Goal: Communication & Community: Answer question/provide support

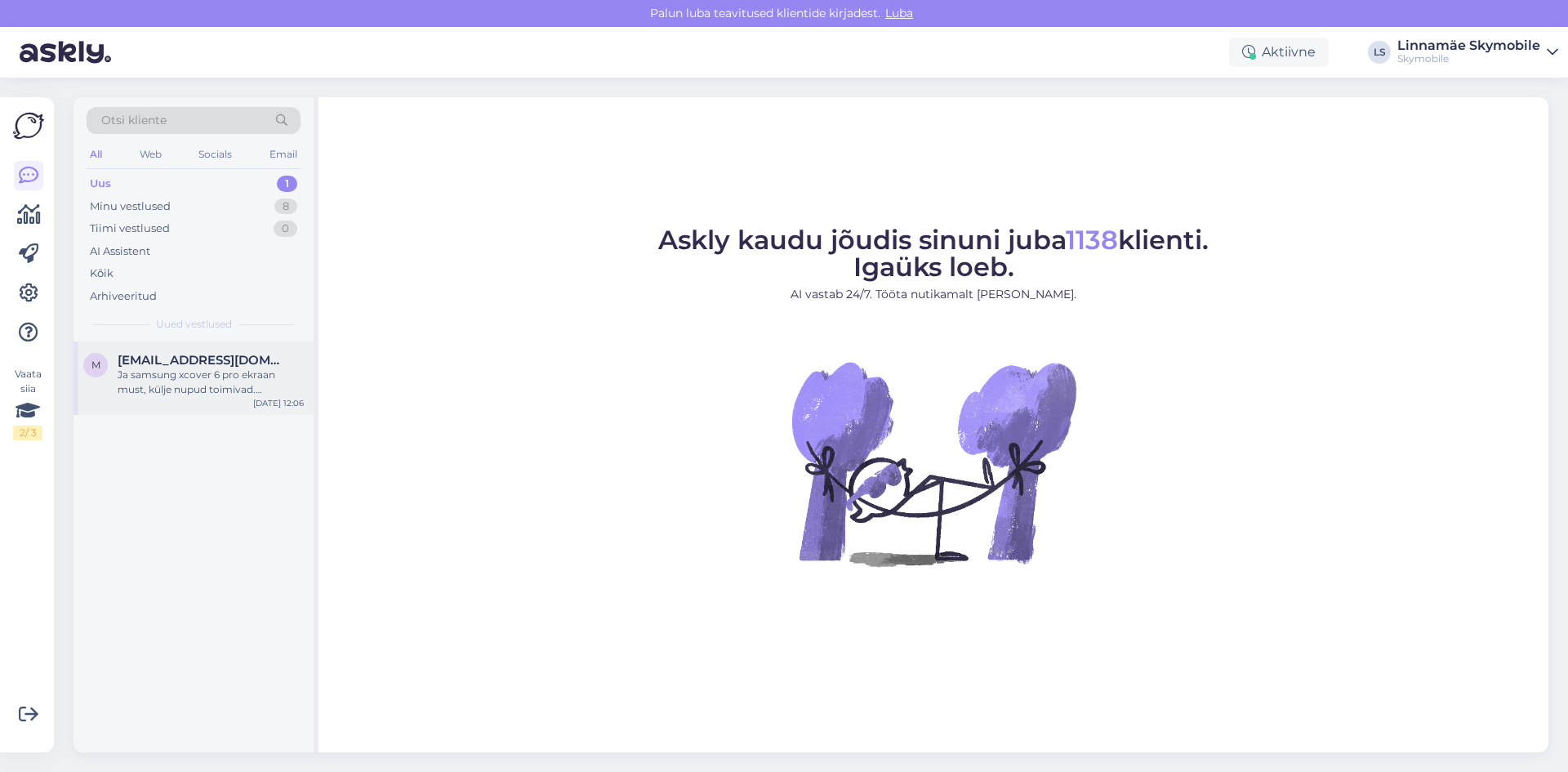
click at [164, 401] on div "m [EMAIL_ADDRESS][DOMAIN_NAME] Ja samsung xcover 6 pro ekraan must, külje nupud…" at bounding box center [193, 377] width 240 height 73
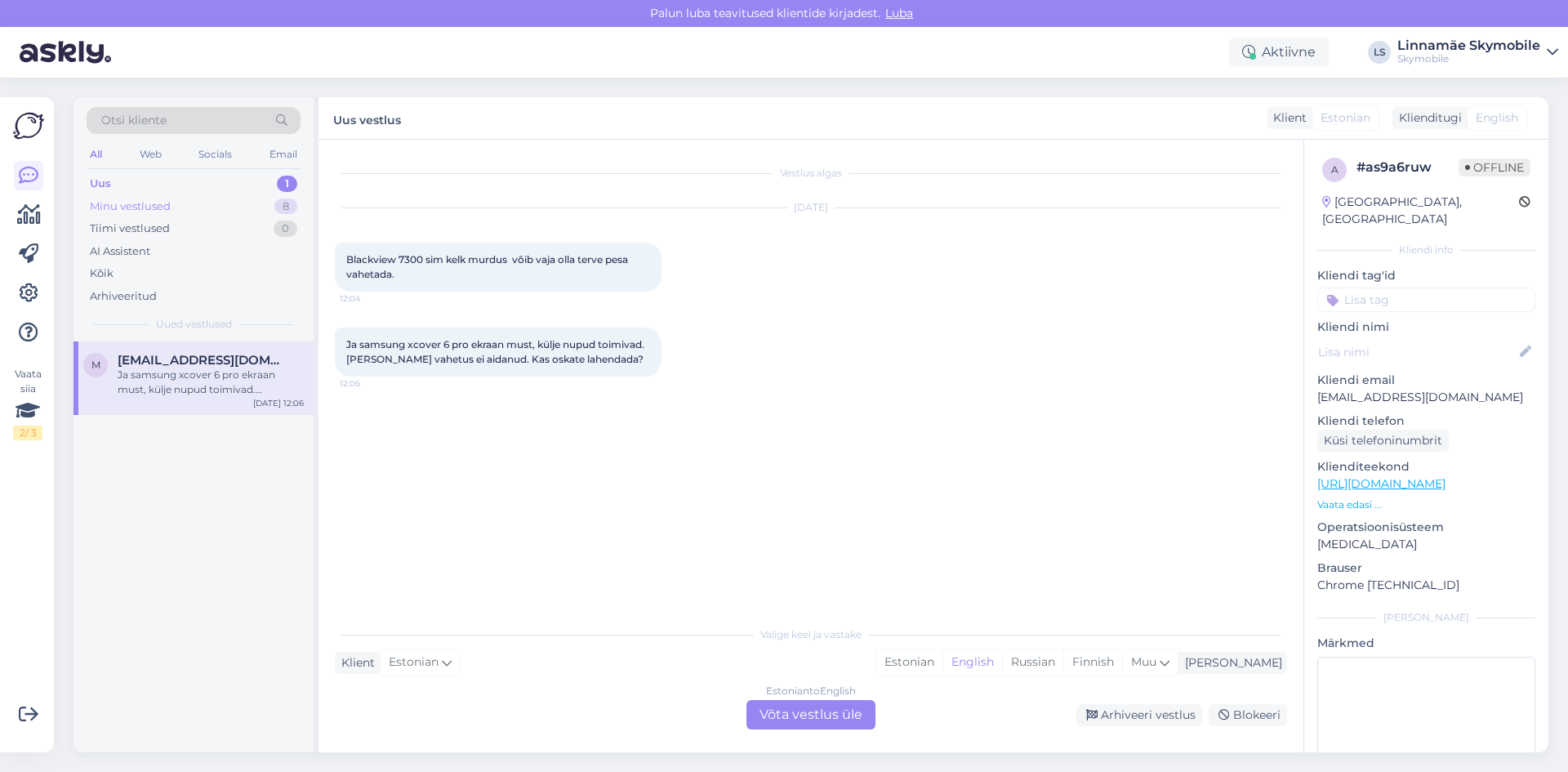
click at [174, 209] on div "Minu vestlused 8" at bounding box center [193, 207] width 214 height 23
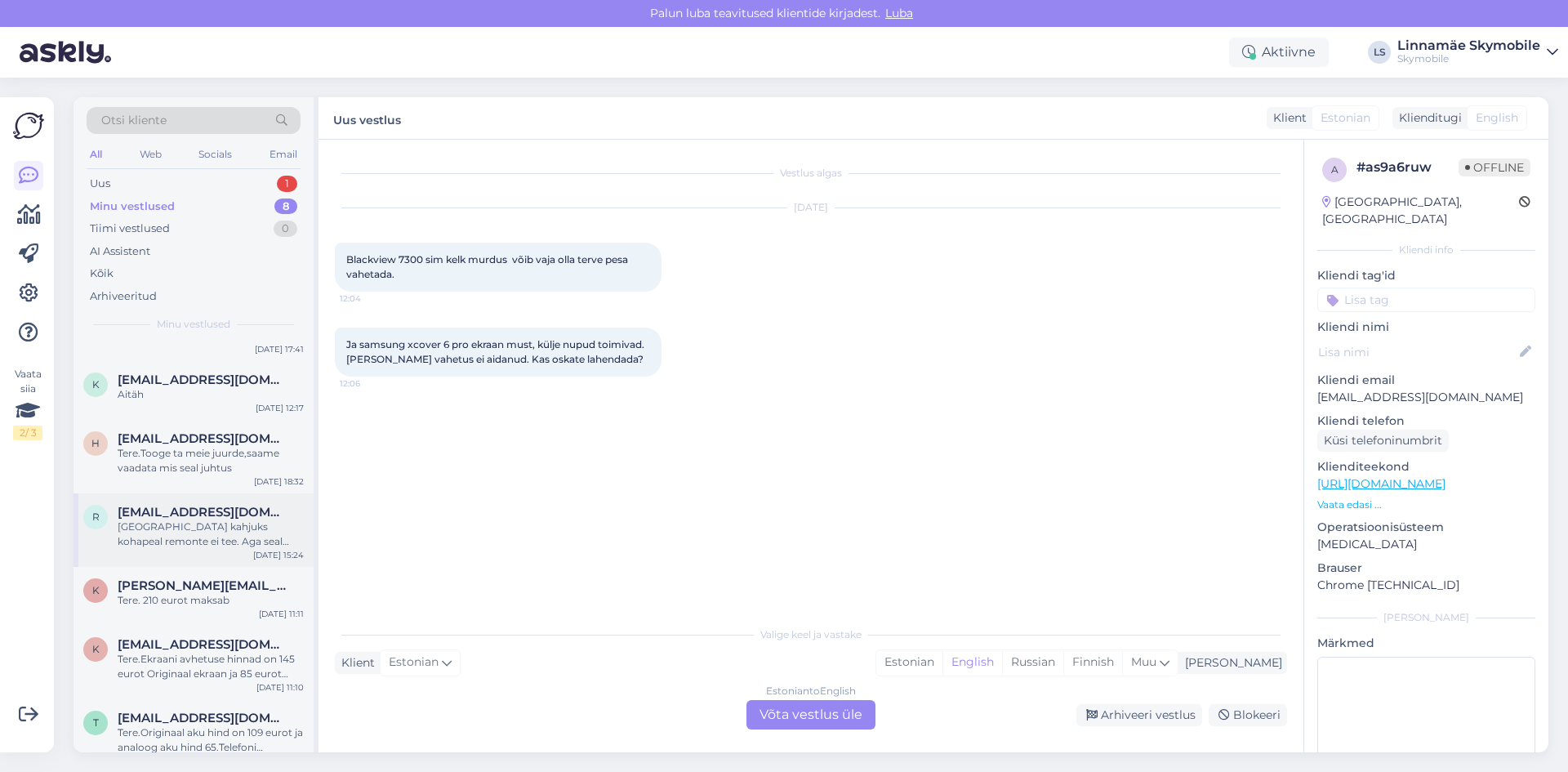
scroll to position [133, 0]
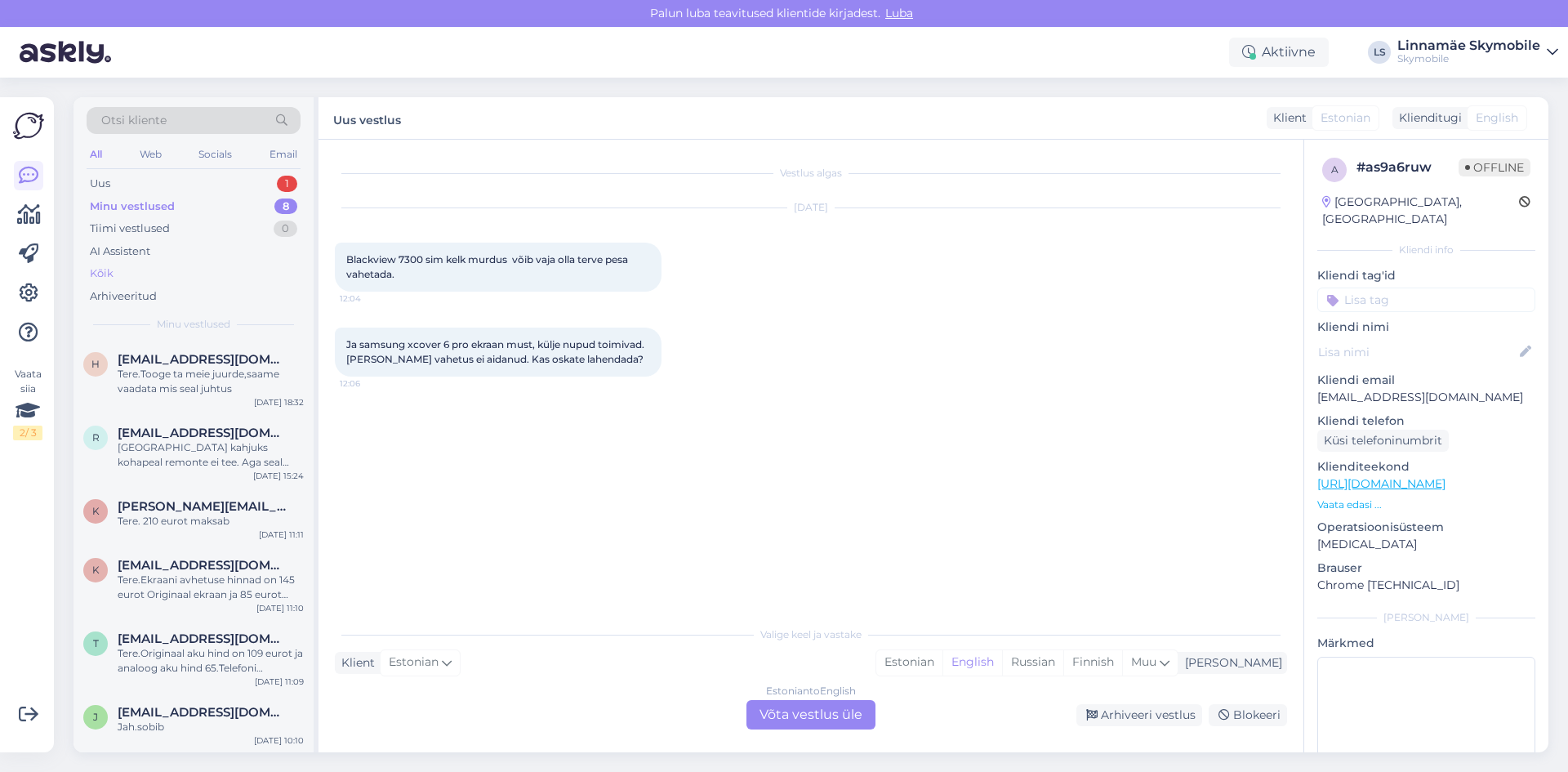
click at [128, 272] on div "Kõik" at bounding box center [193, 274] width 214 height 23
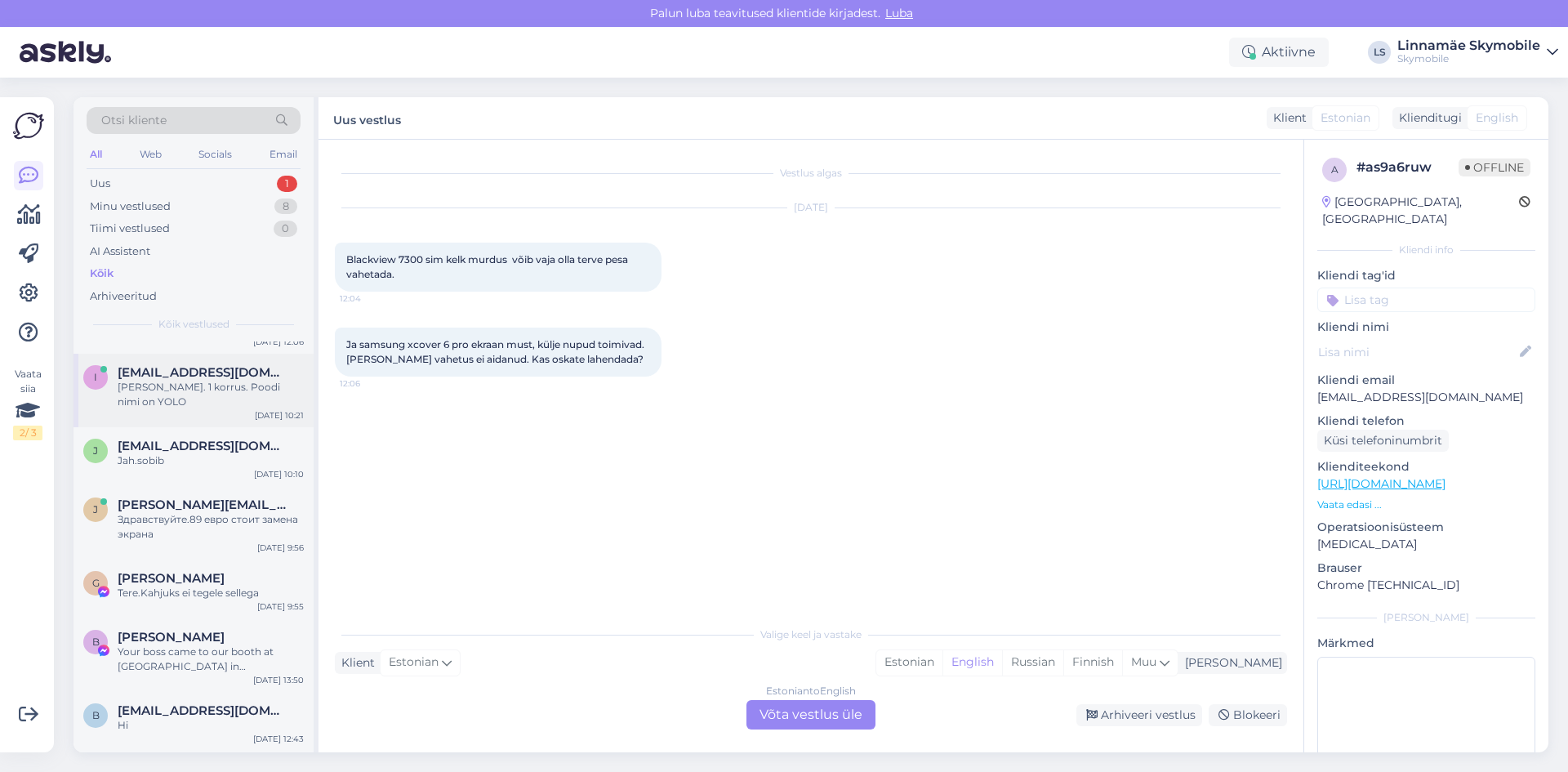
scroll to position [1063, 0]
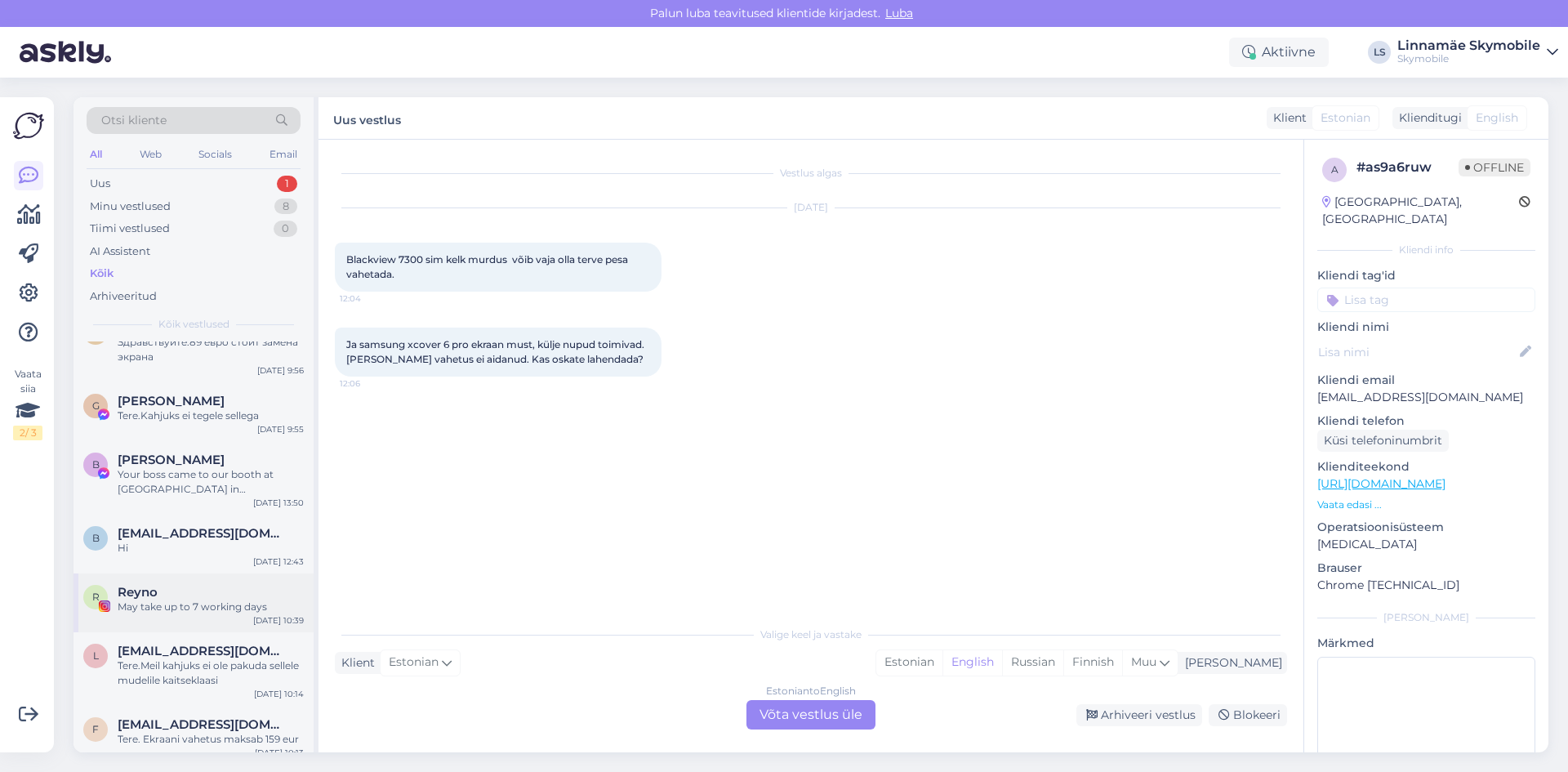
click at [173, 605] on div "May take up to 7 working days" at bounding box center [210, 606] width 186 height 14
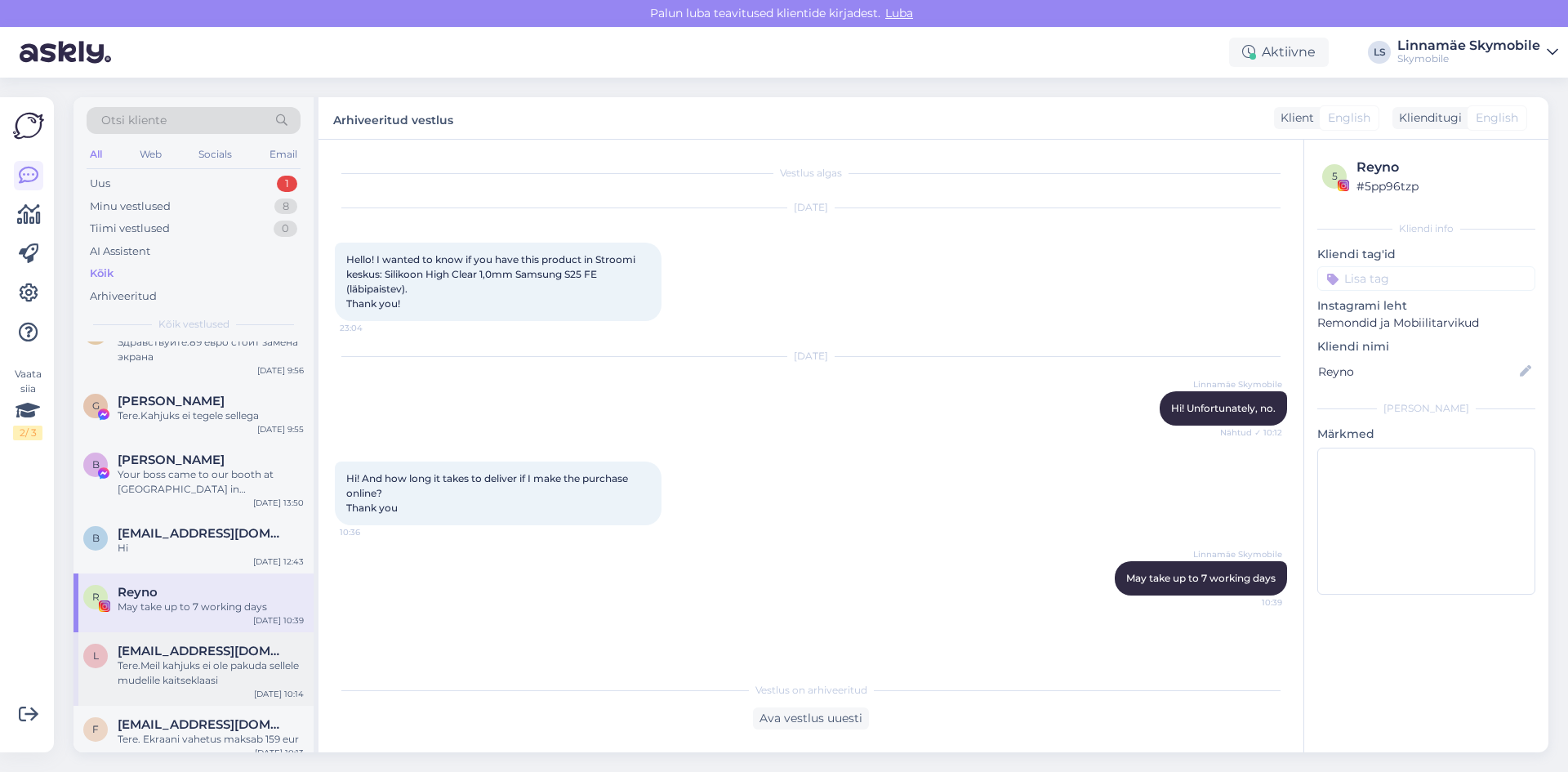
click at [186, 640] on div "l [EMAIL_ADDRESS][DOMAIN_NAME] Tere.Meil kahjuks ei ole pakuda sellele mudelile…" at bounding box center [193, 669] width 240 height 73
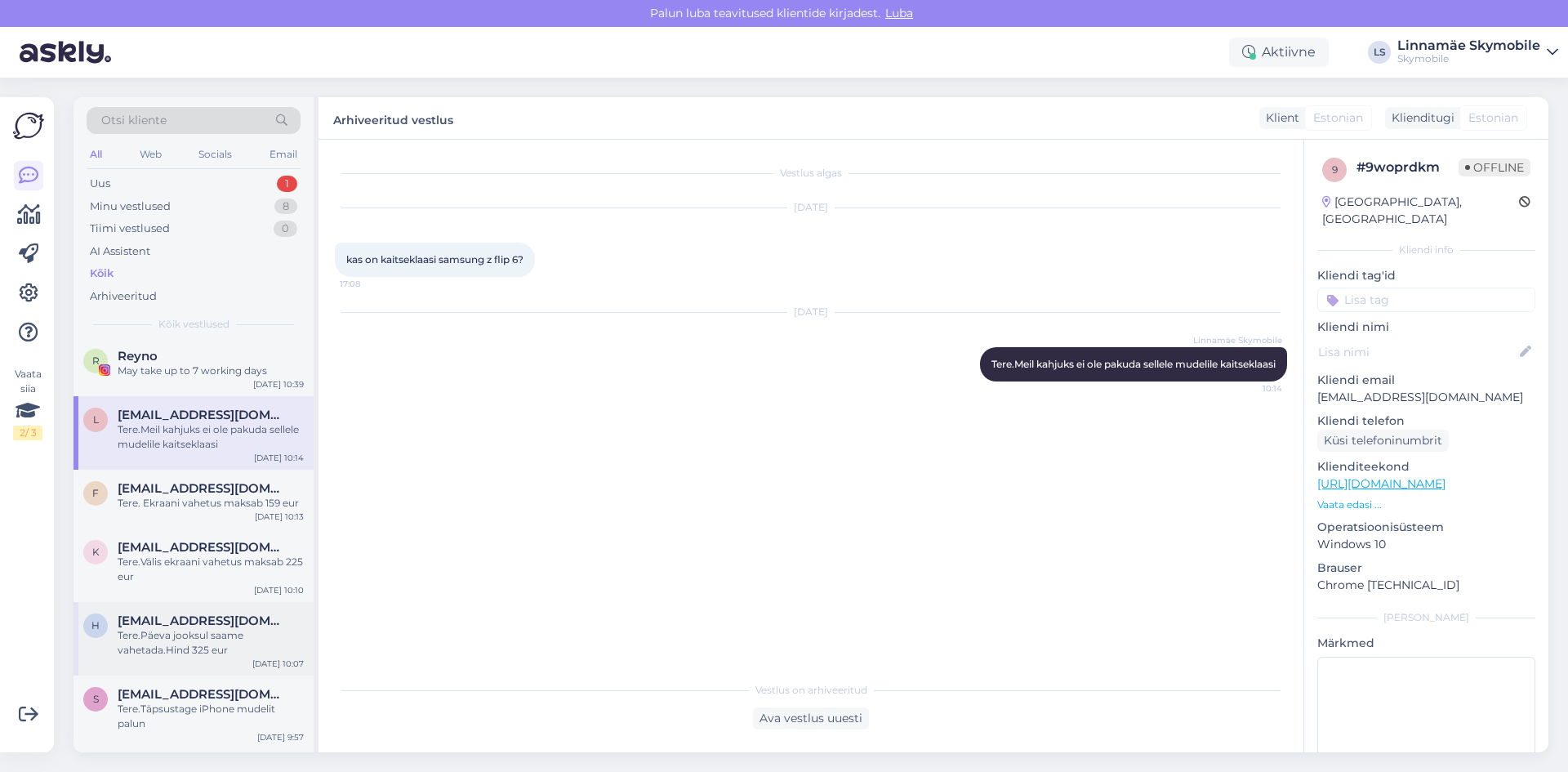
scroll to position [1308, 0]
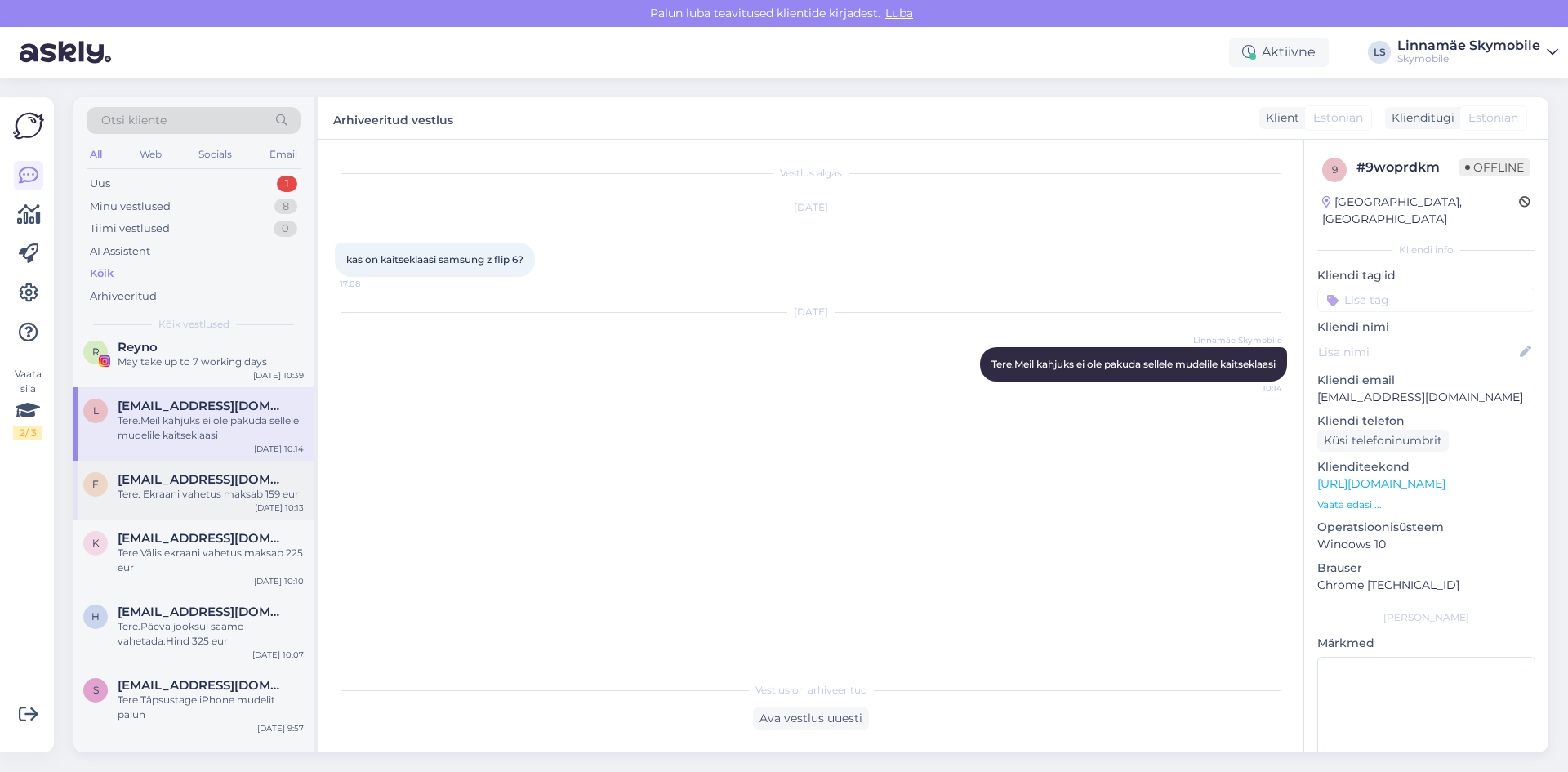
click at [186, 491] on div "Tere. Ekraani vahetus maksab 159 eur" at bounding box center [210, 494] width 186 height 14
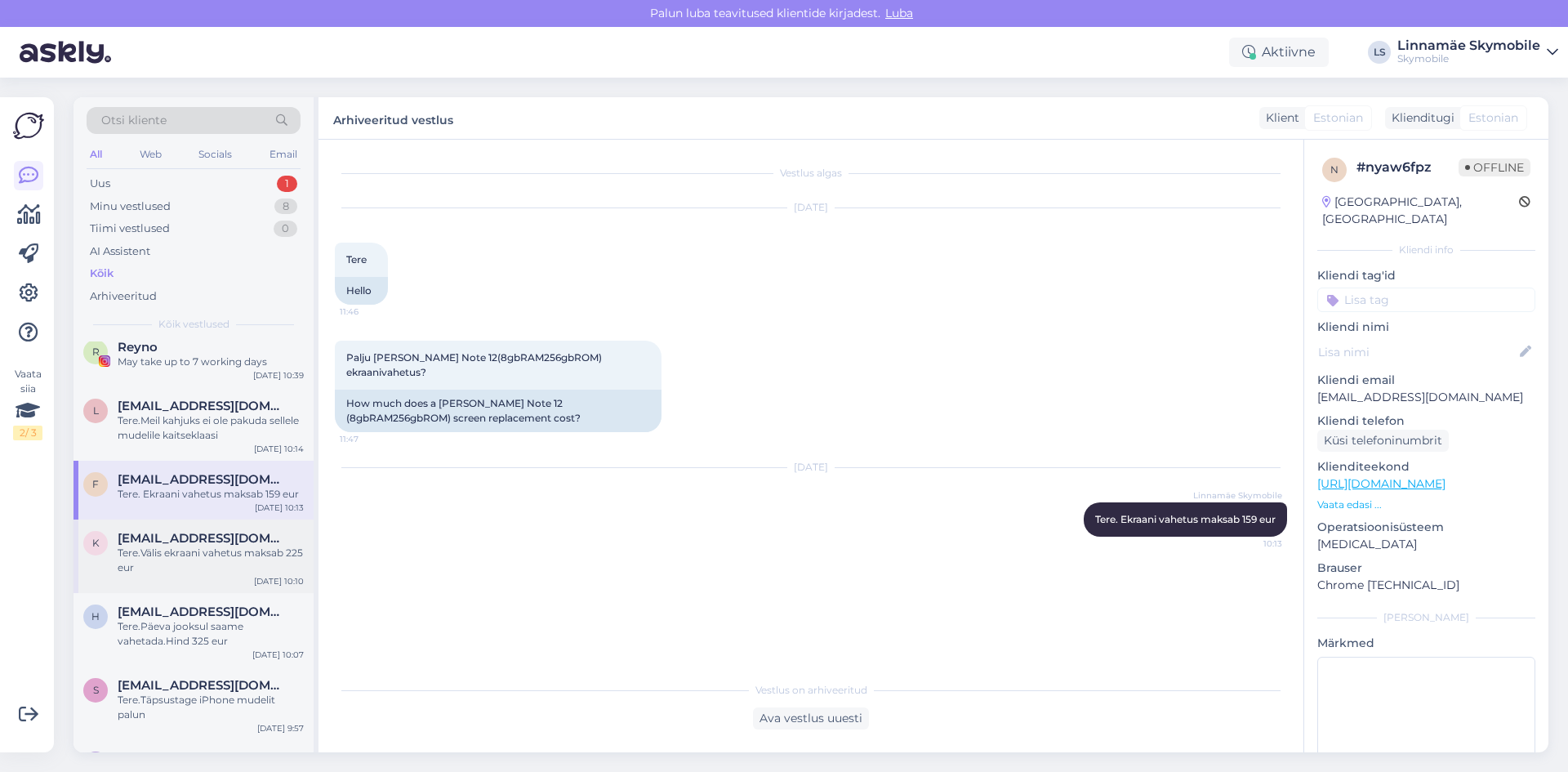
click at [185, 559] on div "Tere.Välis ekraani vahetus maksab 225 eur" at bounding box center [210, 560] width 186 height 30
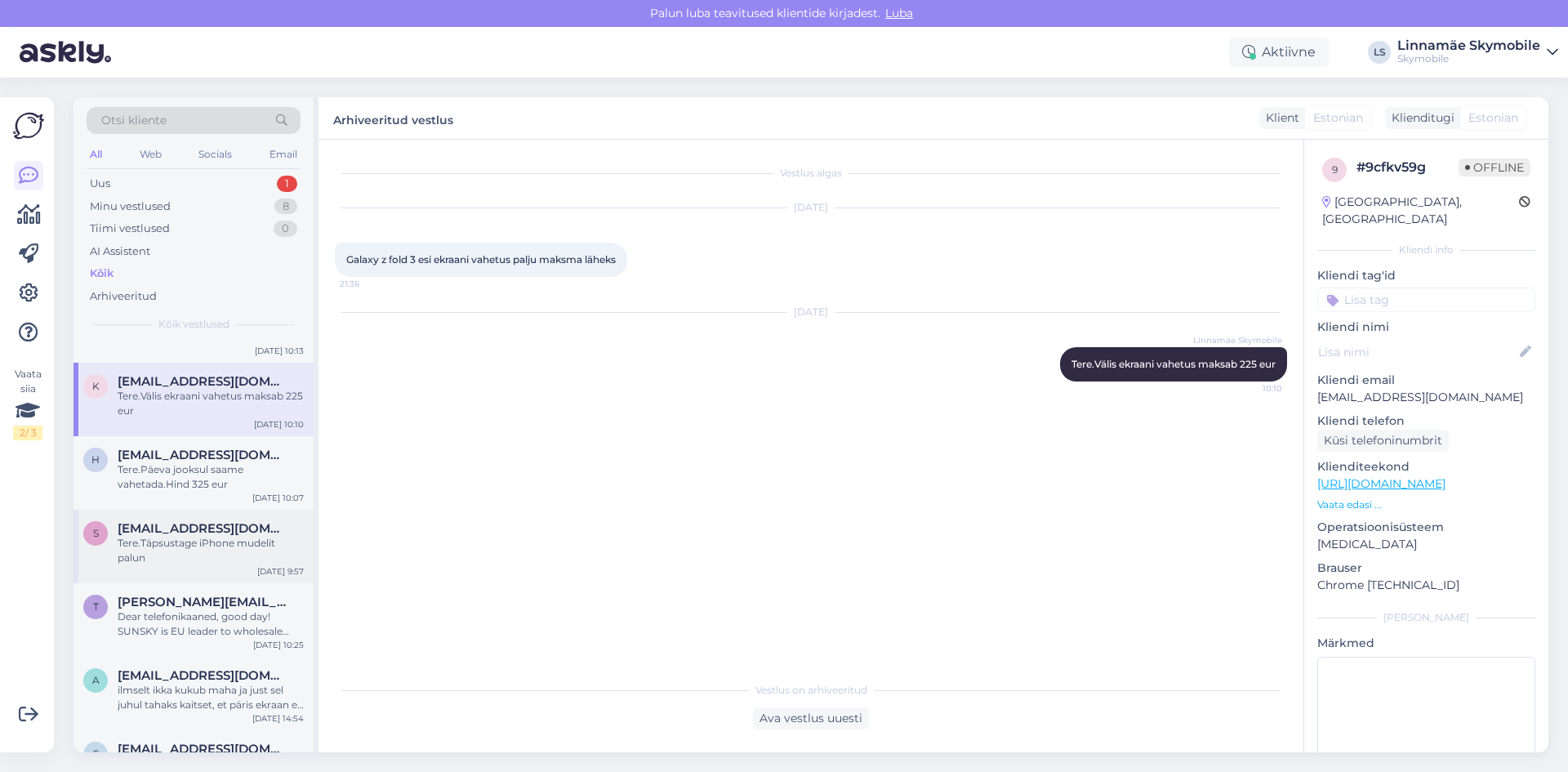
scroll to position [1471, 0]
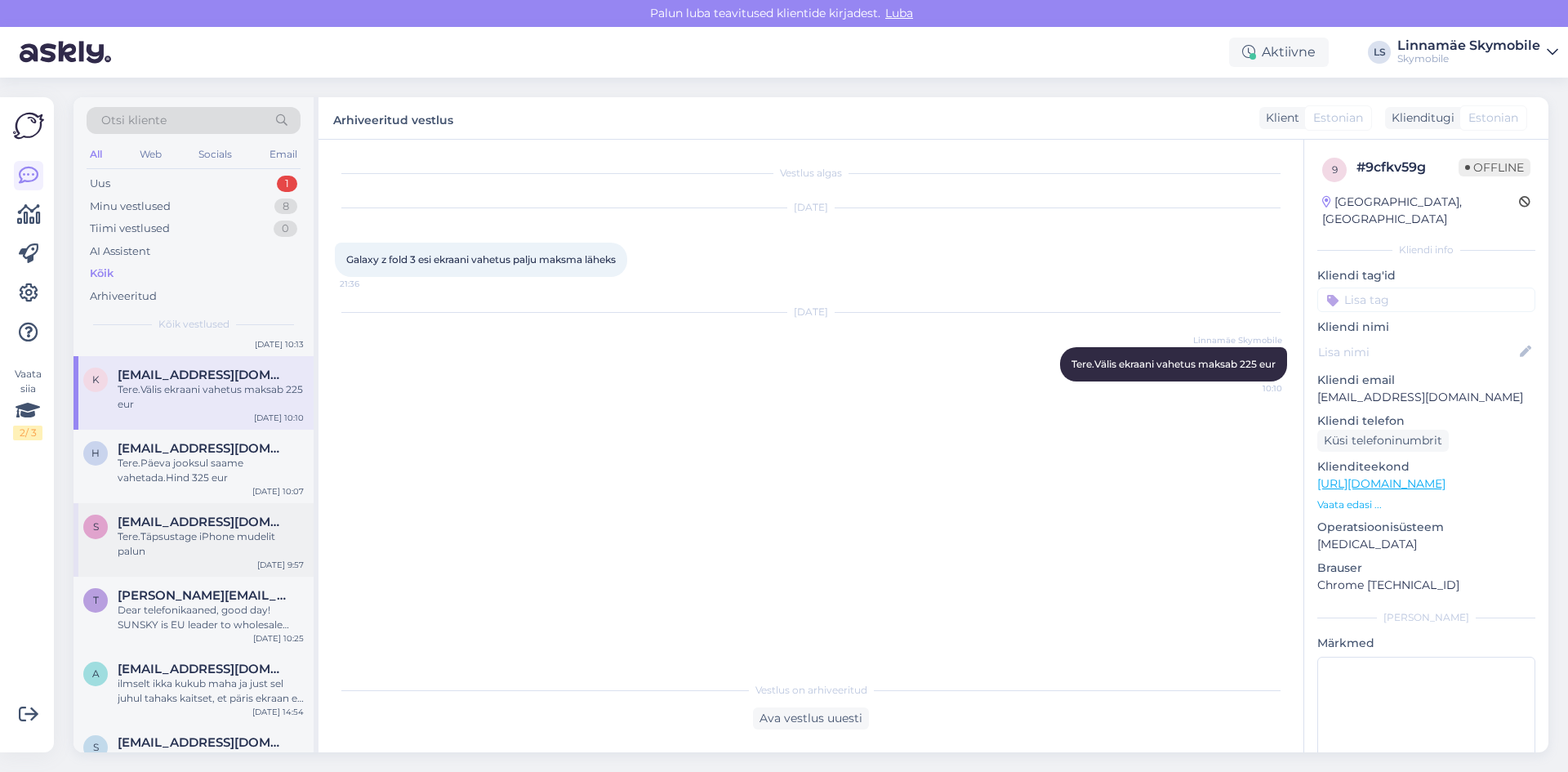
click at [192, 552] on div "Tere.Täpsustage iPhone mudelit palun" at bounding box center [210, 544] width 186 height 30
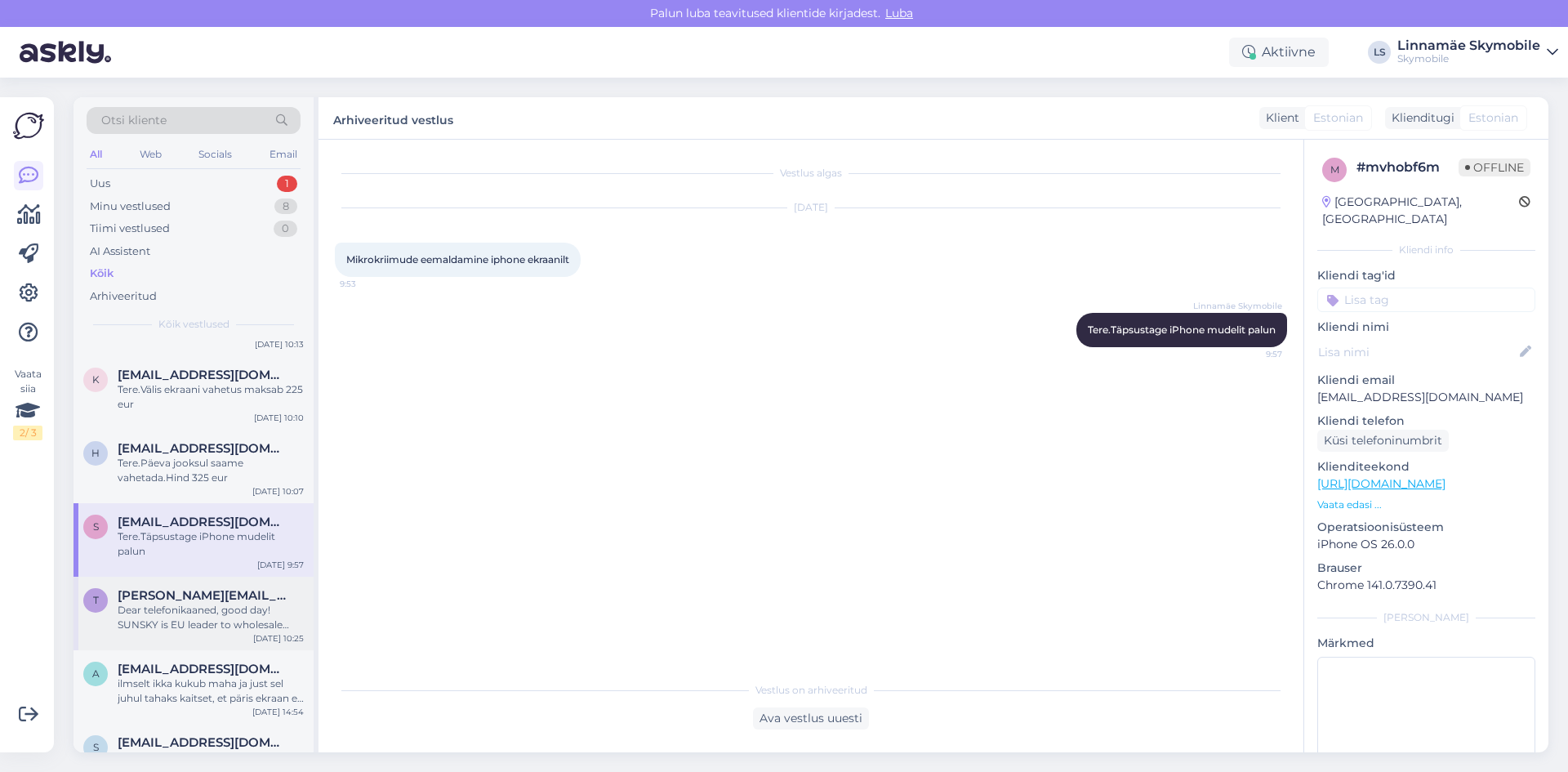
click at [181, 612] on div "Dear telefonikaaned, good day! SUNSKY is EU leader to ​wholesale brand-quality …" at bounding box center [210, 618] width 186 height 30
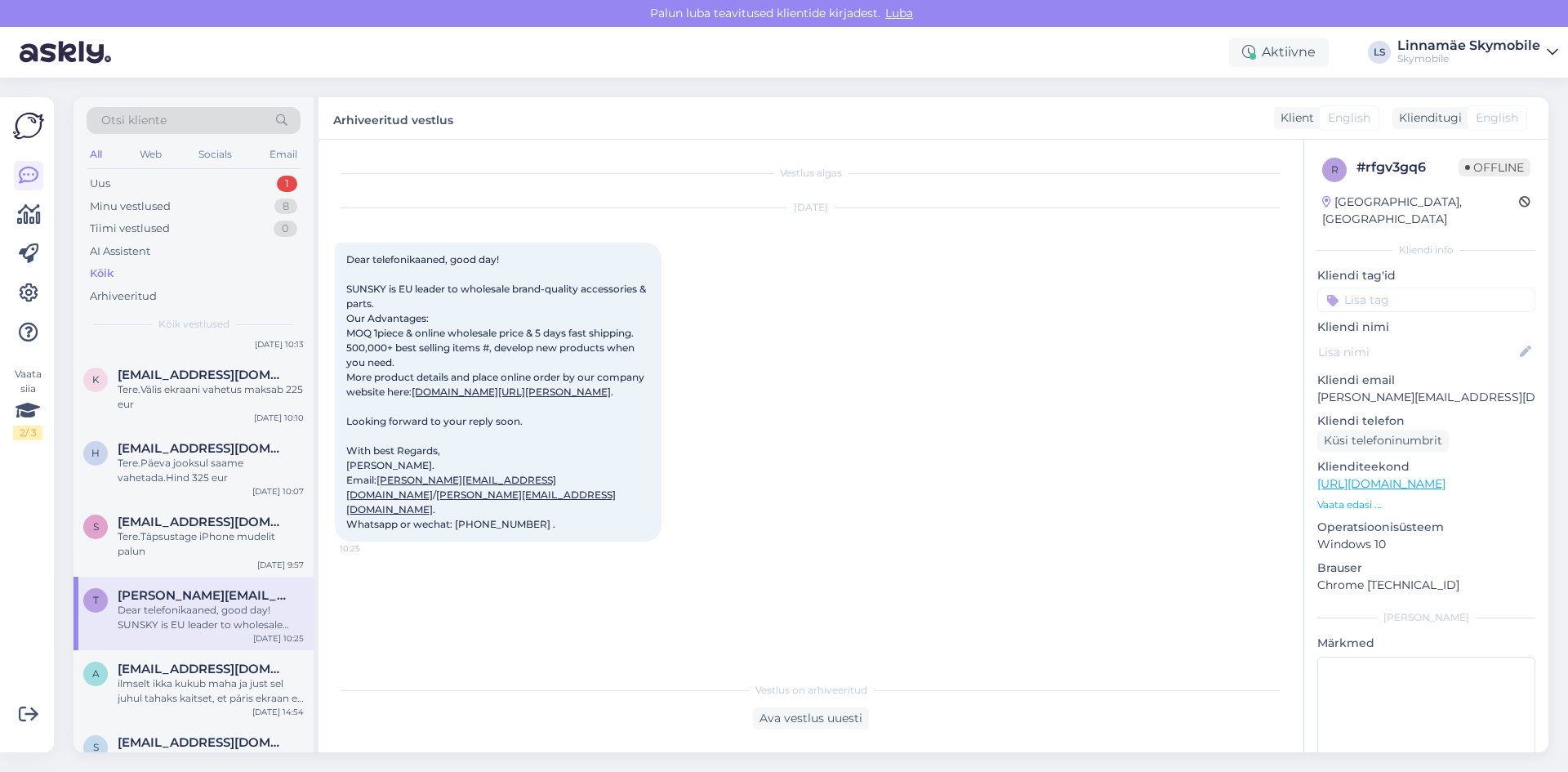
click at [206, 639] on div "T [PERSON_NAME][EMAIL_ADDRESS][DOMAIN_NAME] Dear telefonikaaned, good day! SUNS…" at bounding box center [193, 613] width 240 height 73
click at [228, 676] on span "[EMAIL_ADDRESS][DOMAIN_NAME]" at bounding box center [202, 668] width 170 height 14
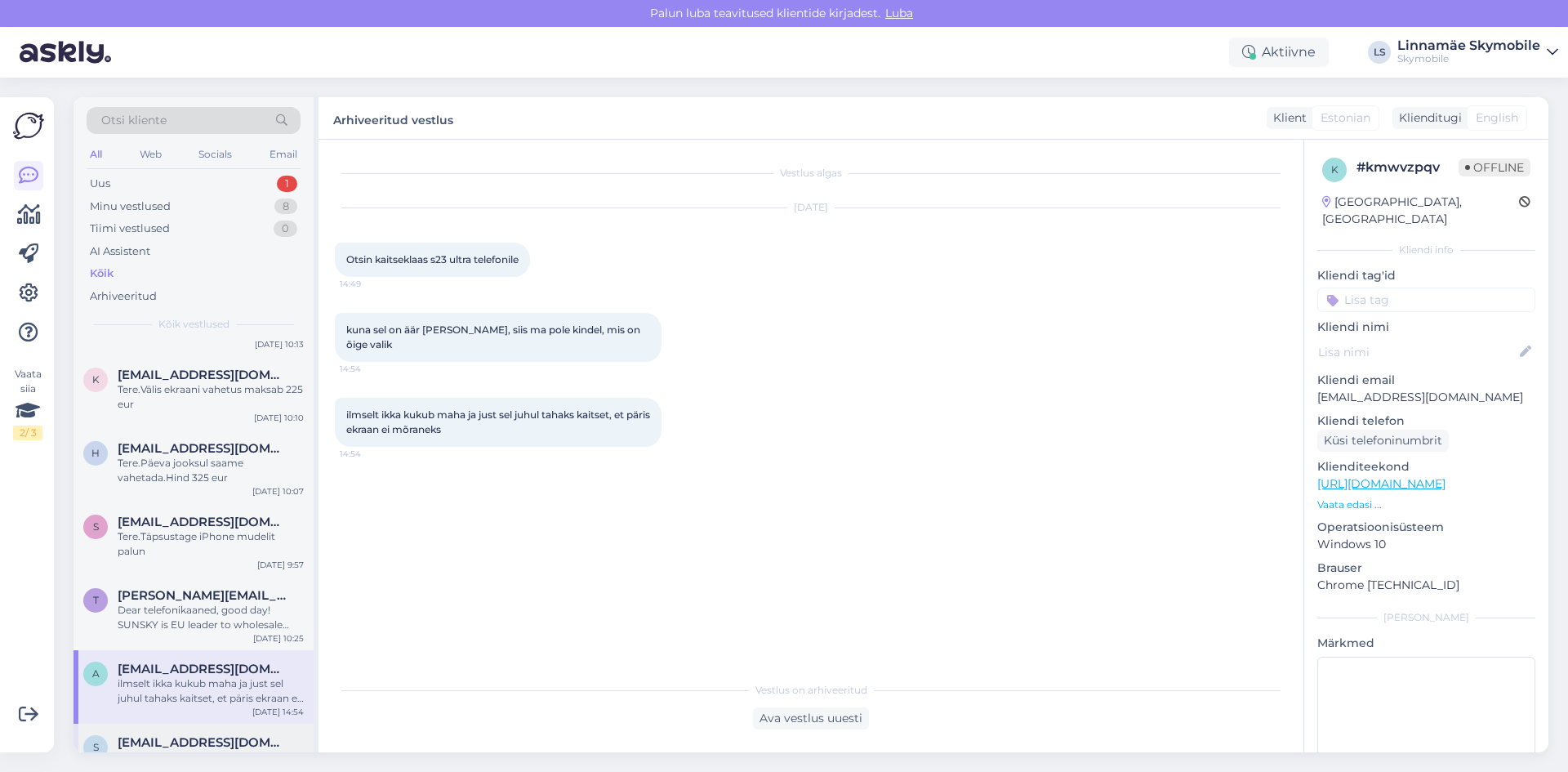
click at [201, 727] on div "s [EMAIL_ADDRESS][DOMAIN_NAME] Здравствуйте! Замена аккумулятора на oukitel C 3…" at bounding box center [193, 761] width 240 height 73
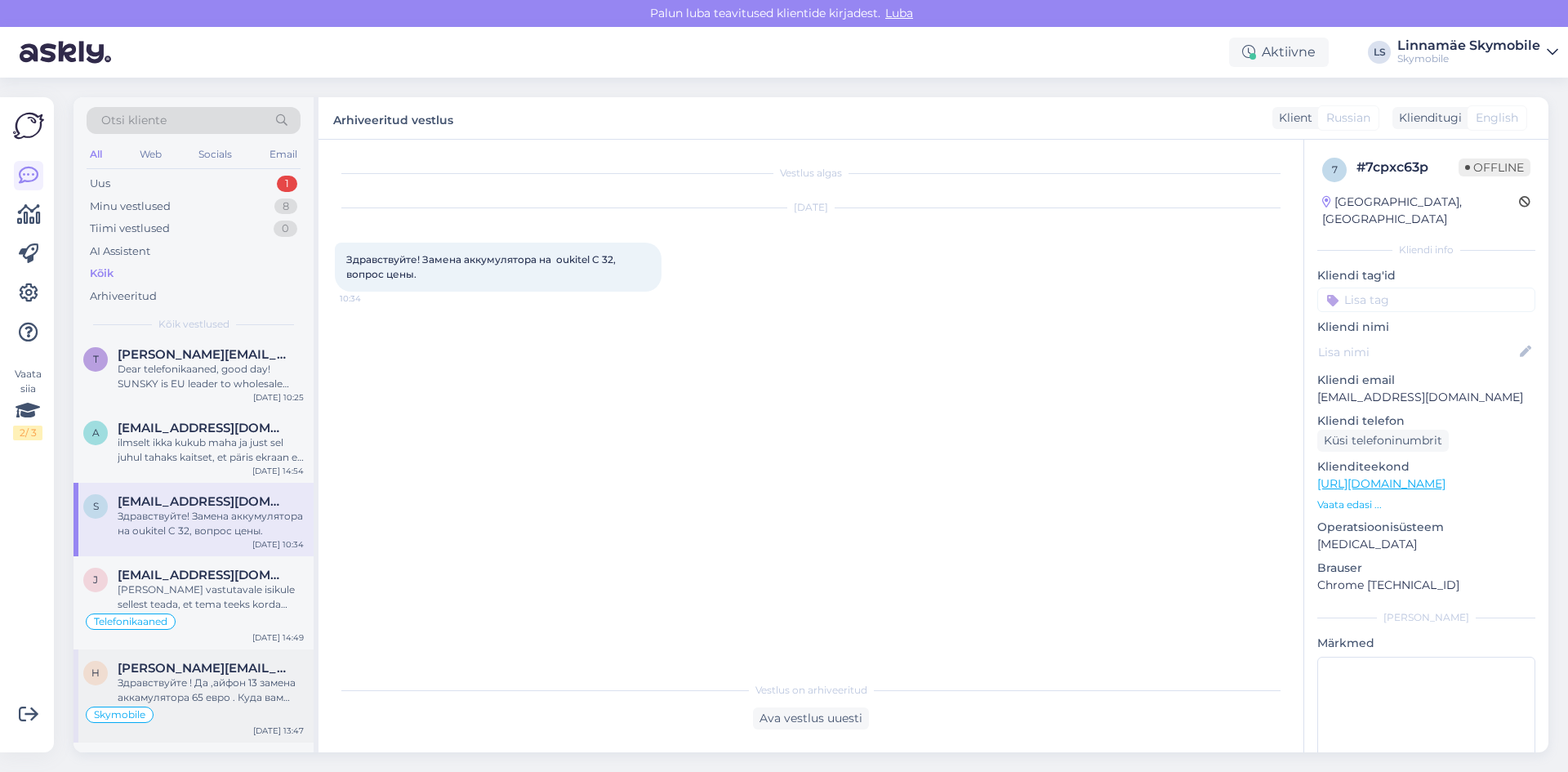
scroll to position [1716, 0]
click at [187, 588] on div "[PERSON_NAME] vastutavale isikule sellest teada, et tema teeks korda kõiki! Ait…" at bounding box center [210, 593] width 186 height 30
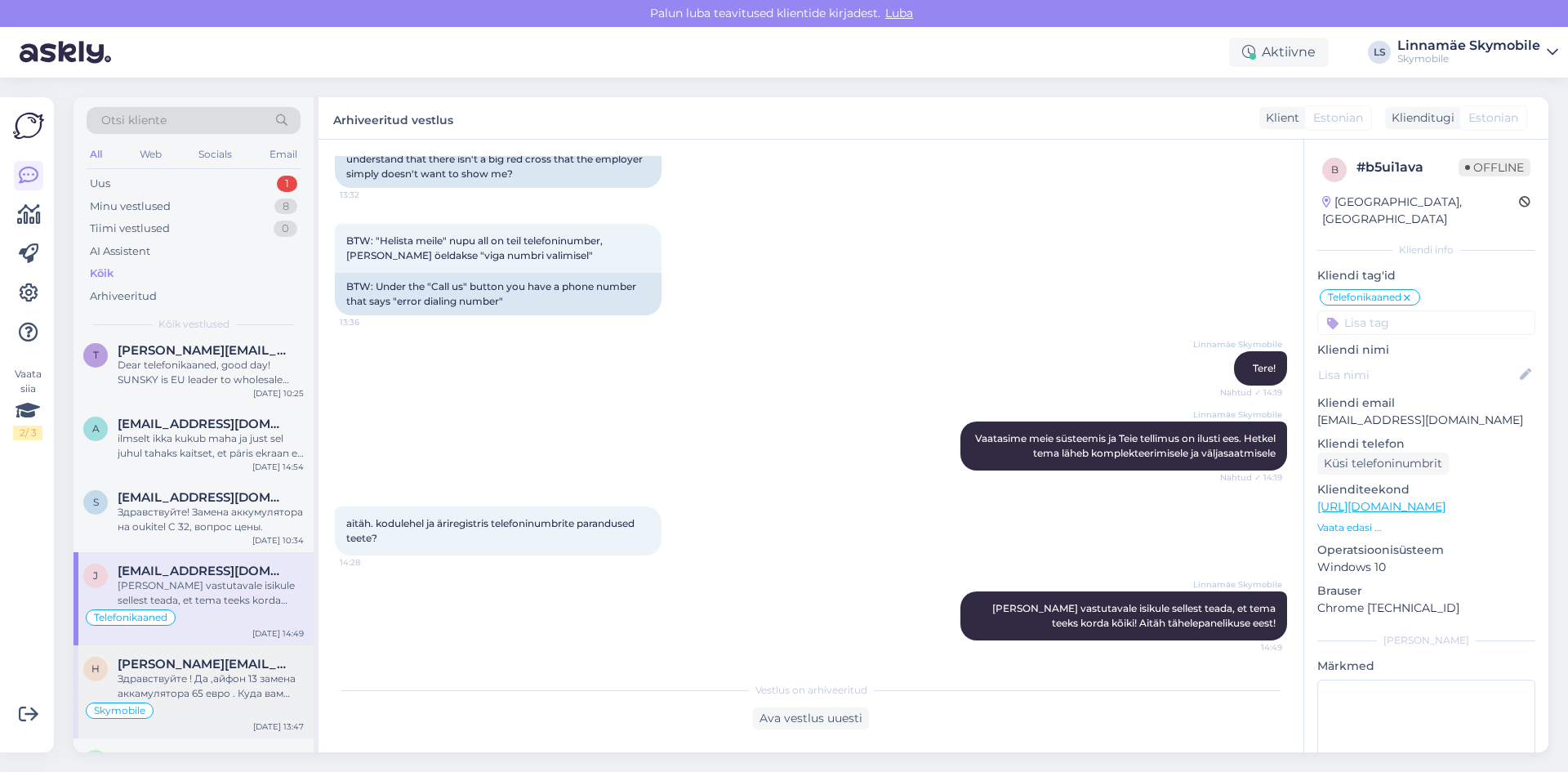
click at [197, 681] on div "Здравствуйте ! Да ,айфон 13 замена аккамулятора 65 евро . Куда вам было бы удоб…" at bounding box center [210, 686] width 186 height 30
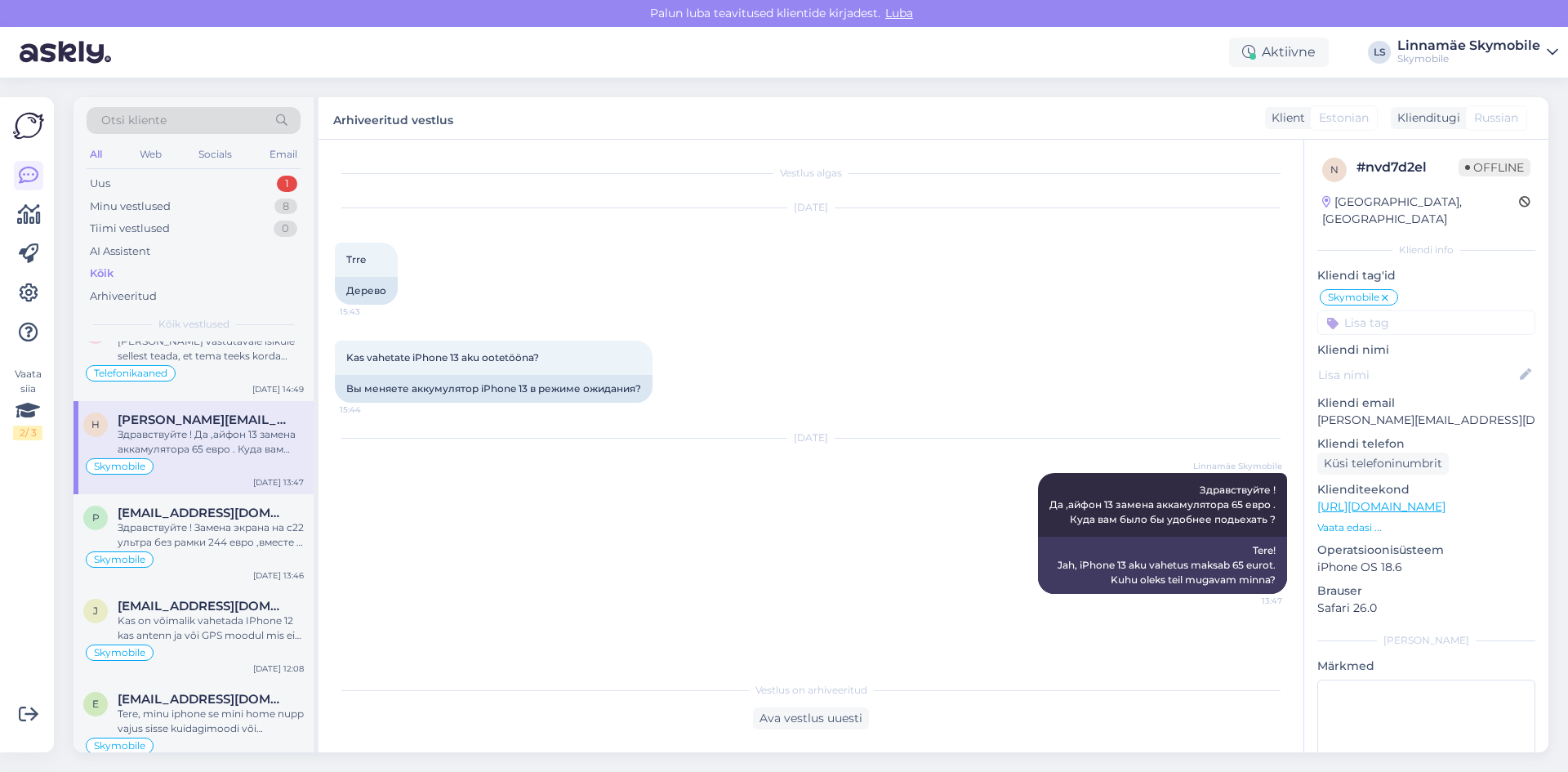
scroll to position [1961, 0]
click at [191, 547] on div "Здравствуйте ! Замена экрана на с22 ультра без рамки 244 евро ,вместе с рамкой …" at bounding box center [210, 534] width 186 height 30
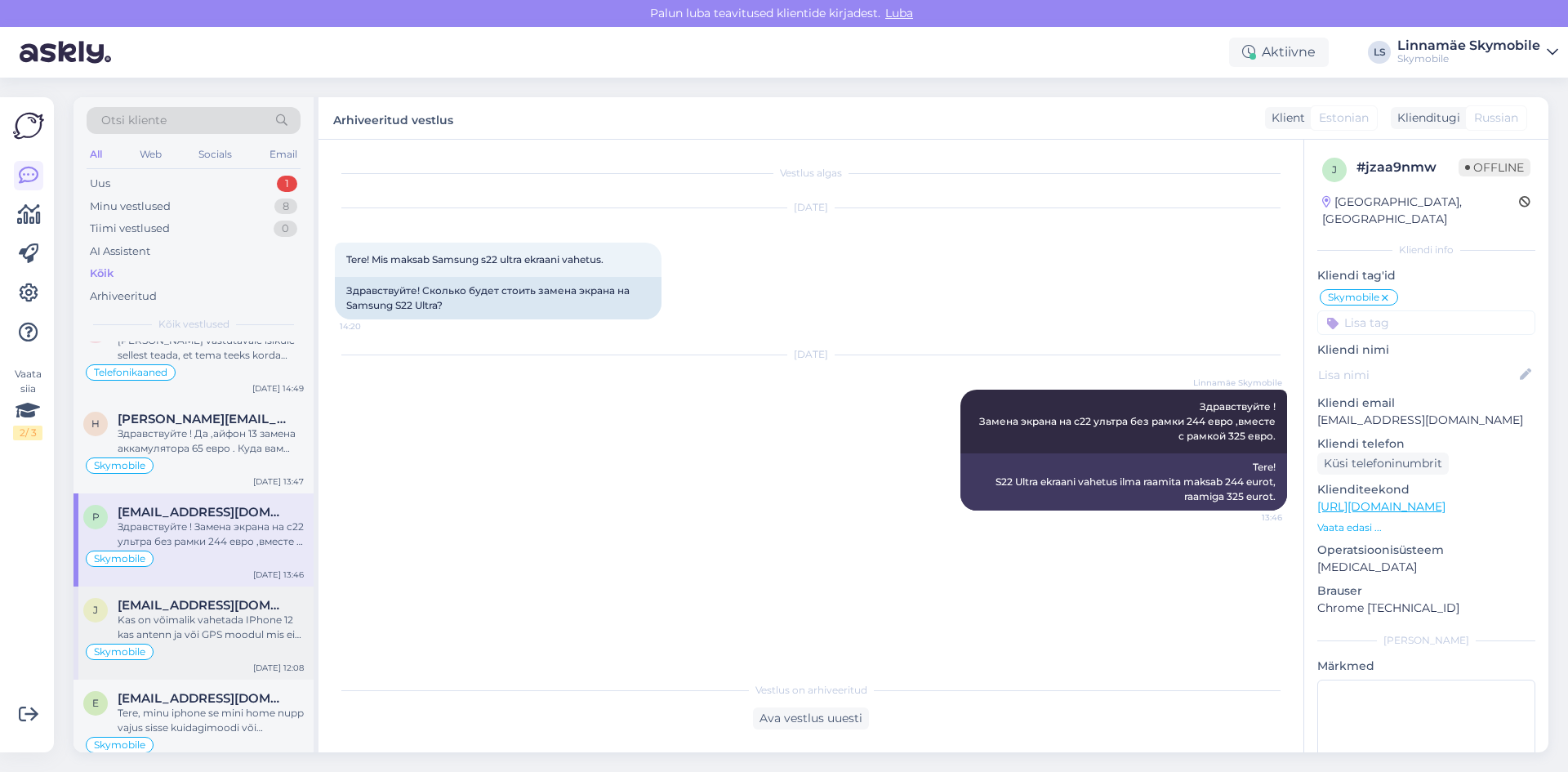
click at [198, 621] on div "Kas on võimalik vahetada IPhone 12 kas antenn ja või GPS moodul mis ei tööta?" at bounding box center [210, 627] width 186 height 30
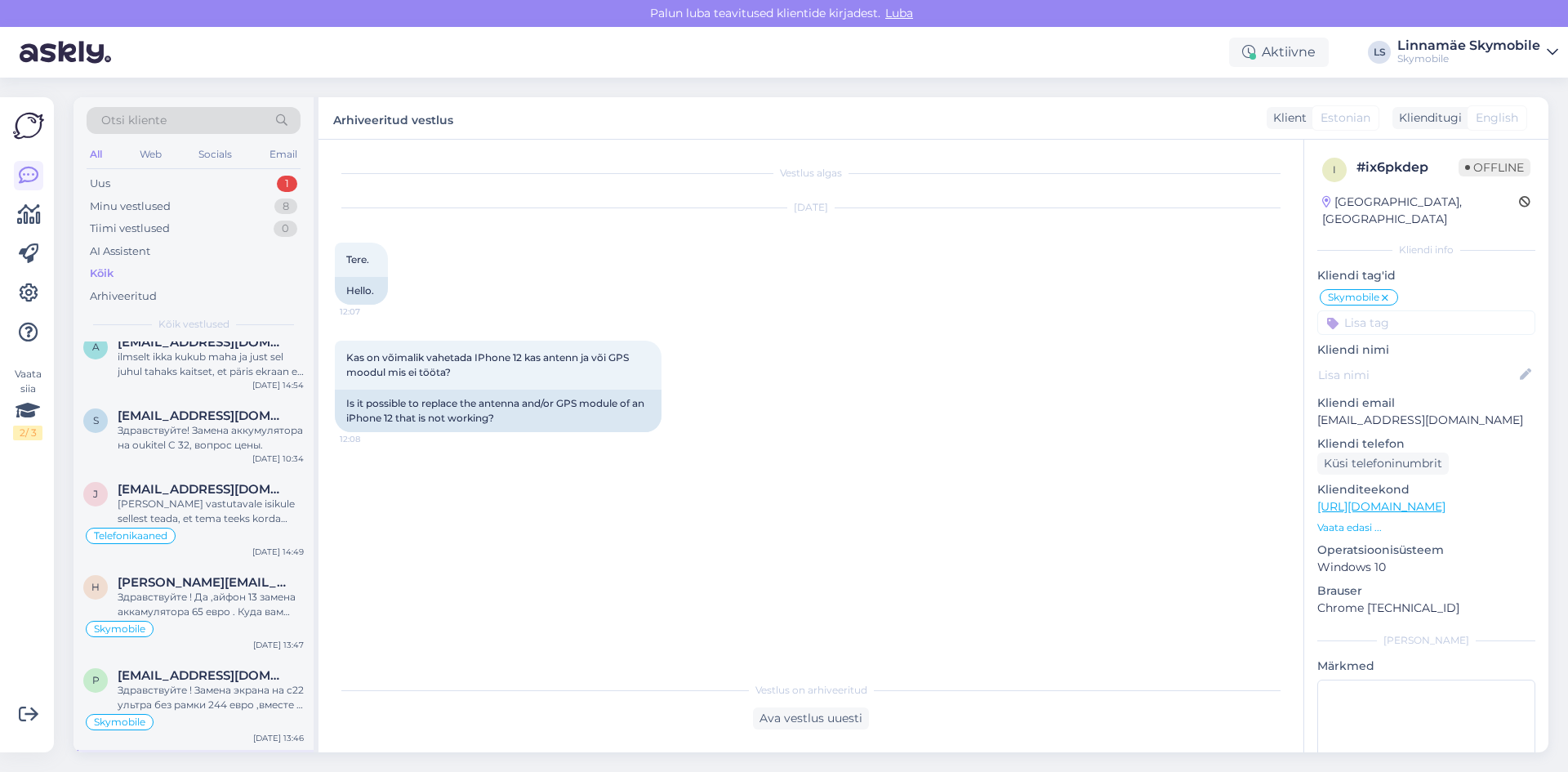
scroll to position [1716, 0]
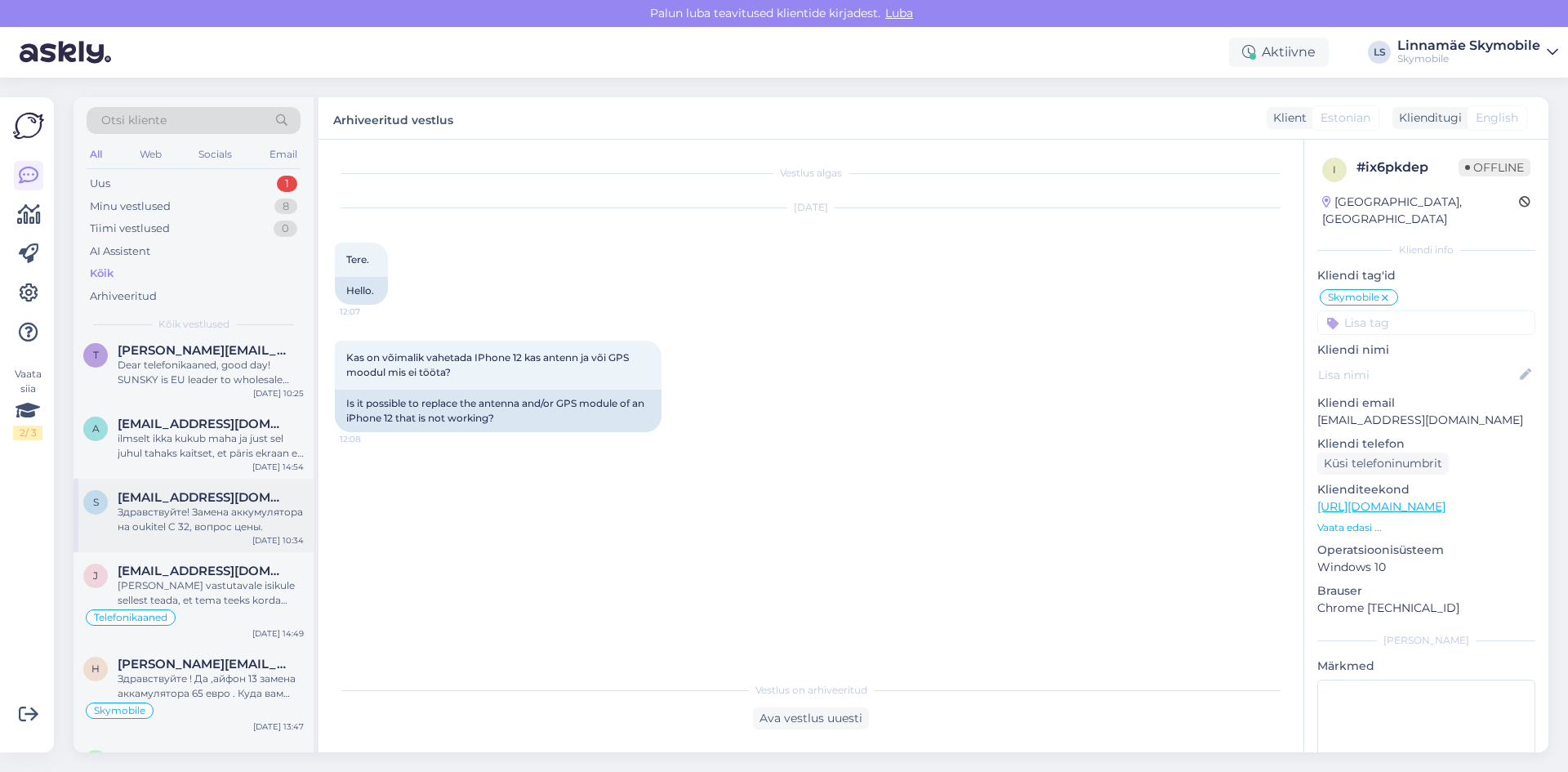
click at [192, 530] on div "Здравствуйте! Замена аккумулятора на oukitel C 32, вопрос цены." at bounding box center [210, 519] width 186 height 30
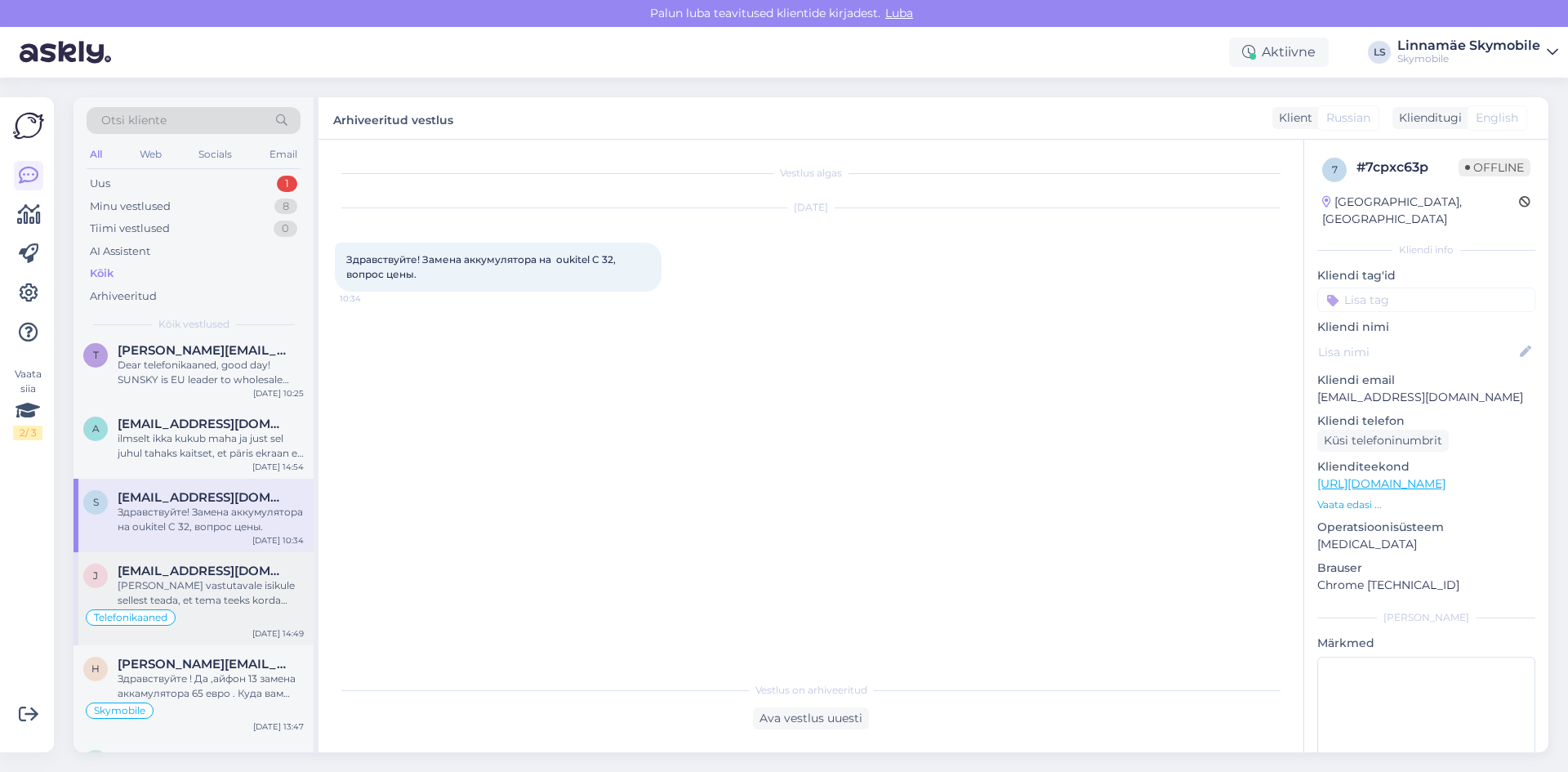
click at [197, 589] on div "[PERSON_NAME] vastutavale isikule sellest teada, et tema teeks korda kõiki! Ait…" at bounding box center [210, 593] width 186 height 30
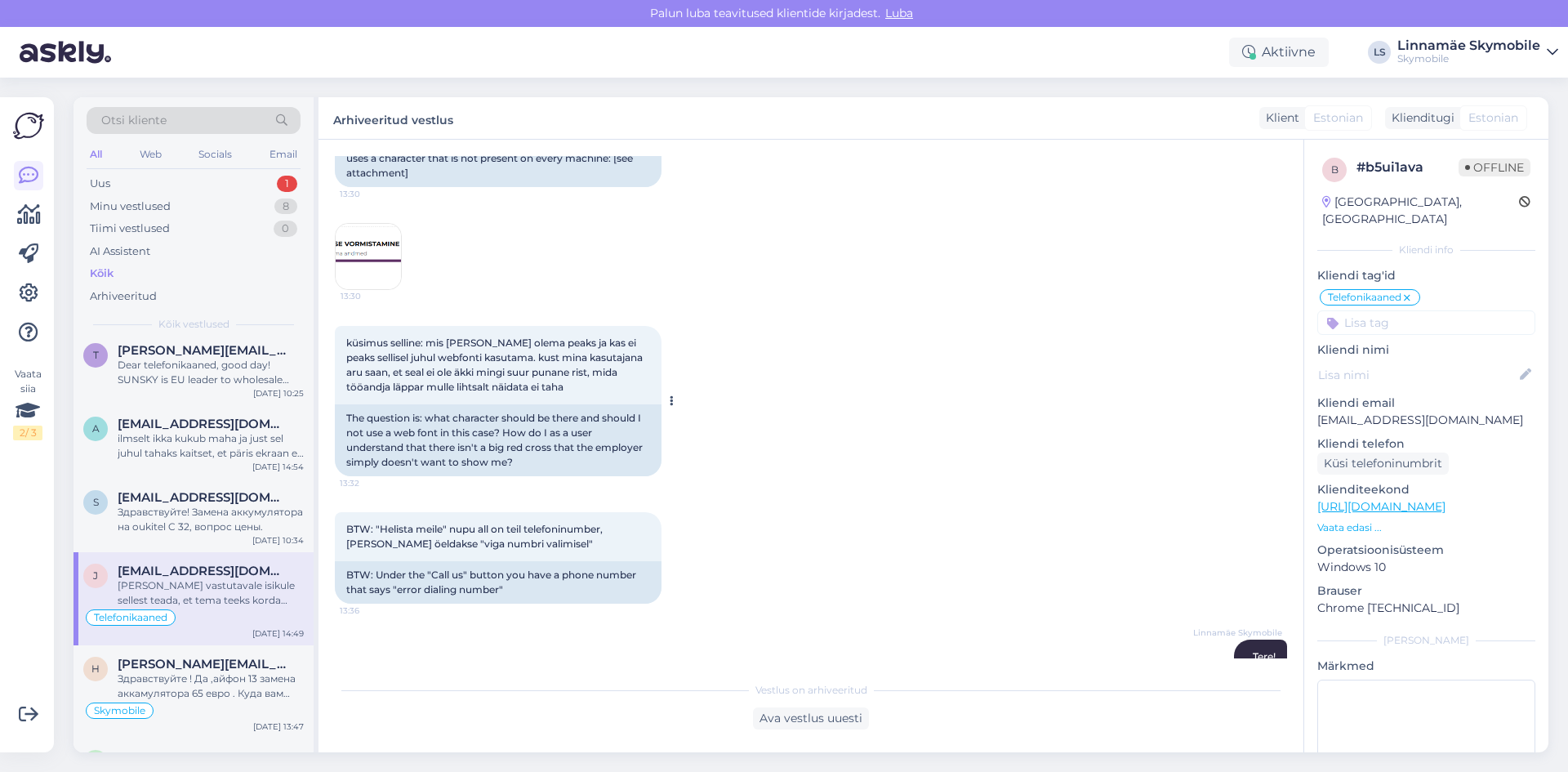
scroll to position [163, 0]
click at [379, 245] on img at bounding box center [368, 254] width 66 height 66
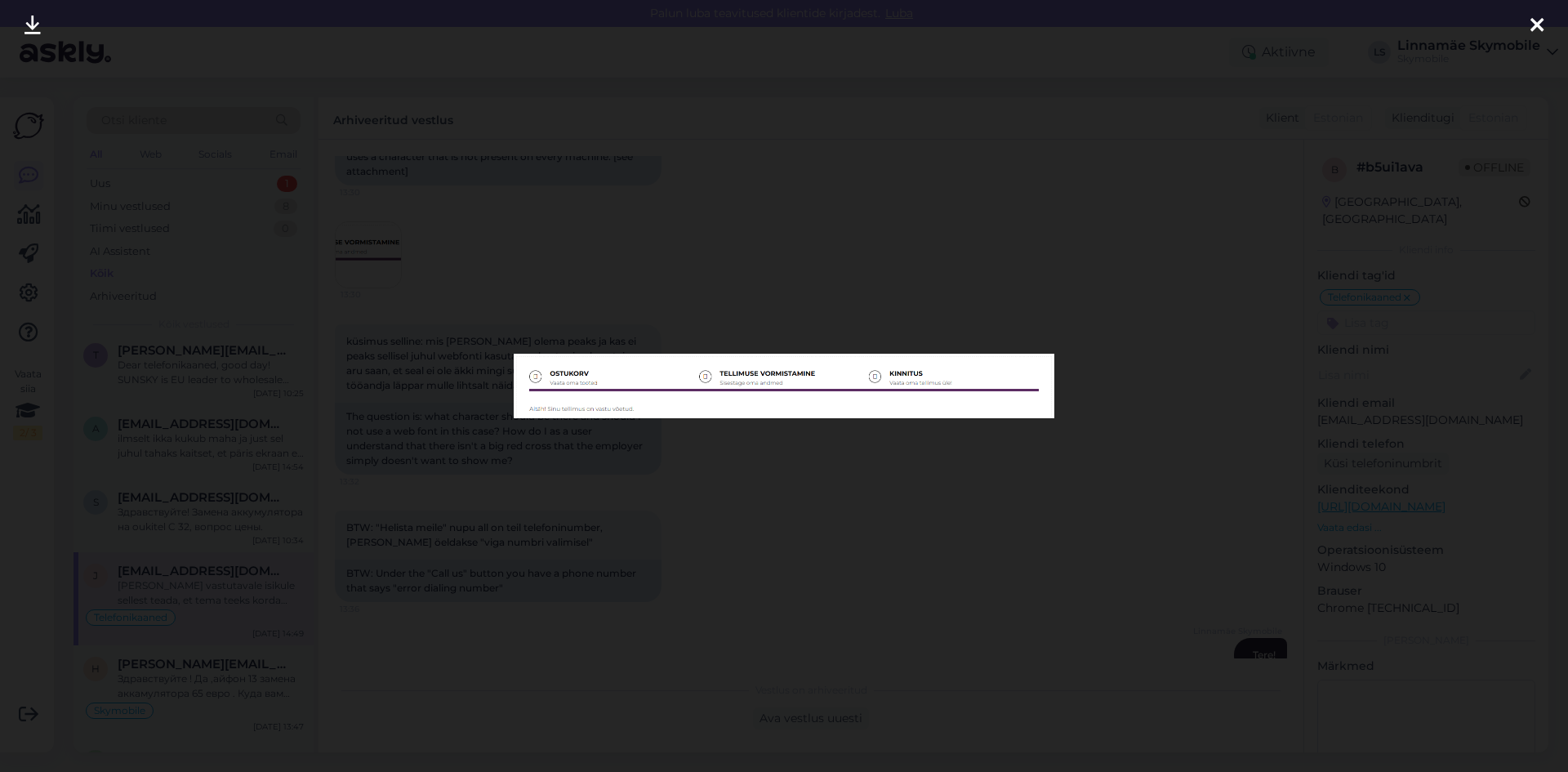
click at [1531, 24] on icon at bounding box center [1538, 26] width 13 height 21
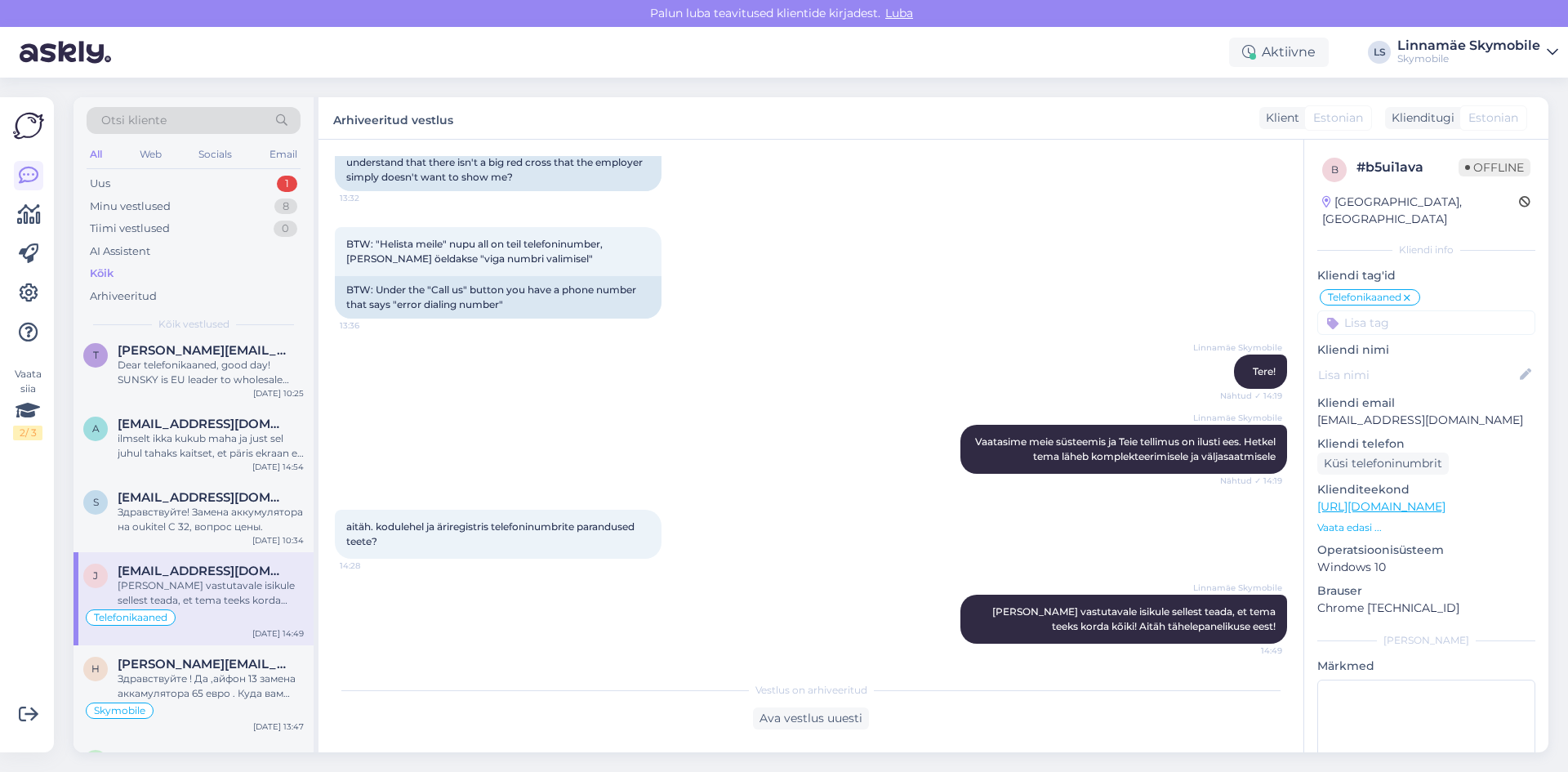
scroll to position [450, 0]
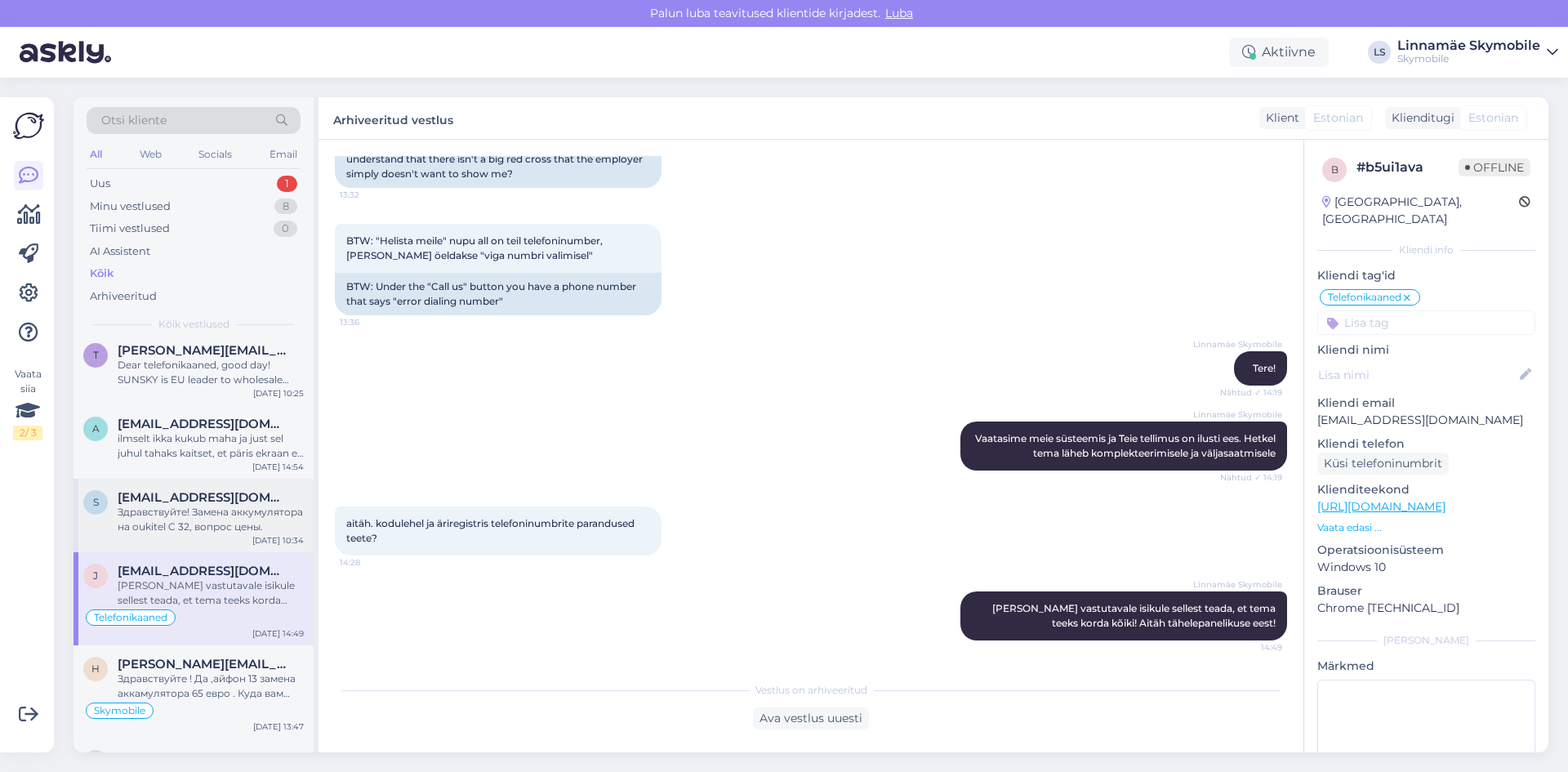
click at [198, 518] on div "Здравствуйте! Замена аккумулятора на oukitel C 32, вопрос цены." at bounding box center [210, 519] width 186 height 30
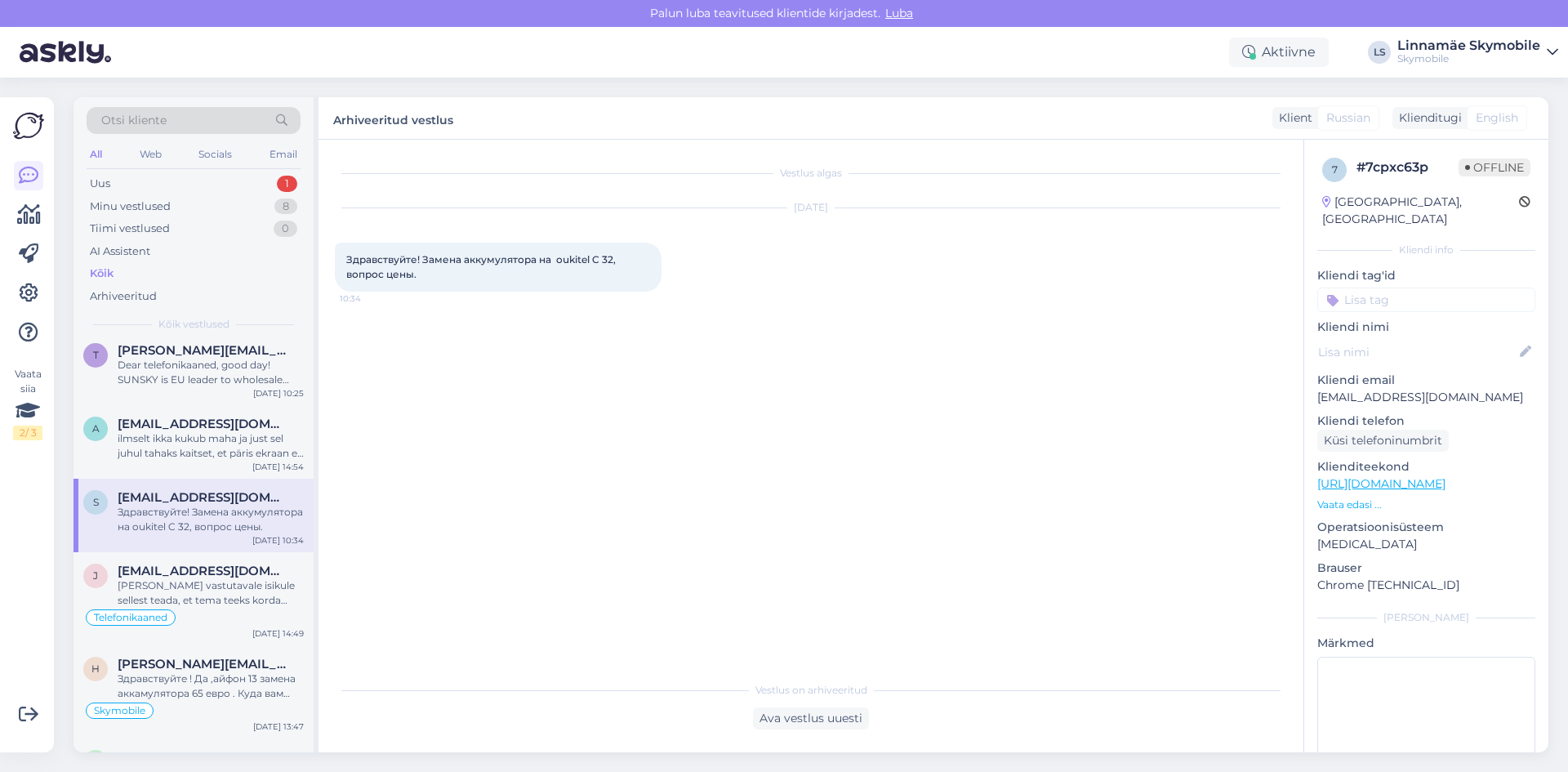
click at [1382, 288] on input at bounding box center [1426, 300] width 218 height 25
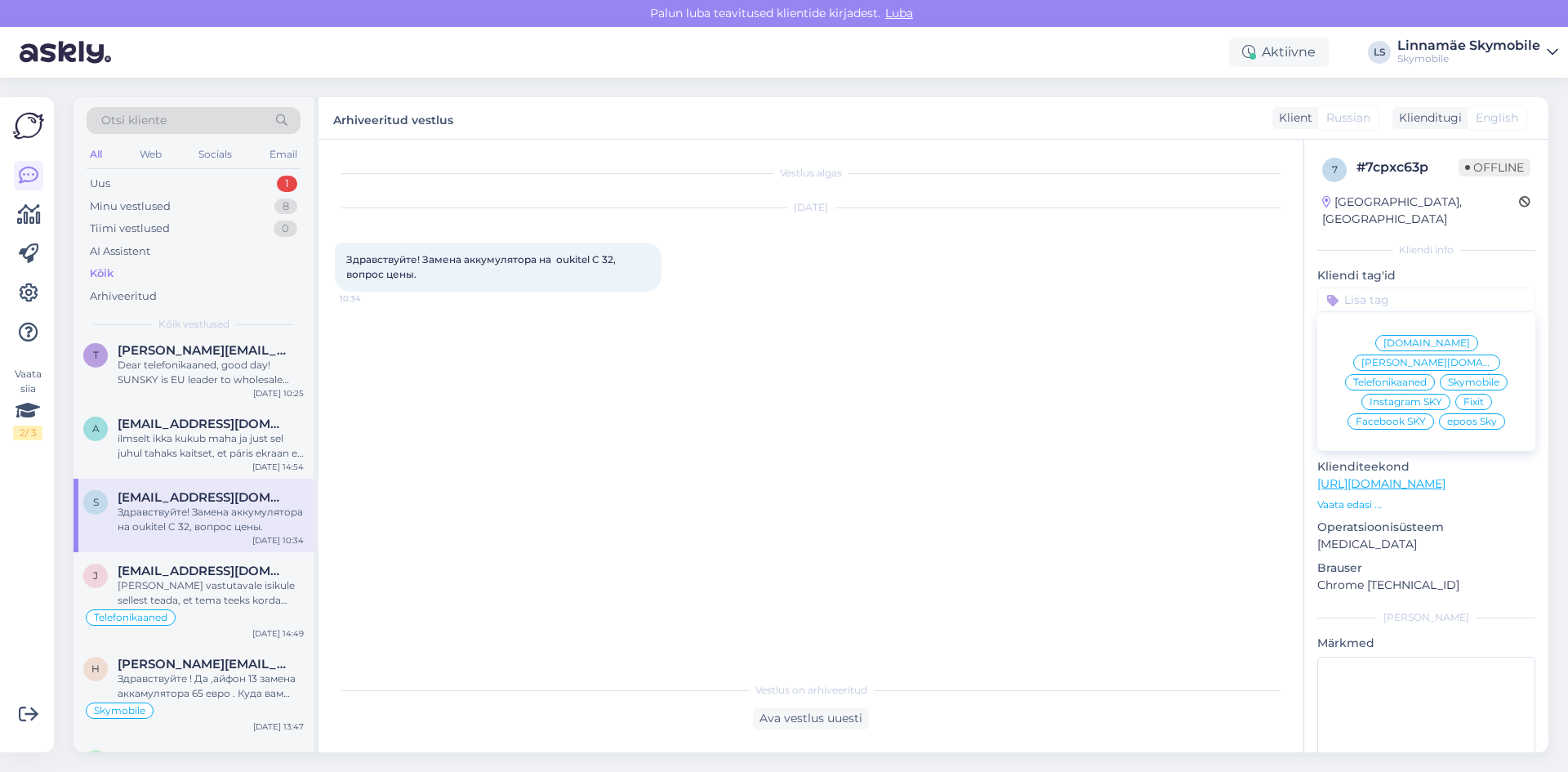
click at [1468, 377] on span "Skymobile" at bounding box center [1474, 382] width 51 height 10
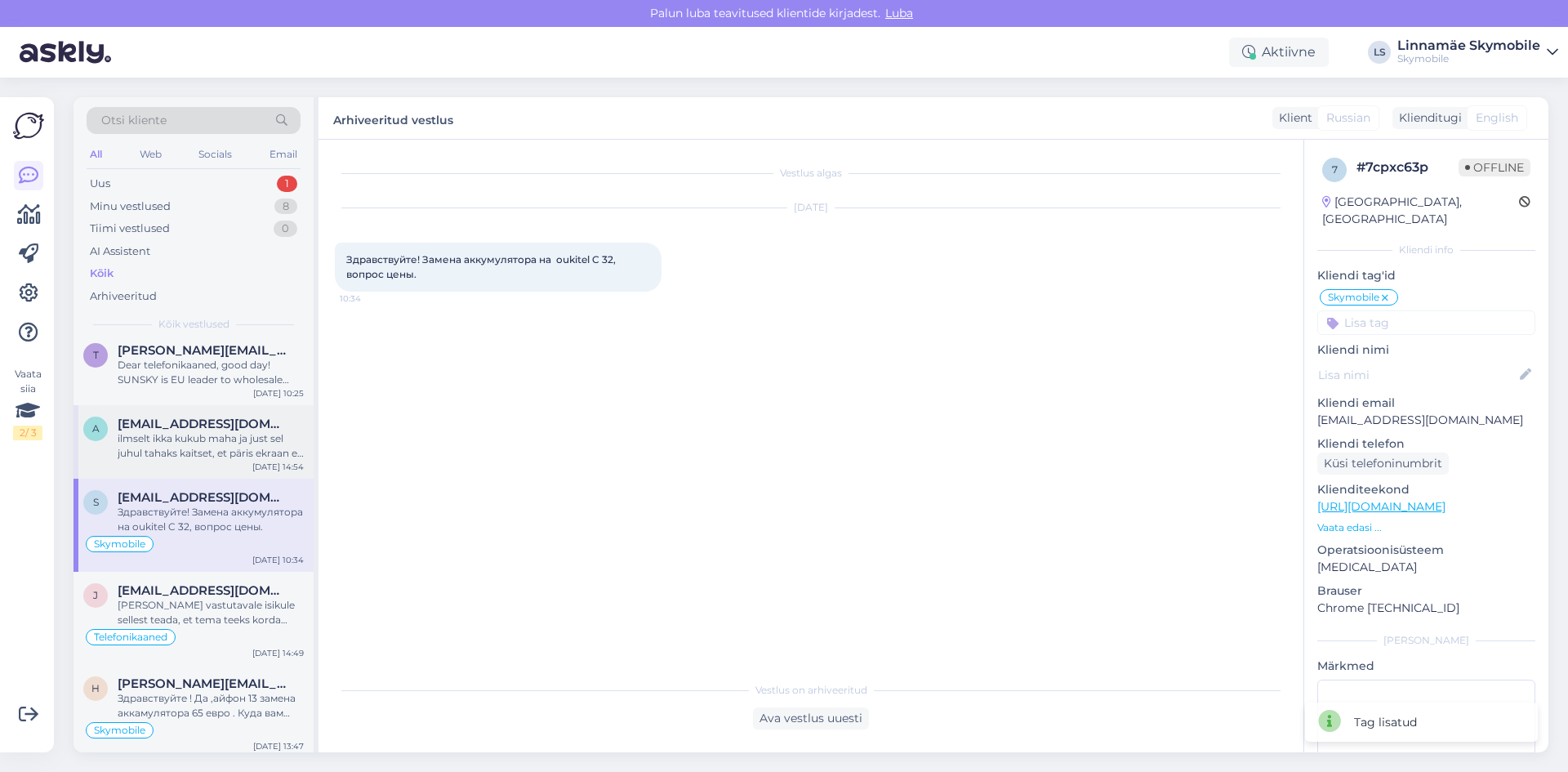
click at [209, 460] on div "ilmselt ikka kukub maha ja just sel juhul tahaks kaitset, et päris ekraan ei mõ…" at bounding box center [210, 446] width 186 height 30
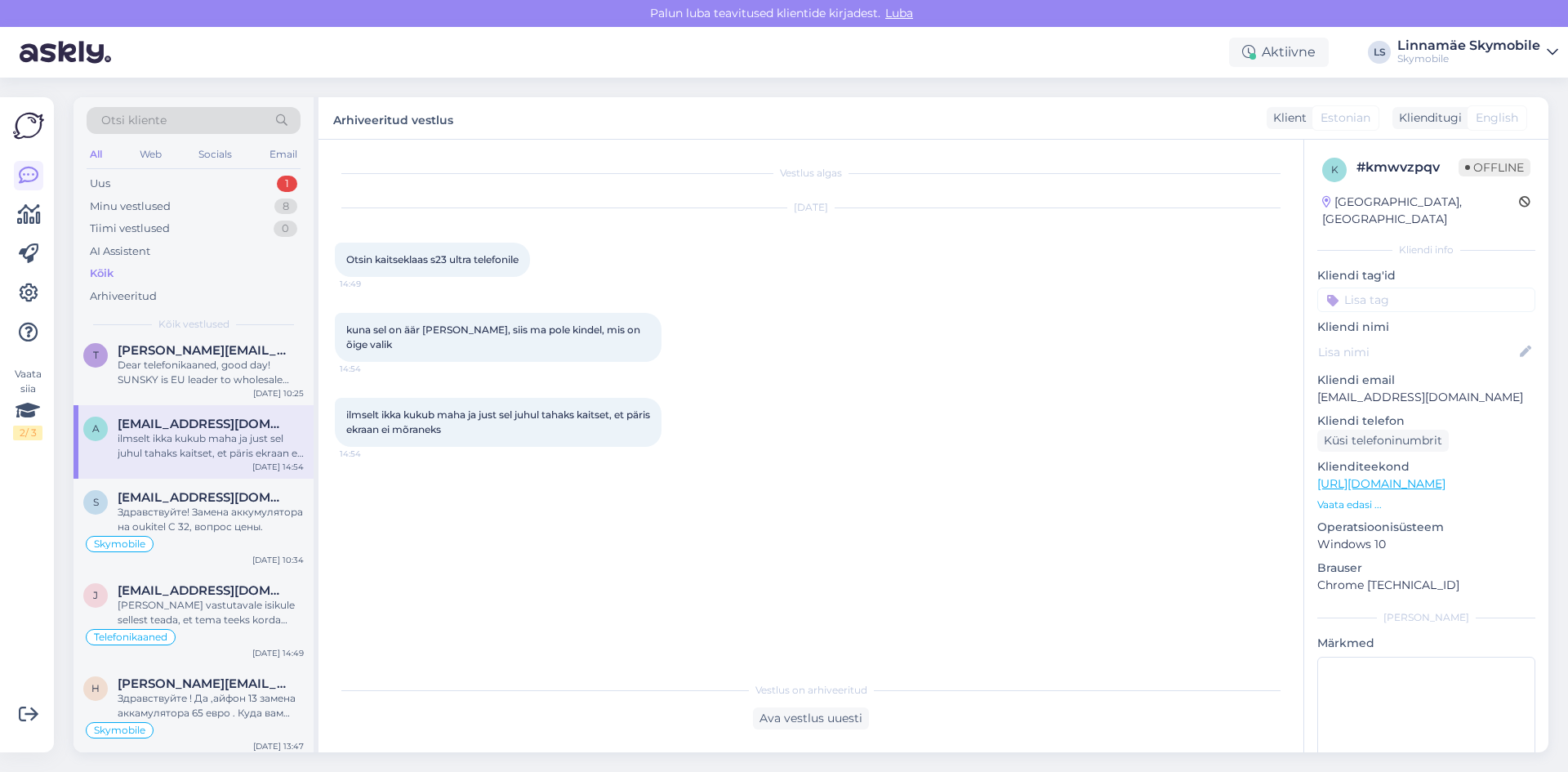
click at [1399, 288] on input at bounding box center [1426, 300] width 218 height 25
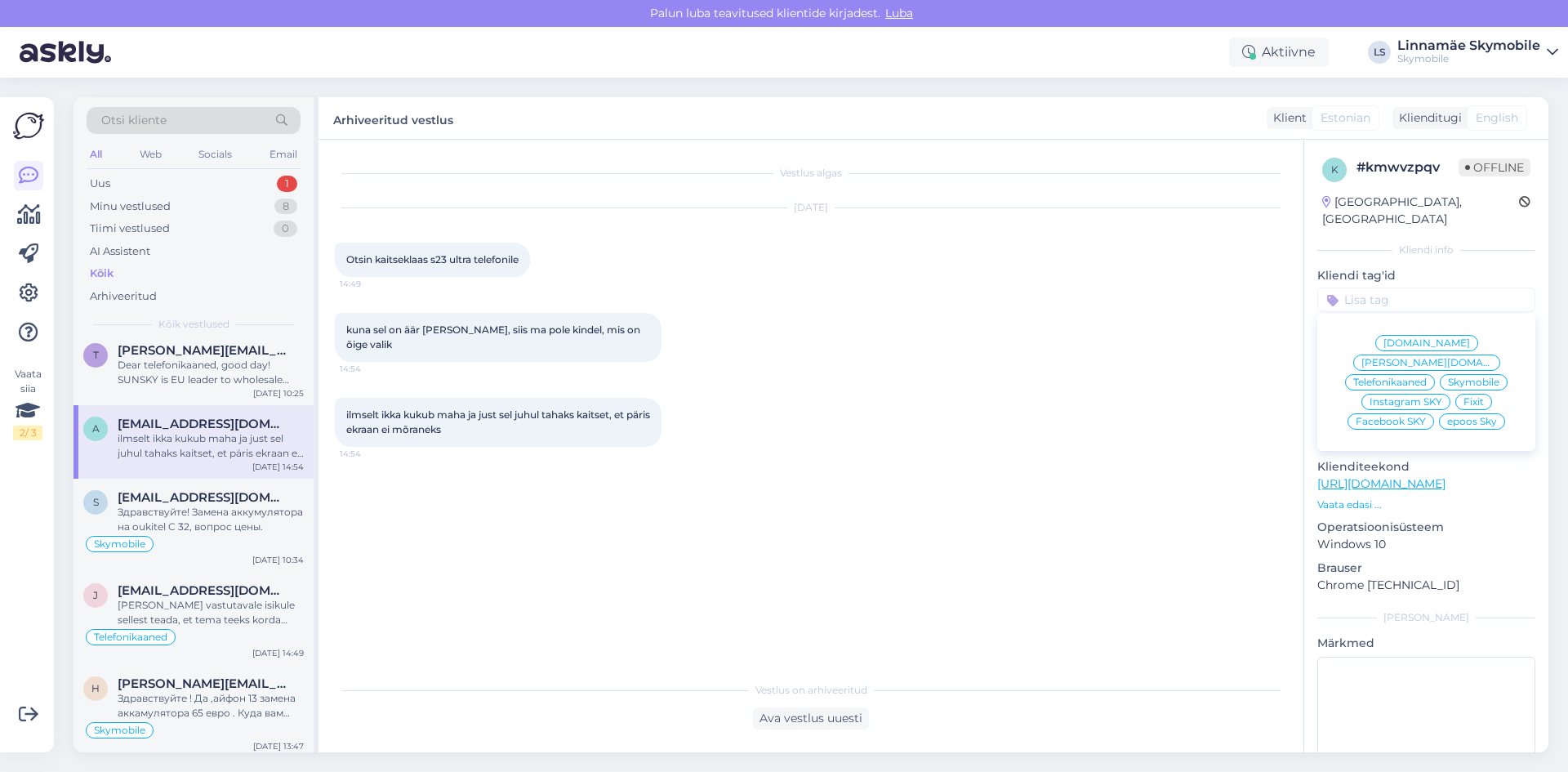
click at [1393, 338] on span "[DOMAIN_NAME]" at bounding box center [1426, 343] width 87 height 10
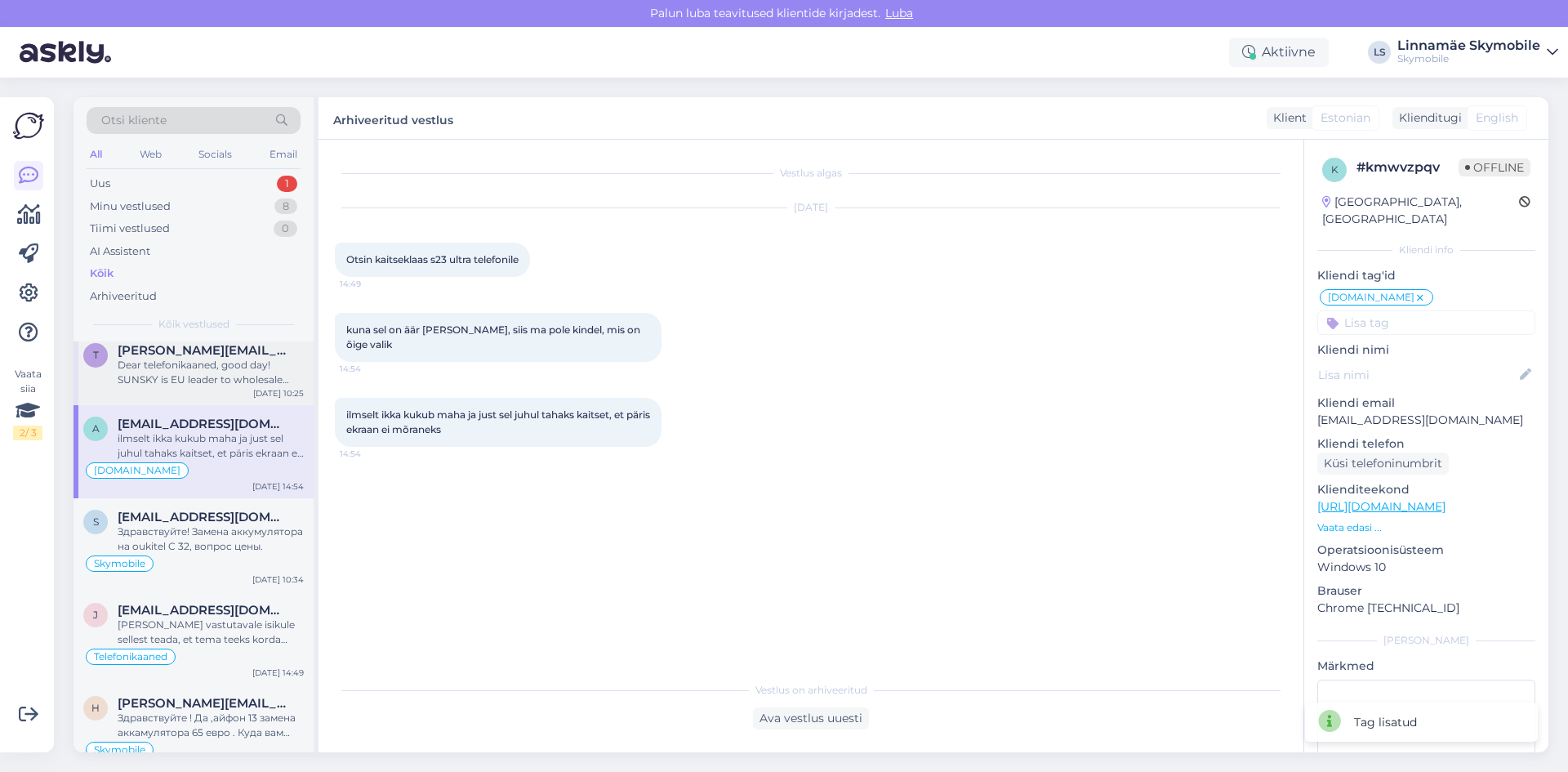
click at [219, 376] on div "Dear telefonikaaned, good day! SUNSKY is EU leader to ​wholesale brand-quality …" at bounding box center [210, 373] width 186 height 30
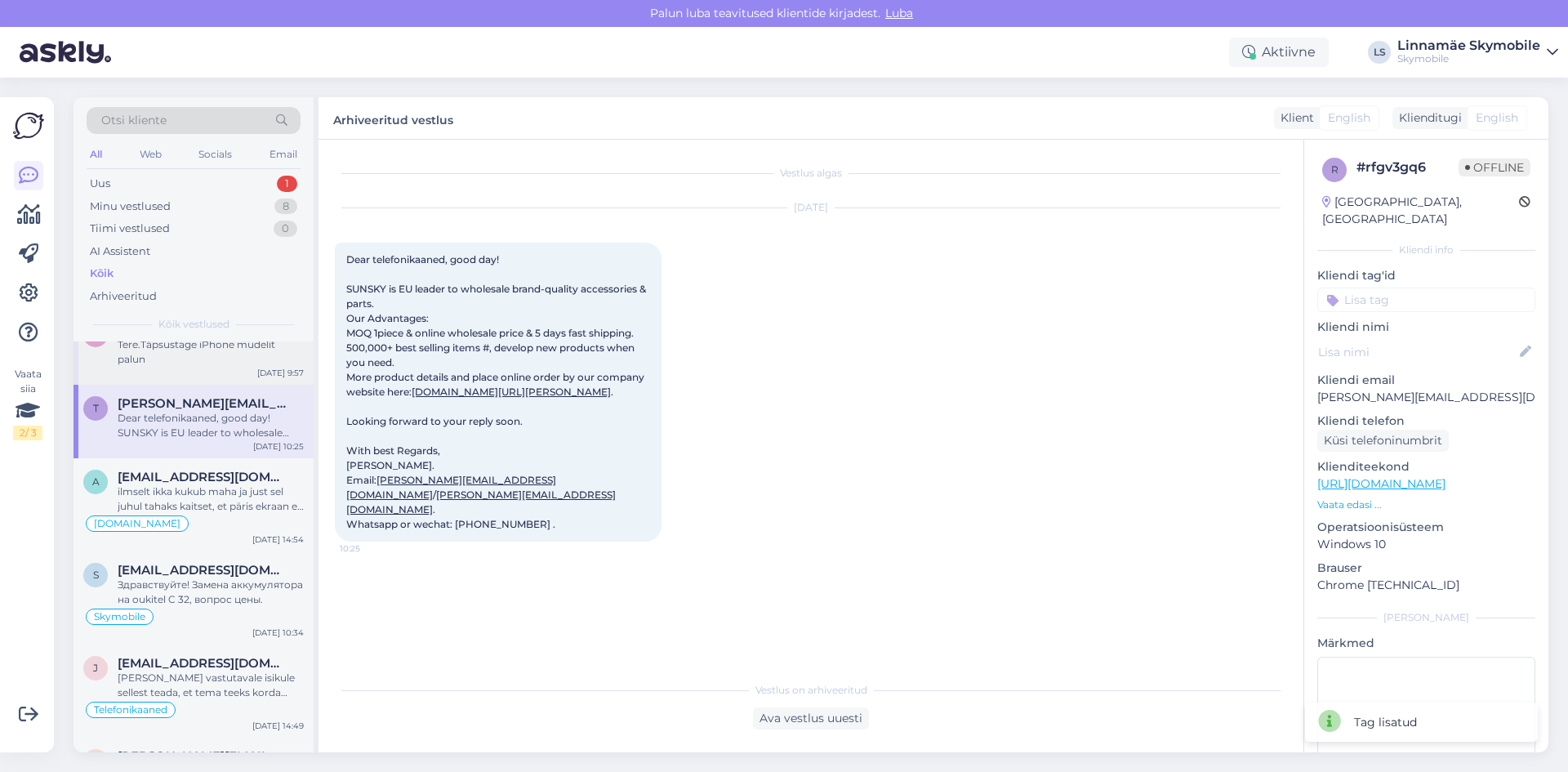
scroll to position [1635, 0]
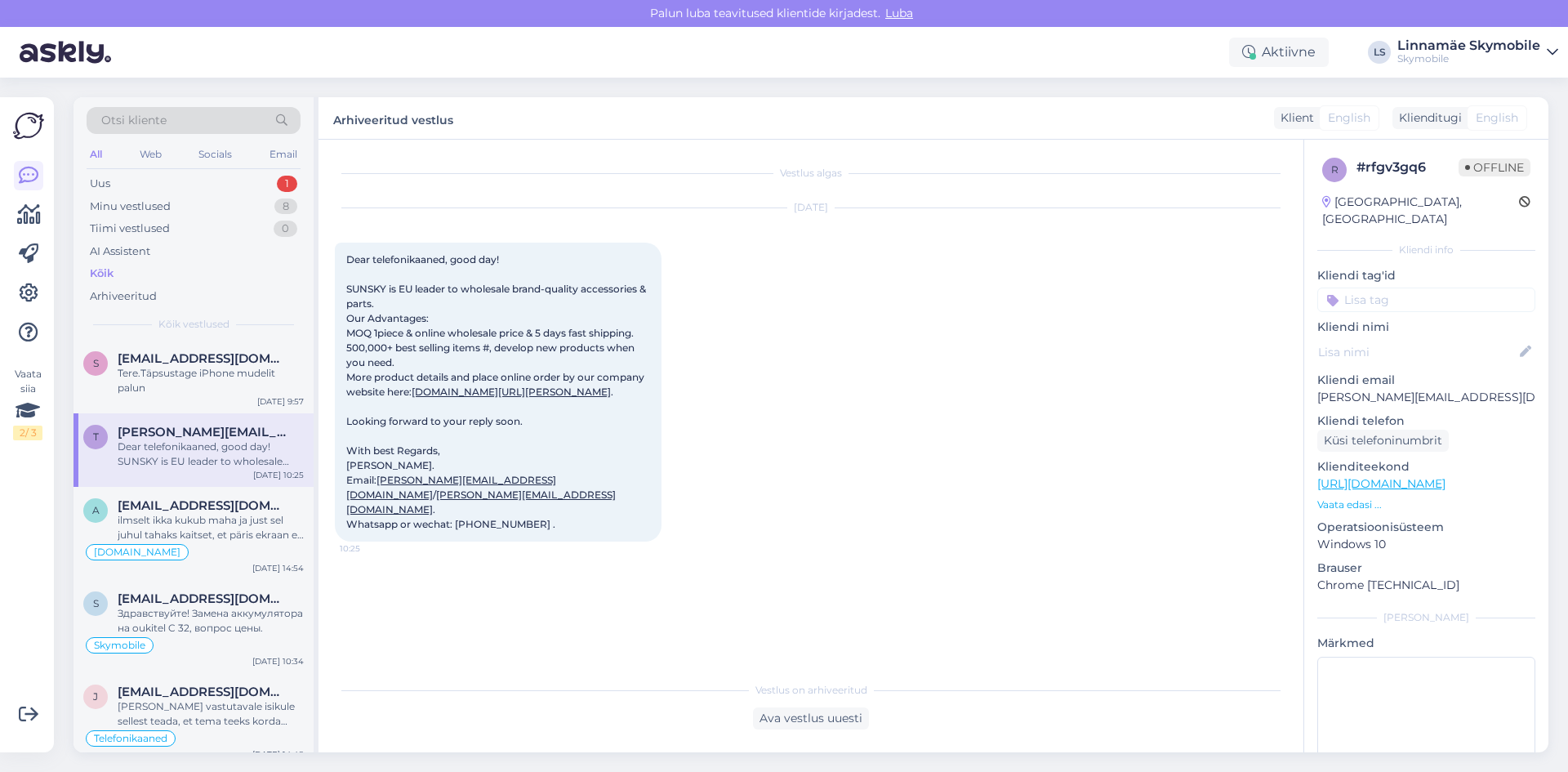
click at [1386, 288] on input at bounding box center [1426, 300] width 218 height 25
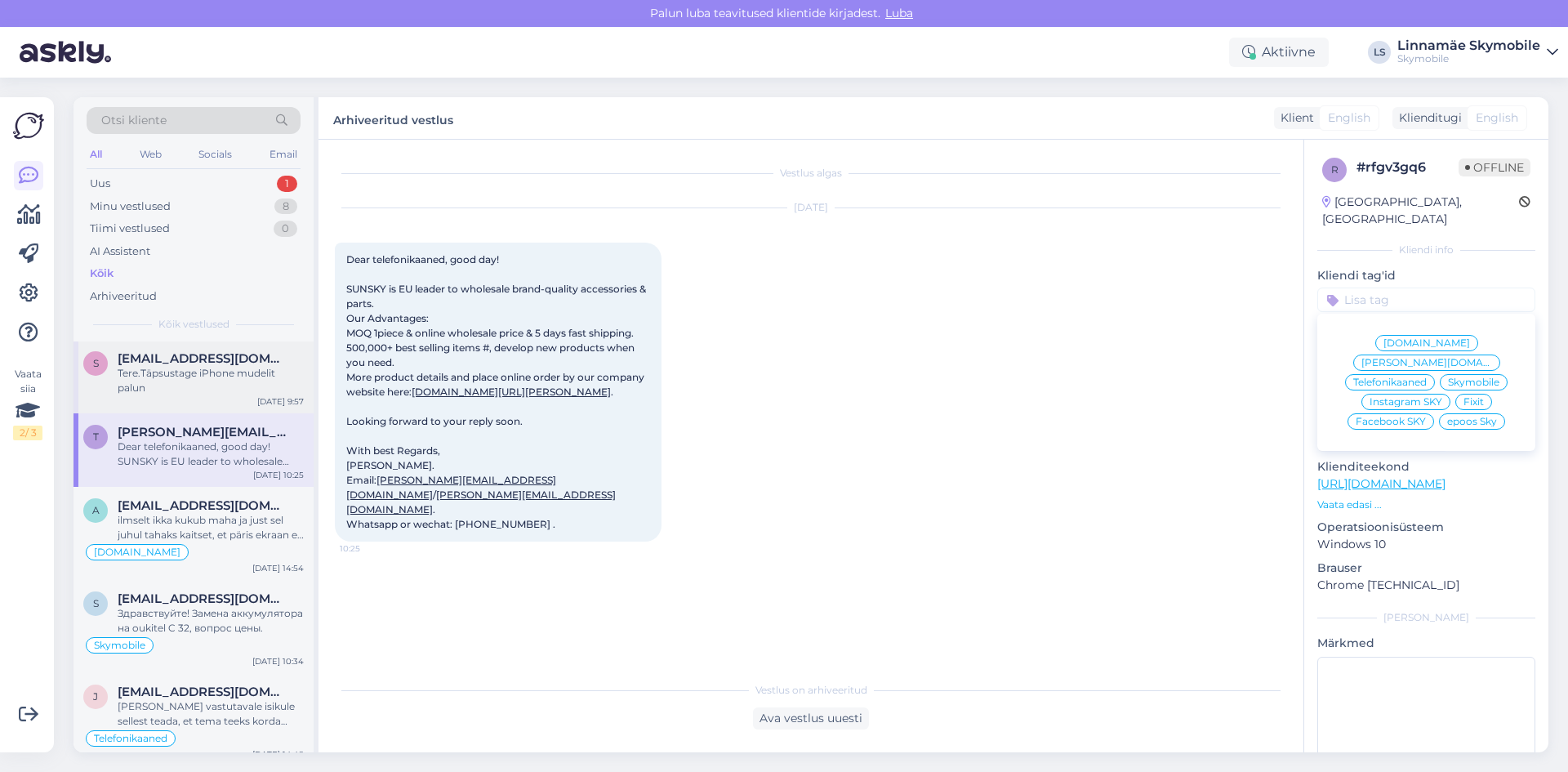
click at [181, 358] on span "[EMAIL_ADDRESS][DOMAIN_NAME]" at bounding box center [202, 358] width 170 height 14
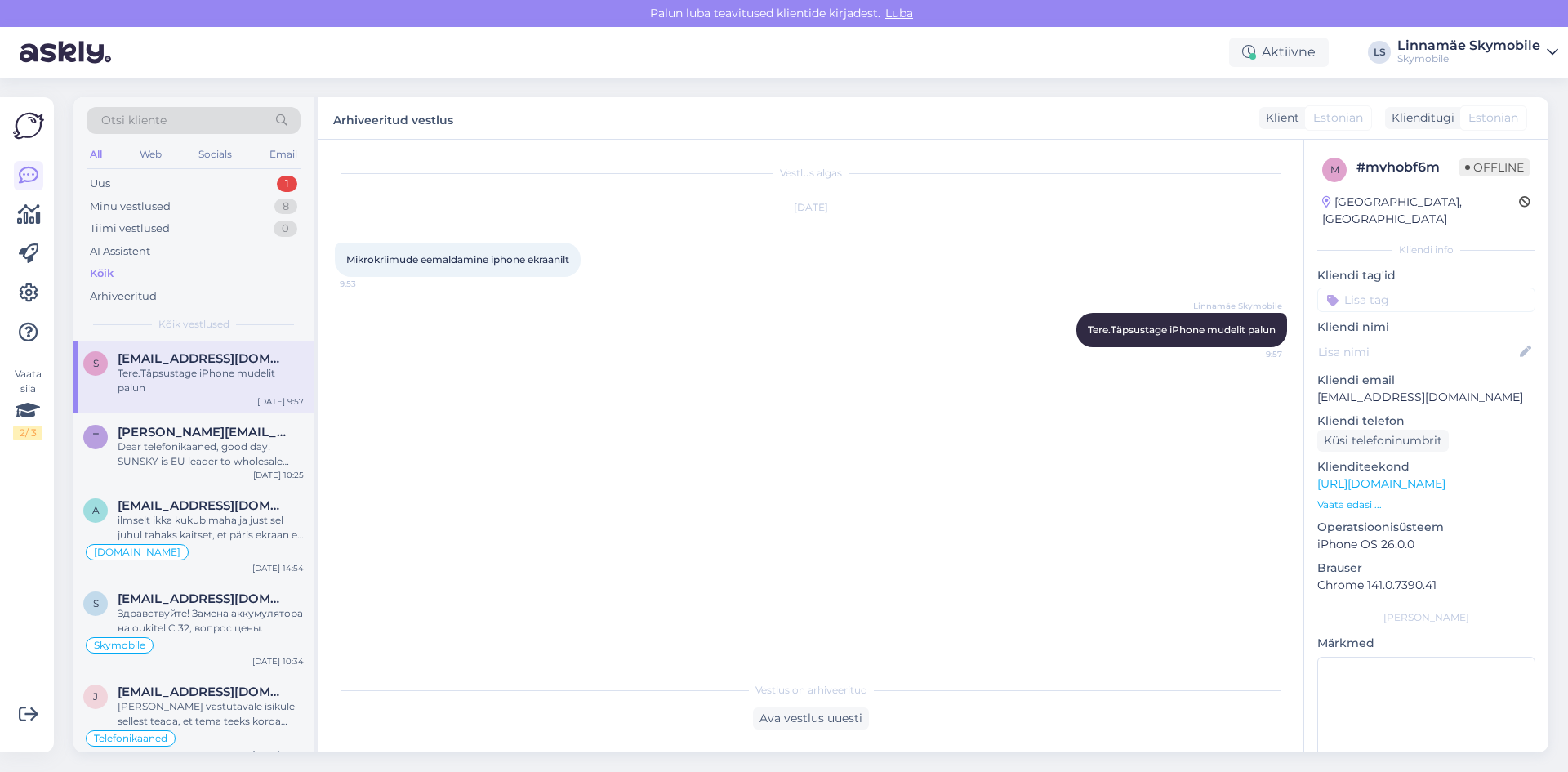
click at [1399, 288] on input at bounding box center [1426, 300] width 218 height 25
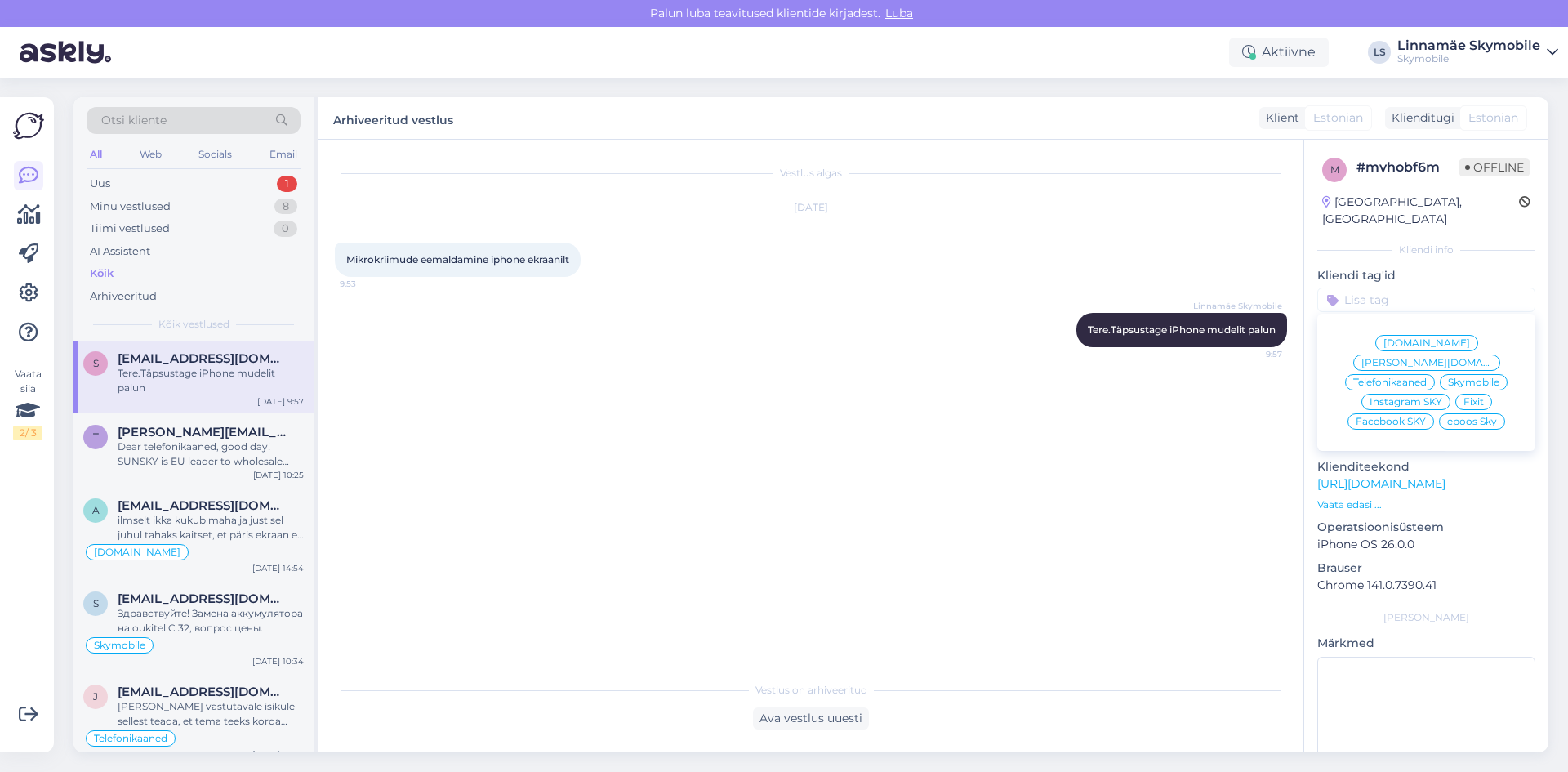
click at [1393, 338] on span "[DOMAIN_NAME]" at bounding box center [1426, 343] width 87 height 10
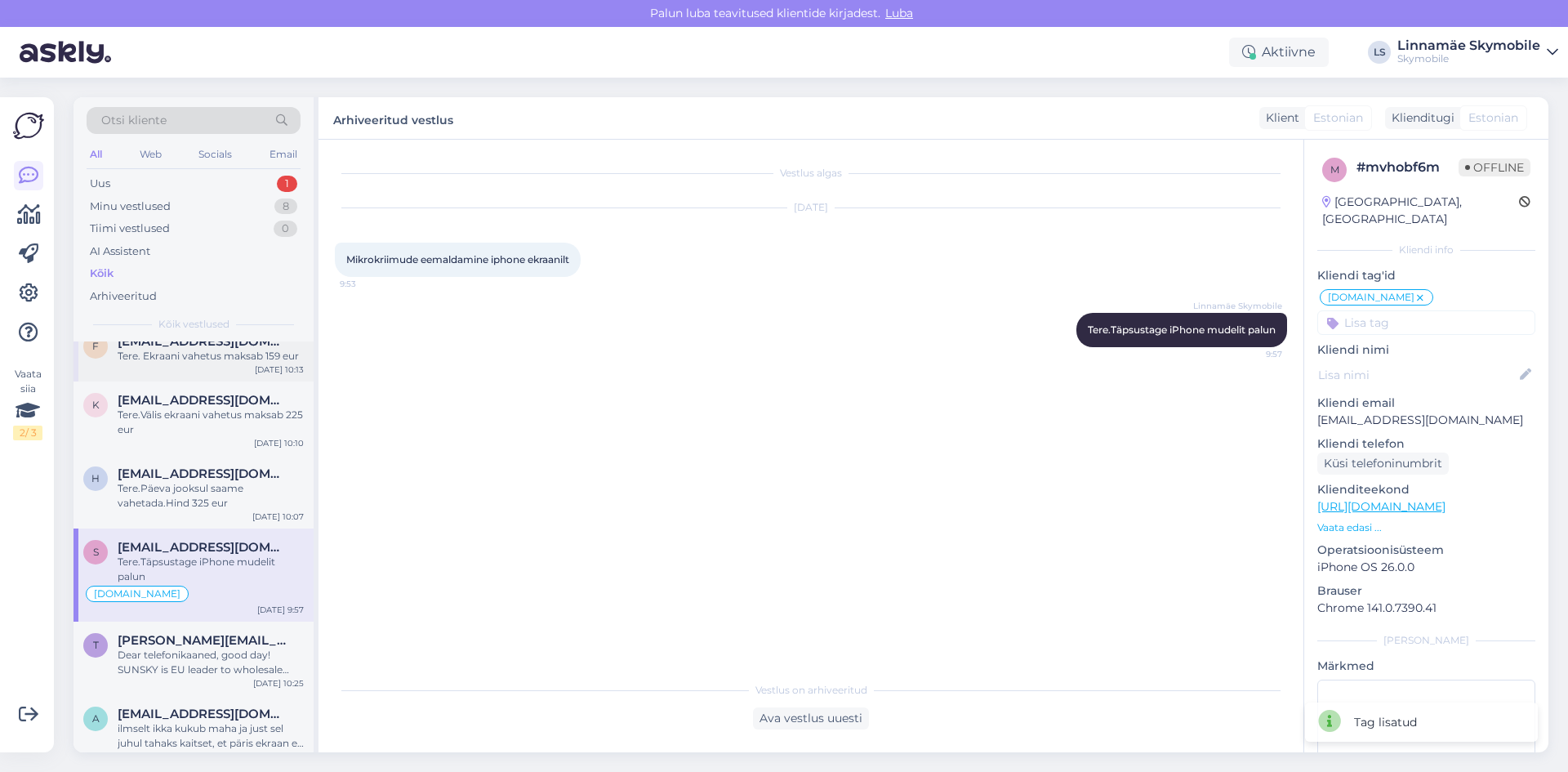
scroll to position [1389, 0]
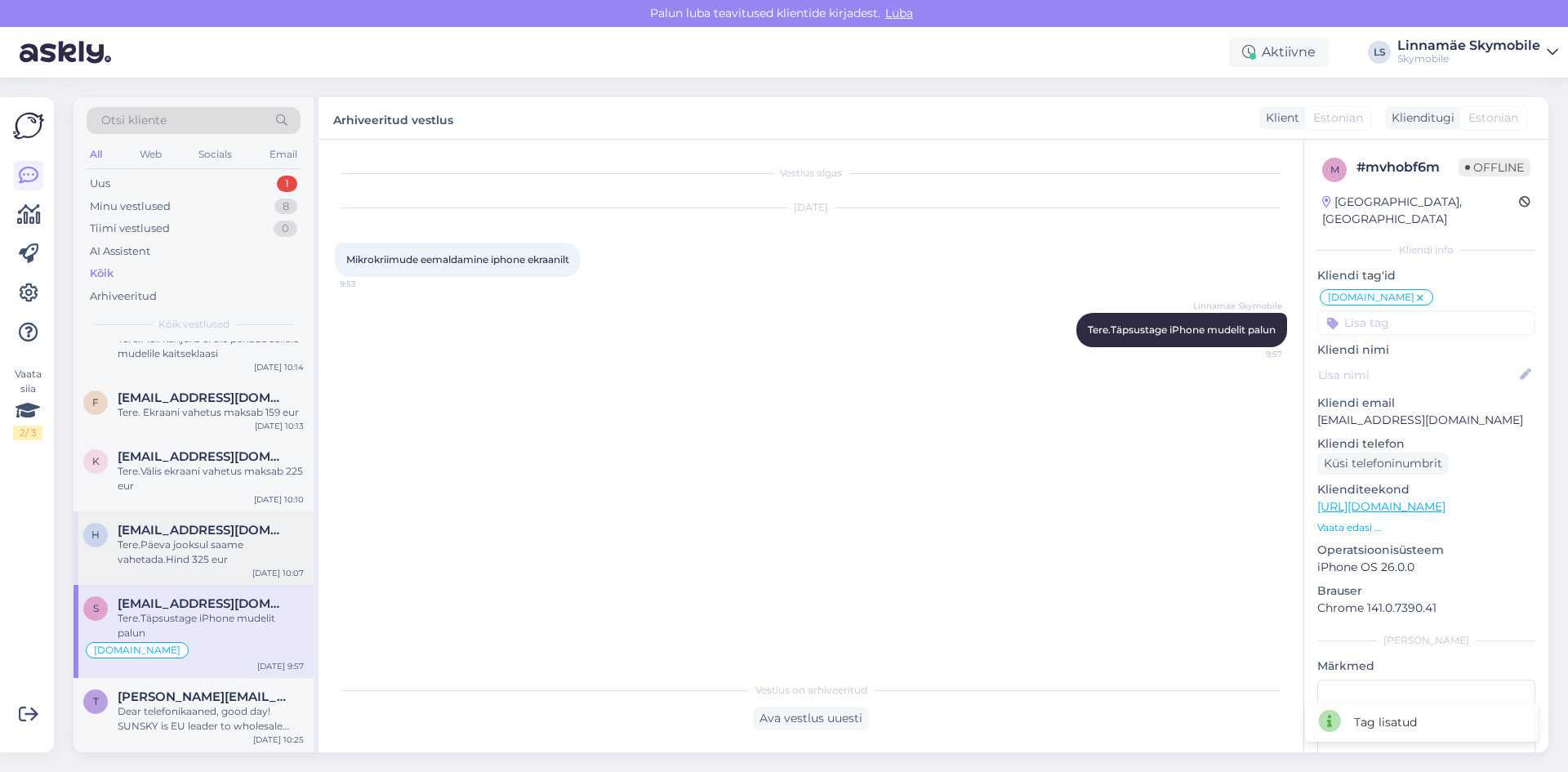
click at [185, 551] on div "Tere.Päeva jooksul saame vahetada.Hind 325 eur" at bounding box center [210, 552] width 186 height 30
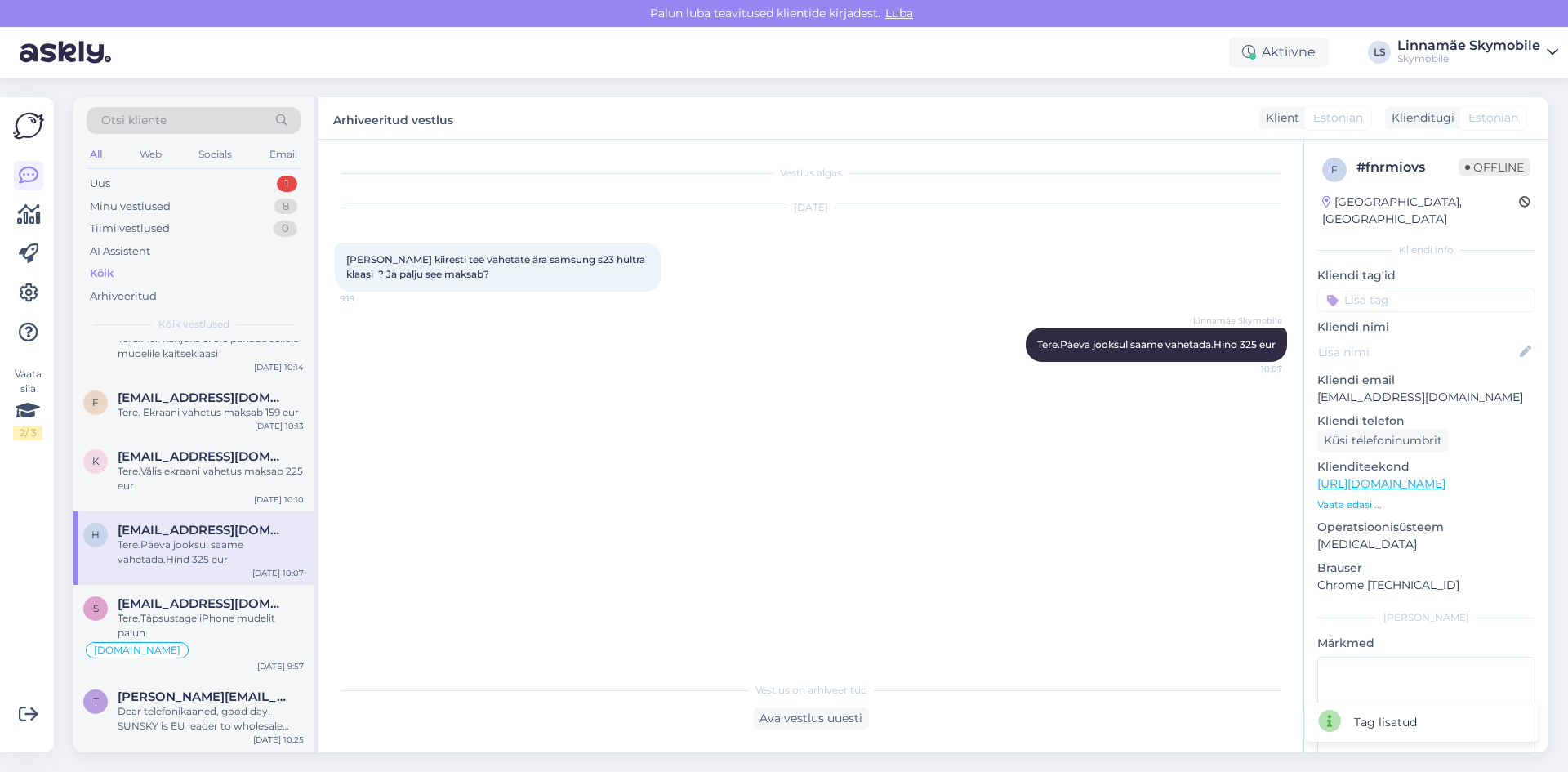
click at [1386, 288] on input at bounding box center [1426, 300] width 218 height 25
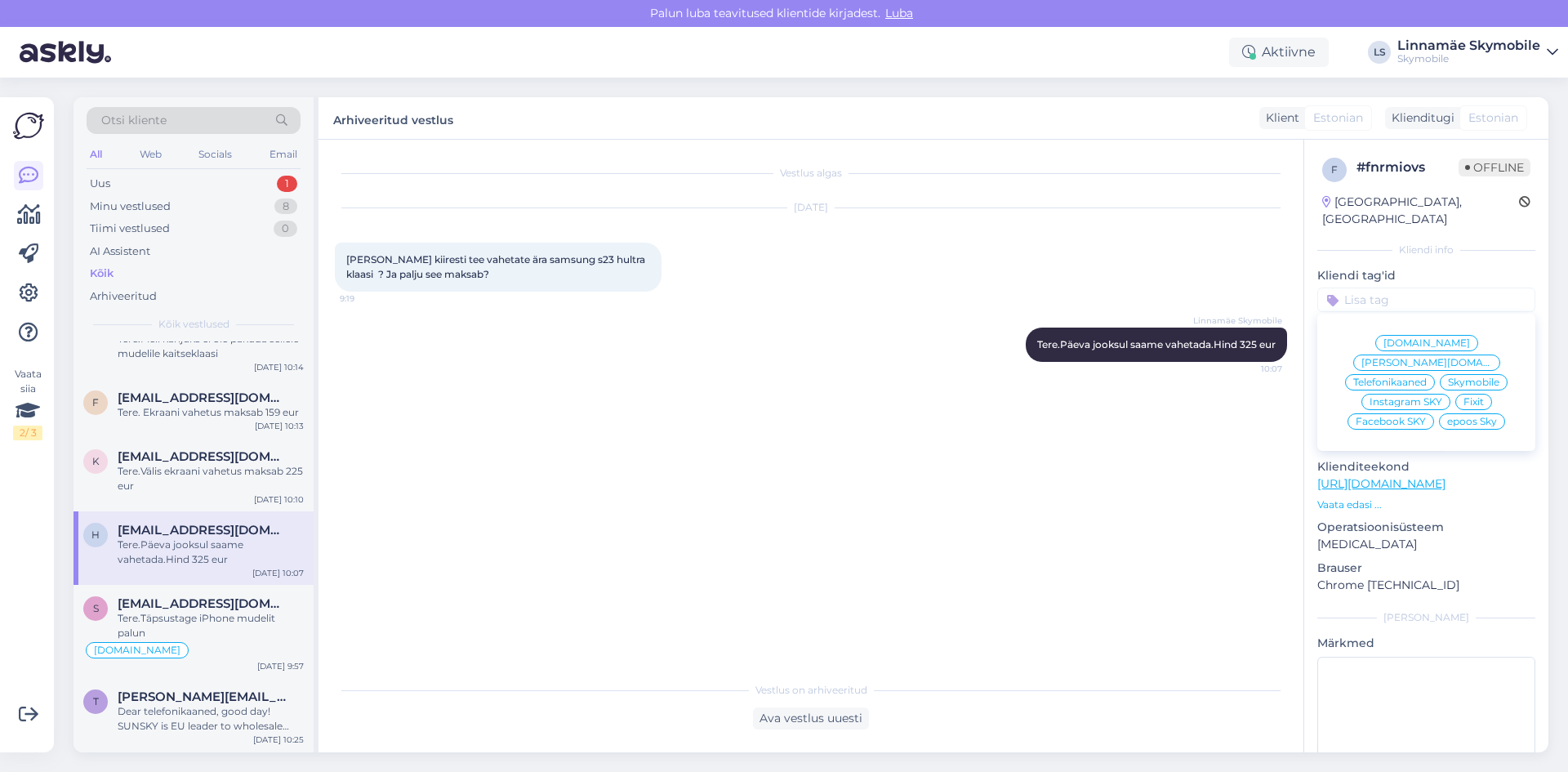
click at [1478, 377] on span "Skymobile" at bounding box center [1474, 382] width 51 height 10
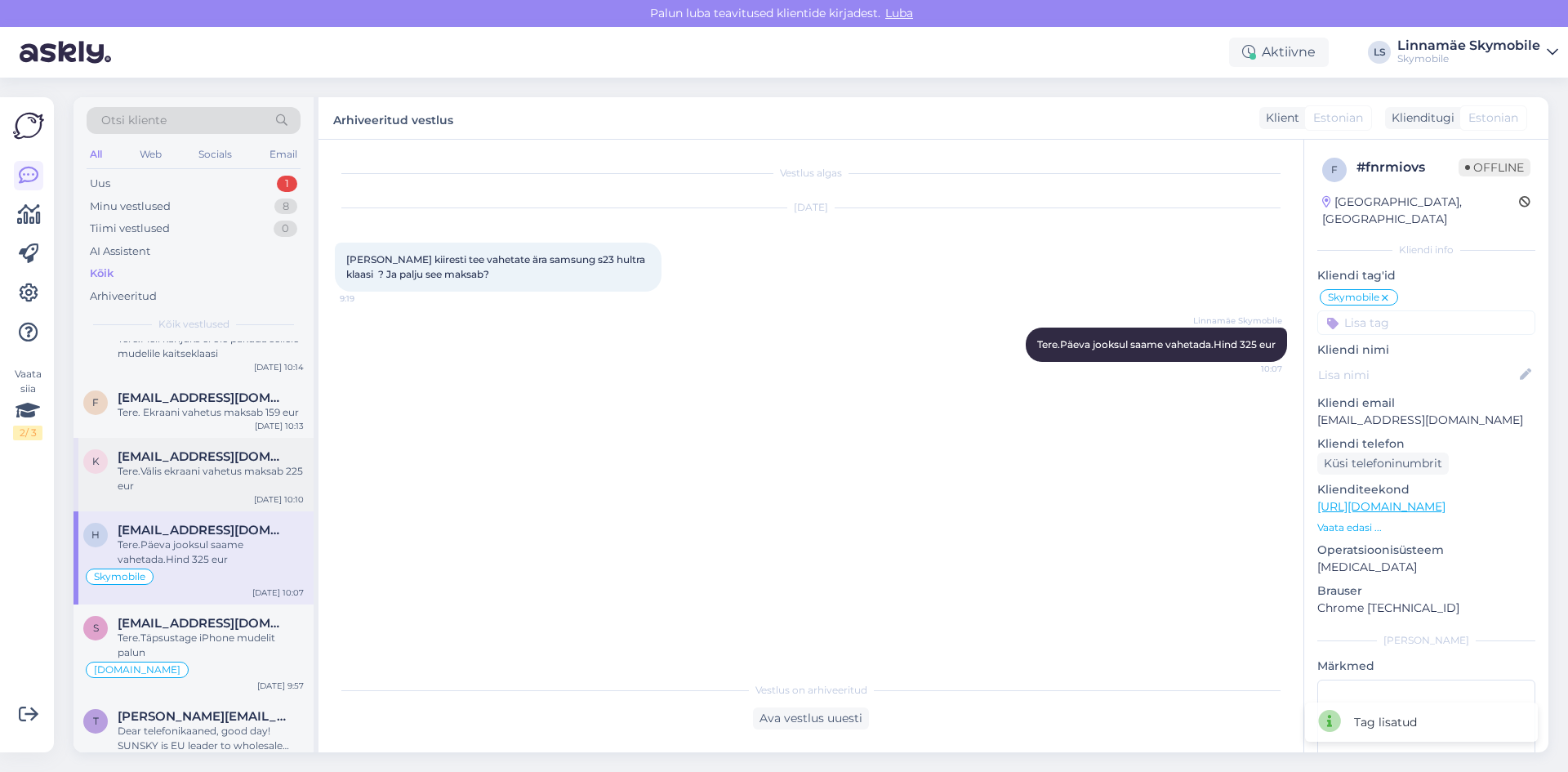
click at [169, 498] on div "K [EMAIL_ADDRESS][DOMAIN_NAME] Tere.Välis ekraani vahetus maksab 225 eur [DATE]…" at bounding box center [193, 475] width 240 height 73
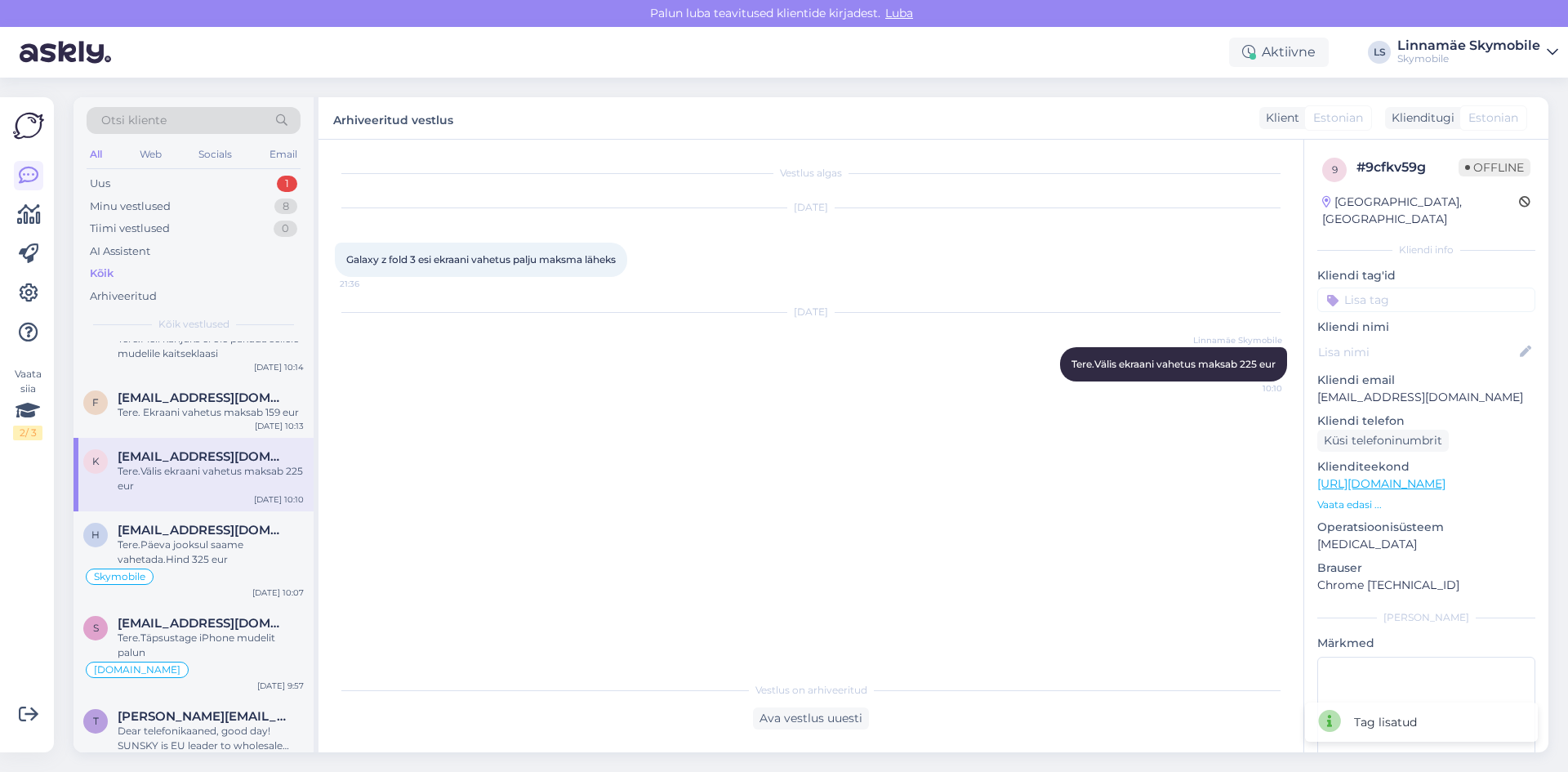
click at [1396, 288] on input at bounding box center [1426, 300] width 218 height 25
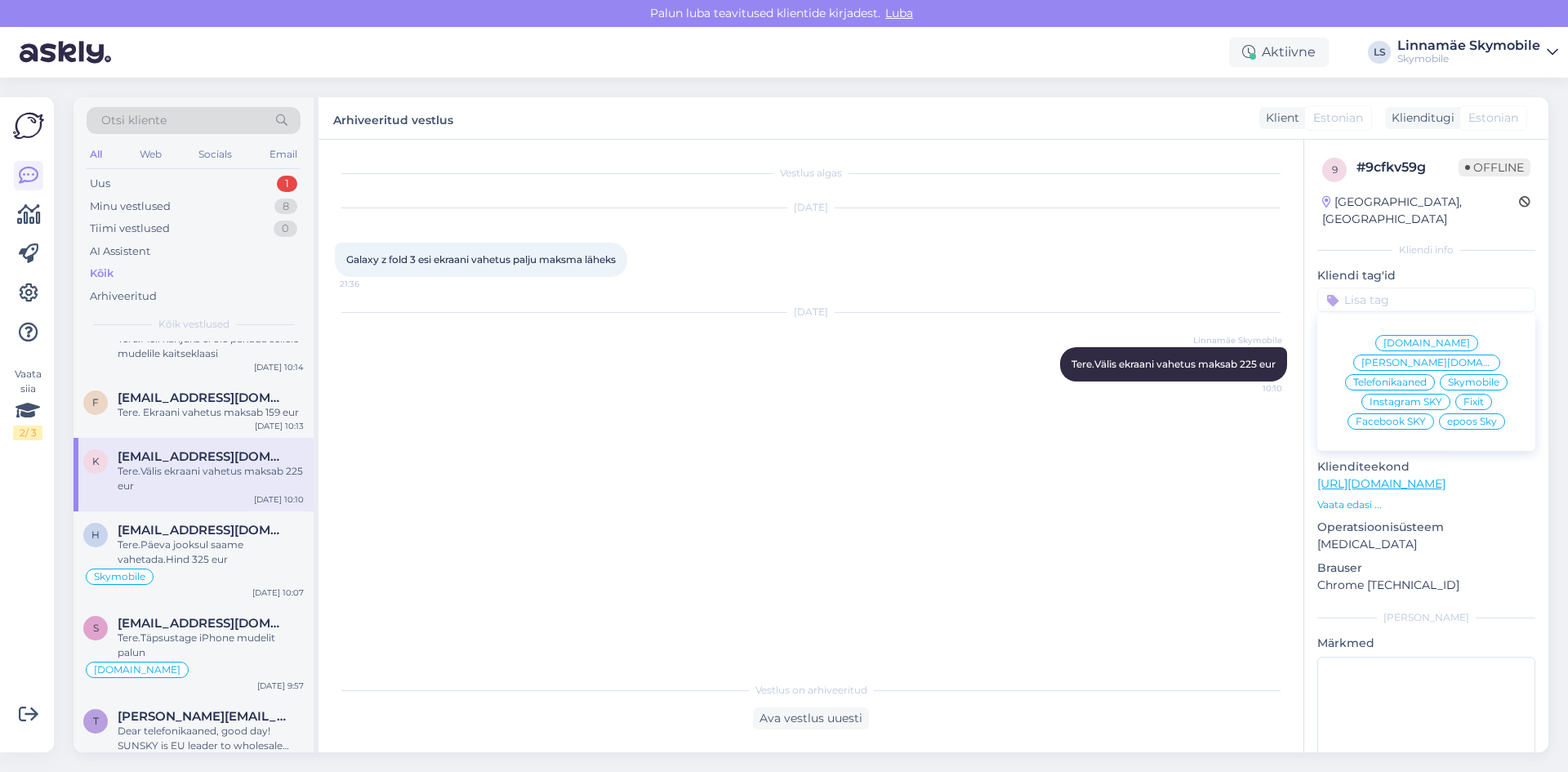
click at [1462, 377] on span "Skymobile" at bounding box center [1474, 382] width 51 height 10
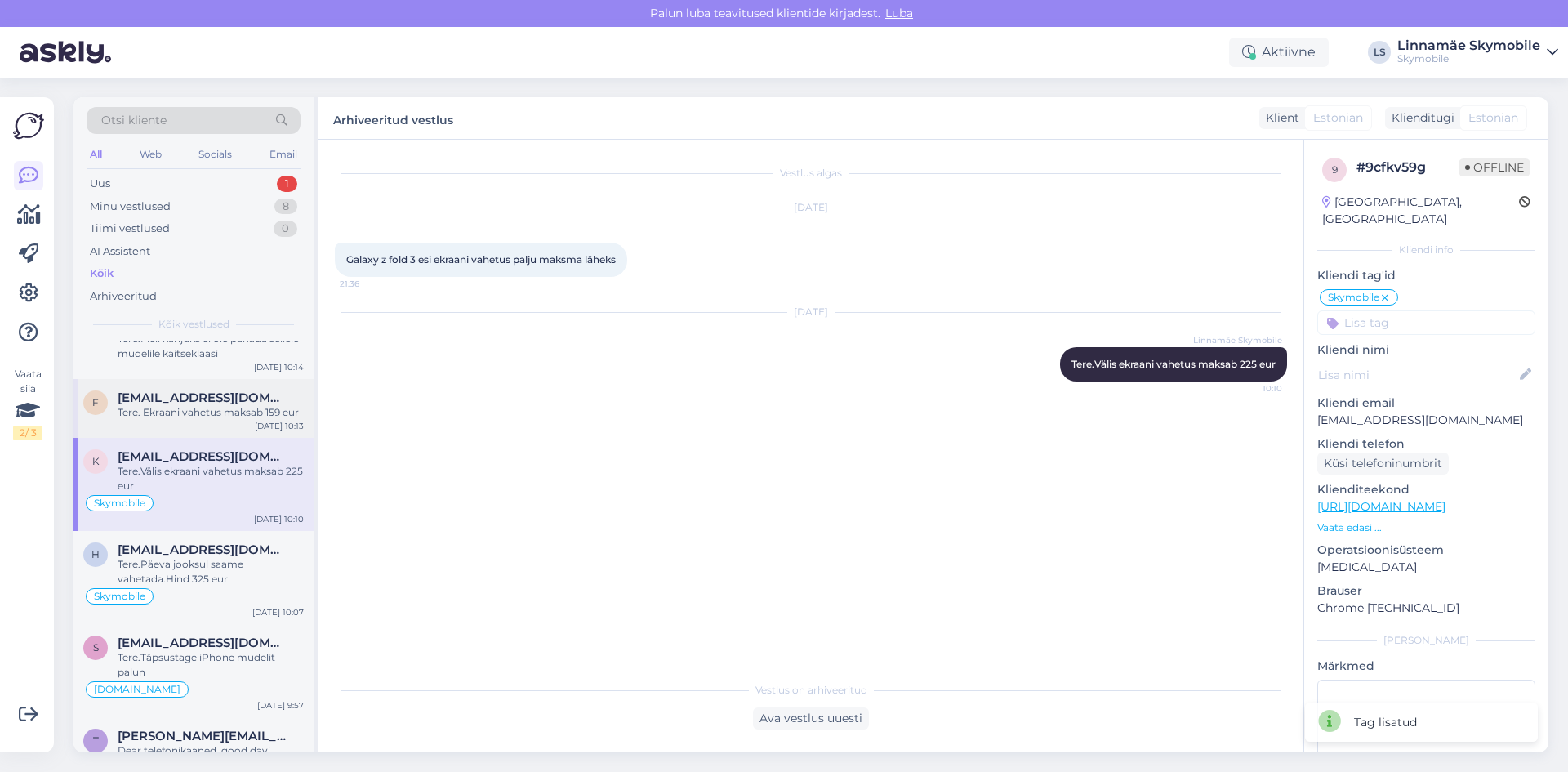
click at [169, 416] on div "Tere. Ekraani vahetus maksab 159 eur" at bounding box center [210, 412] width 186 height 14
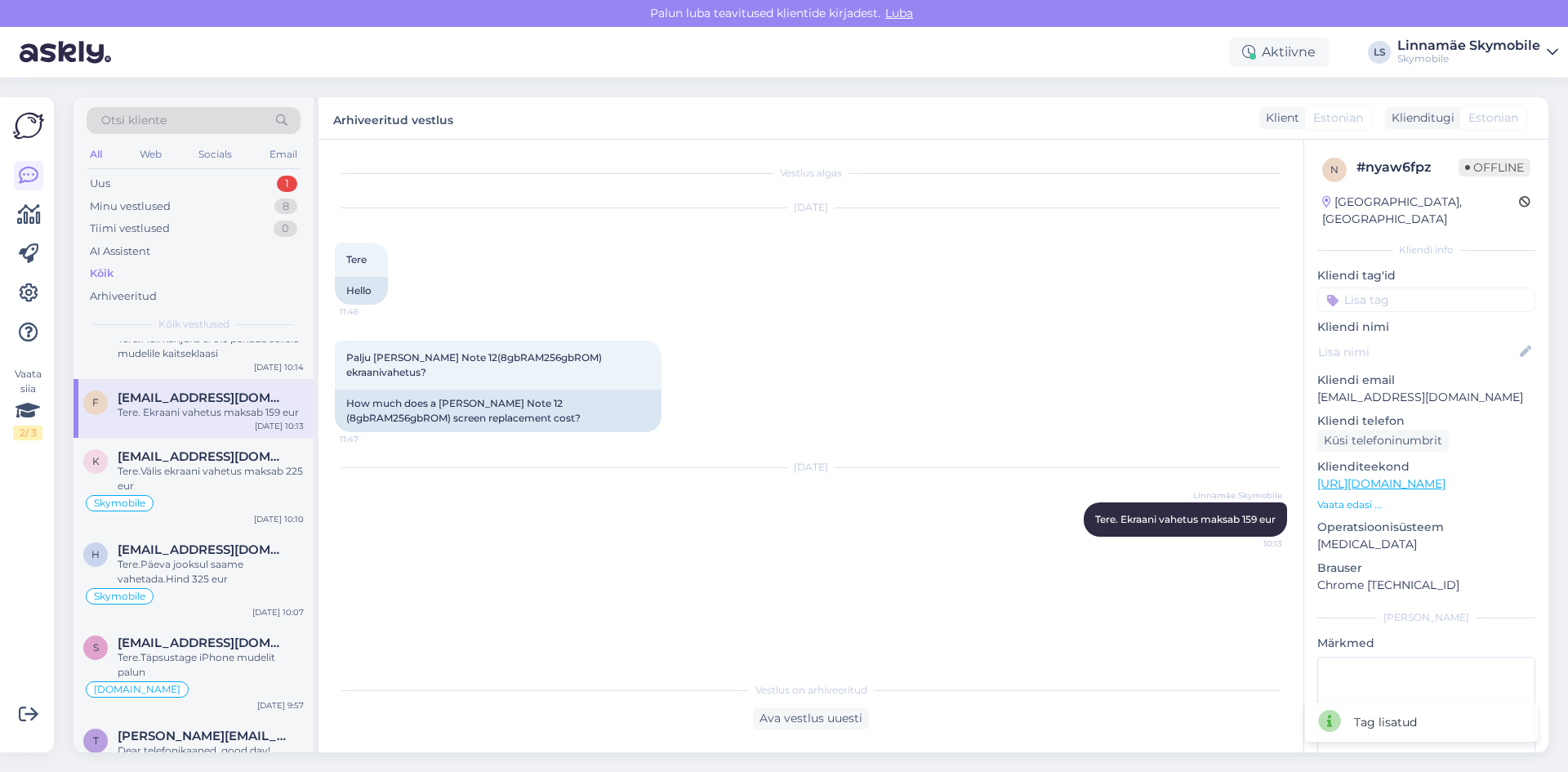
click at [1397, 290] on input at bounding box center [1426, 300] width 218 height 25
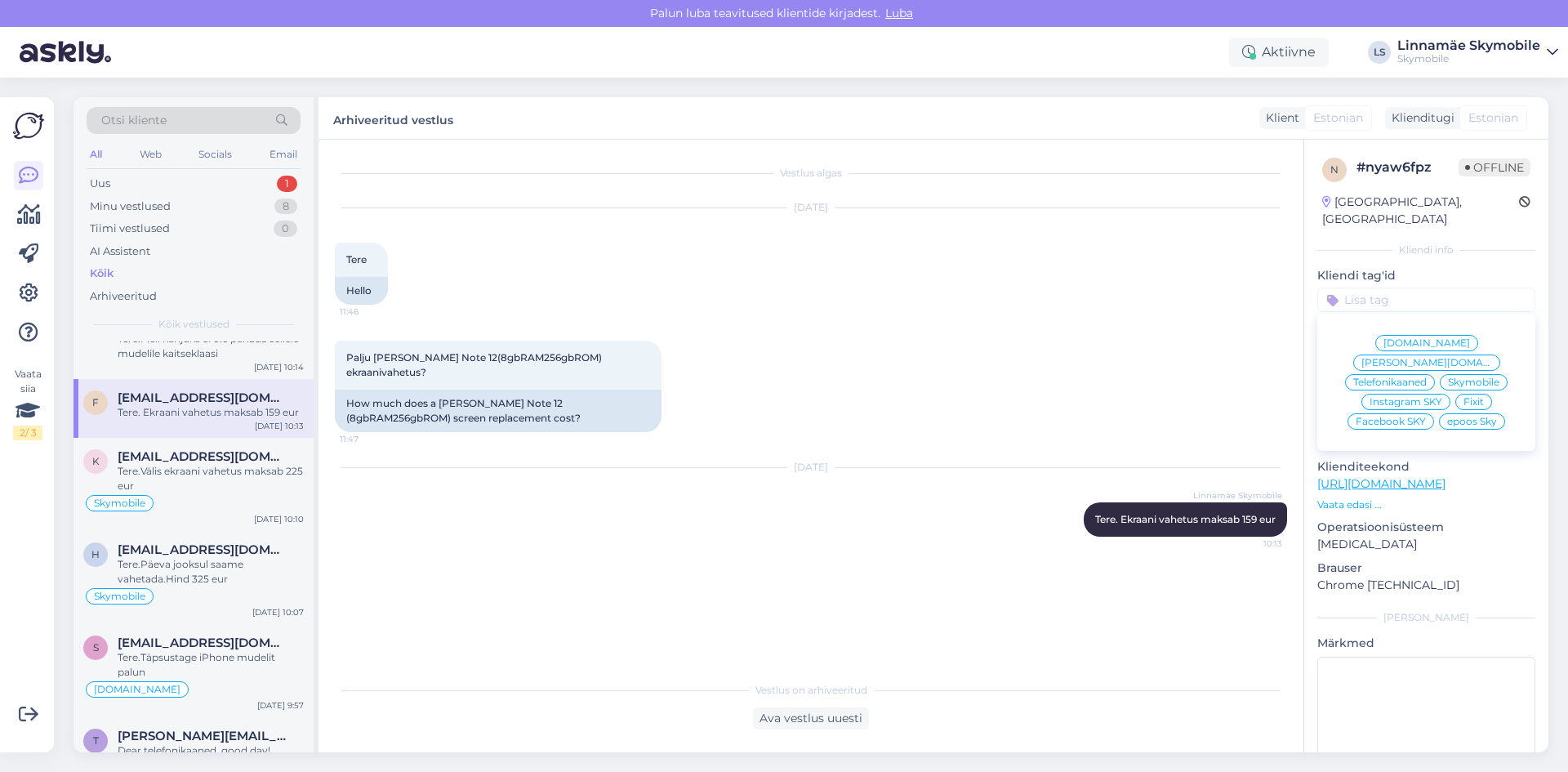
click at [1463, 377] on span "Skymobile" at bounding box center [1474, 382] width 51 height 10
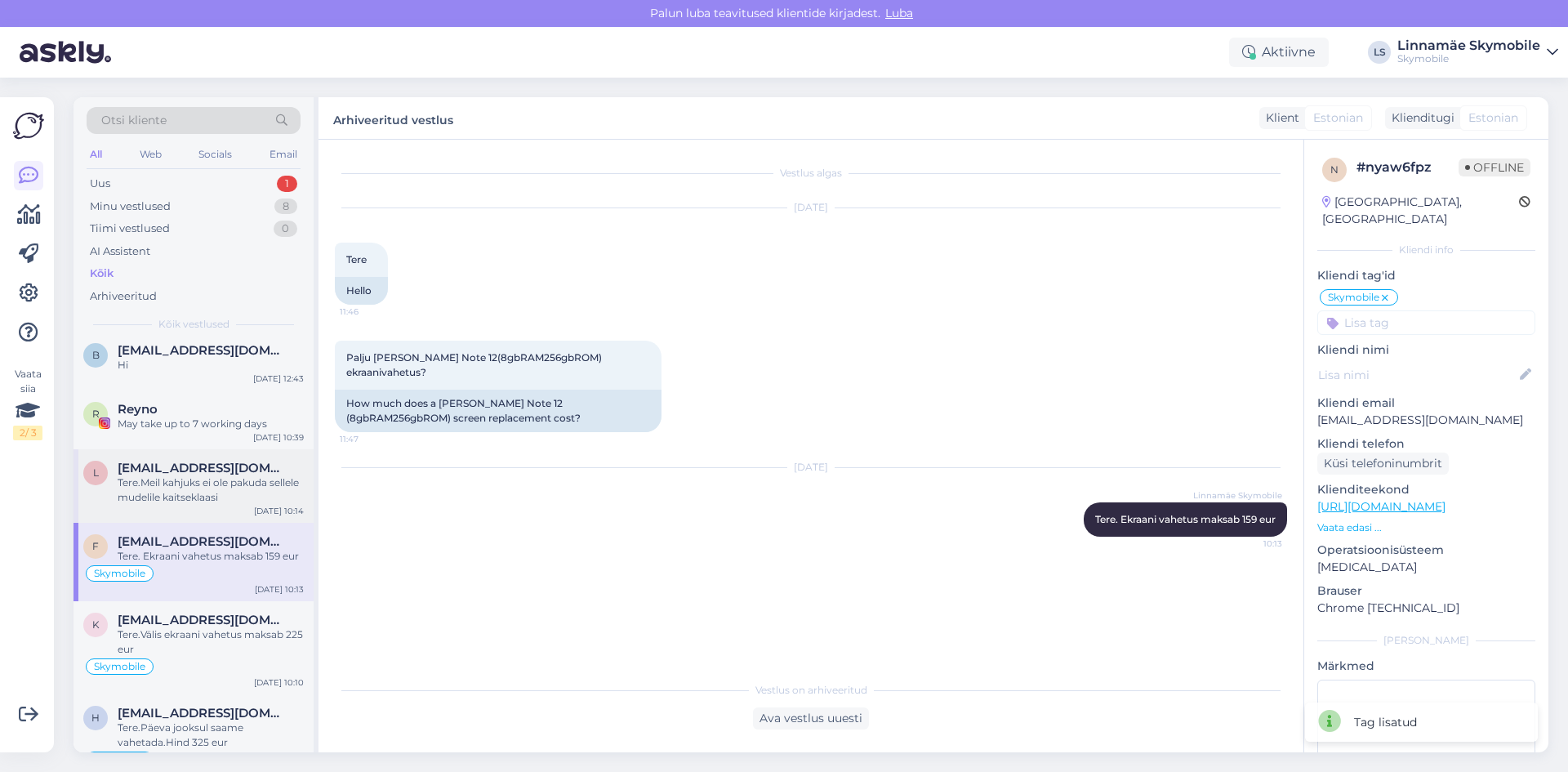
scroll to position [1226, 0]
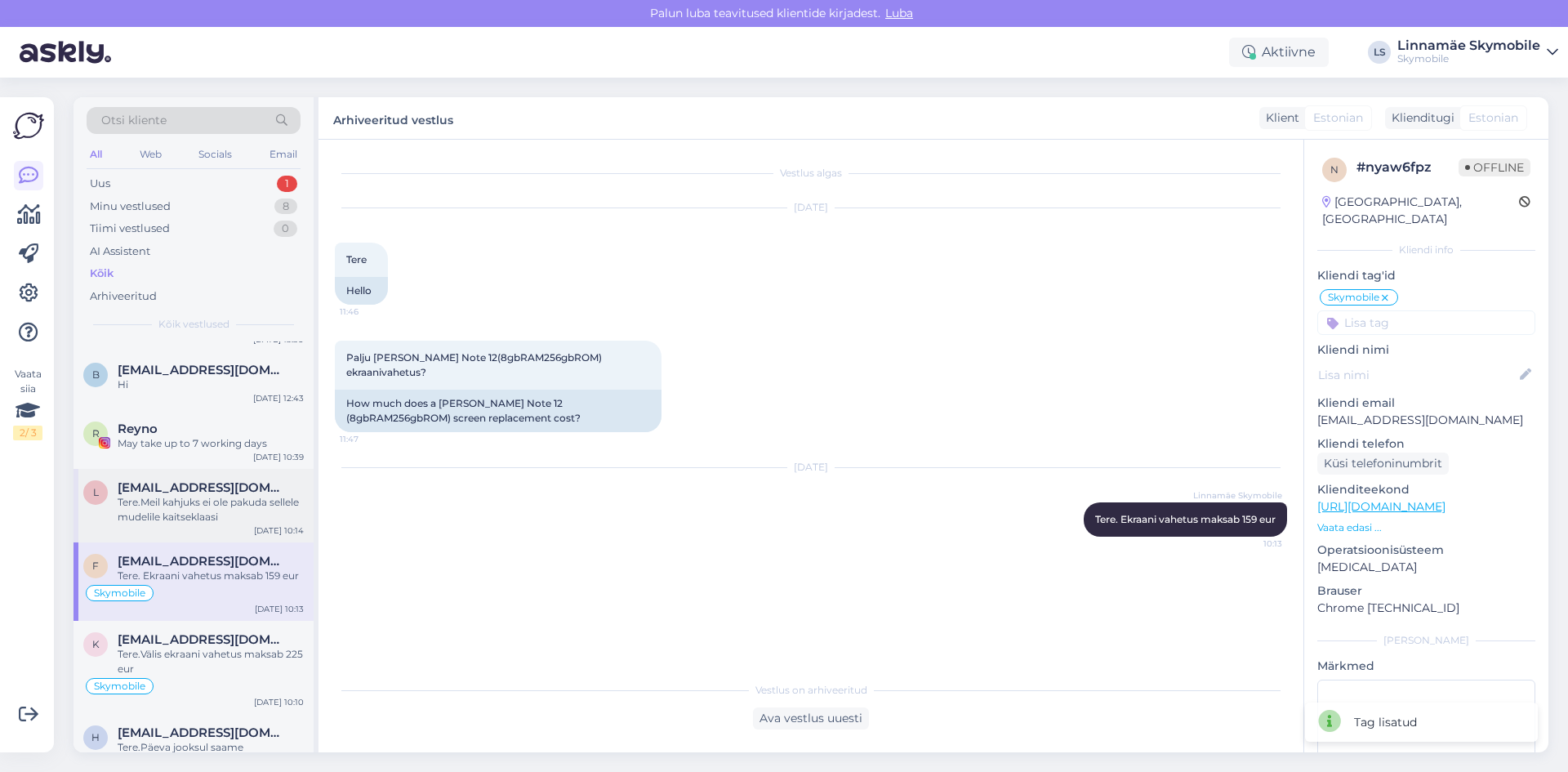
click at [198, 500] on div "Tere.Meil kahjuks ei ole pakuda sellele mudelile kaitseklaasi" at bounding box center [210, 510] width 186 height 30
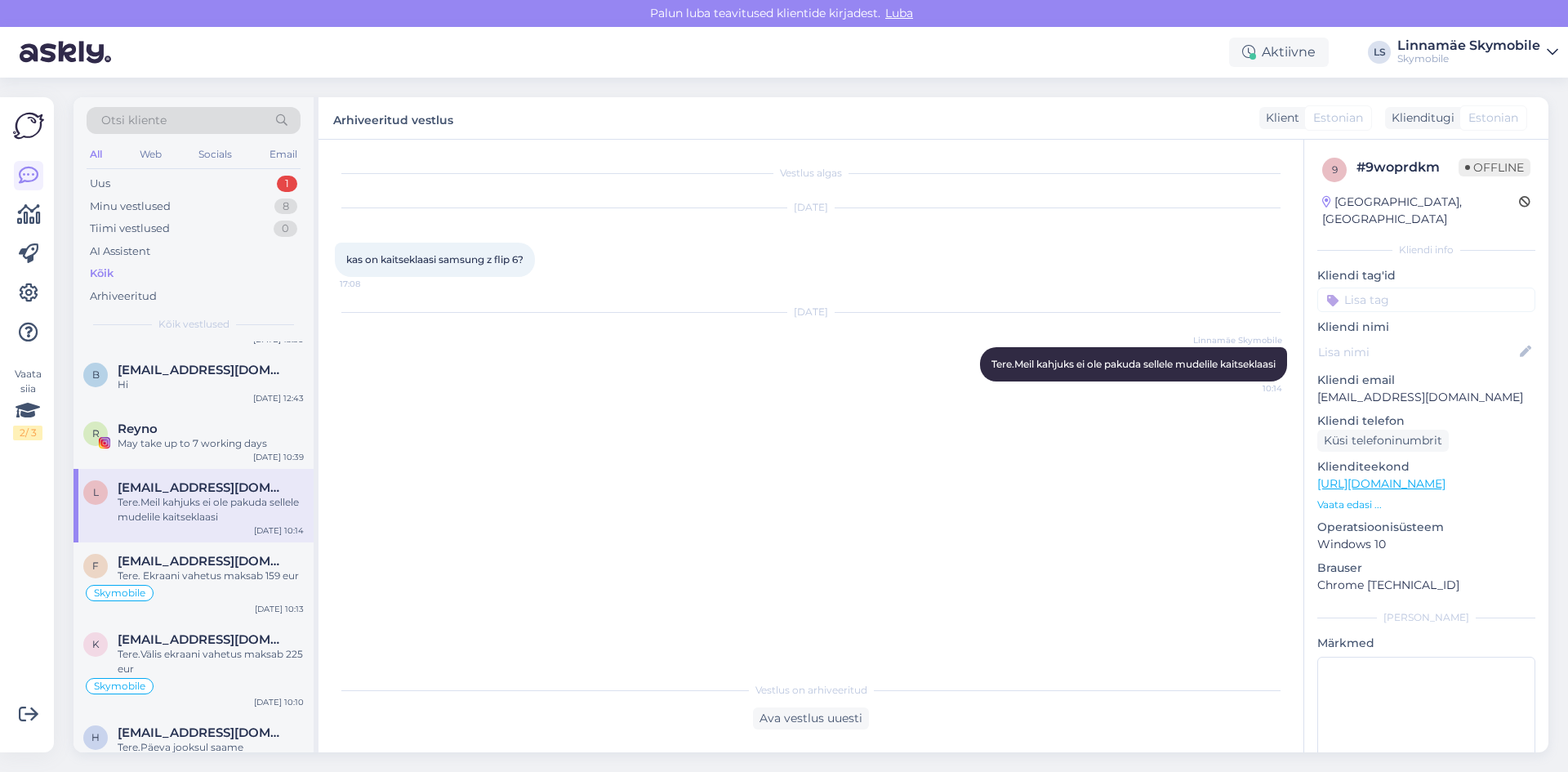
click at [1387, 288] on input at bounding box center [1426, 300] width 218 height 25
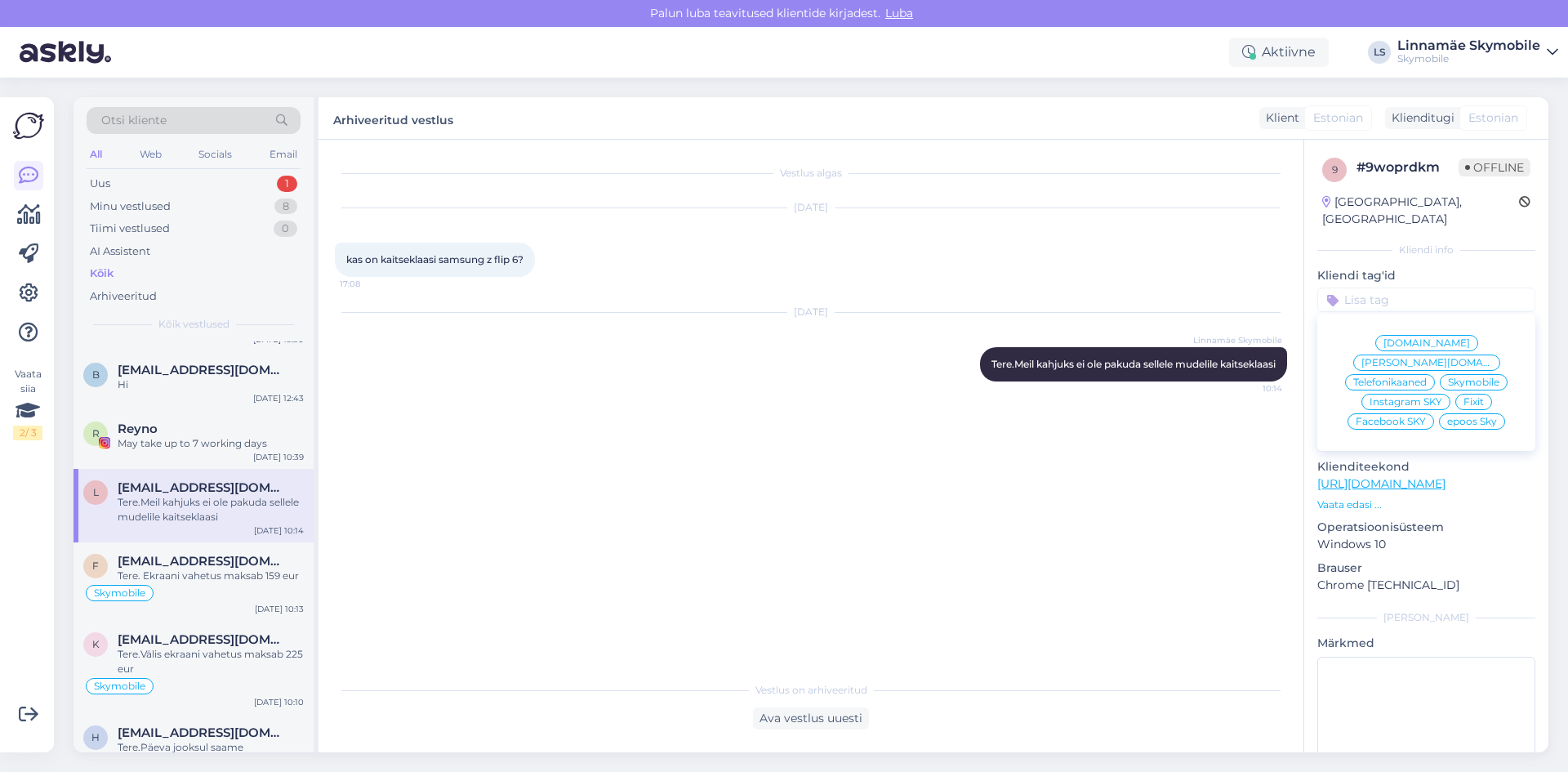
click at [1388, 320] on div "[DOMAIN_NAME] [PERSON_NAME][DOMAIN_NAME] Telefonikaaned Skymobile Instagram SKY…" at bounding box center [1426, 382] width 218 height 124
click at [1384, 338] on span "[DOMAIN_NAME]" at bounding box center [1426, 343] width 87 height 10
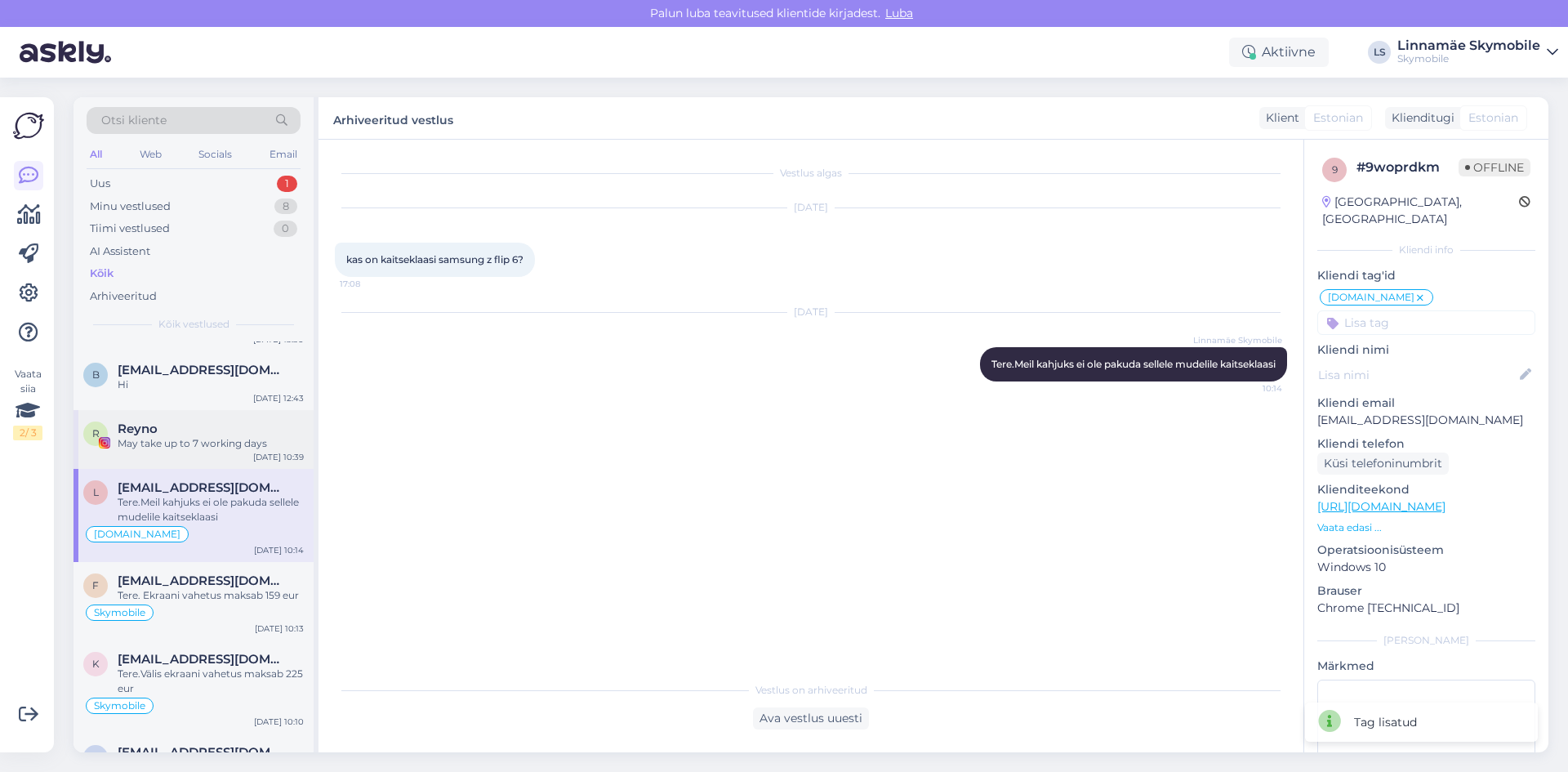
click at [175, 463] on div "[PERSON_NAME] May take up to 7 working days [DATE] 10:39" at bounding box center [193, 439] width 240 height 59
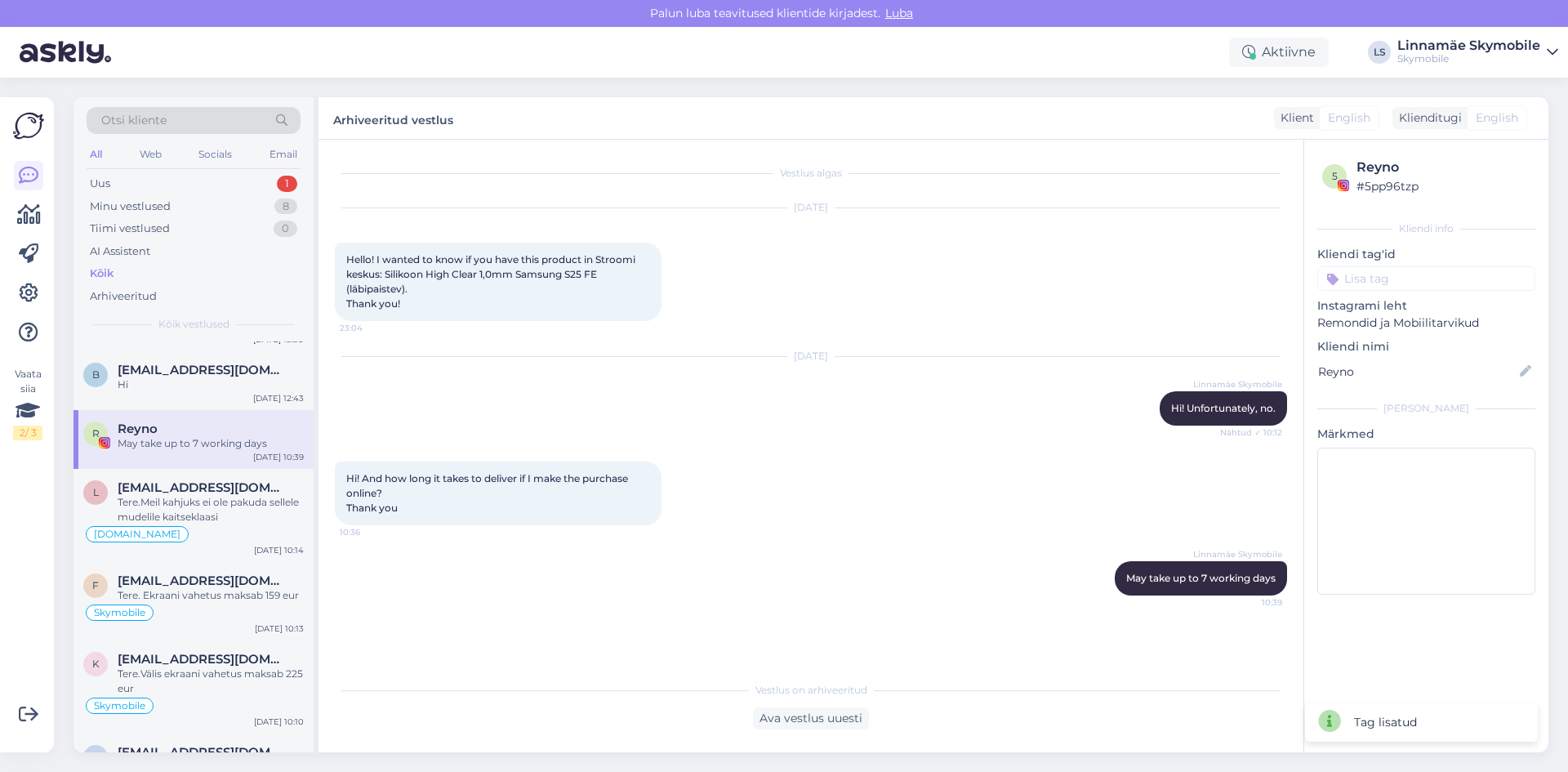
click at [1401, 271] on input at bounding box center [1426, 278] width 218 height 25
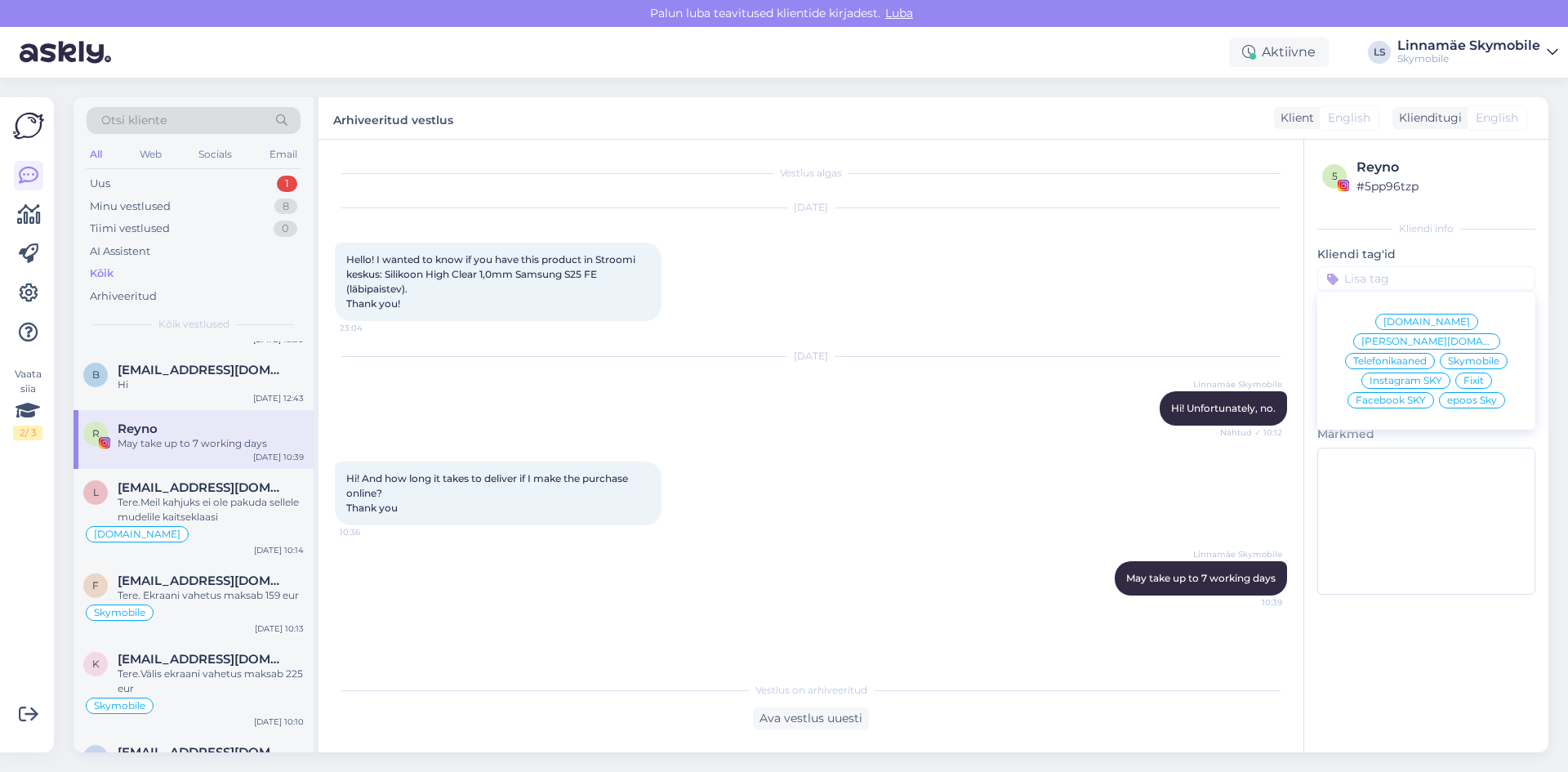
click at [1419, 376] on span "Instagram SKY" at bounding box center [1406, 380] width 72 height 10
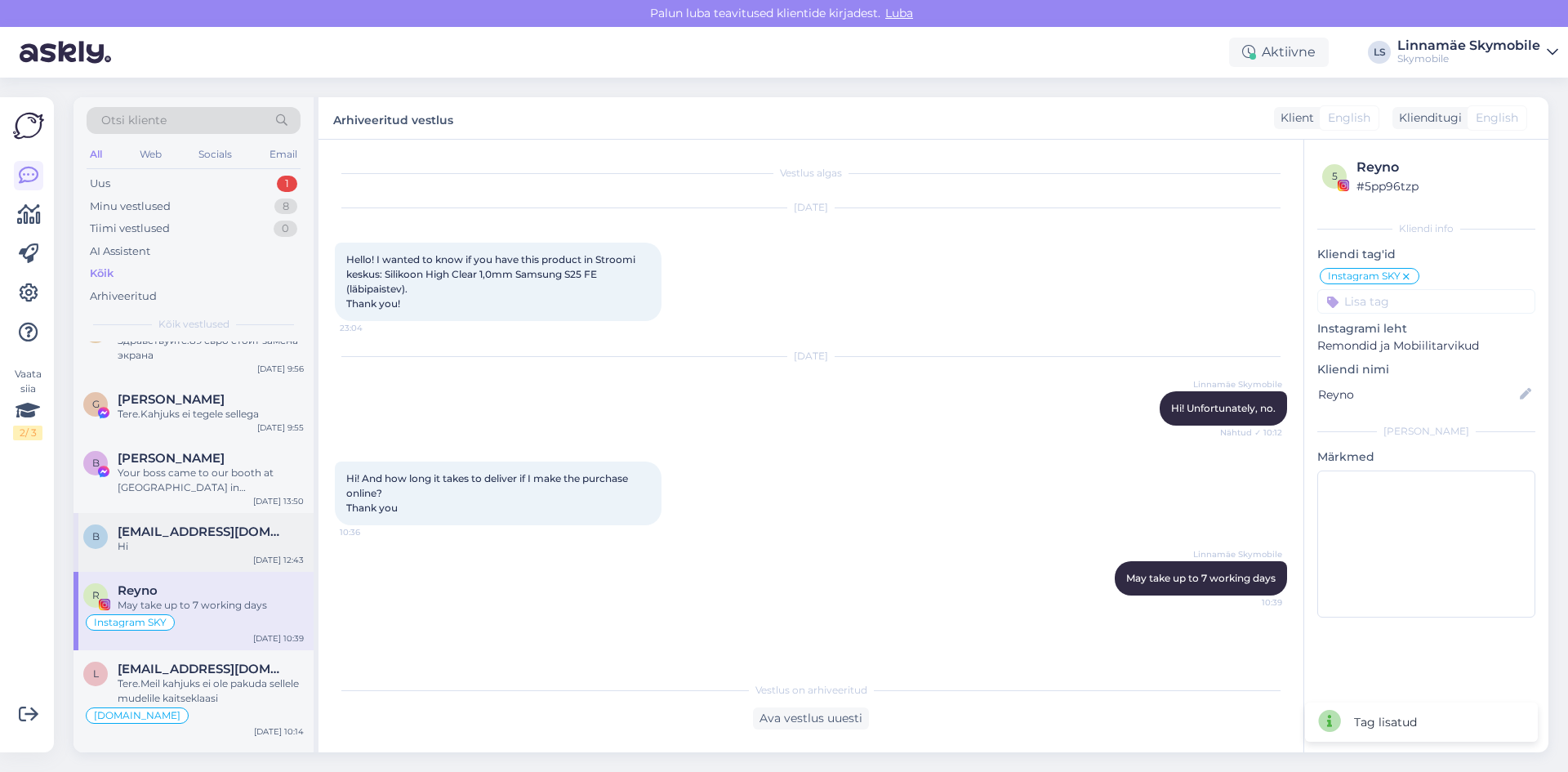
scroll to position [1063, 0]
click at [180, 548] on div "Hi" at bounding box center [210, 548] width 186 height 14
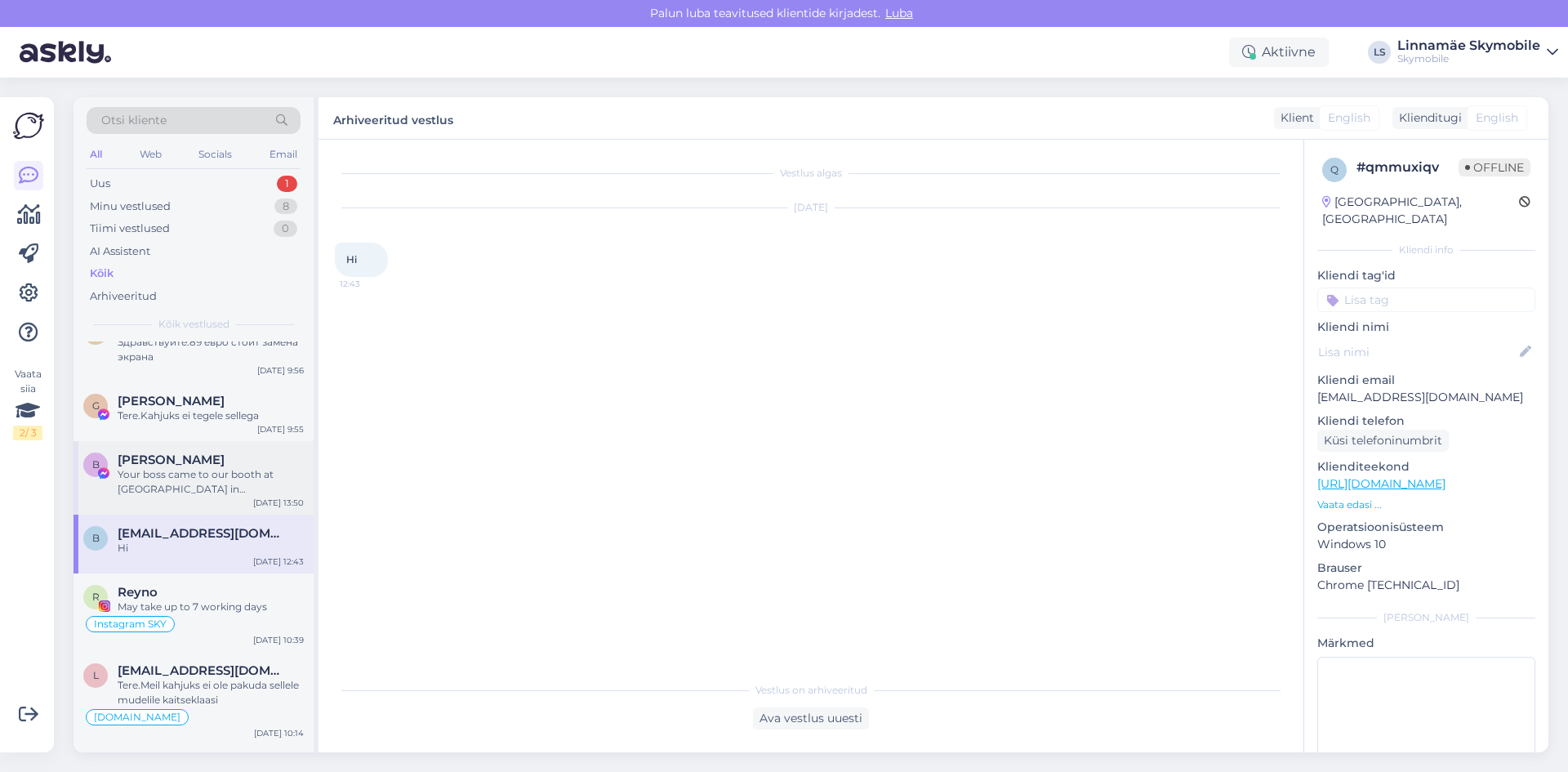
click at [171, 486] on div "Your boss came to our booth at [GEOGRAPHIC_DATA] in [GEOGRAPHIC_DATA]. May I kn…" at bounding box center [210, 481] width 186 height 30
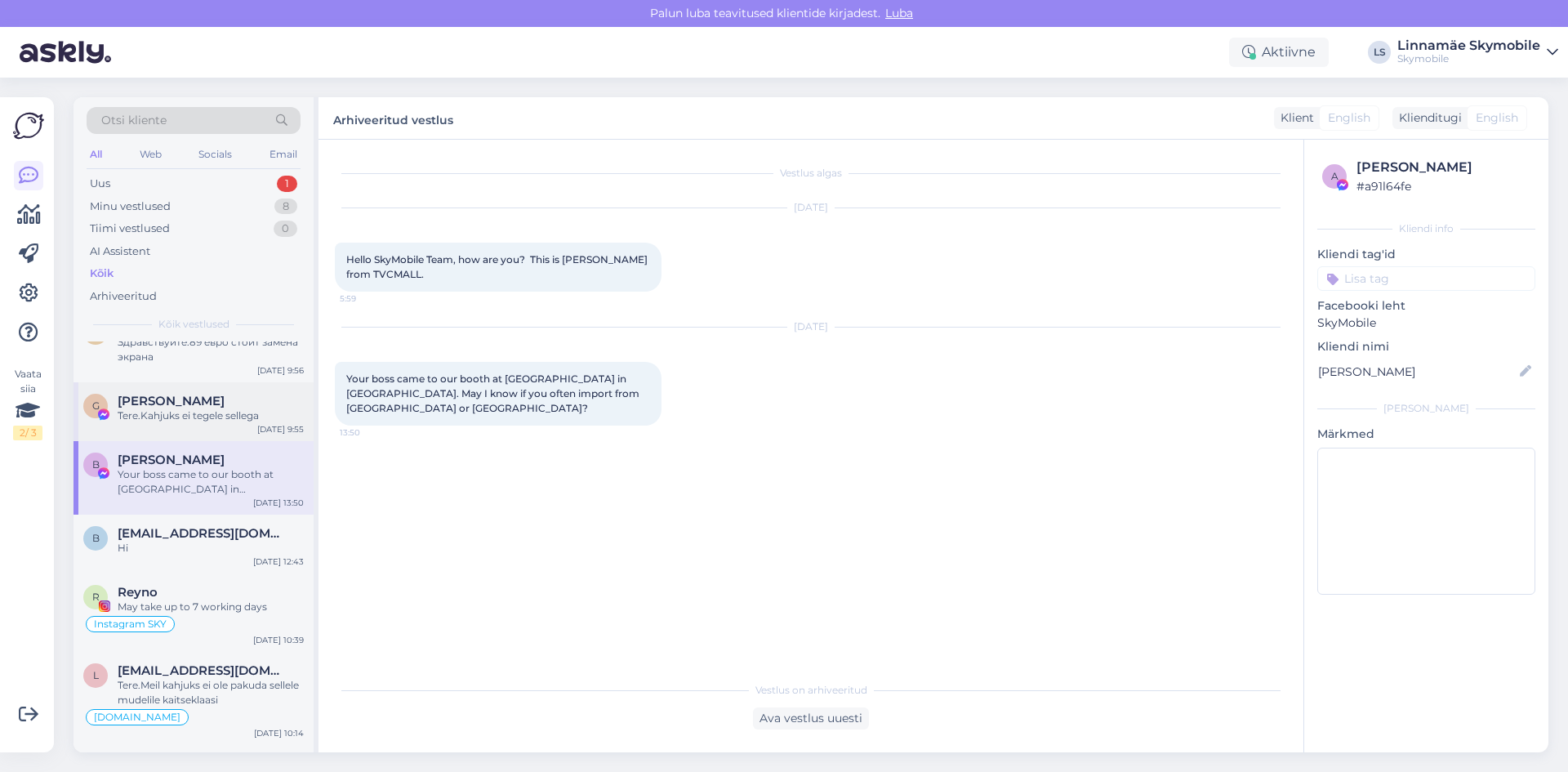
click at [174, 429] on div "G [PERSON_NAME] Tere.Kahjuks ei tegele sellega [DATE] 9:55" at bounding box center [193, 412] width 240 height 59
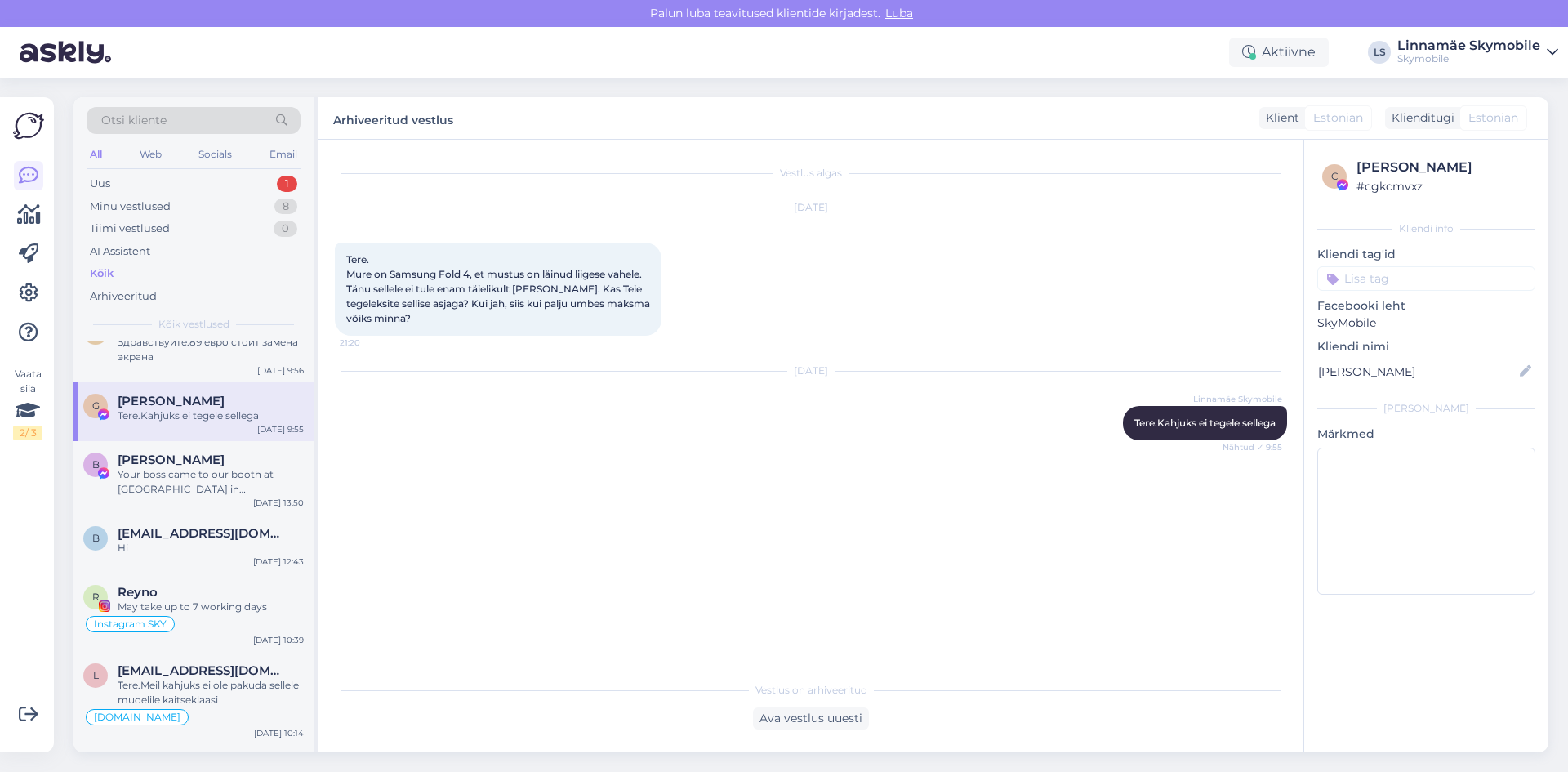
click at [1388, 281] on input at bounding box center [1426, 278] width 218 height 25
click at [1416, 396] on span "Facebook SKY" at bounding box center [1391, 400] width 70 height 10
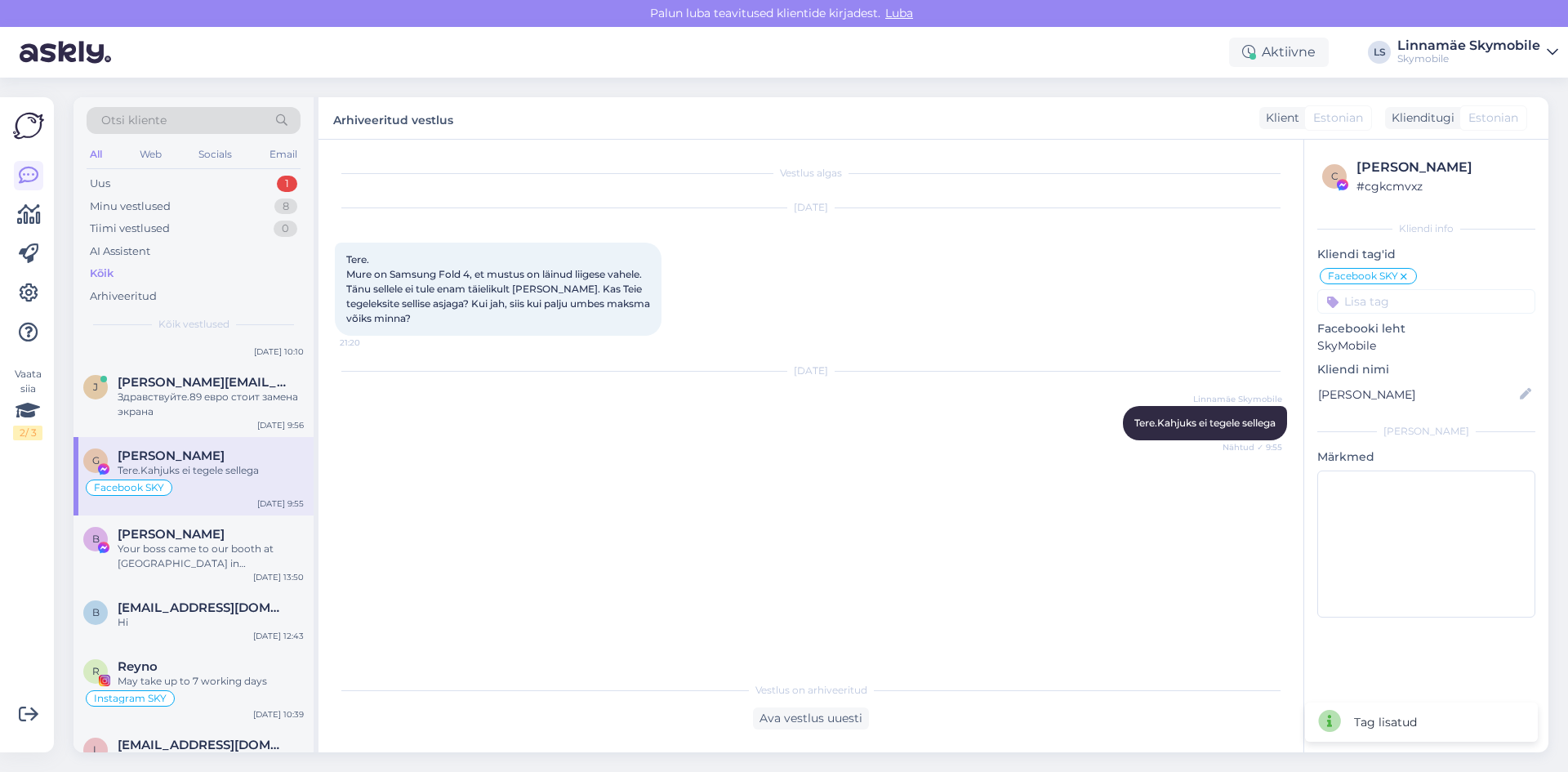
scroll to position [981, 0]
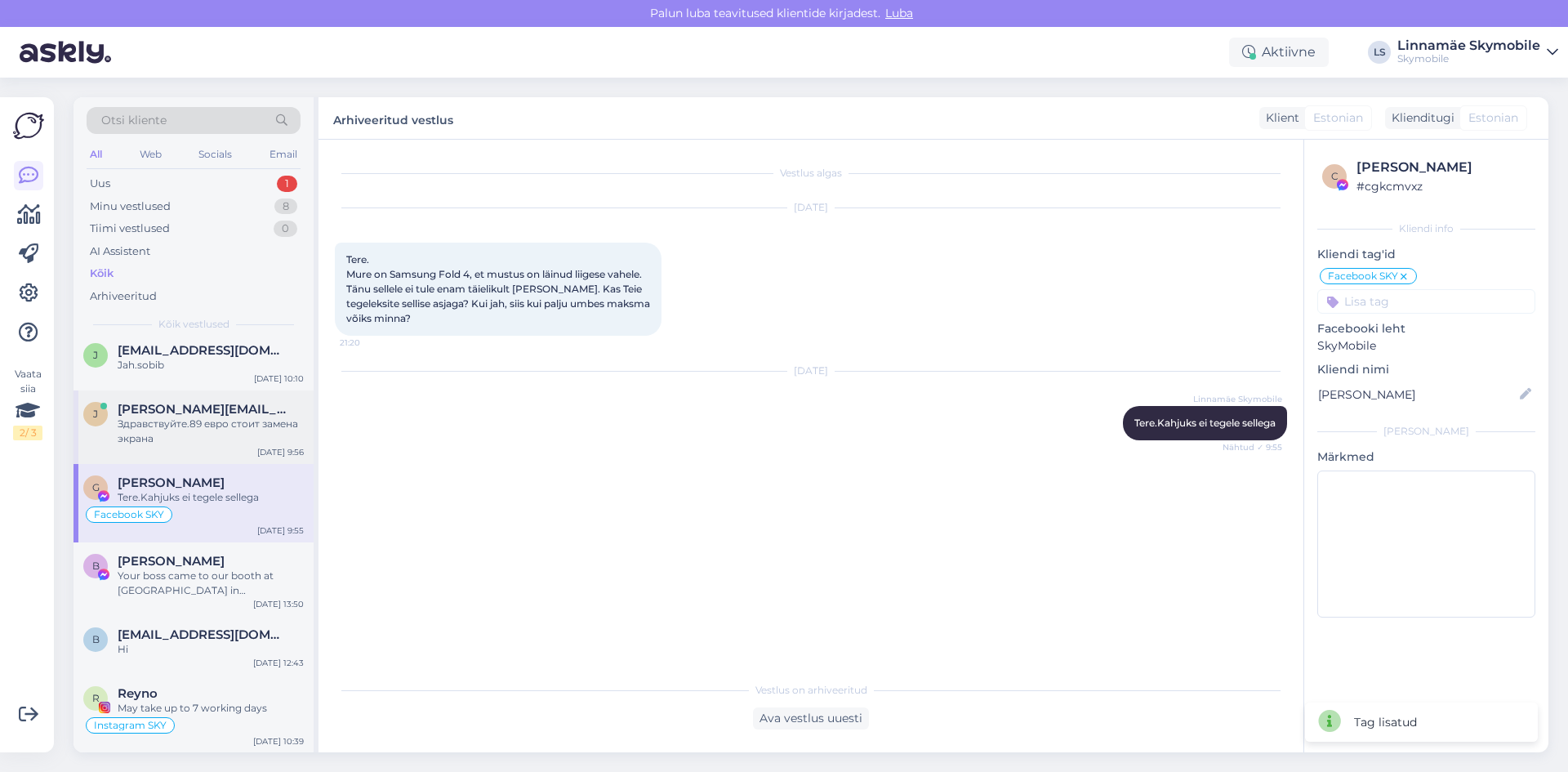
click at [189, 420] on div "Здравствуйте.89 евро стоит замена экрана" at bounding box center [210, 431] width 186 height 30
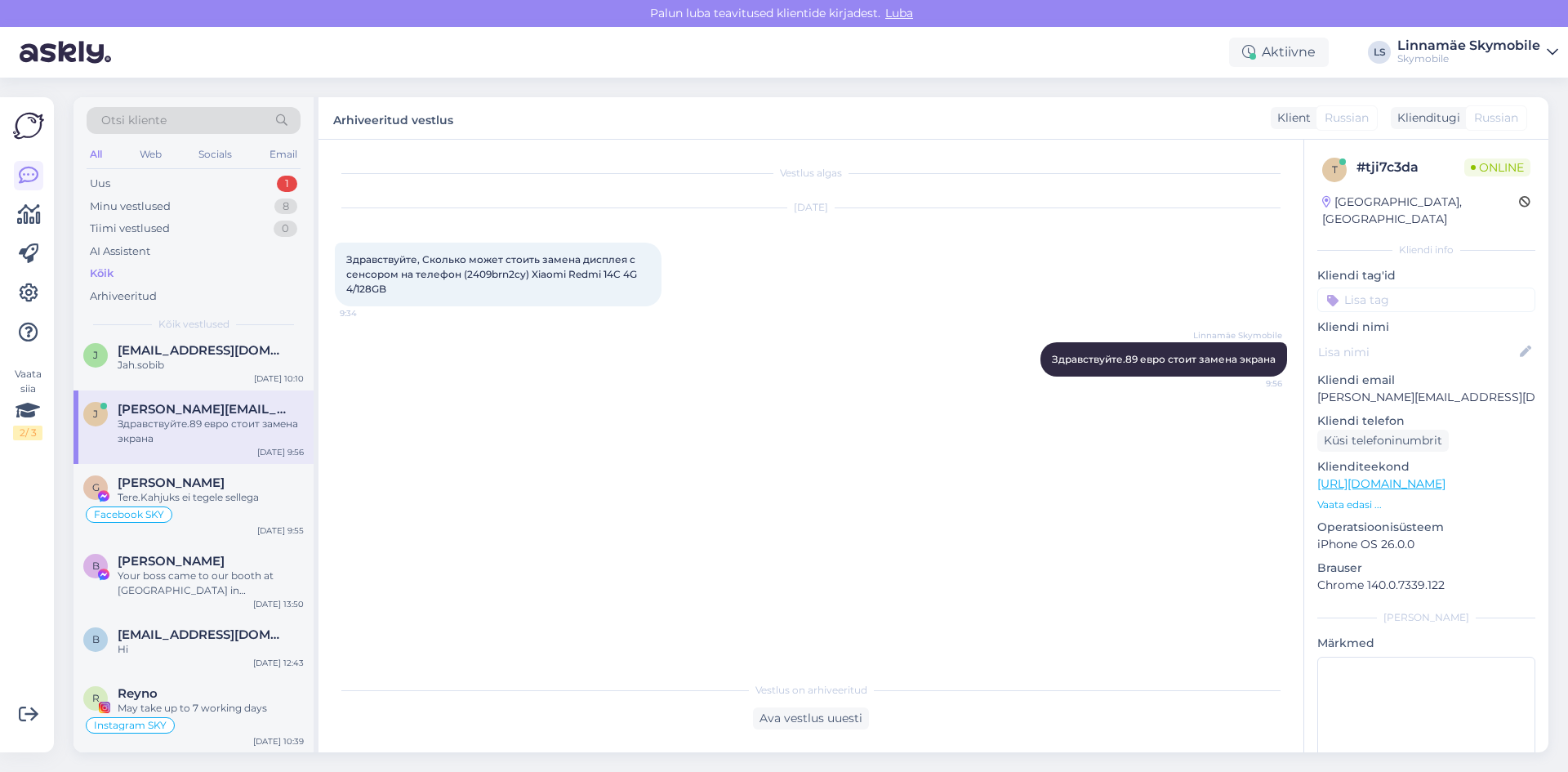
click at [1394, 288] on input at bounding box center [1426, 300] width 218 height 25
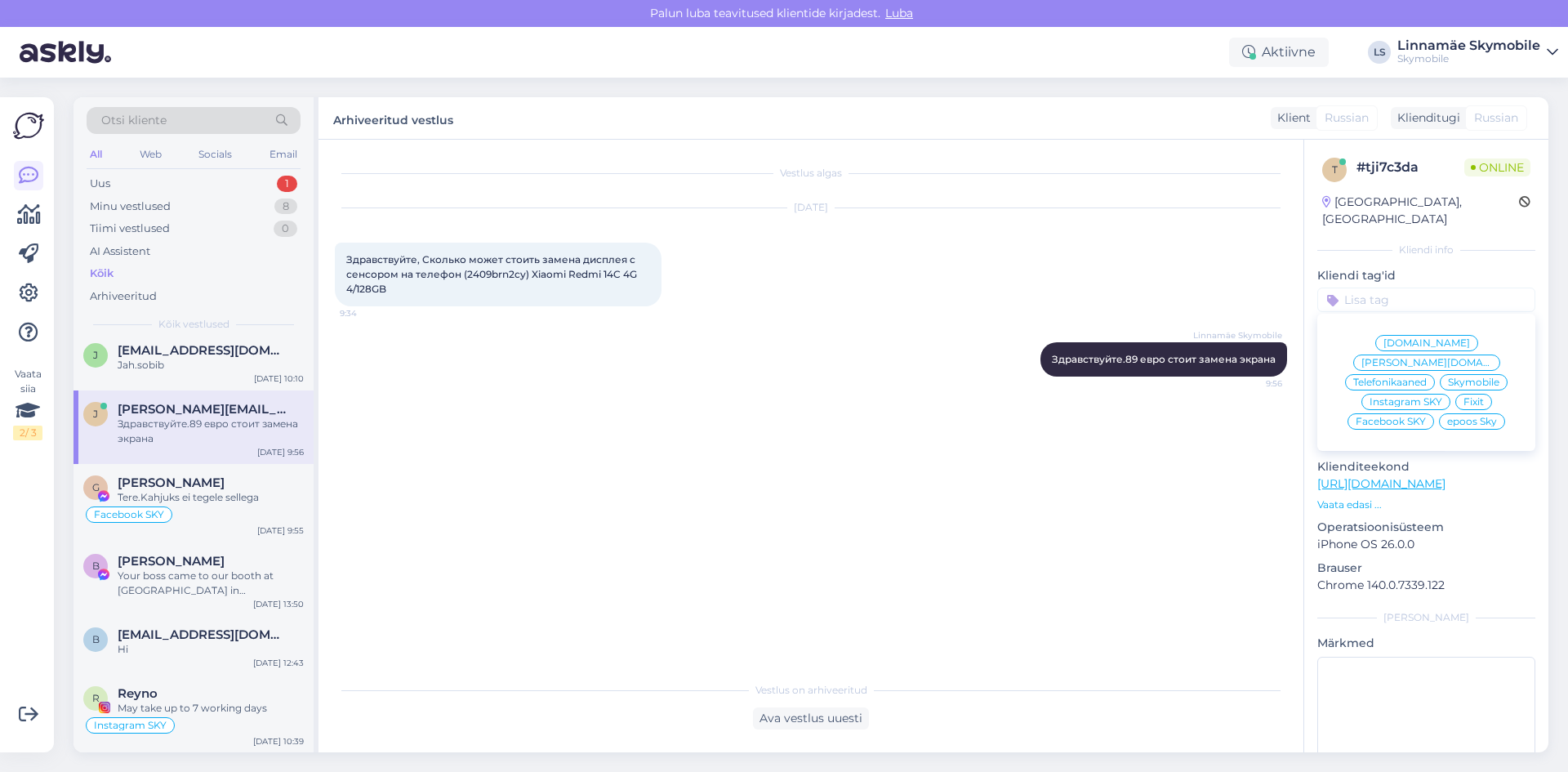
click at [1454, 377] on span "Skymobile" at bounding box center [1474, 382] width 51 height 10
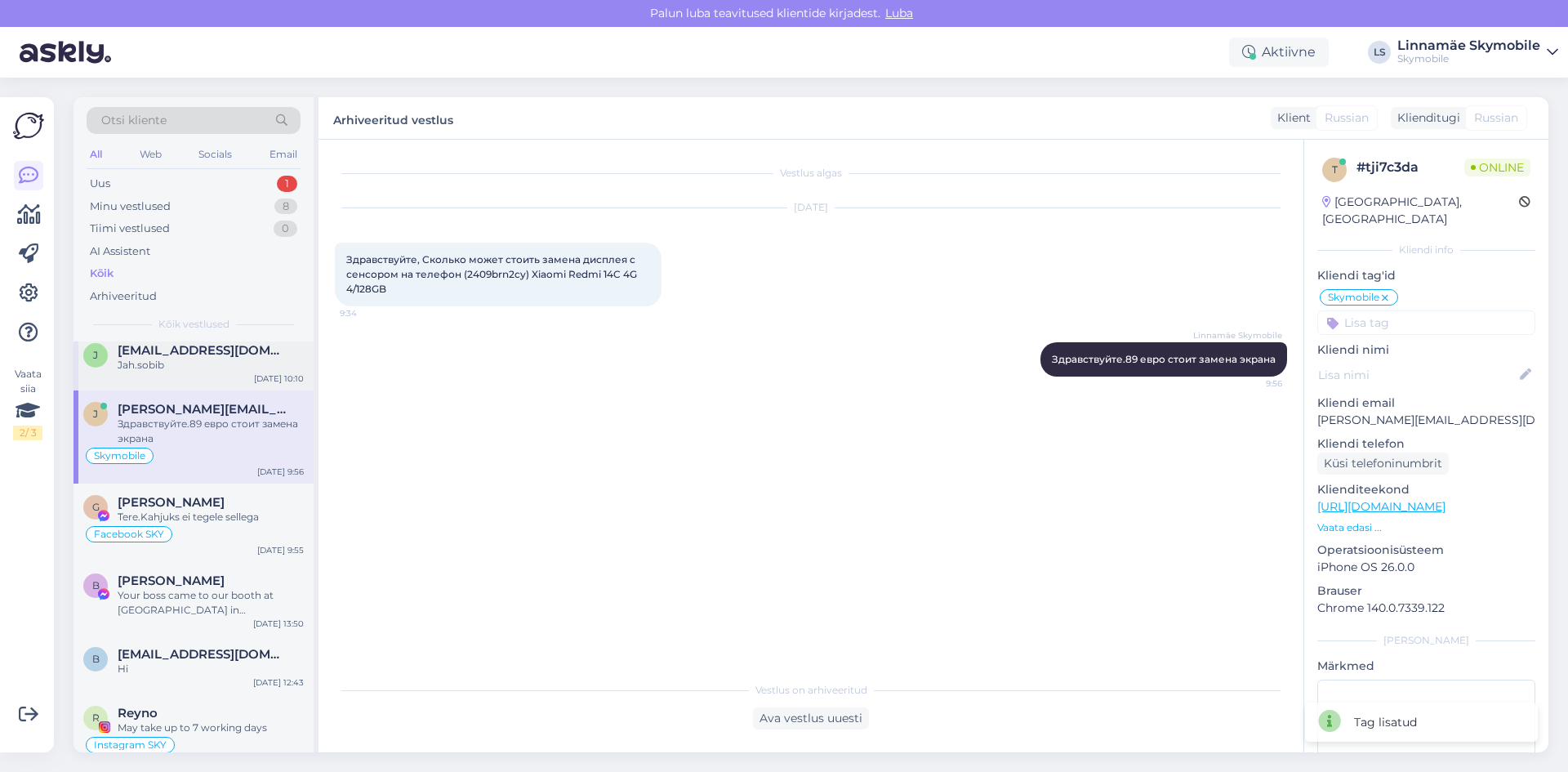
click at [186, 374] on div "j [EMAIL_ADDRESS][DOMAIN_NAME] Jah.sobib [DATE] 10:10" at bounding box center [193, 361] width 240 height 59
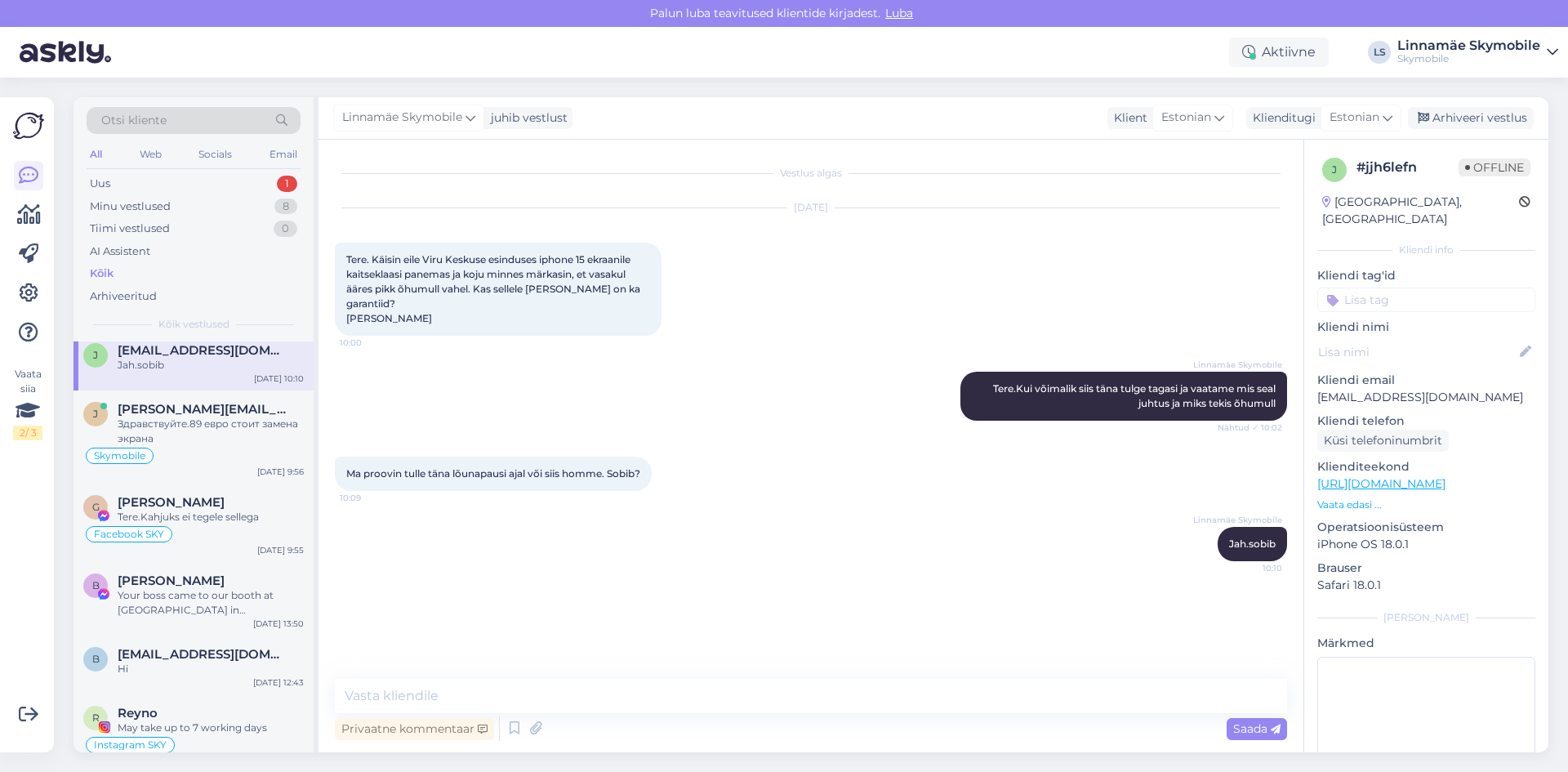
click at [1381, 288] on input at bounding box center [1426, 300] width 218 height 25
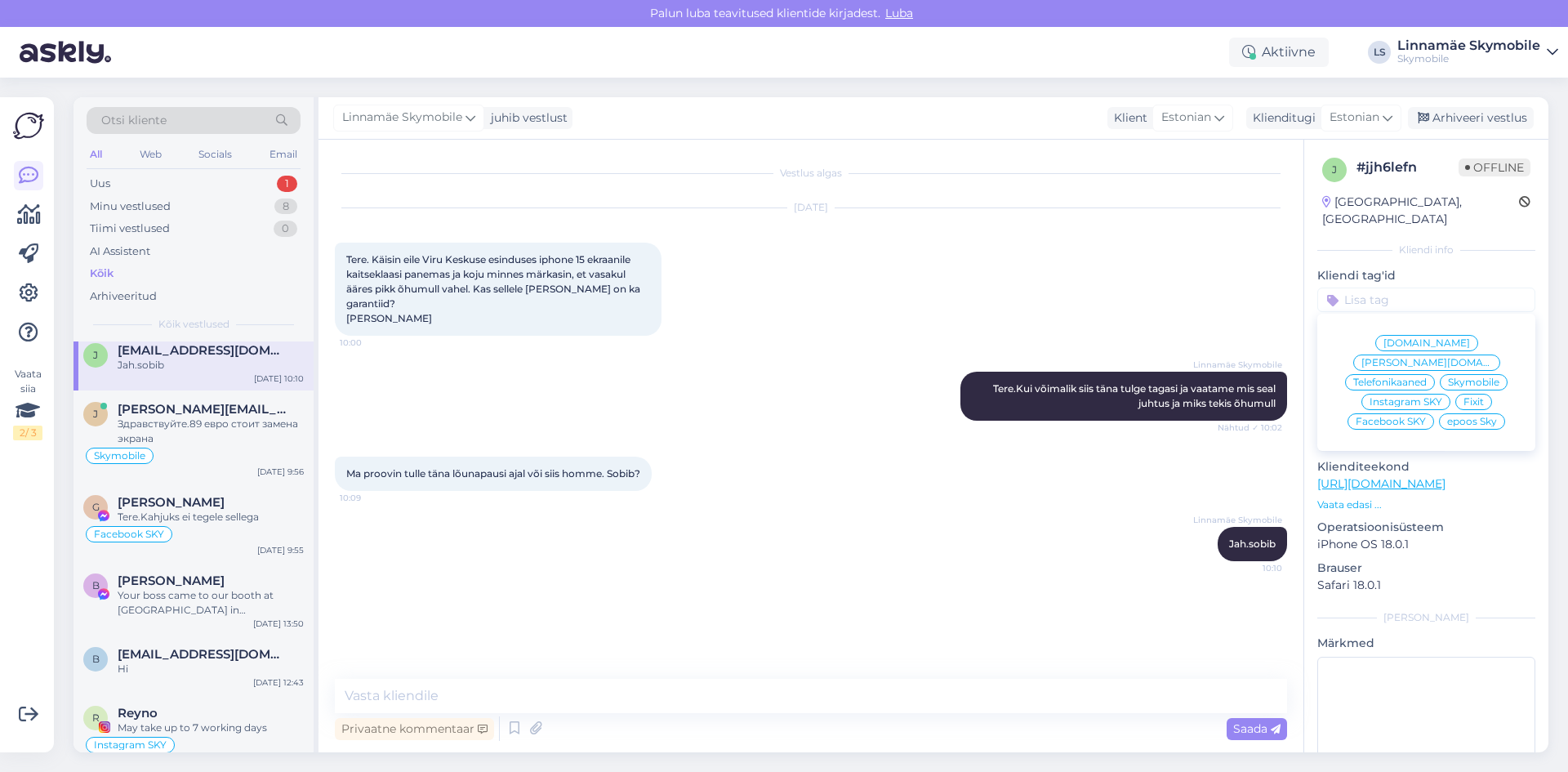
click at [1376, 335] on div "[DOMAIN_NAME]" at bounding box center [1427, 343] width 103 height 16
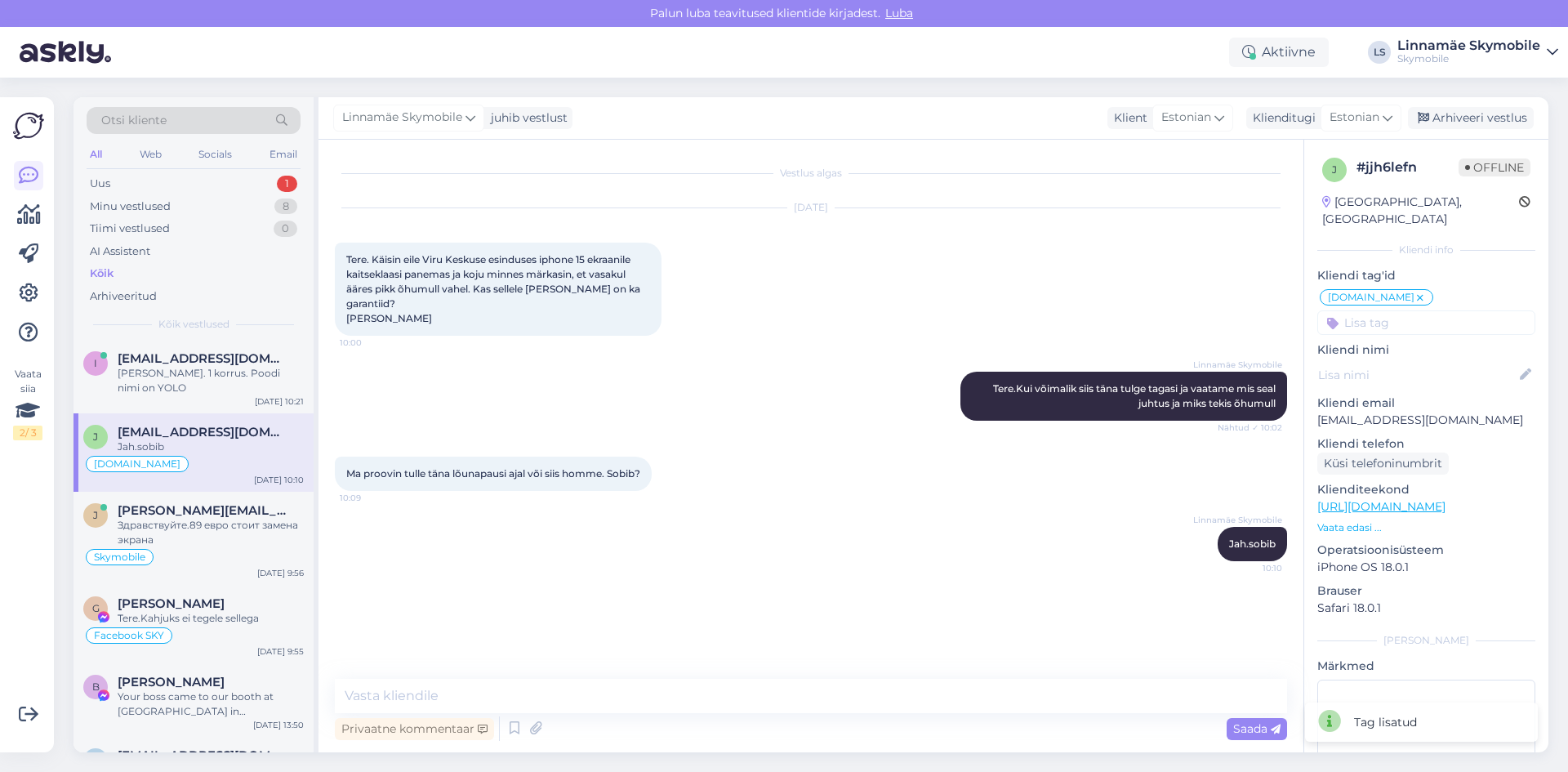
scroll to position [817, 0]
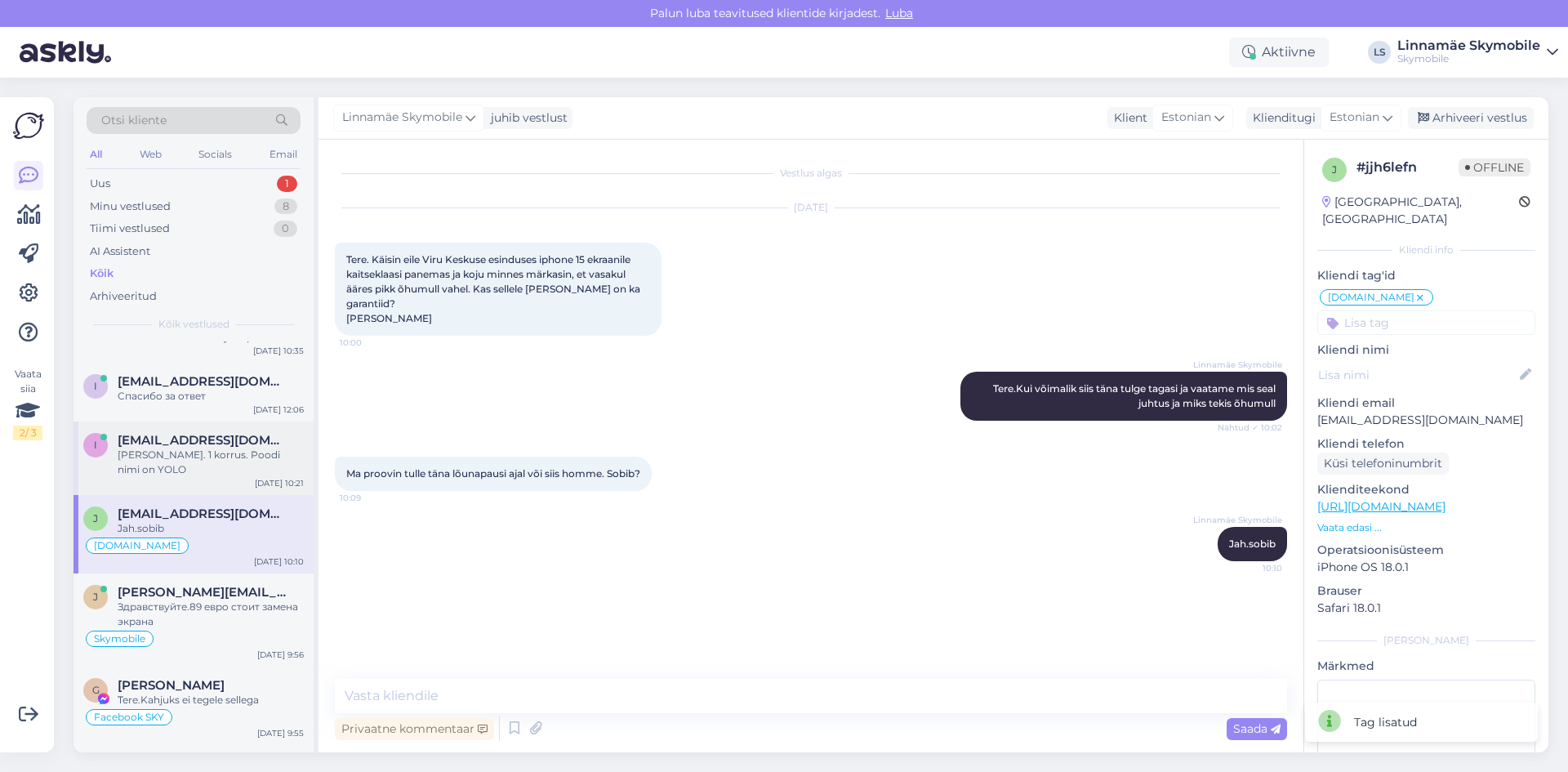
click at [183, 450] on div "[PERSON_NAME]. 1 korrus. Poodi nimi on YOLO" at bounding box center [210, 462] width 186 height 30
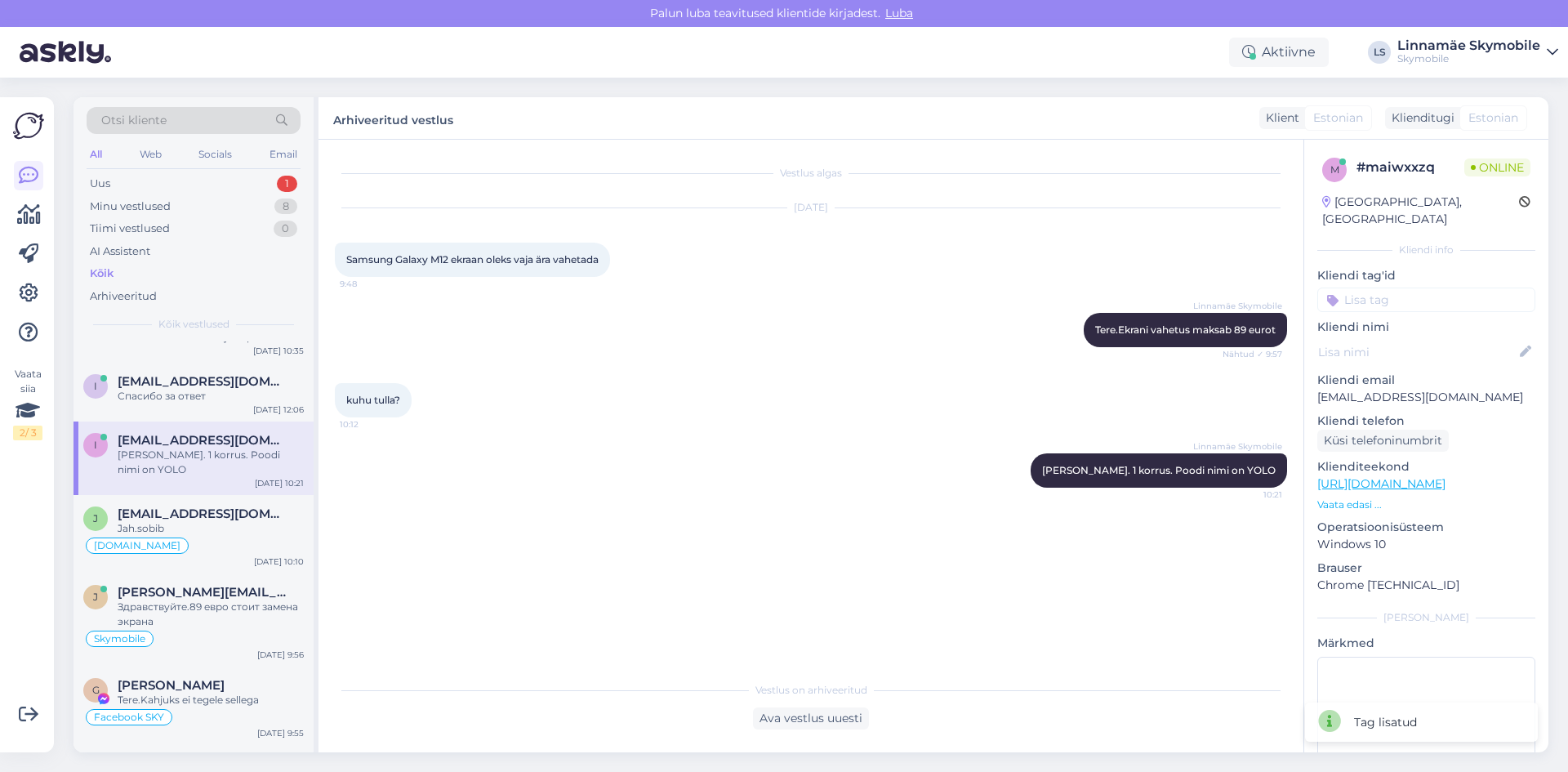
click at [1377, 288] on input at bounding box center [1426, 300] width 218 height 25
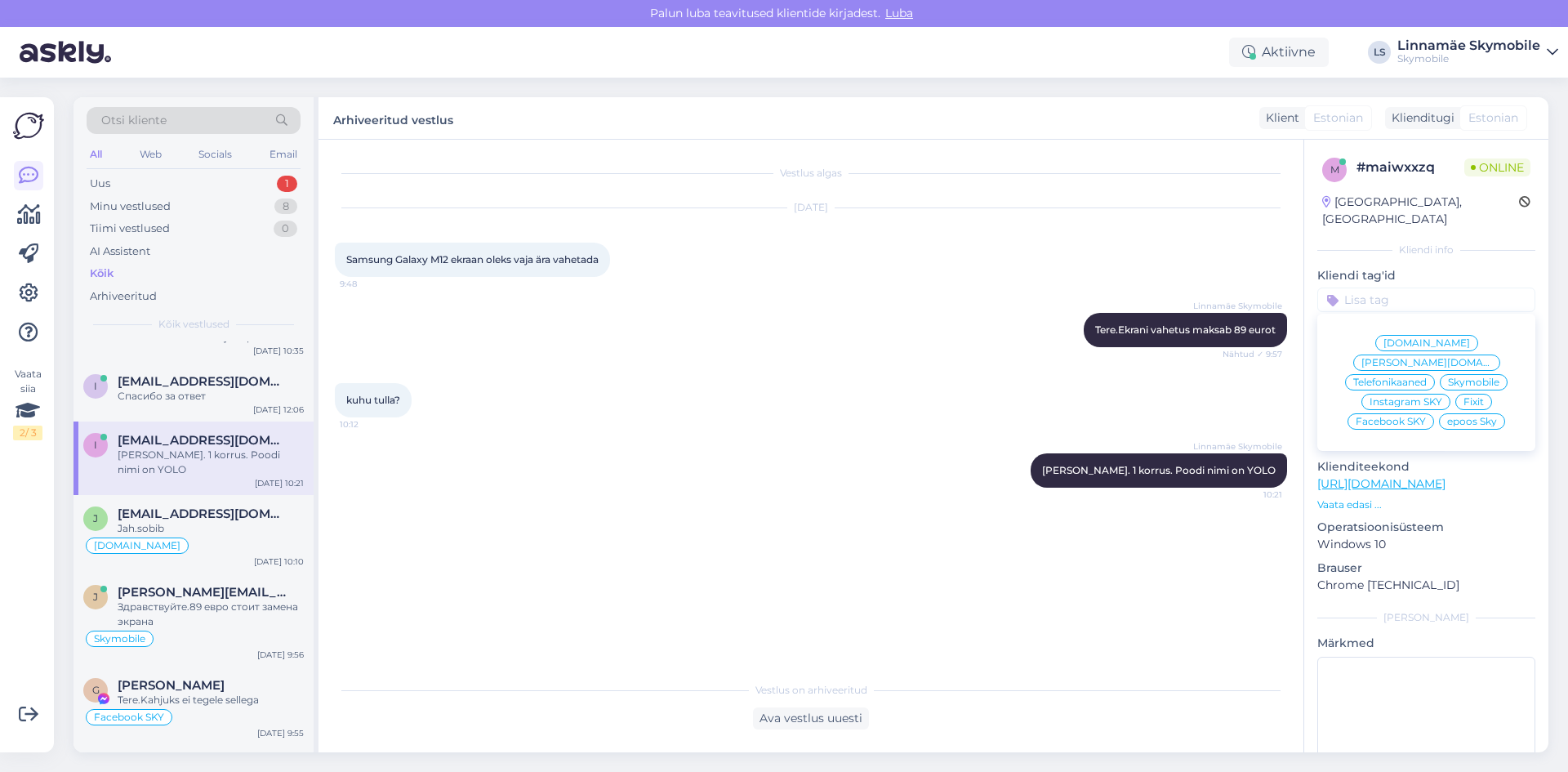
click at [1462, 377] on span "Skymobile" at bounding box center [1474, 382] width 51 height 10
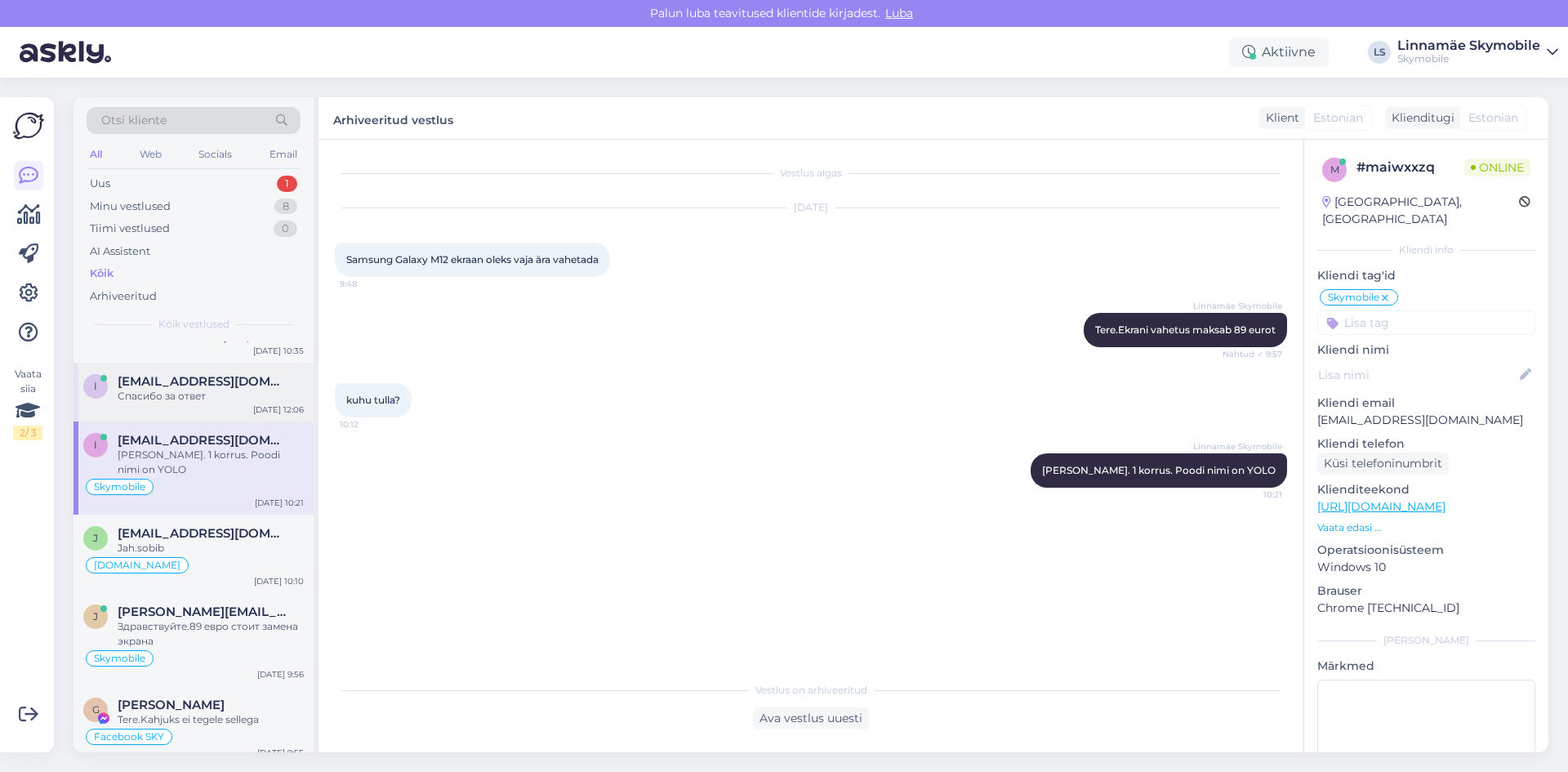
click at [211, 394] on div "Спасибо за ответ" at bounding box center [210, 396] width 186 height 14
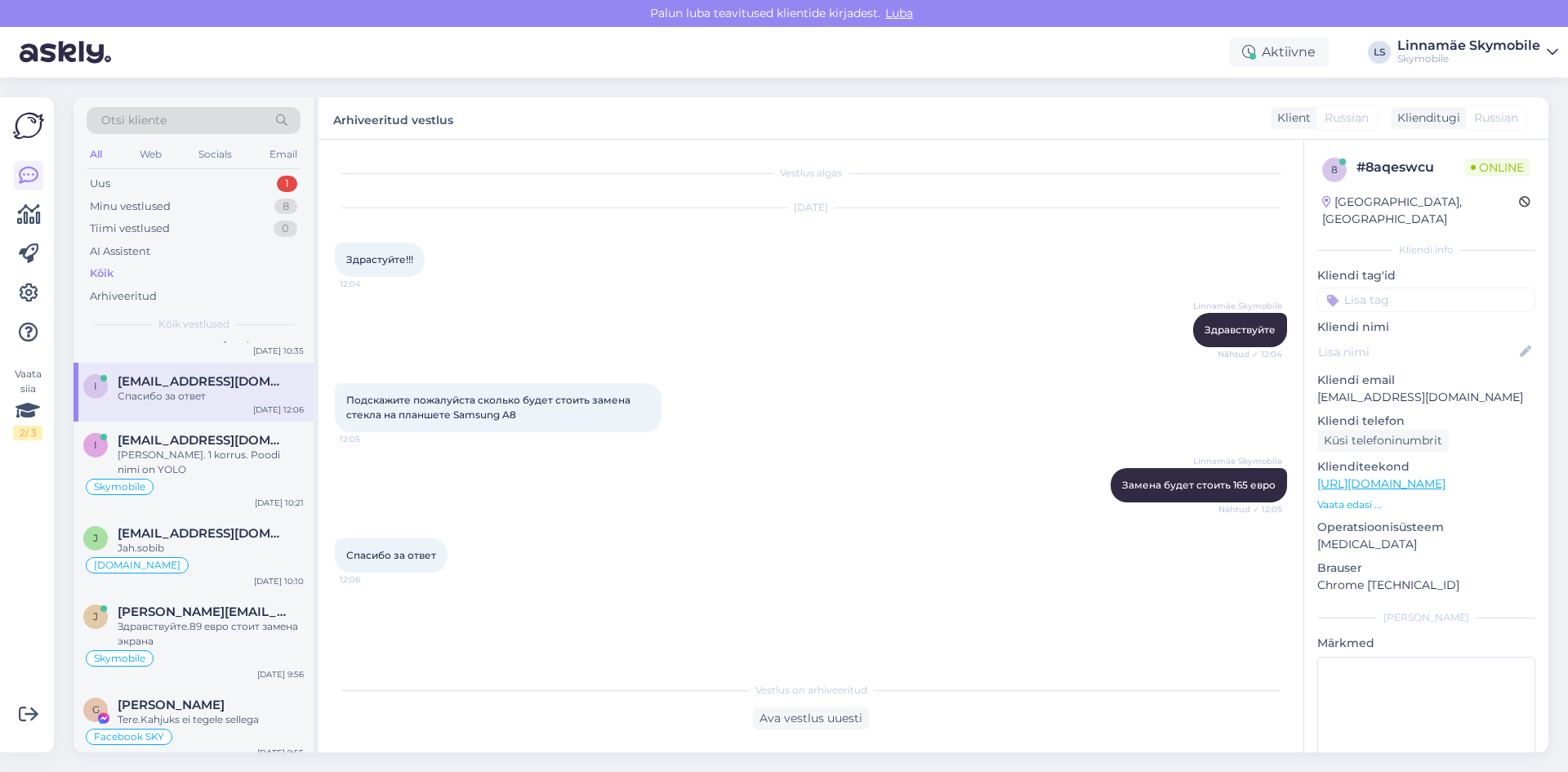
click at [1371, 288] on input at bounding box center [1426, 300] width 218 height 25
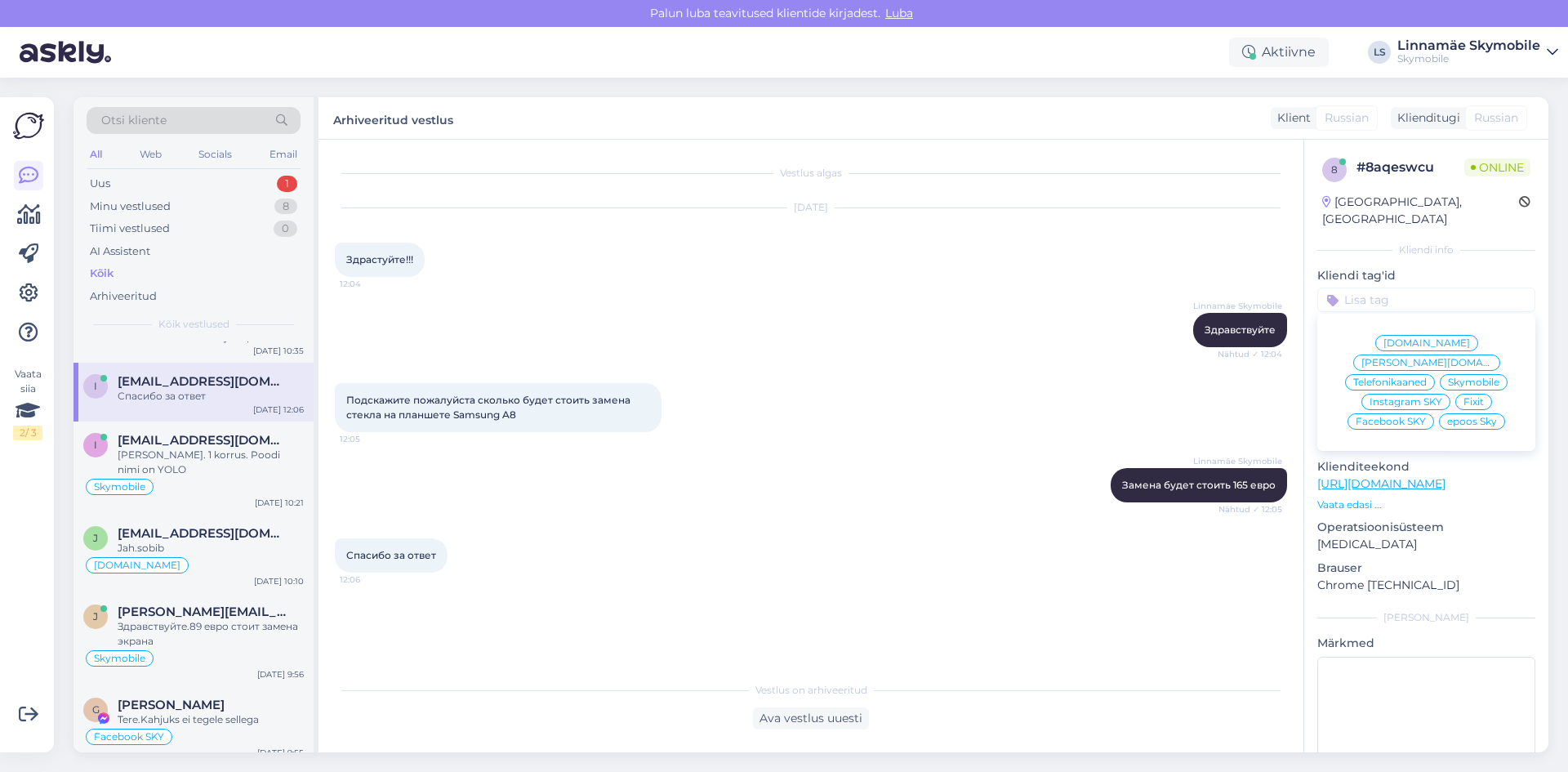
click at [1468, 377] on span "Skymobile" at bounding box center [1474, 382] width 51 height 10
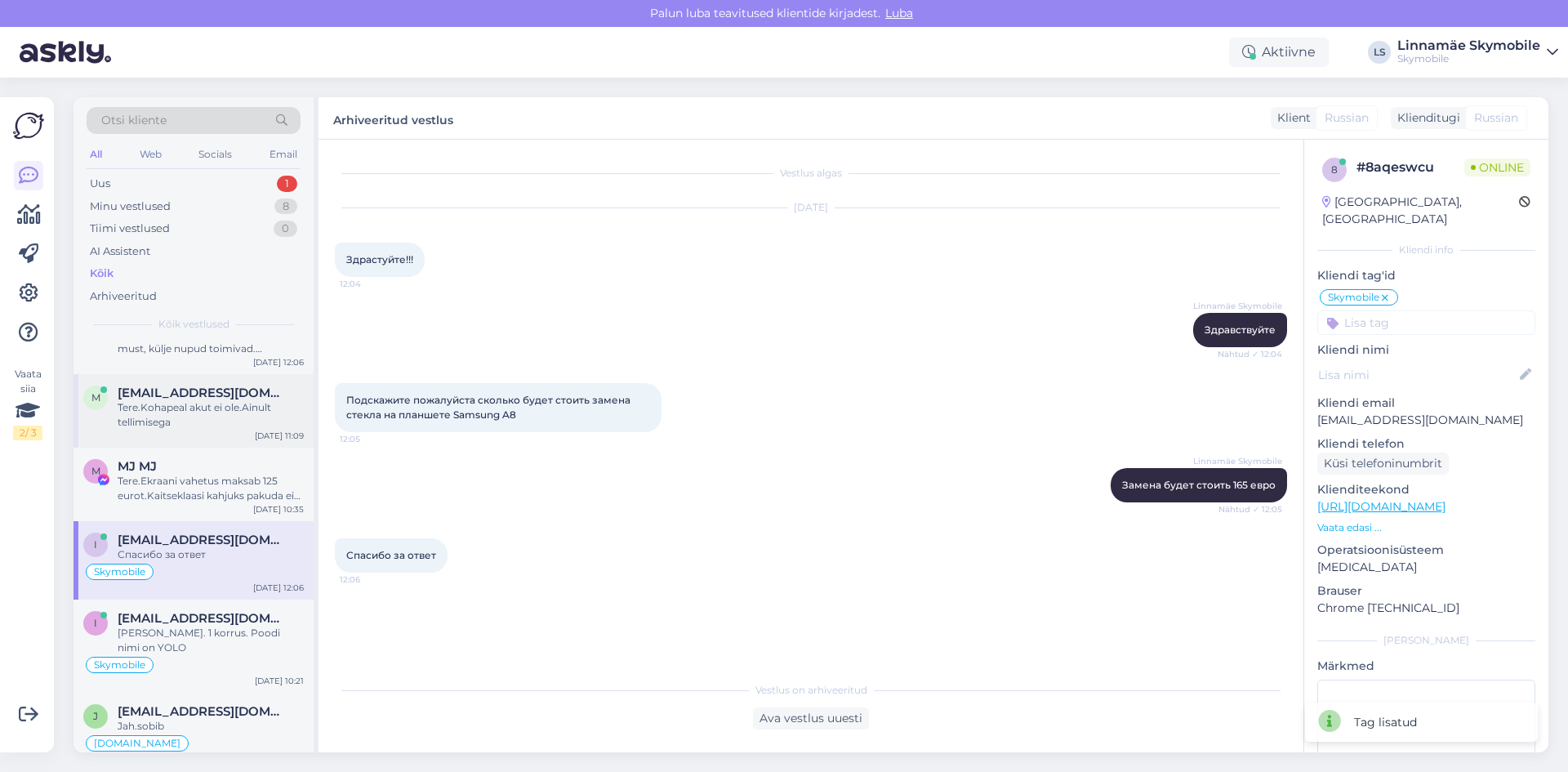
scroll to position [654, 0]
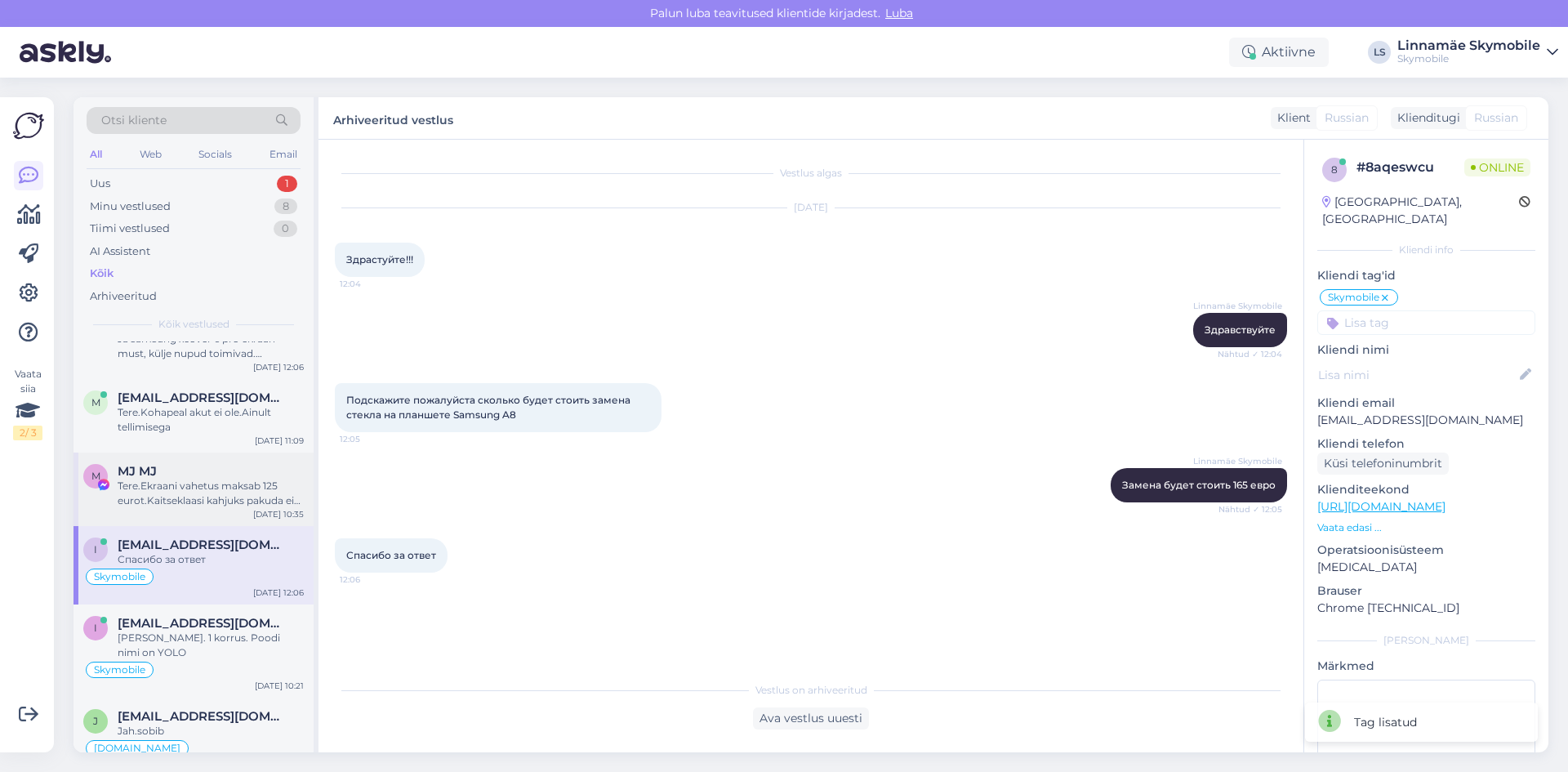
click at [194, 477] on div "MJ MJ" at bounding box center [210, 471] width 186 height 14
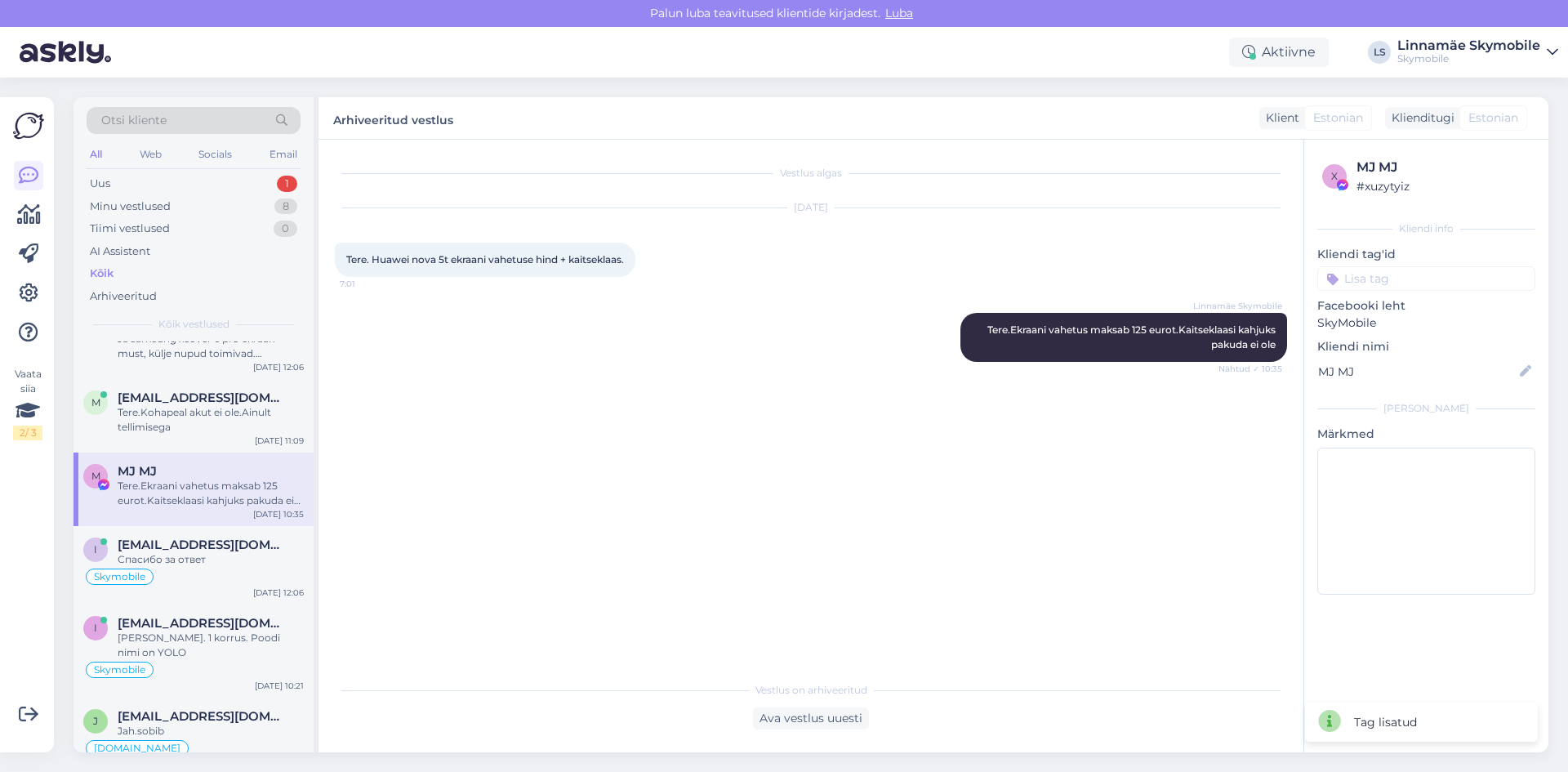
click at [1381, 268] on input at bounding box center [1426, 278] width 218 height 25
click at [1411, 396] on span "Facebook SKY" at bounding box center [1391, 400] width 70 height 10
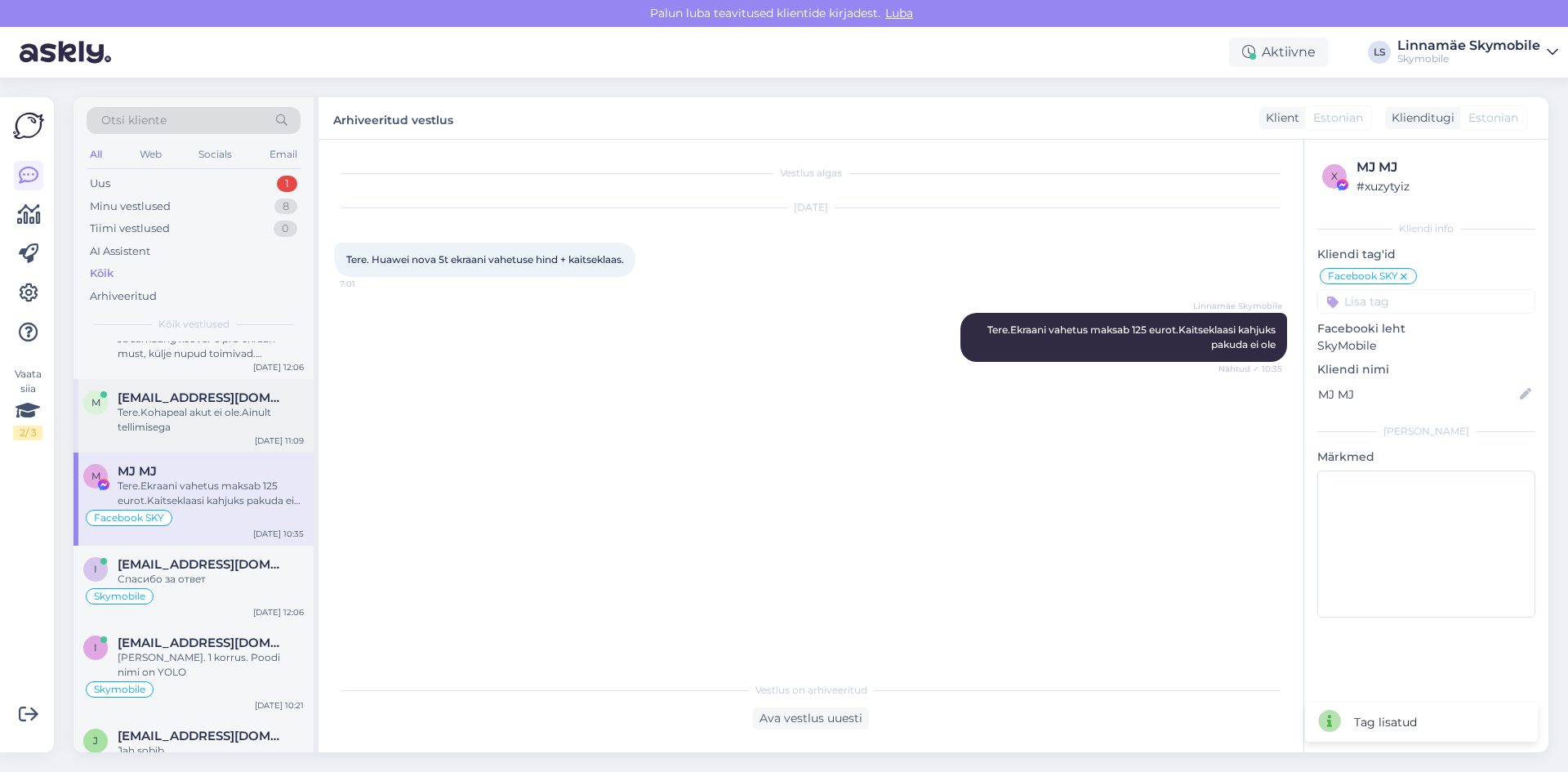
click at [201, 421] on div "Tere.Kohapeal akut ei ole.Ainult tellimisega" at bounding box center [210, 419] width 186 height 30
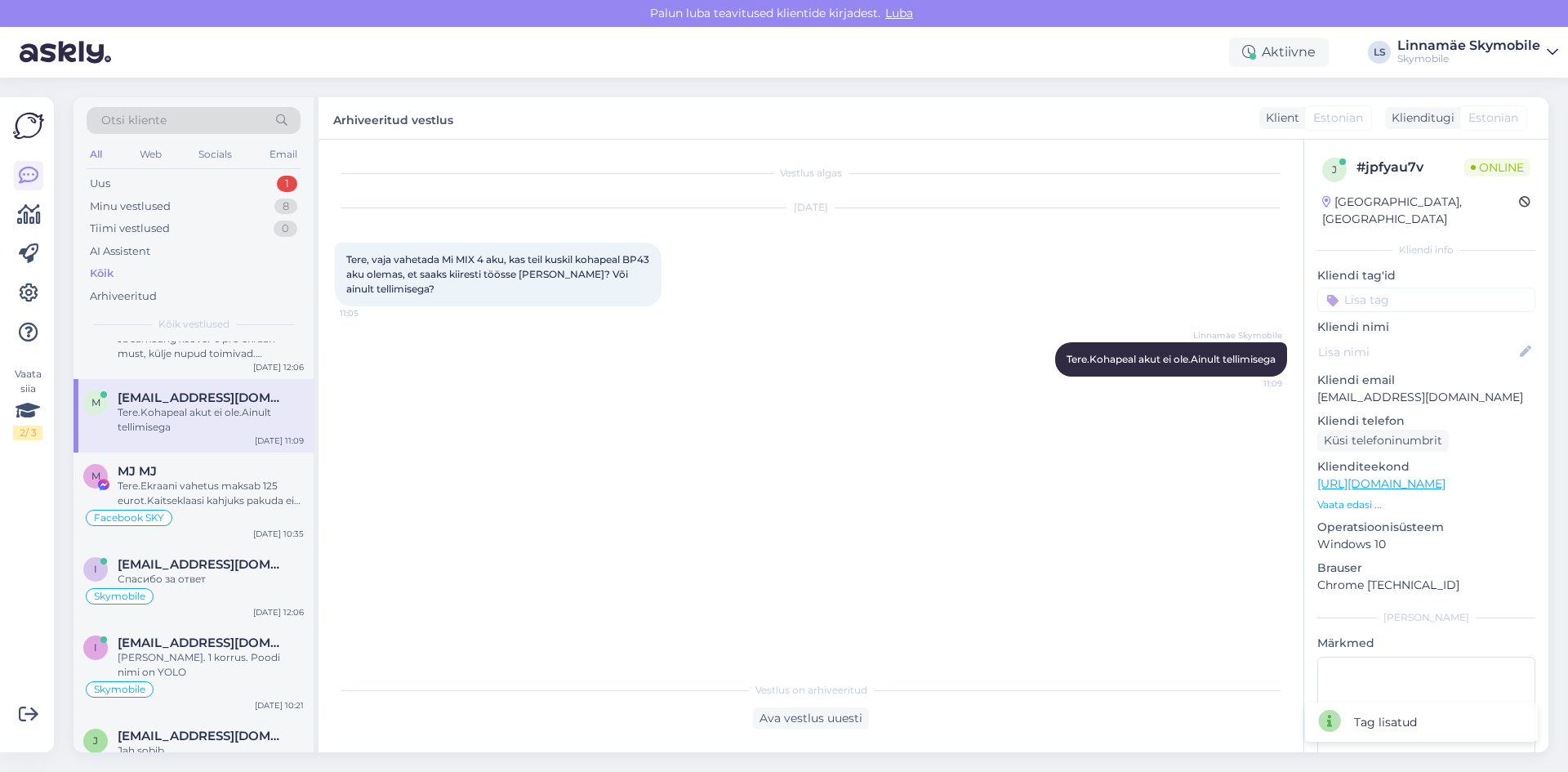
click at [1424, 288] on input at bounding box center [1426, 300] width 218 height 25
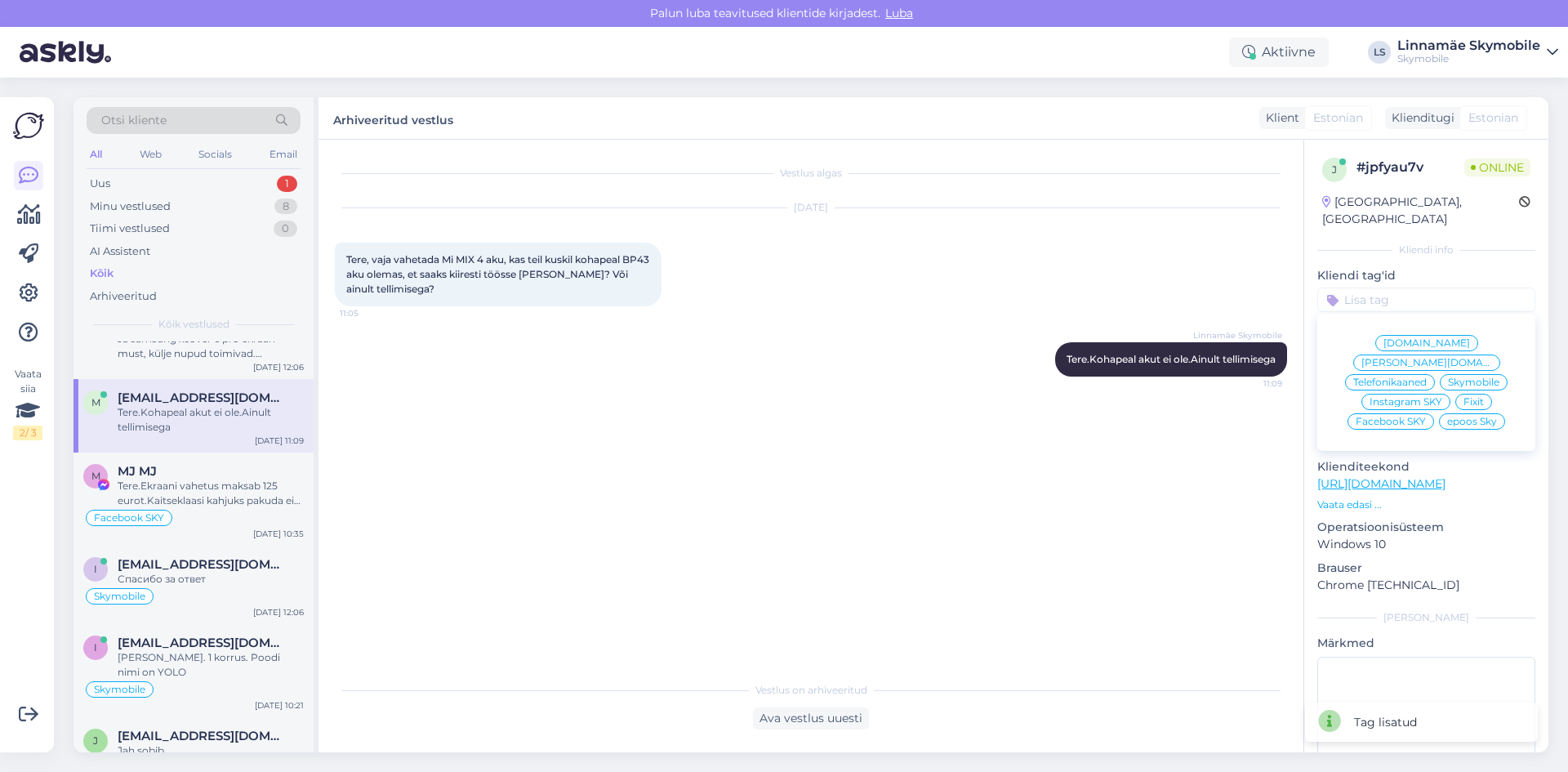
click at [1451, 377] on span "Skymobile" at bounding box center [1474, 382] width 51 height 10
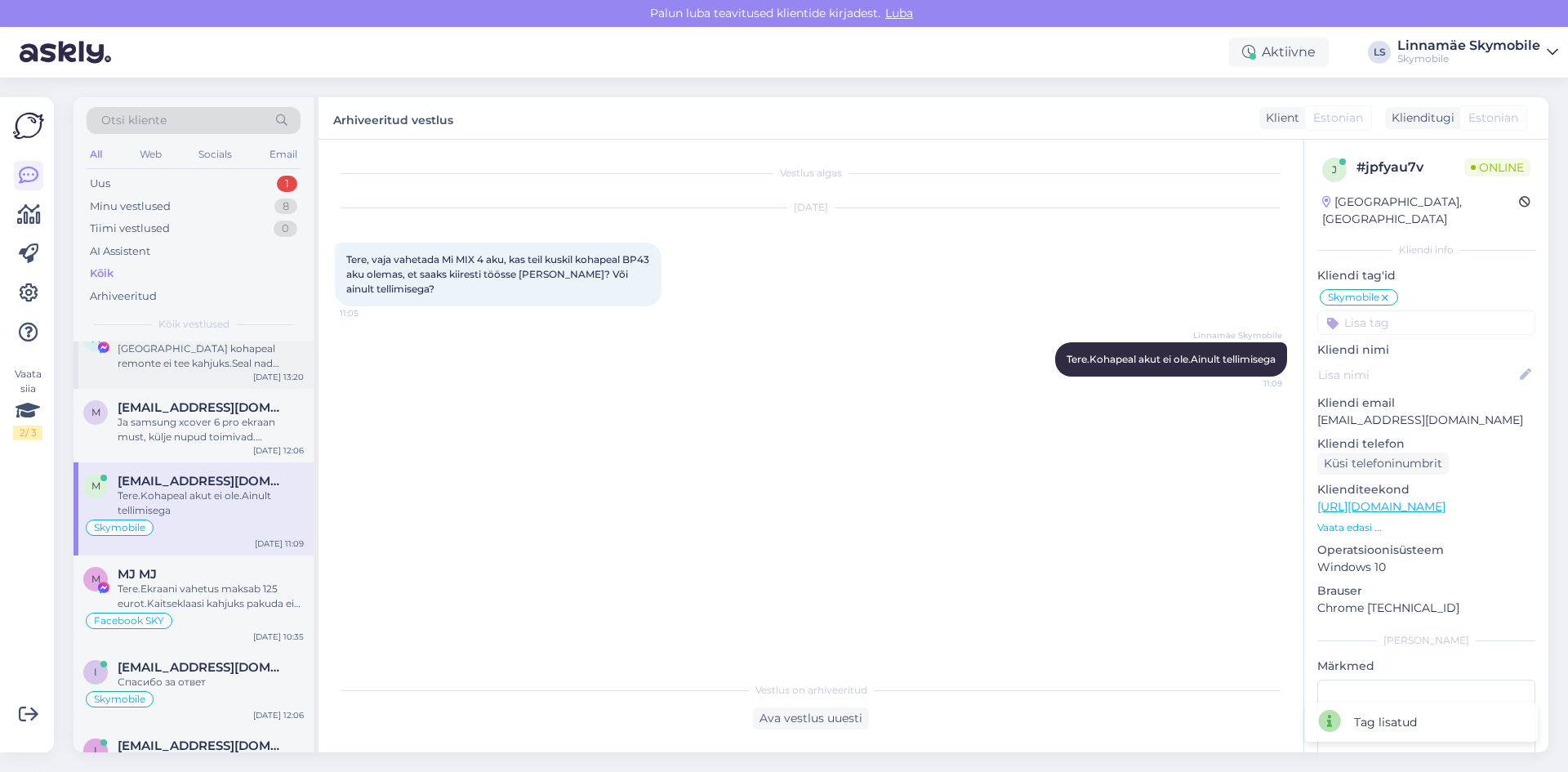
scroll to position [490, 0]
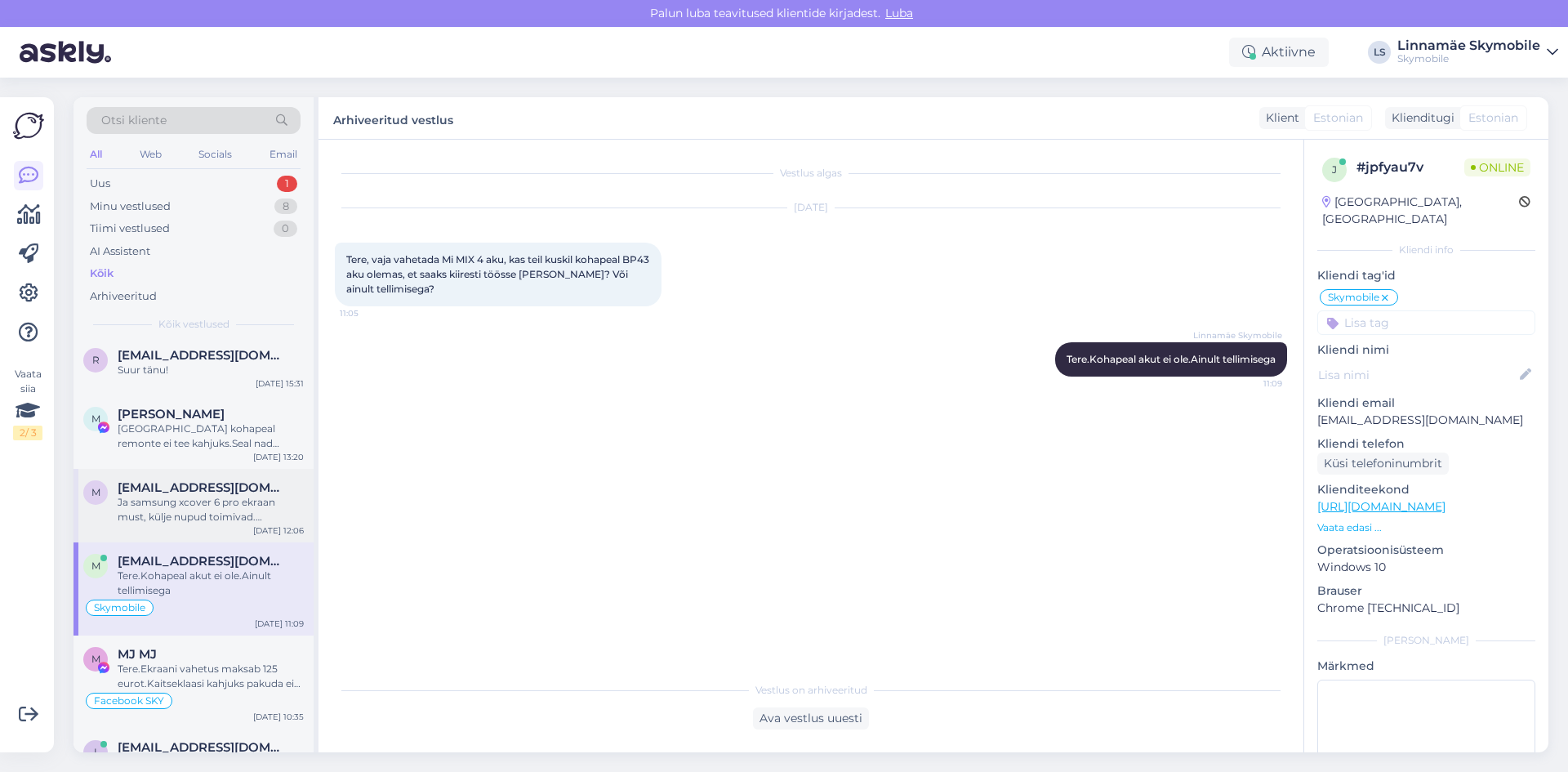
click at [160, 486] on span "[EMAIL_ADDRESS][DOMAIN_NAME]" at bounding box center [202, 487] width 170 height 14
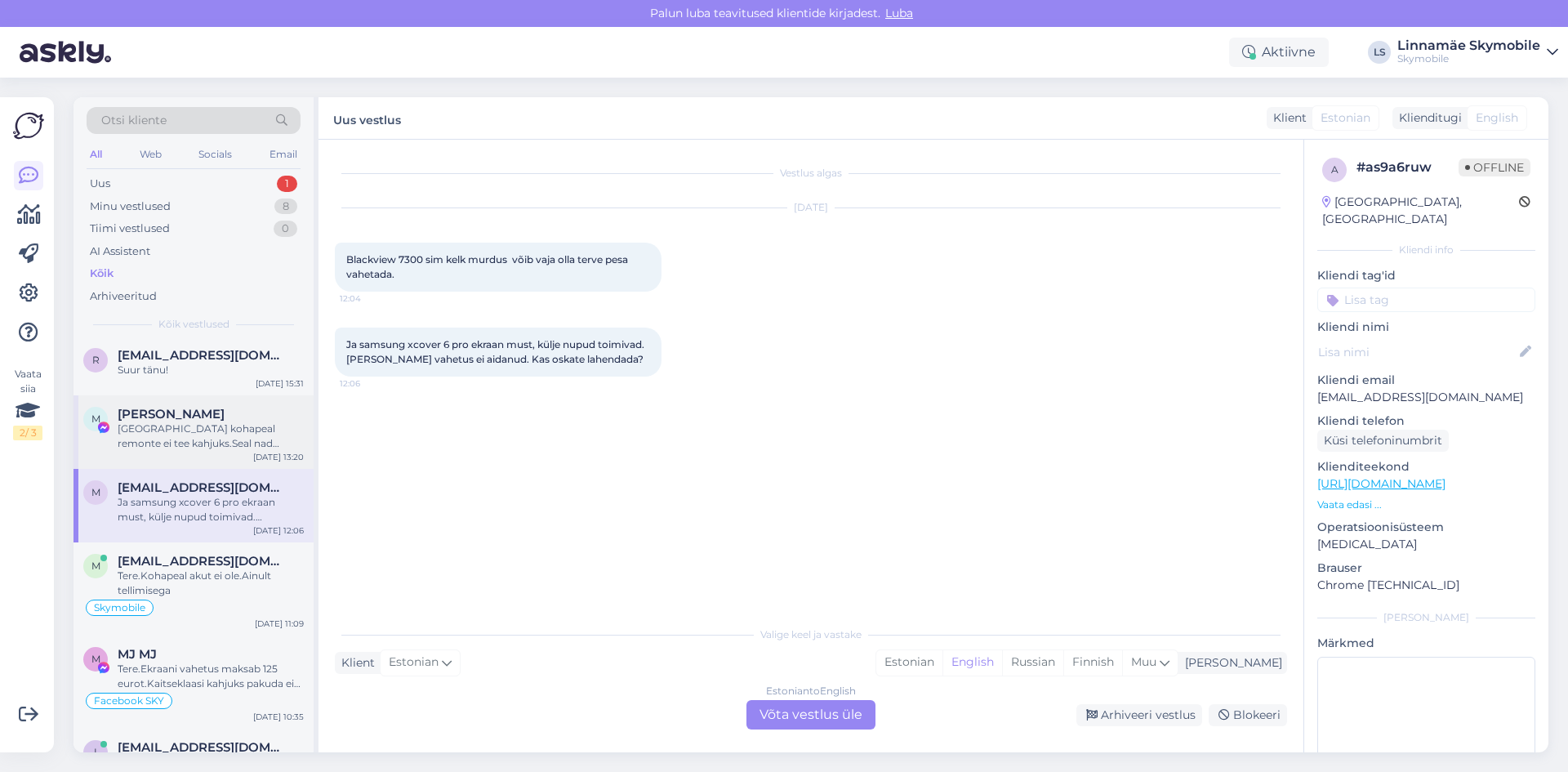
click at [151, 419] on span "[PERSON_NAME]" at bounding box center [171, 414] width 107 height 14
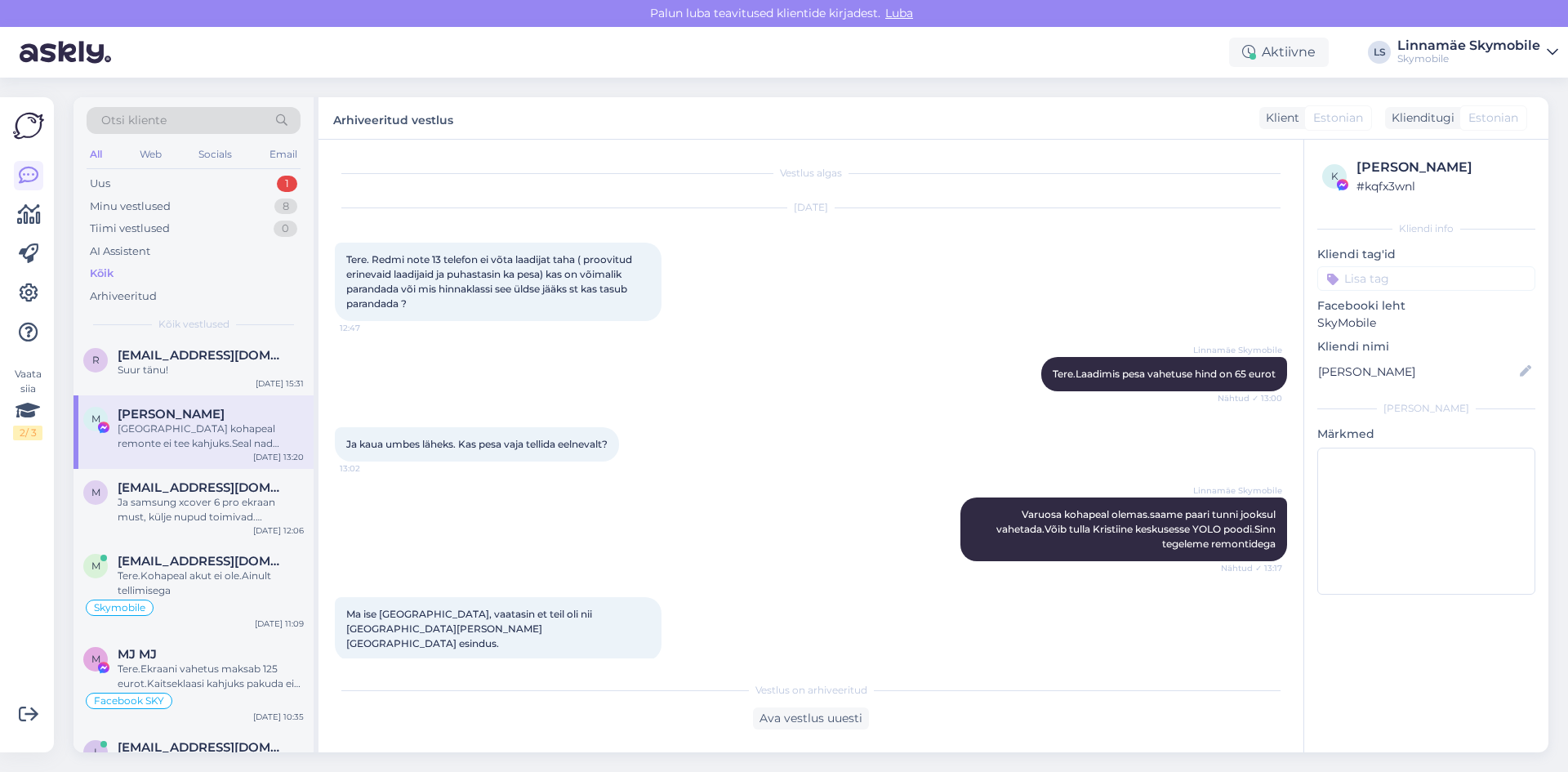
scroll to position [106, 0]
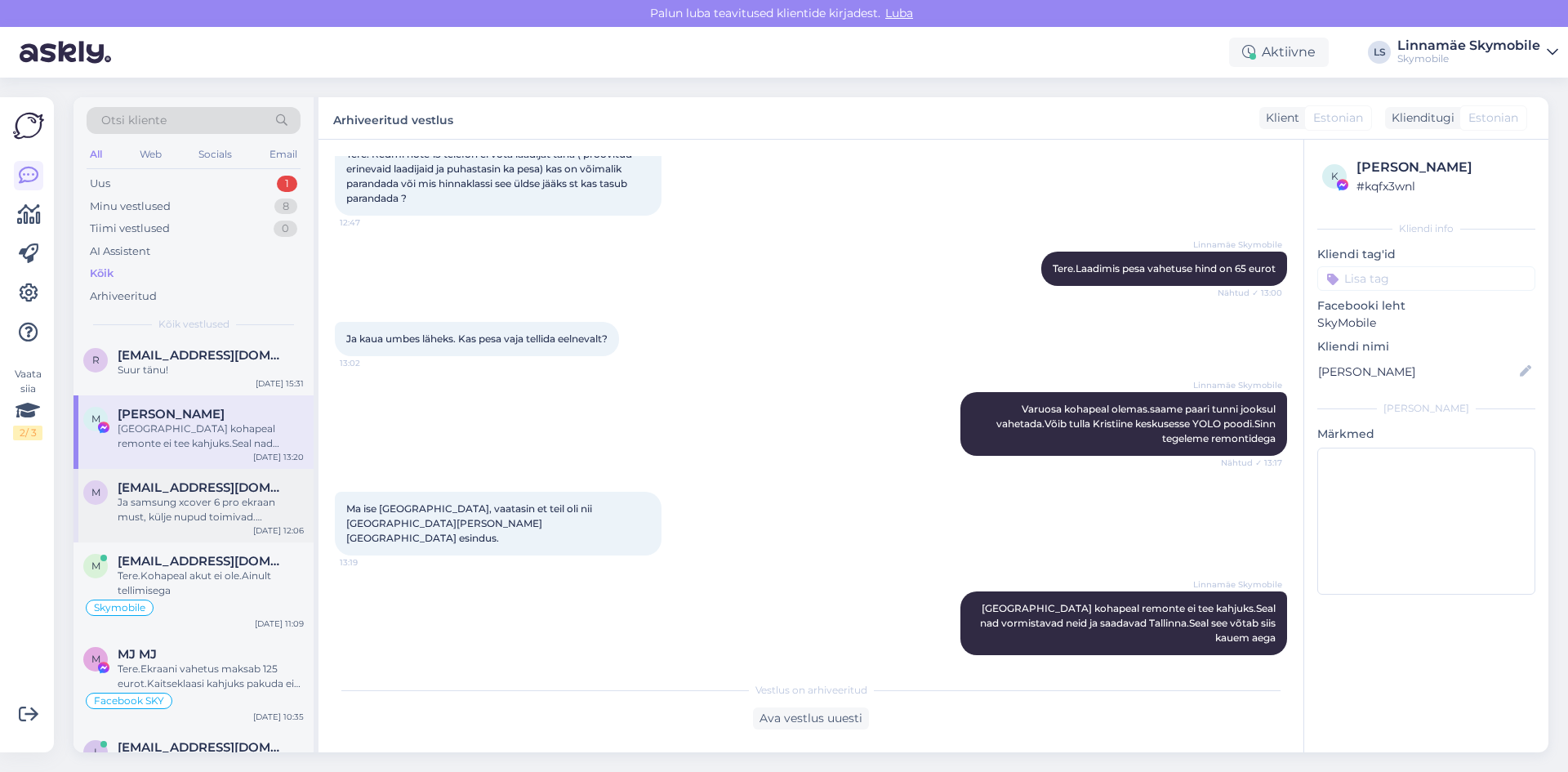
click at [159, 513] on div "Ja samsung xcover 6 pro ekraan must, külje nupud toimivad. [PERSON_NAME] vahetu…" at bounding box center [210, 510] width 186 height 30
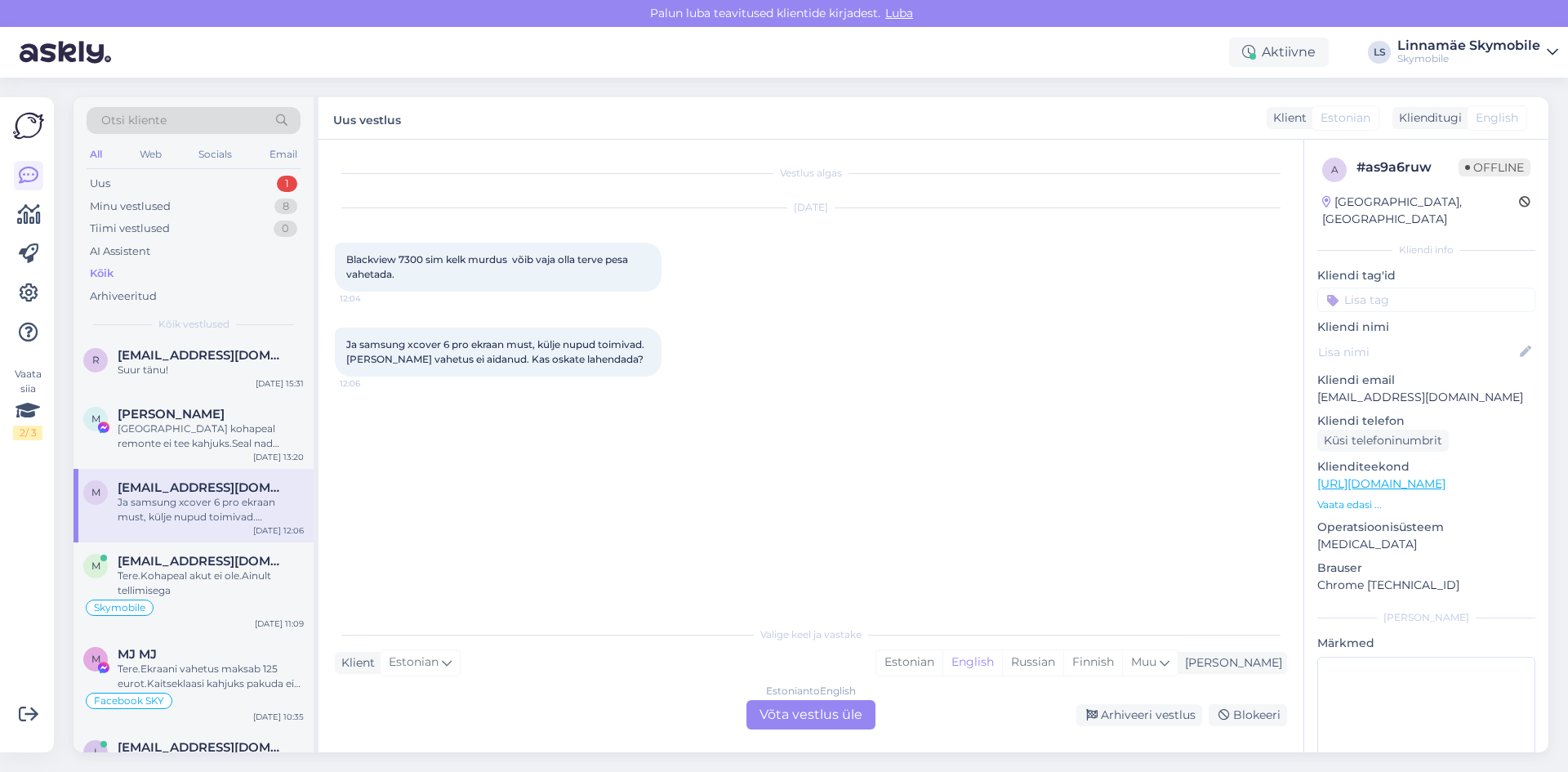
click at [1395, 288] on input at bounding box center [1426, 300] width 218 height 25
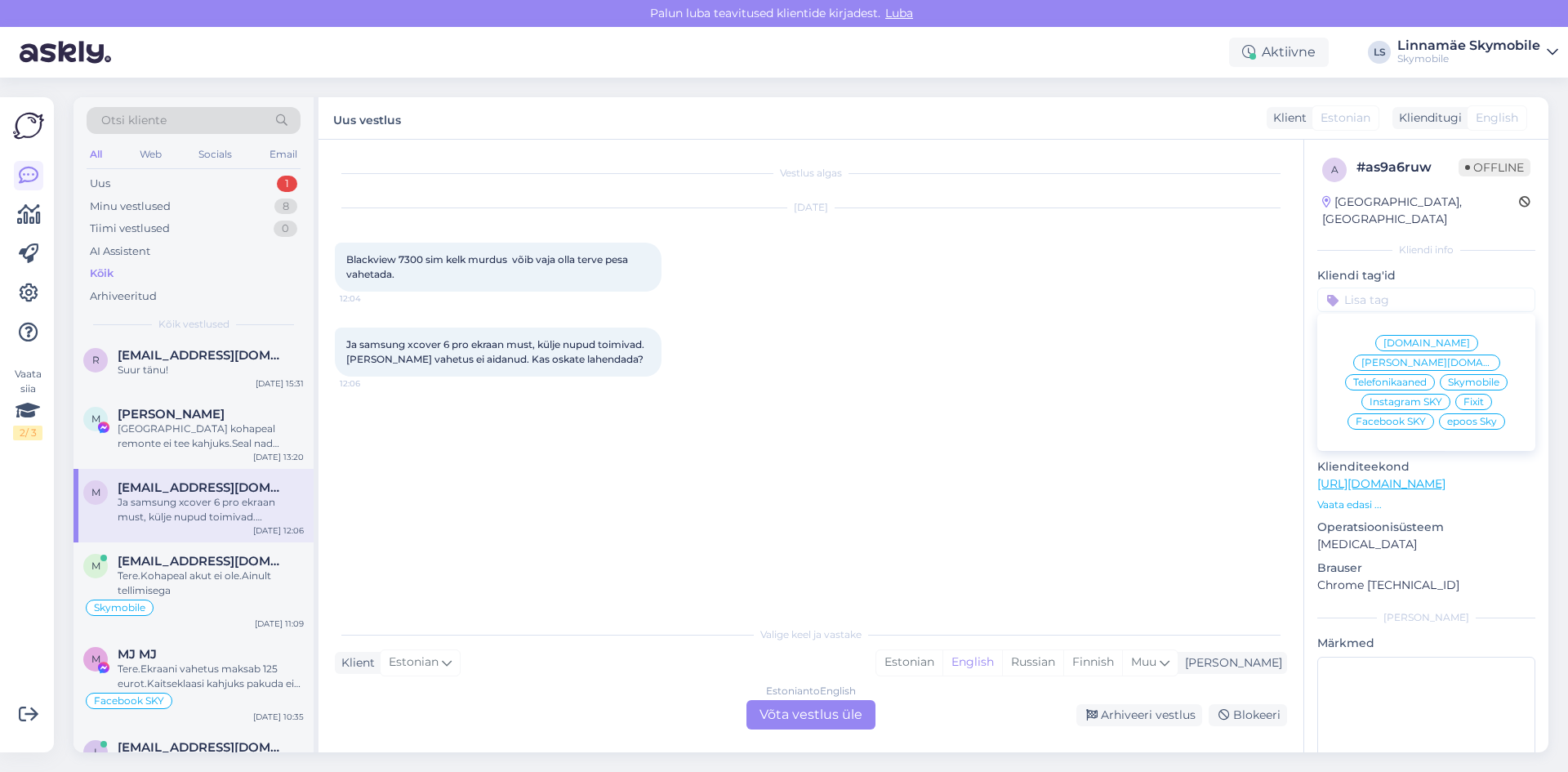
click at [1454, 377] on span "Skymobile" at bounding box center [1474, 382] width 51 height 10
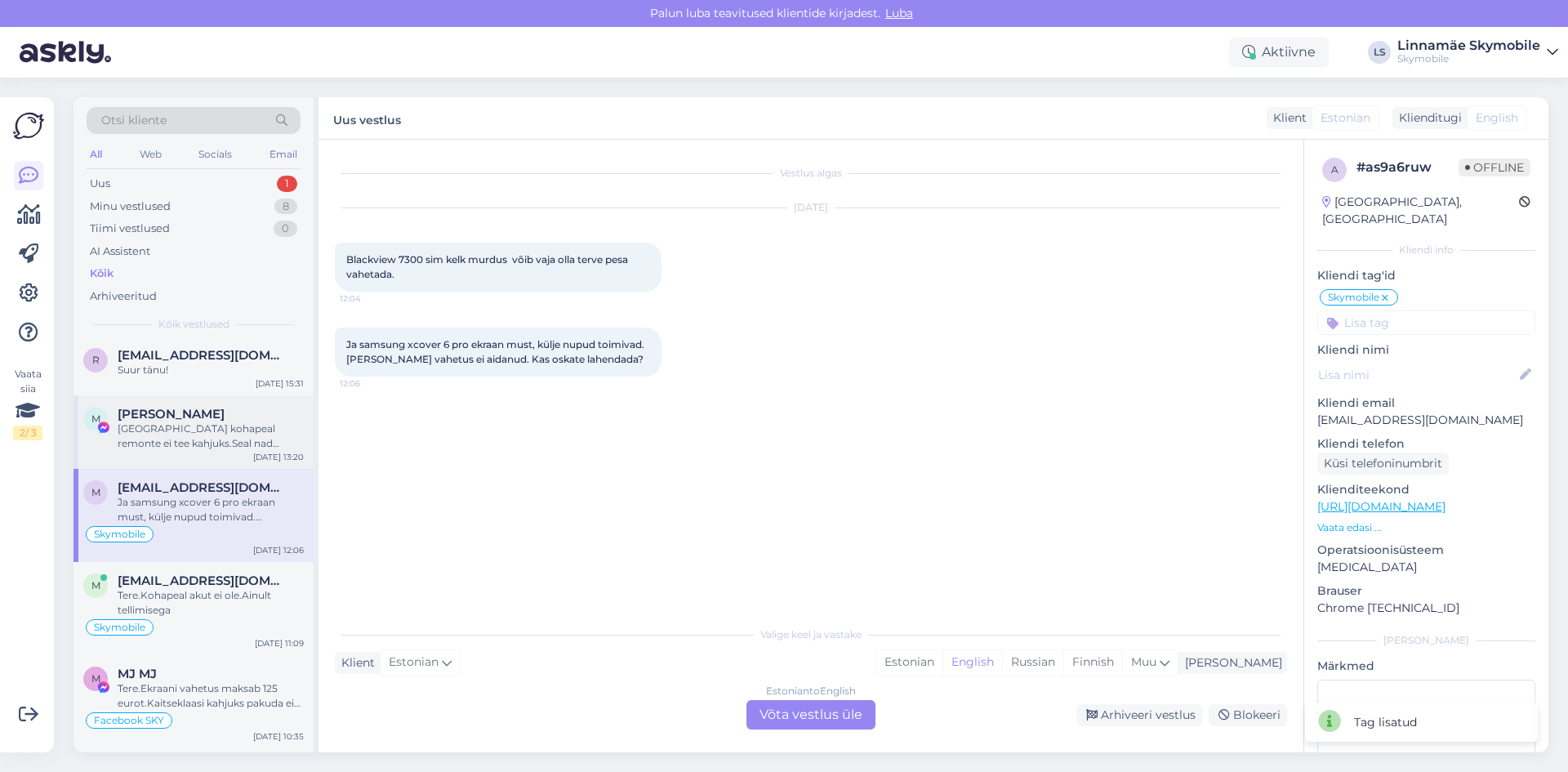
click at [184, 443] on div "[GEOGRAPHIC_DATA] kohapeal remonte ei tee kahjuks.Seal nad vormistavad neid ja …" at bounding box center [210, 436] width 186 height 30
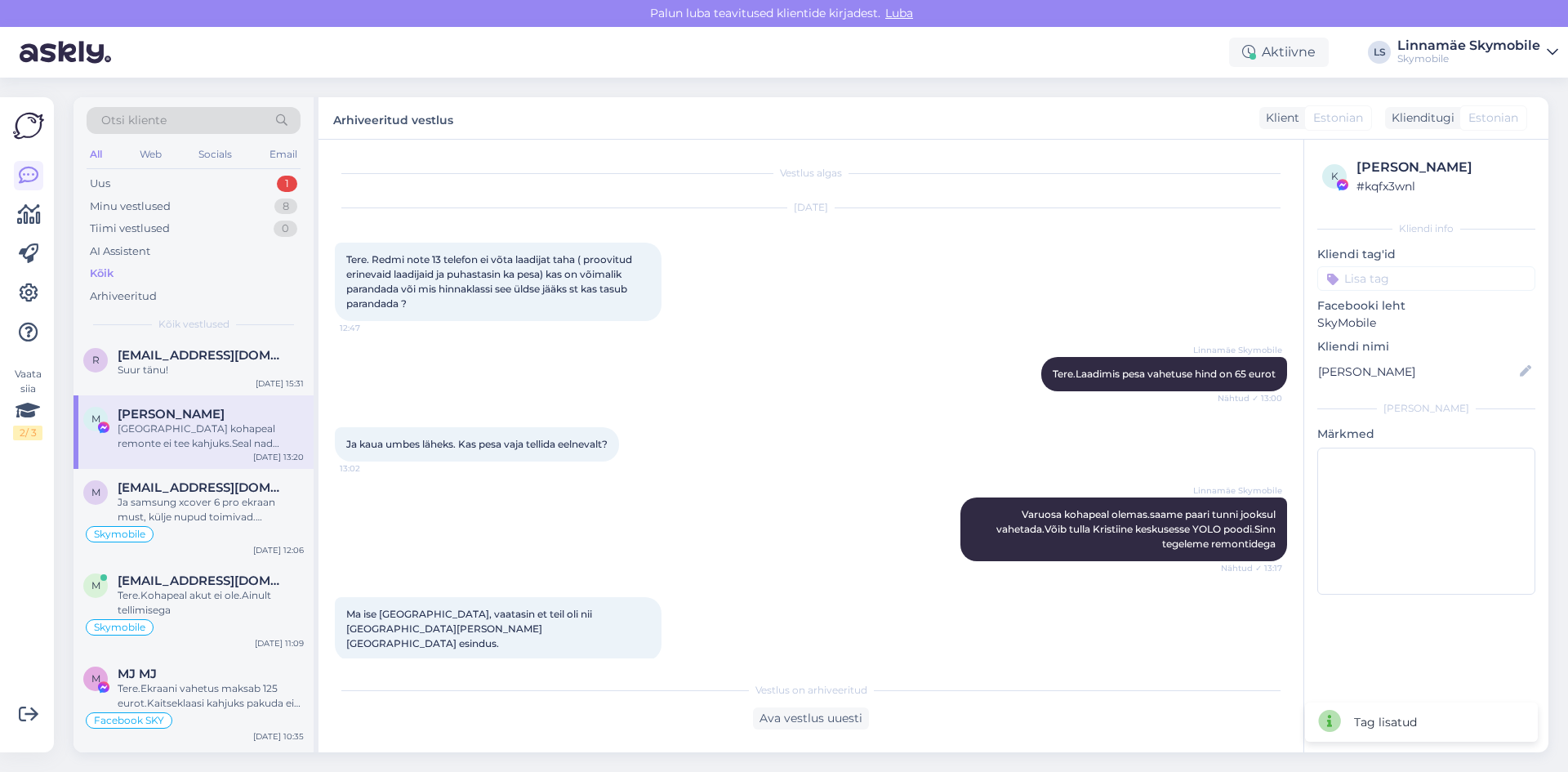
scroll to position [106, 0]
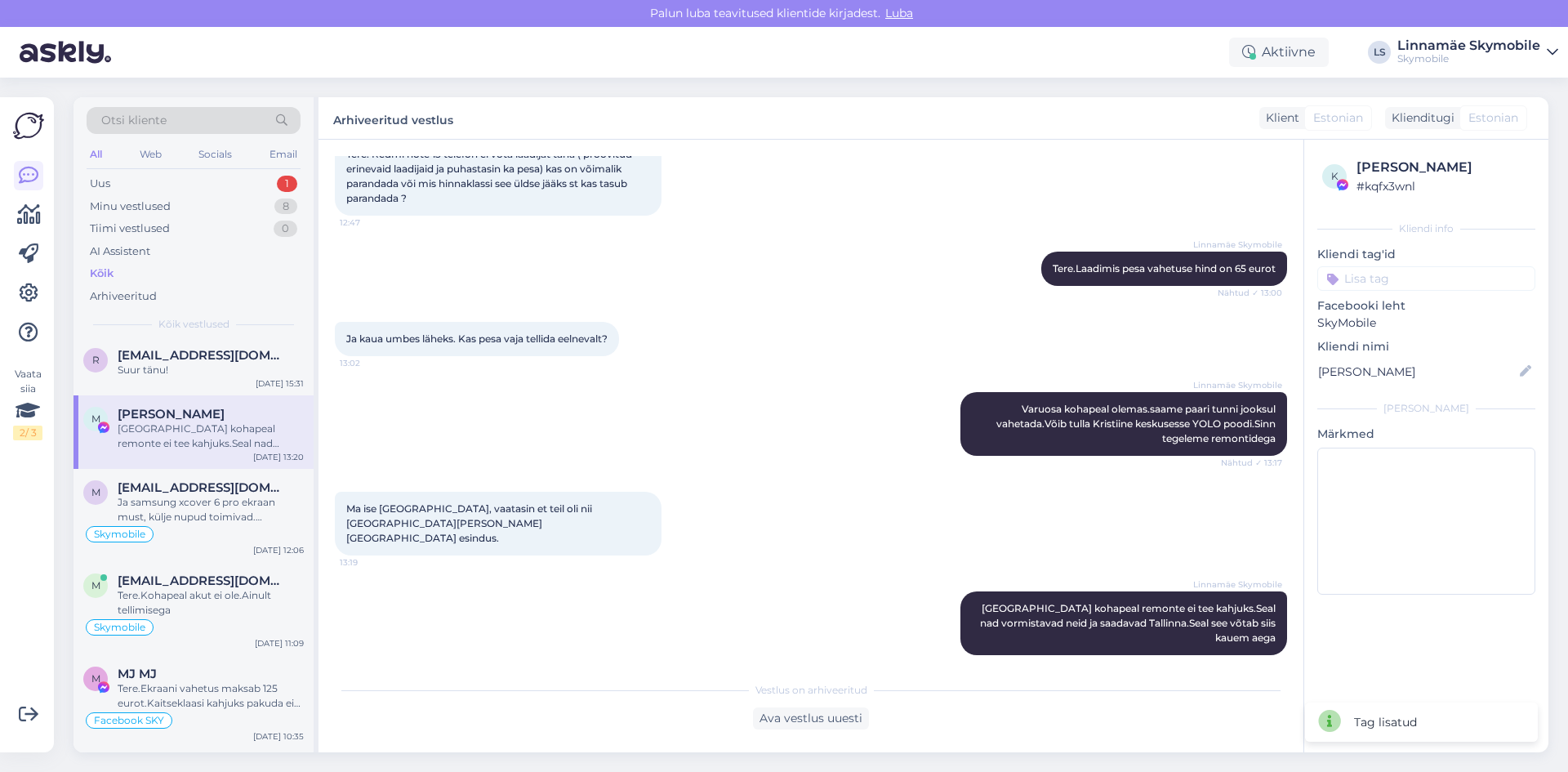
click at [1399, 277] on input at bounding box center [1426, 278] width 218 height 25
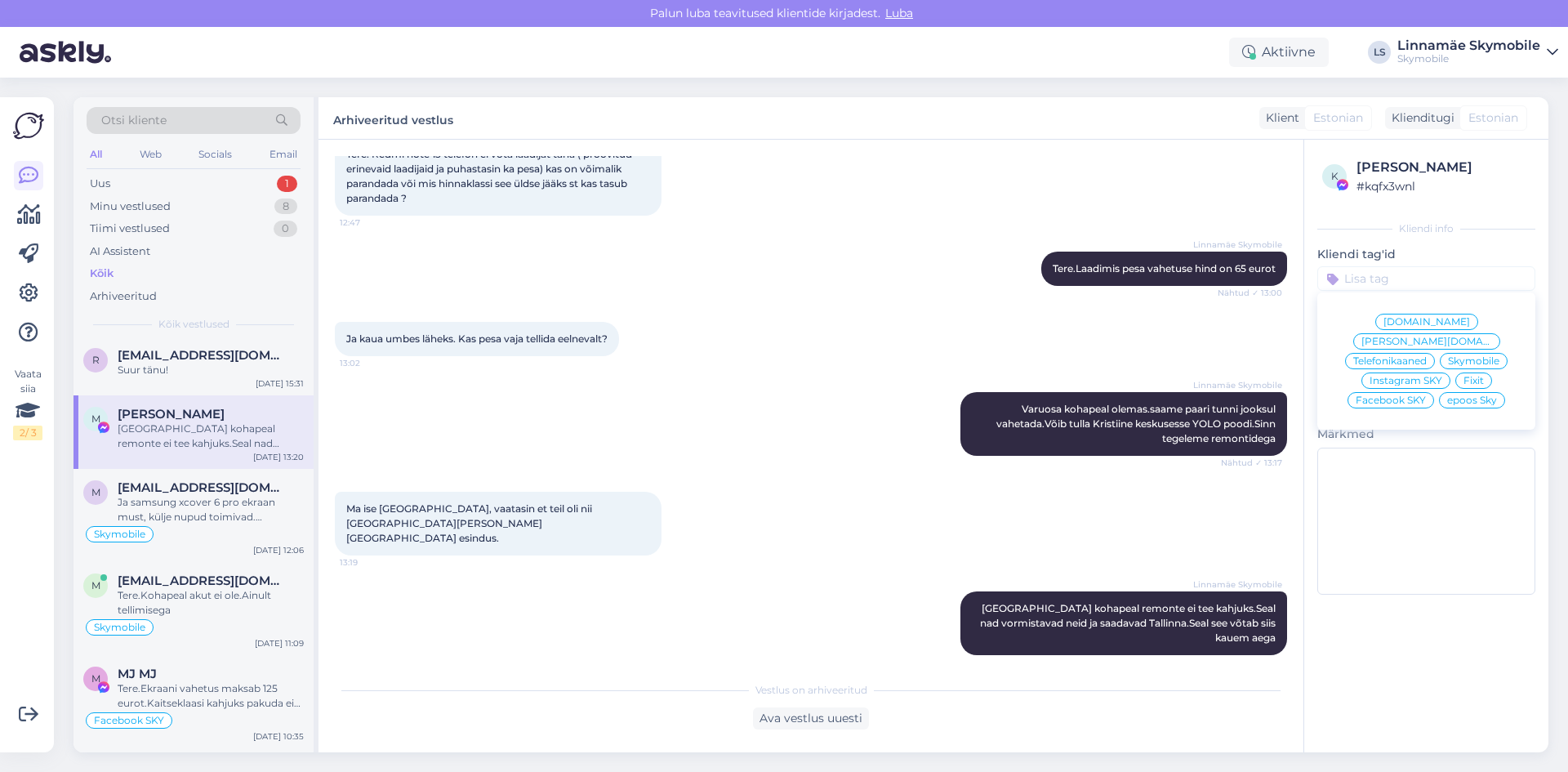
click at [1408, 396] on span "Facebook SKY" at bounding box center [1391, 400] width 70 height 10
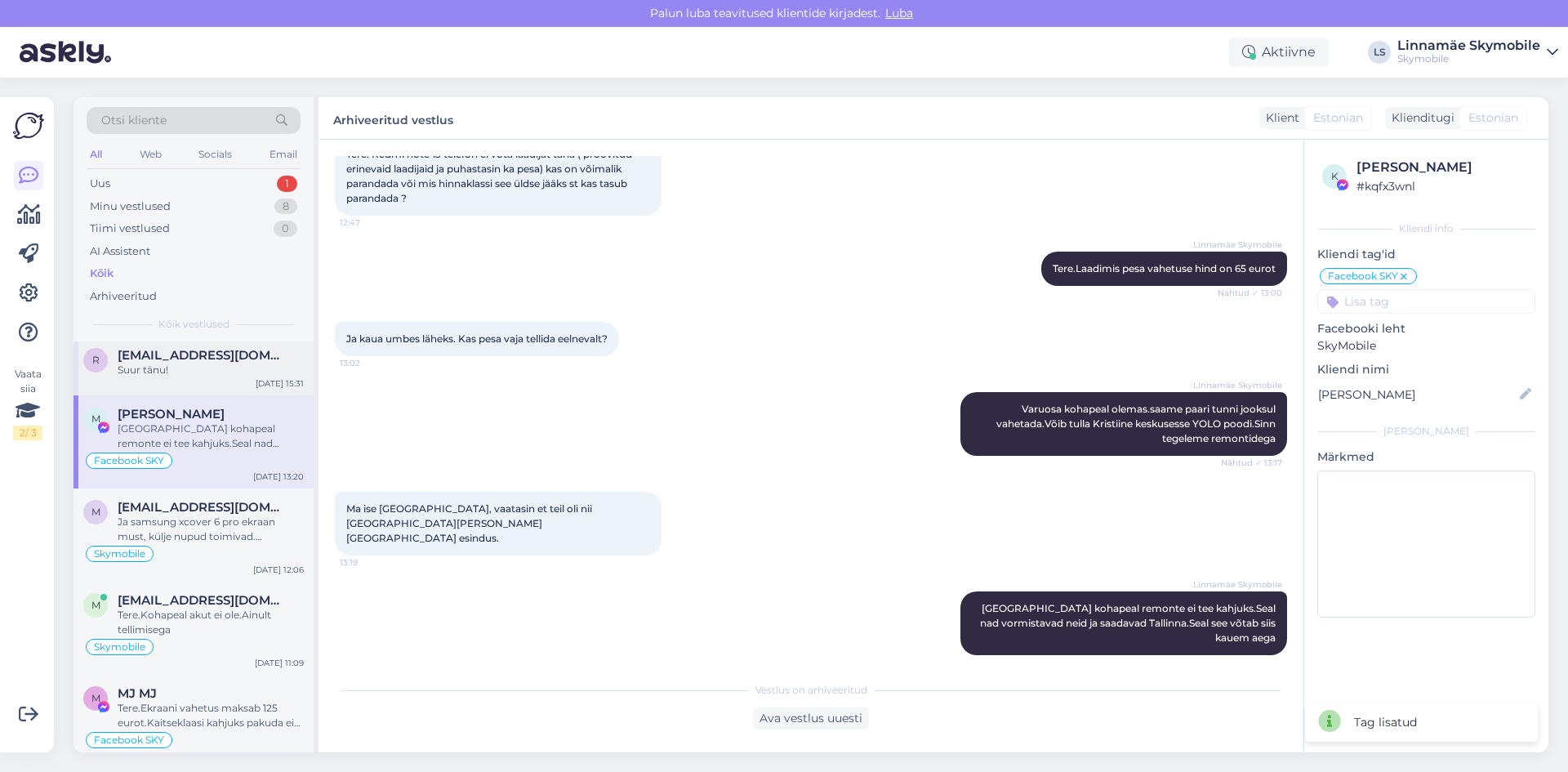
click at [163, 372] on div "Suur tänu!" at bounding box center [210, 370] width 186 height 14
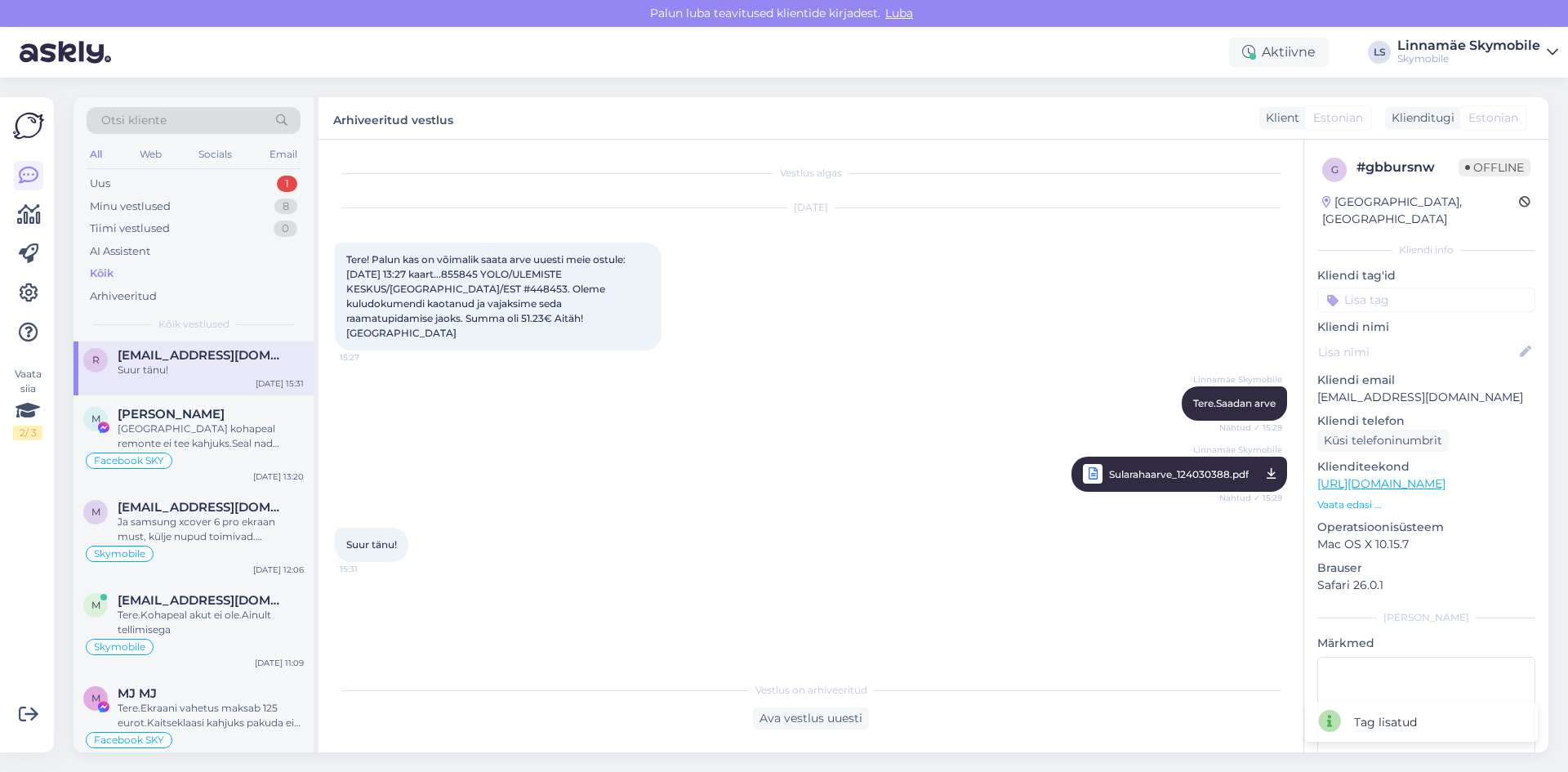
click at [1388, 288] on input at bounding box center [1426, 300] width 218 height 25
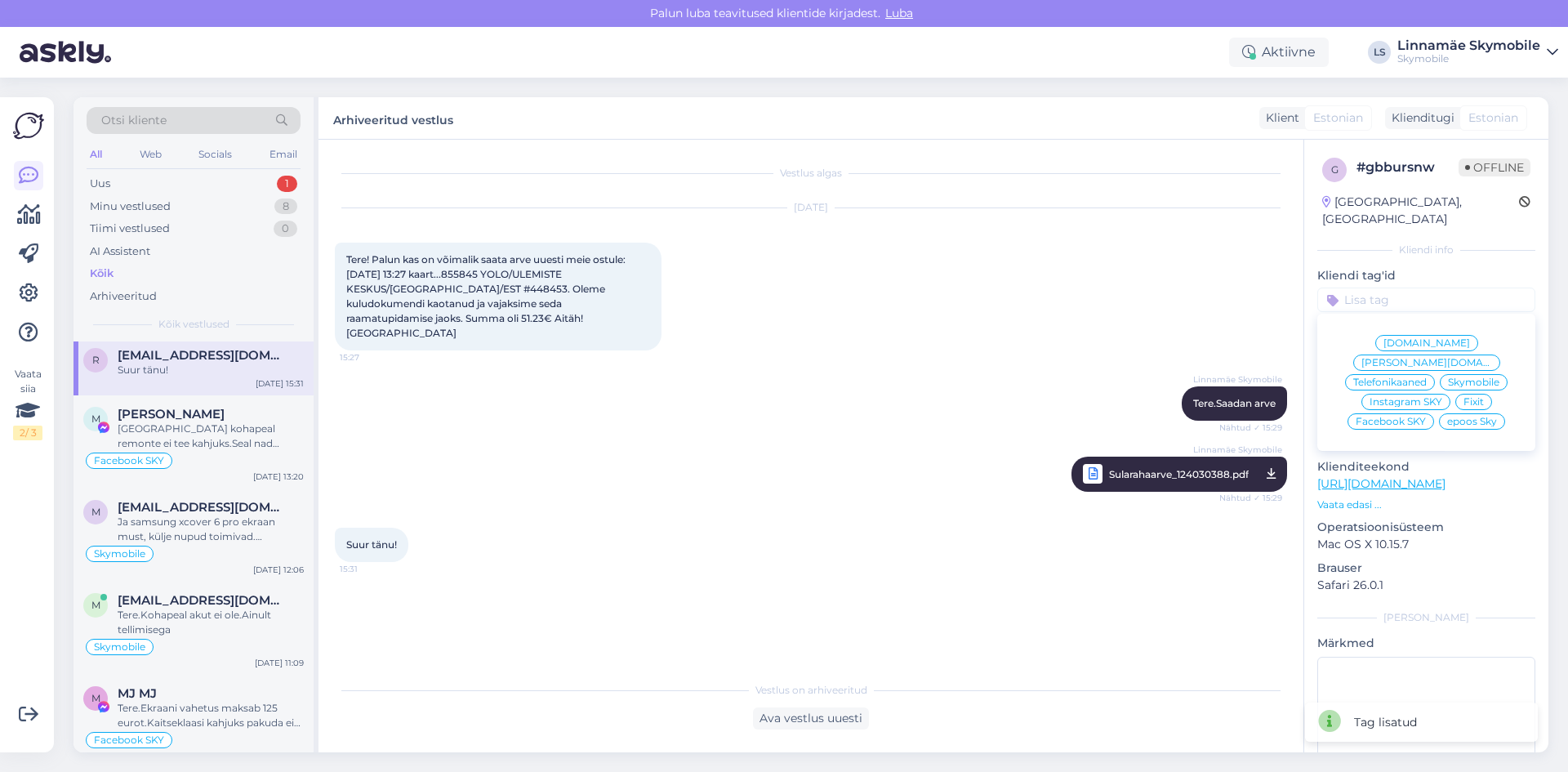
click at [1397, 338] on span "[DOMAIN_NAME]" at bounding box center [1426, 343] width 87 height 10
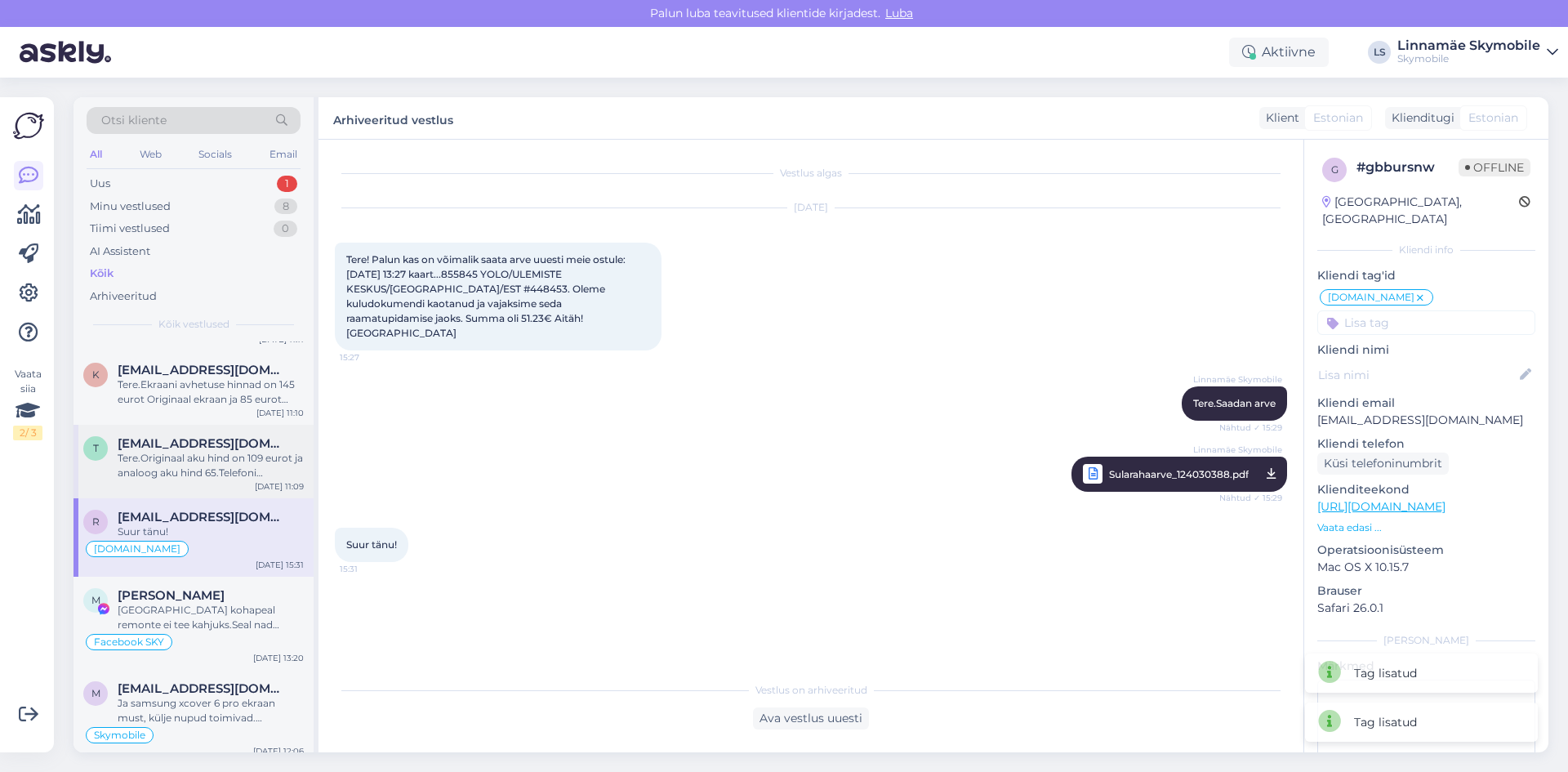
scroll to position [327, 0]
click at [197, 470] on div "Tere.Originaal aku hind on 109 eurot ja analoog aku hind 65.Telefoni puhastuse …" at bounding box center [210, 467] width 186 height 30
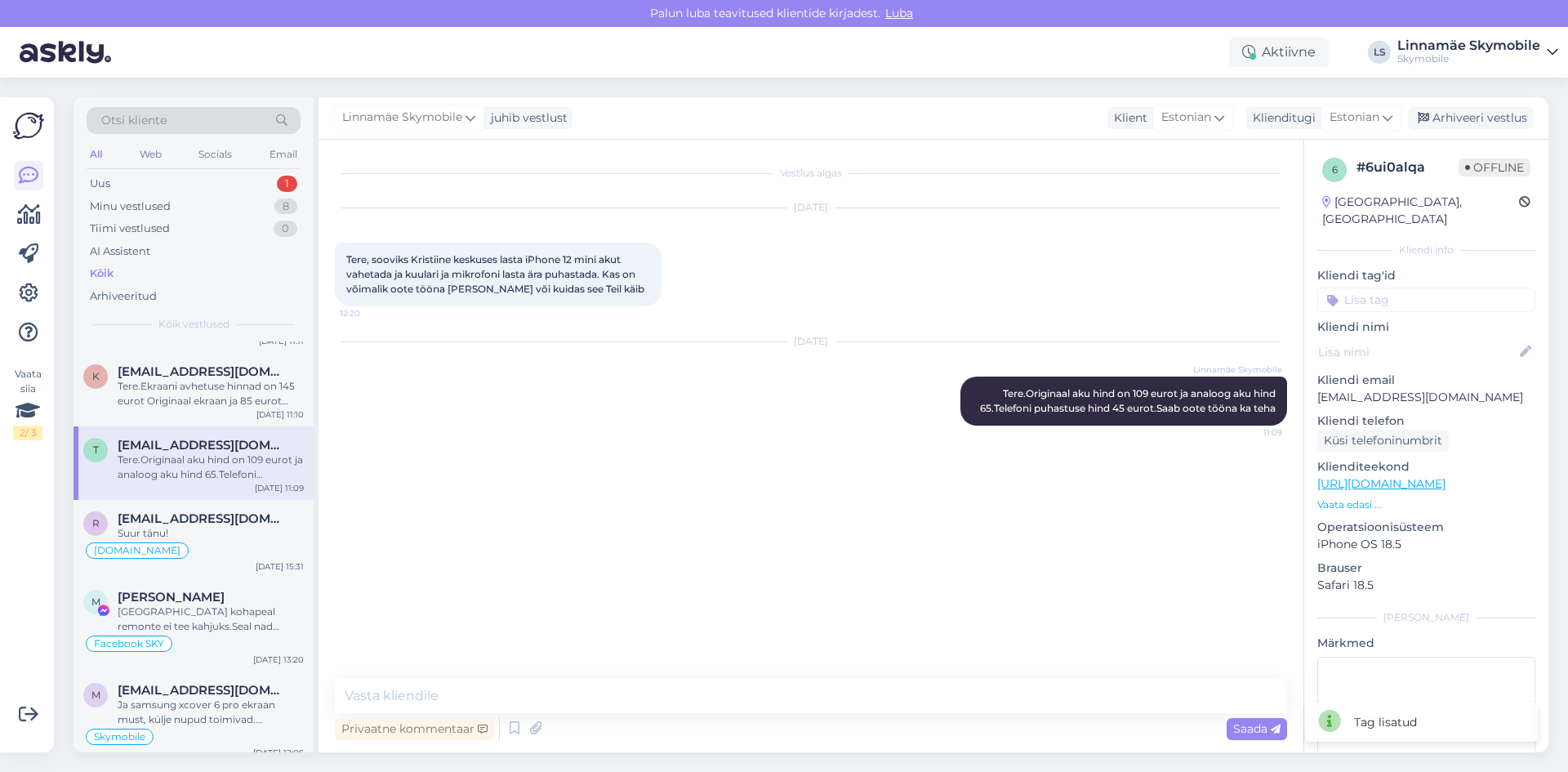
click at [1399, 288] on input at bounding box center [1426, 300] width 218 height 25
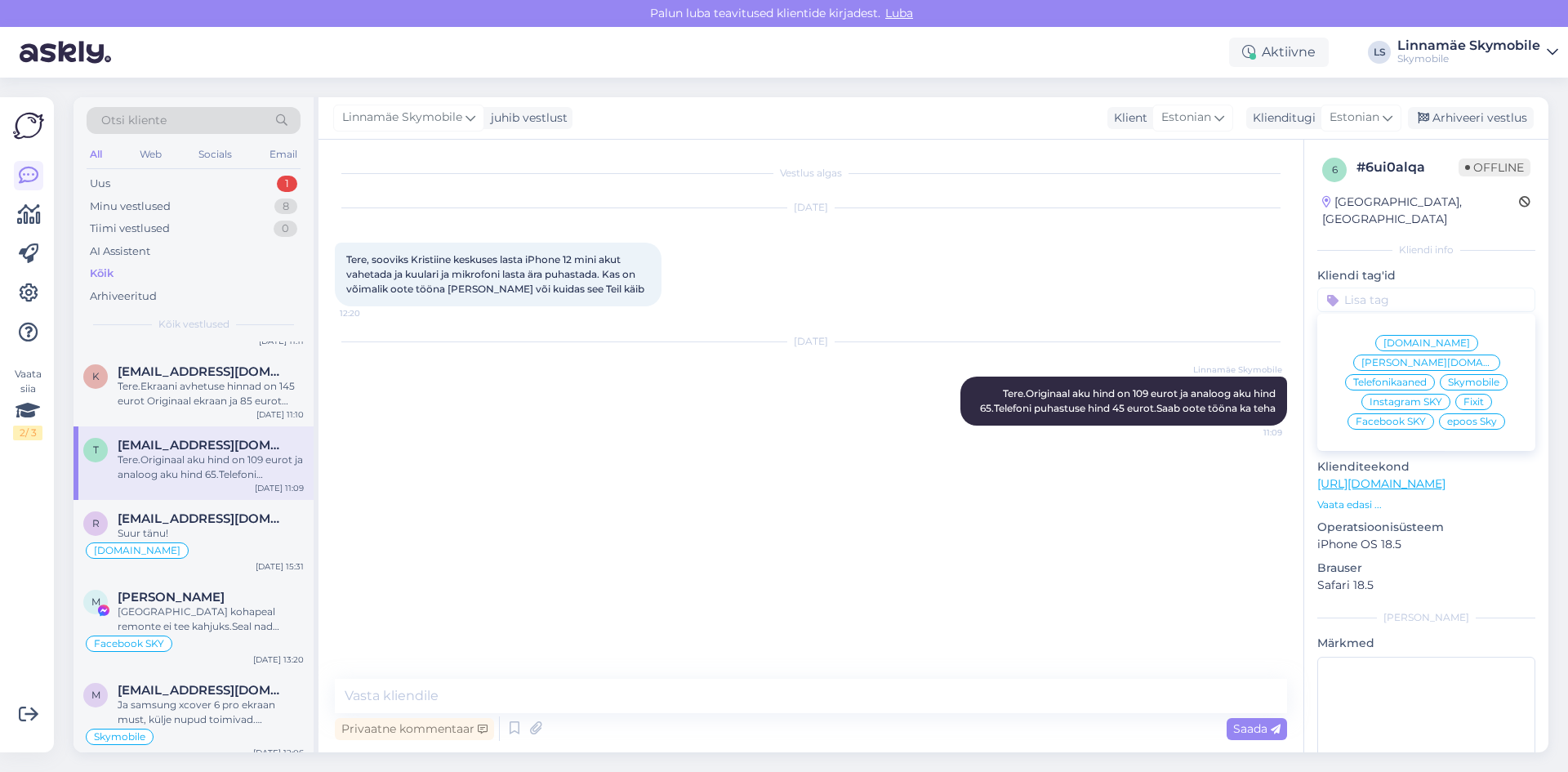
click at [1448, 377] on span "Skymobile" at bounding box center [1474, 382] width 51 height 10
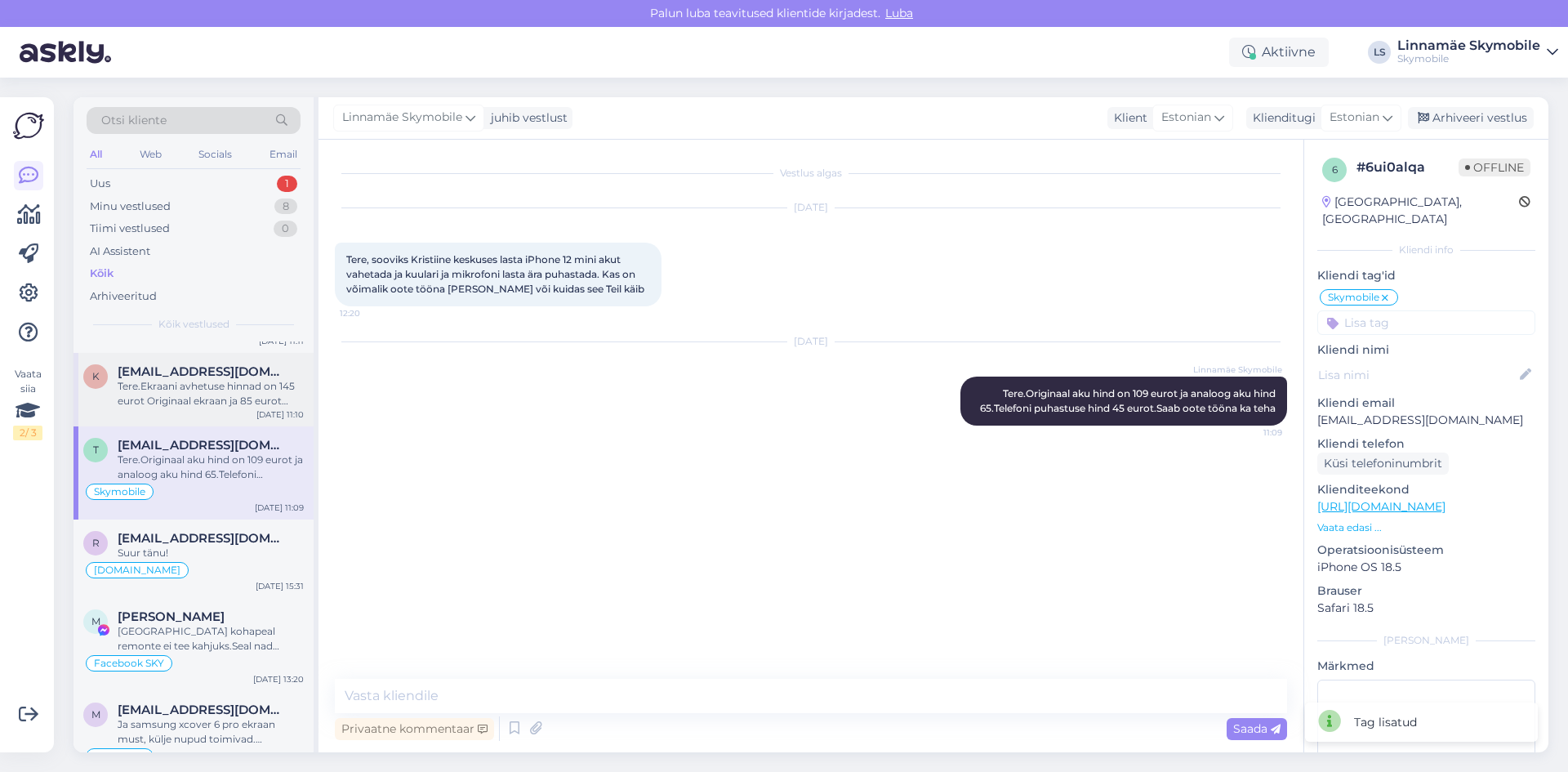
click at [169, 407] on div "Tere.Ekraani avhetuse hinnad on 145 eurot Originaal ekraan ja 85 eurot Analoog …" at bounding box center [210, 394] width 186 height 30
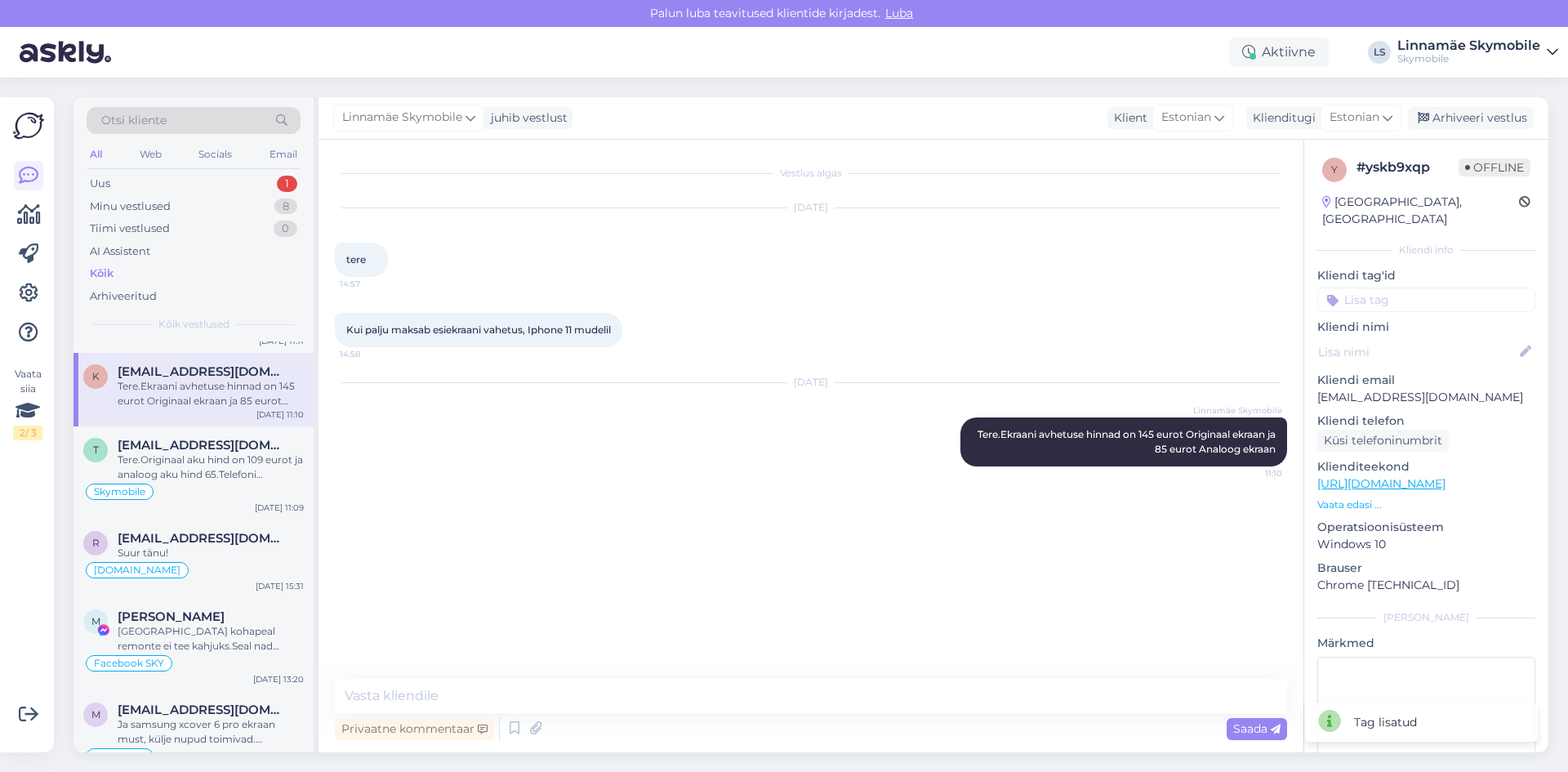
click at [1431, 288] on input at bounding box center [1426, 300] width 218 height 25
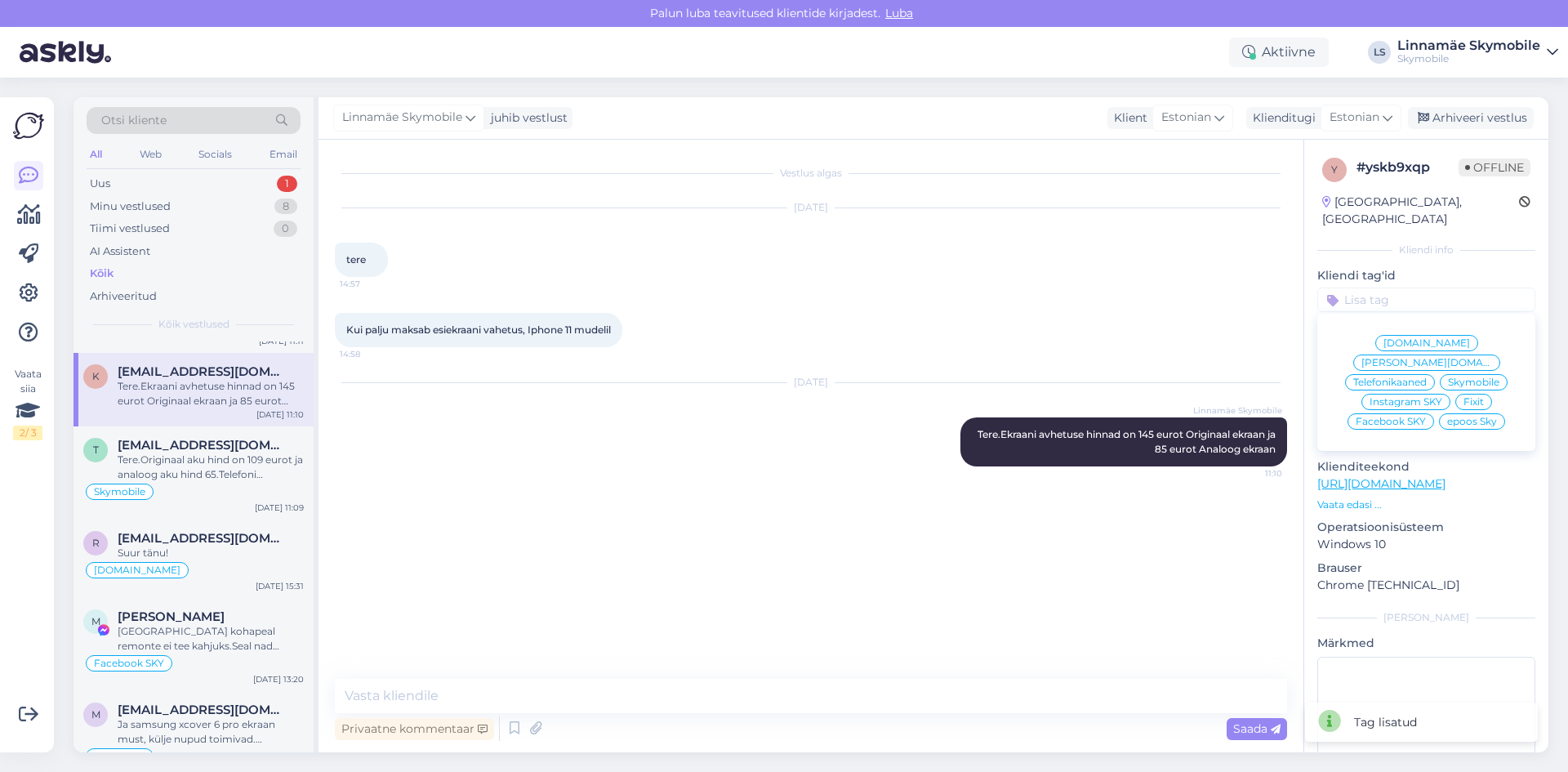
click at [1468, 377] on span "Skymobile" at bounding box center [1474, 382] width 51 height 10
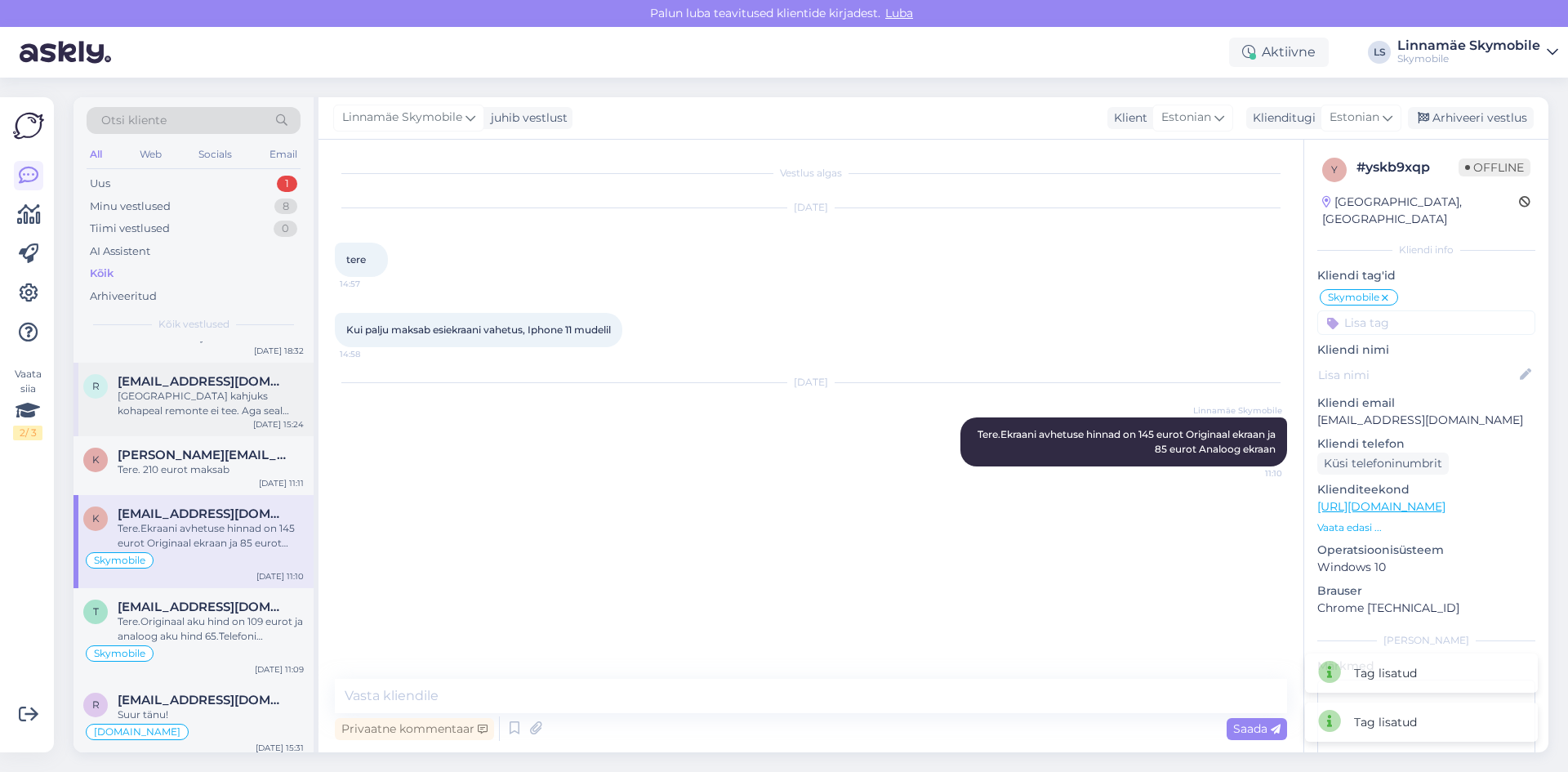
scroll to position [163, 0]
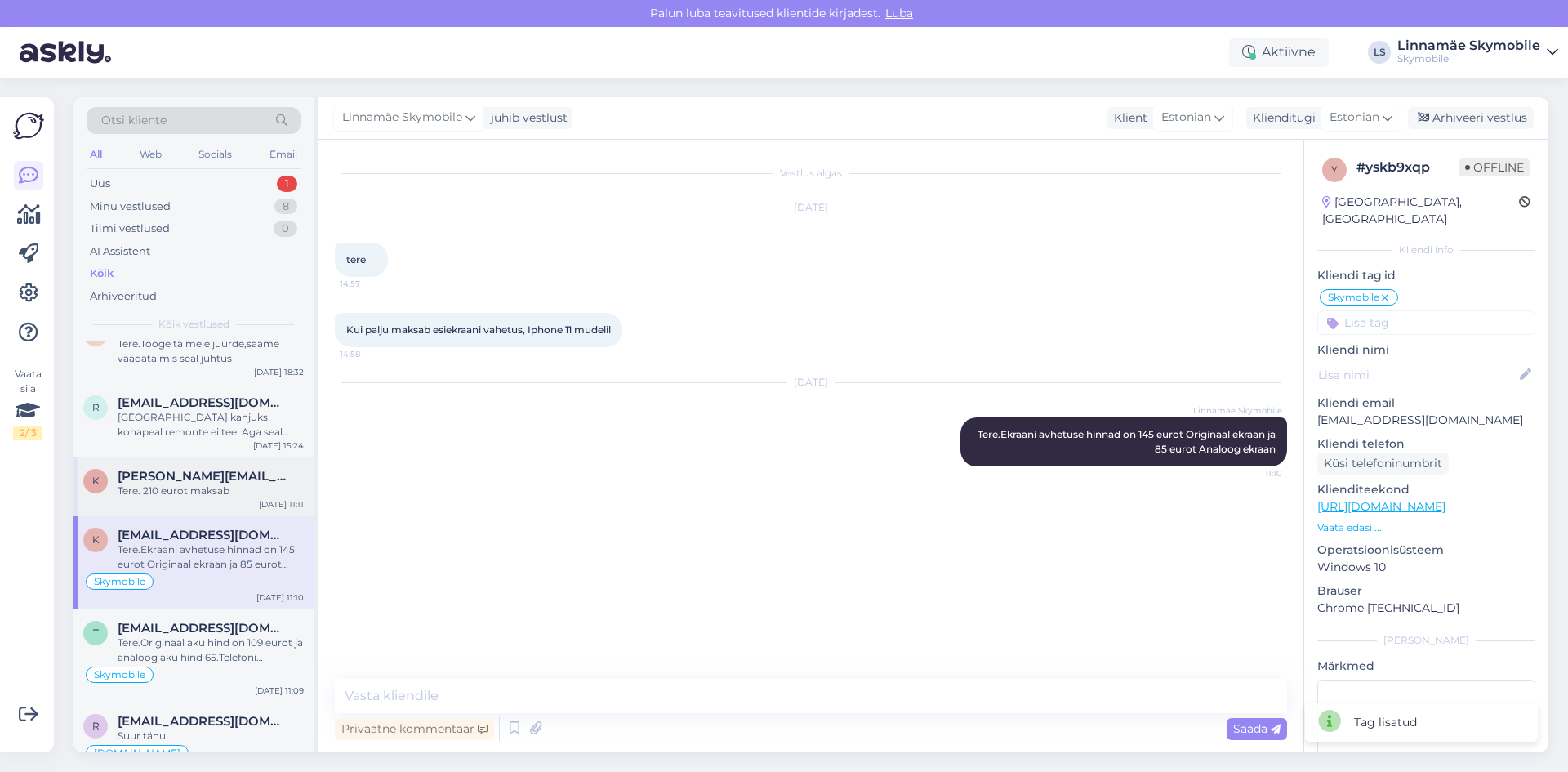
click at [196, 477] on span "[PERSON_NAME][EMAIL_ADDRESS][DOMAIN_NAME]" at bounding box center [202, 476] width 170 height 14
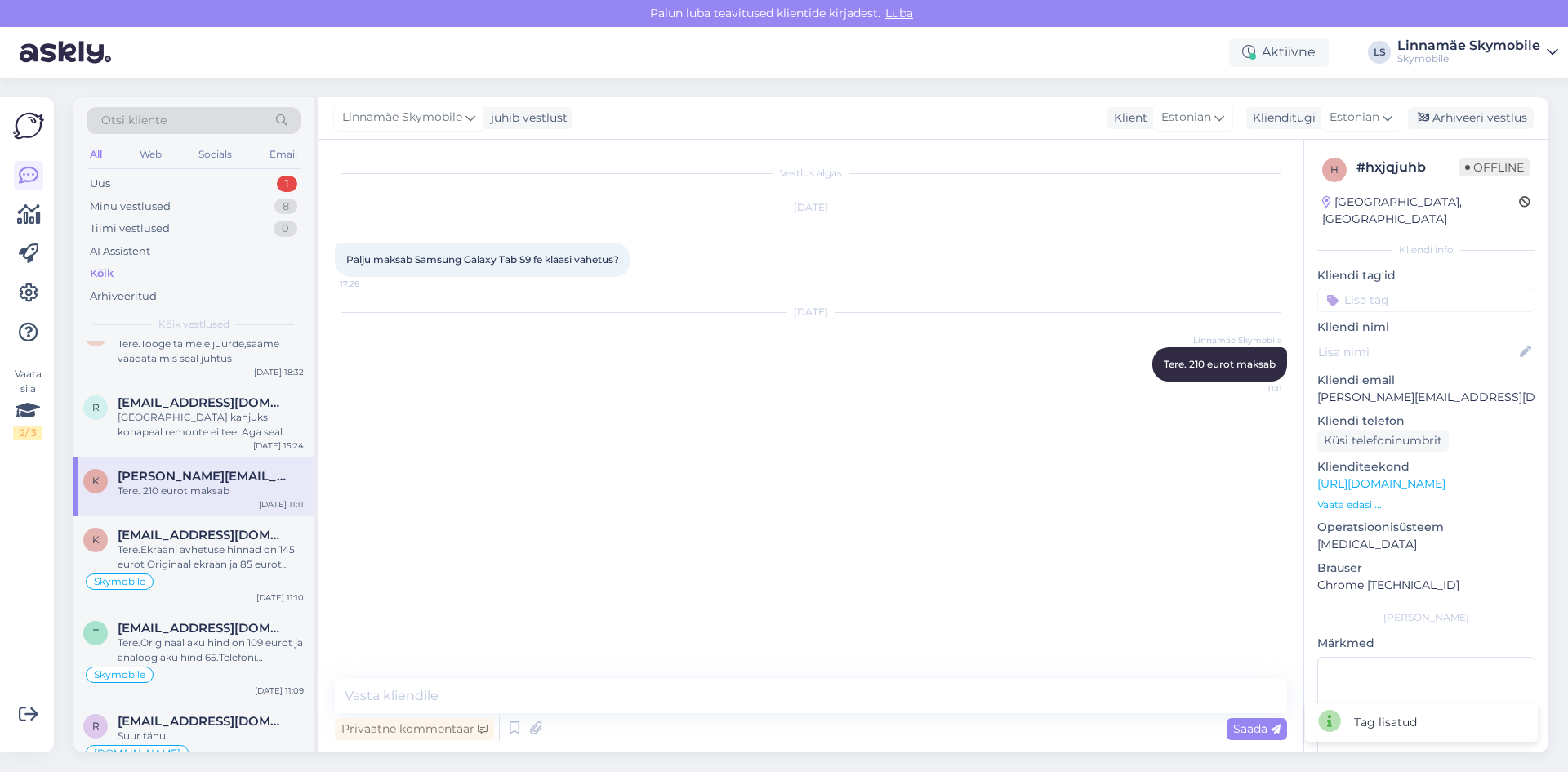
click at [1378, 288] on input at bounding box center [1426, 300] width 218 height 25
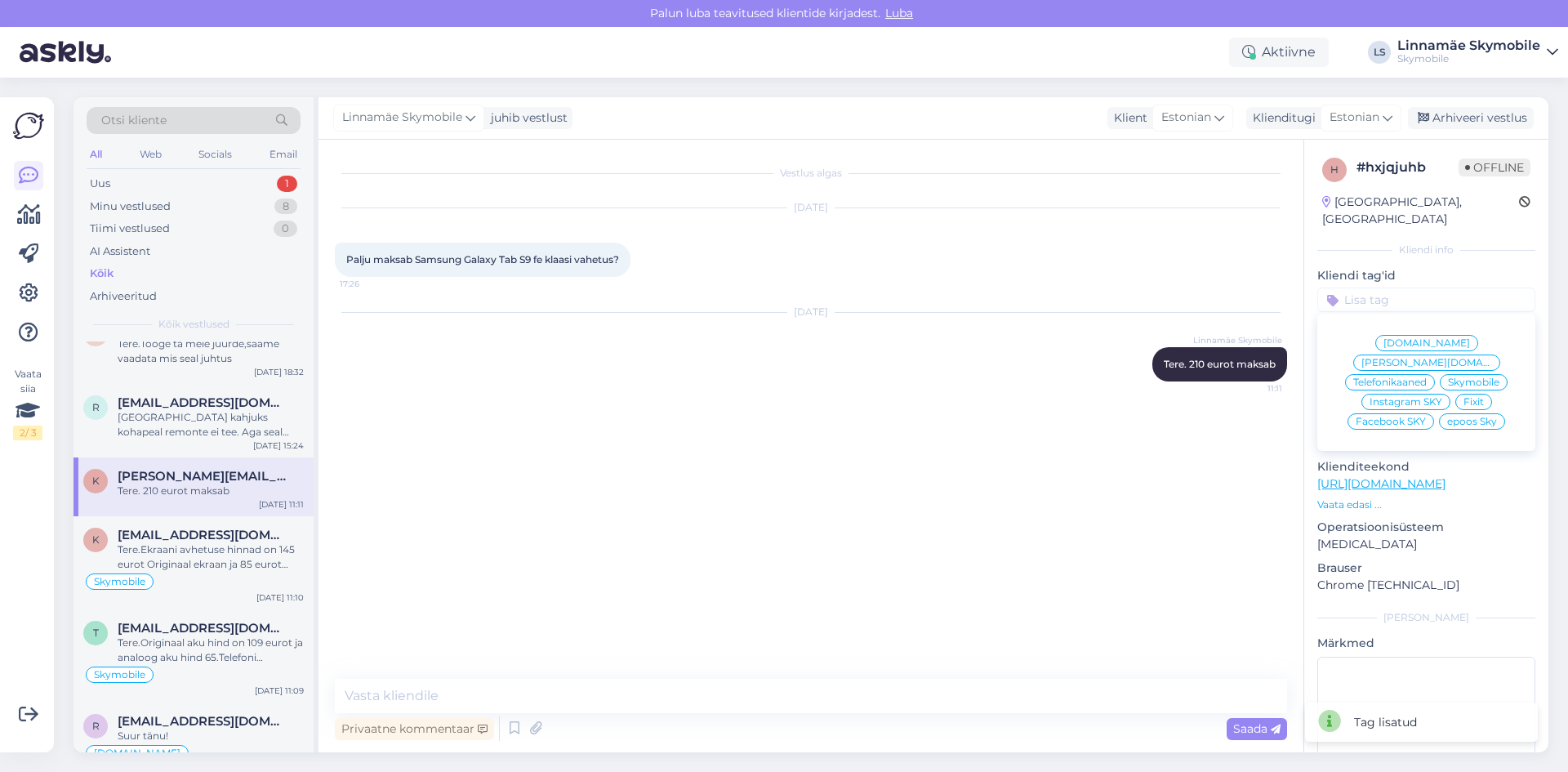
click at [1457, 377] on span "Skymobile" at bounding box center [1474, 382] width 51 height 10
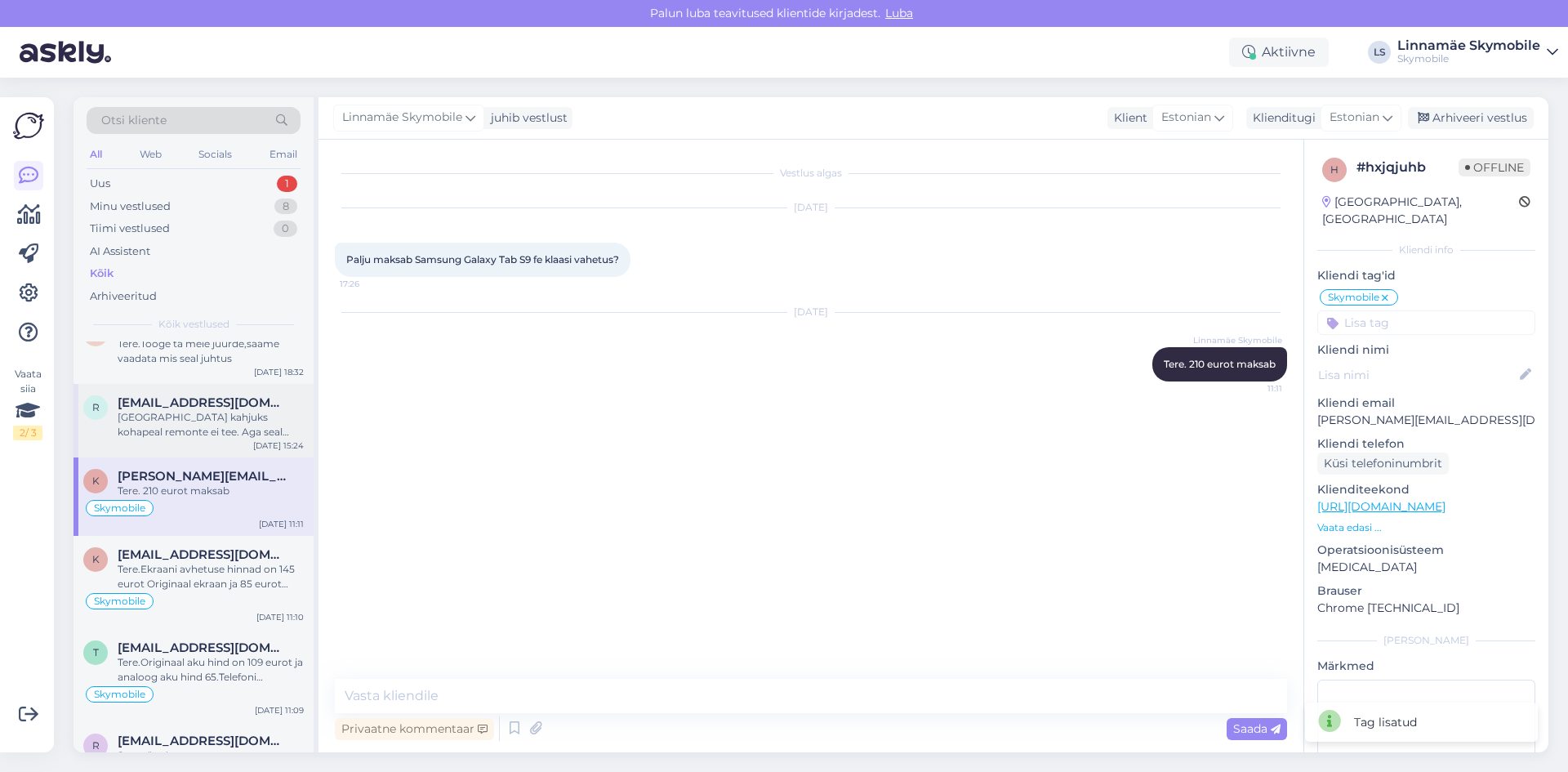
click at [212, 407] on span "[EMAIL_ADDRESS][DOMAIN_NAME]" at bounding box center [202, 402] width 170 height 14
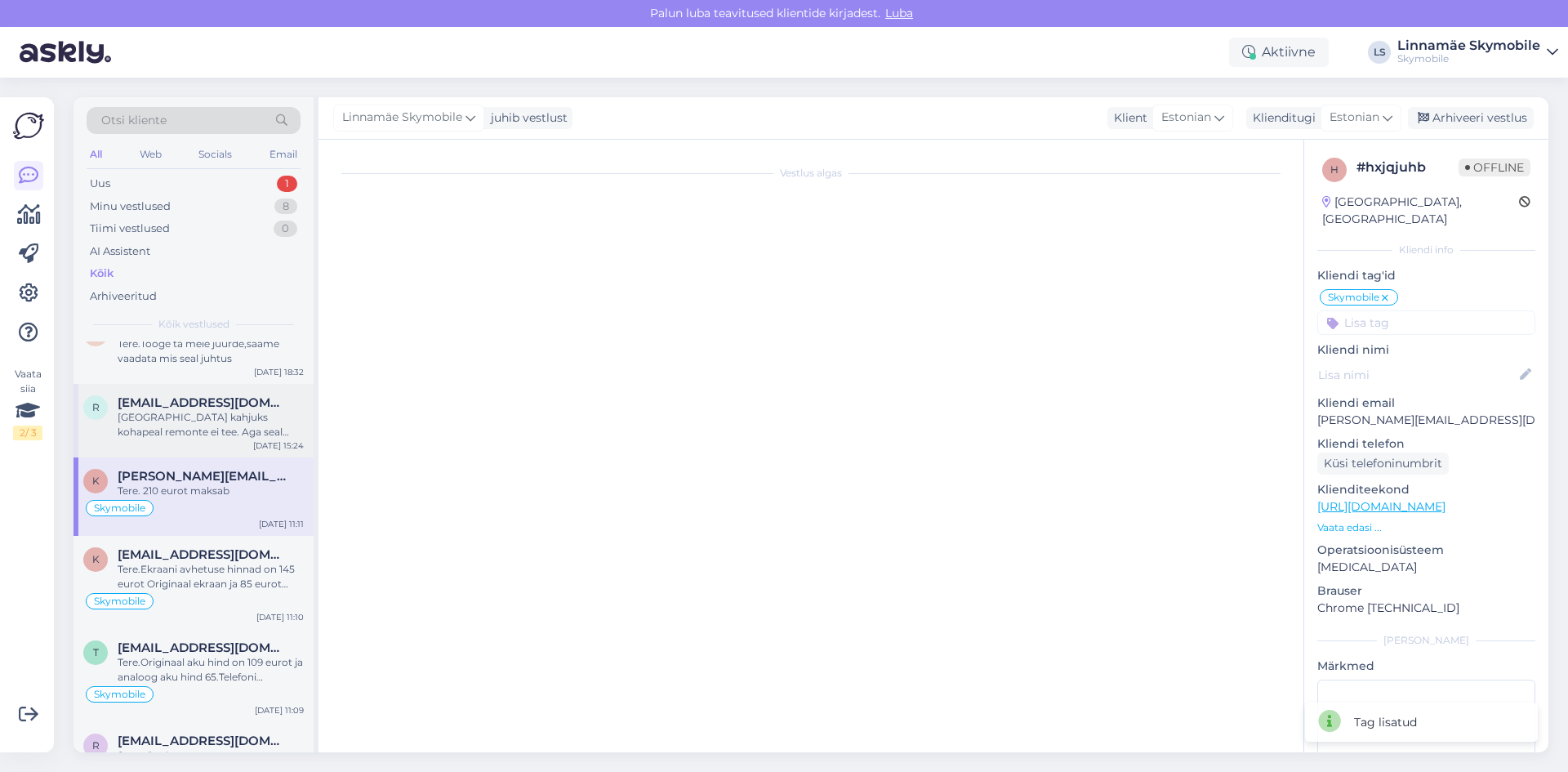
scroll to position [152, 0]
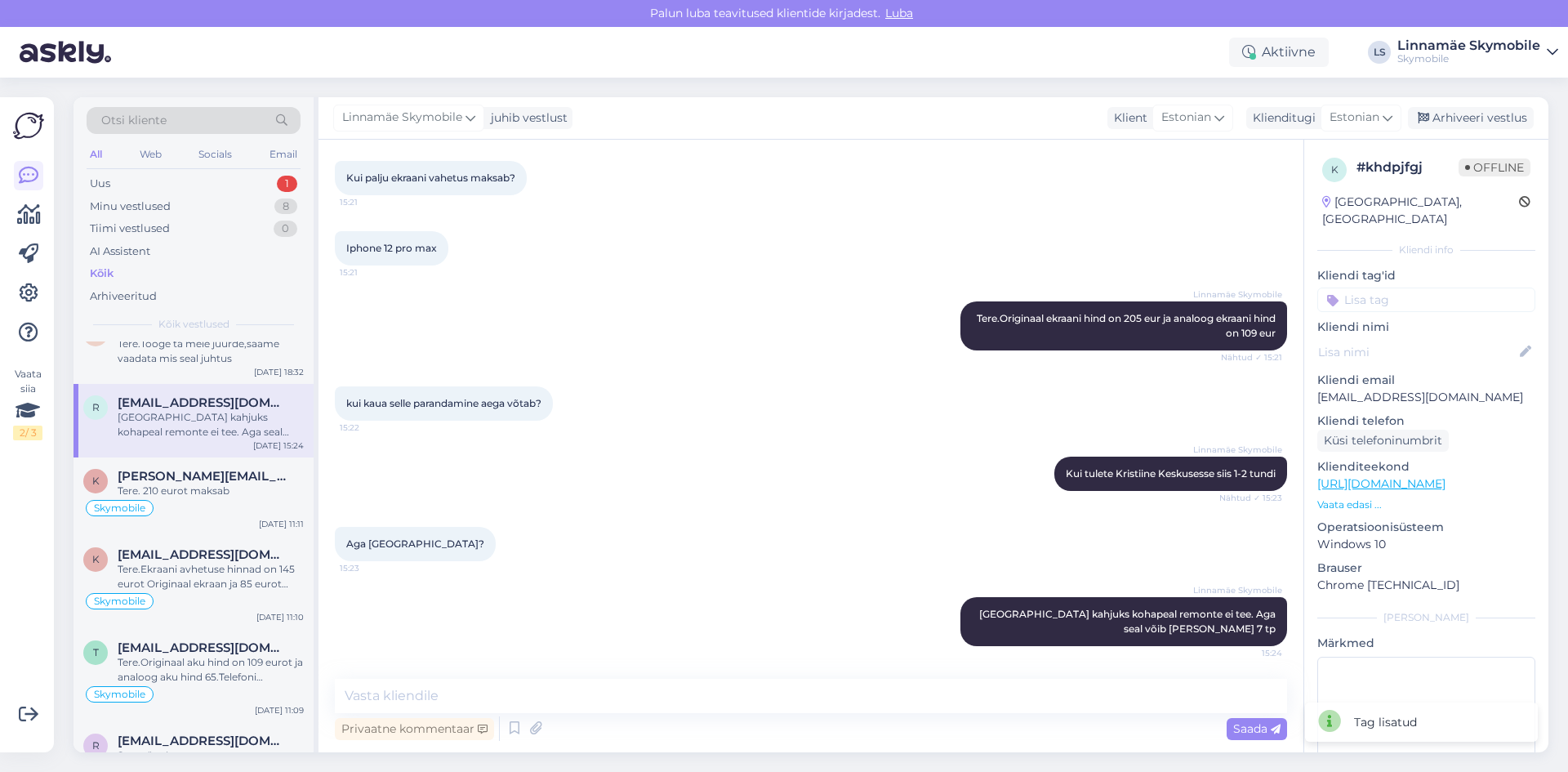
click at [1365, 289] on input at bounding box center [1426, 300] width 218 height 25
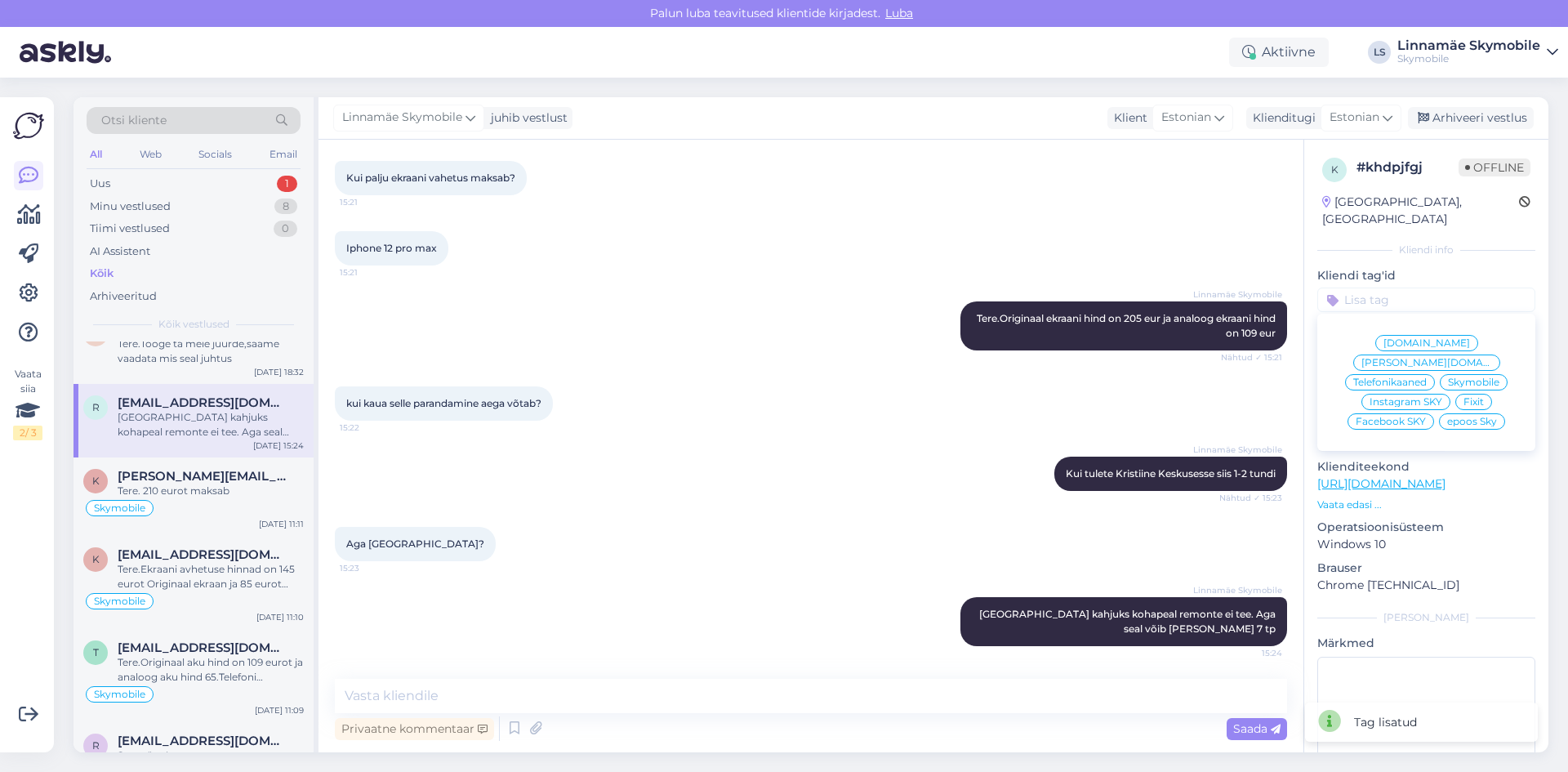
click at [1484, 377] on span "Skymobile" at bounding box center [1474, 382] width 51 height 10
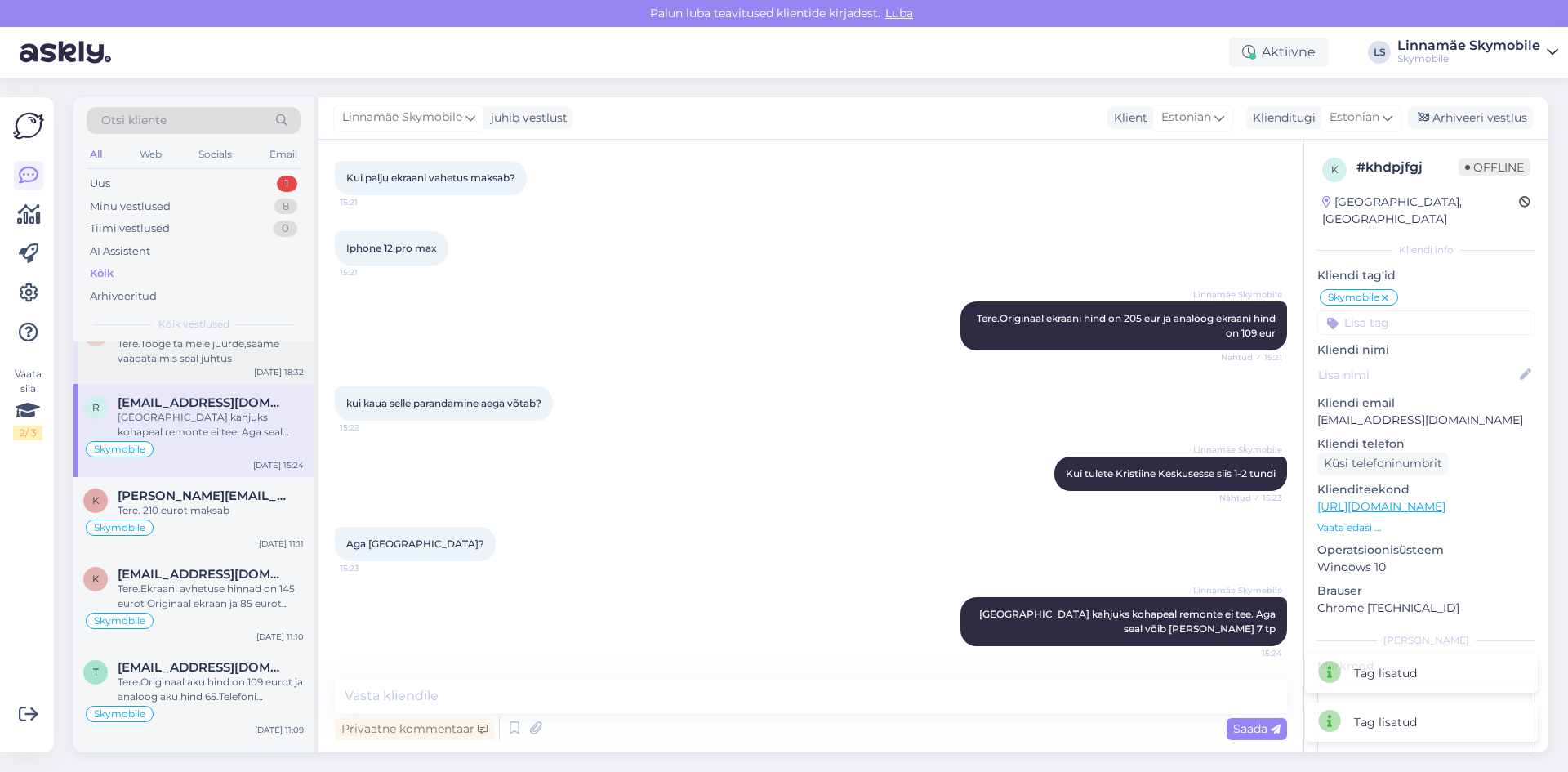
click at [180, 366] on div "h [PERSON_NAME][EMAIL_ADDRESS][DOMAIN_NAME] Tere.Tooge ta meie juurde,saame vaa…" at bounding box center [193, 347] width 240 height 73
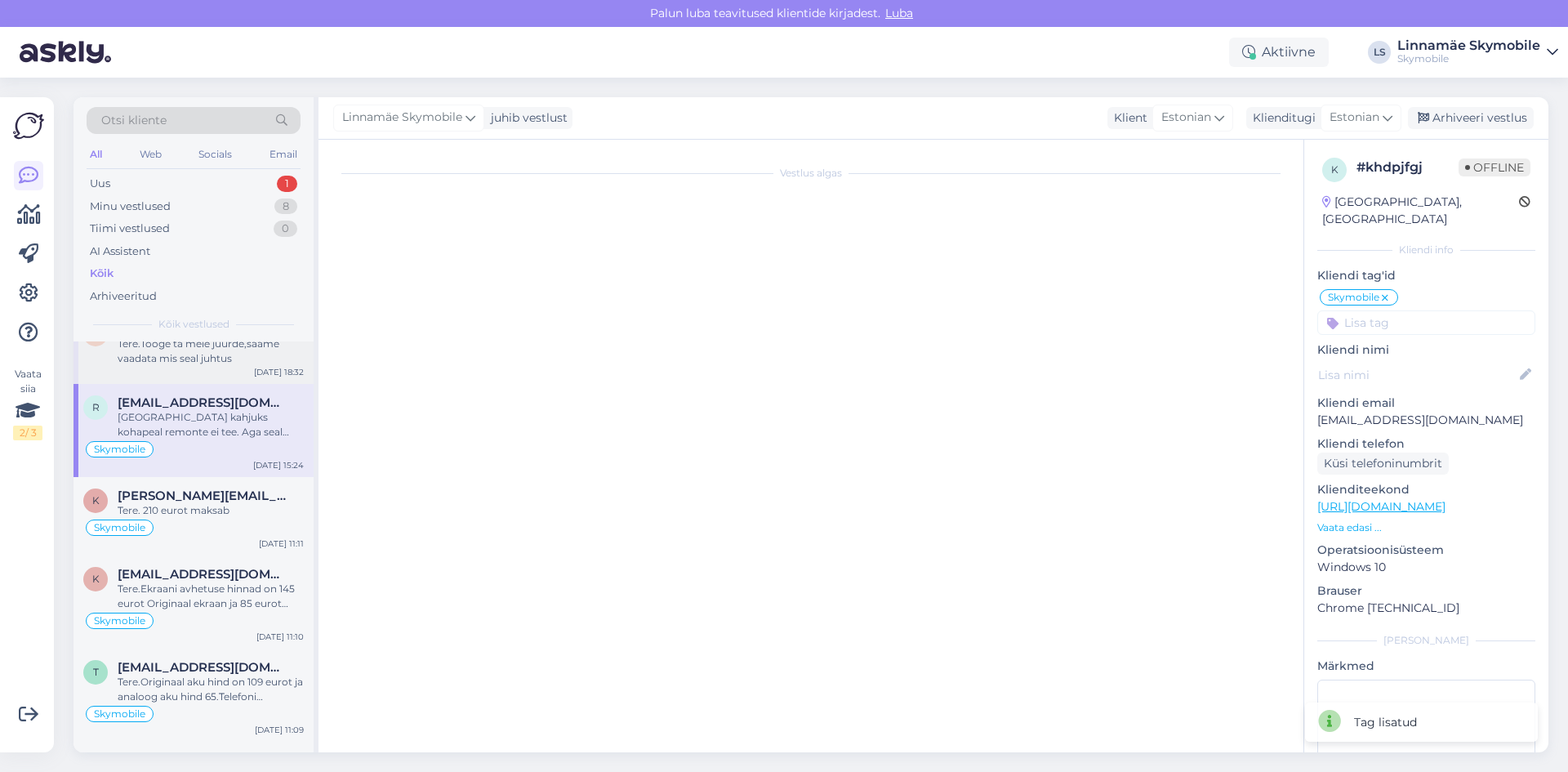
scroll to position [0, 0]
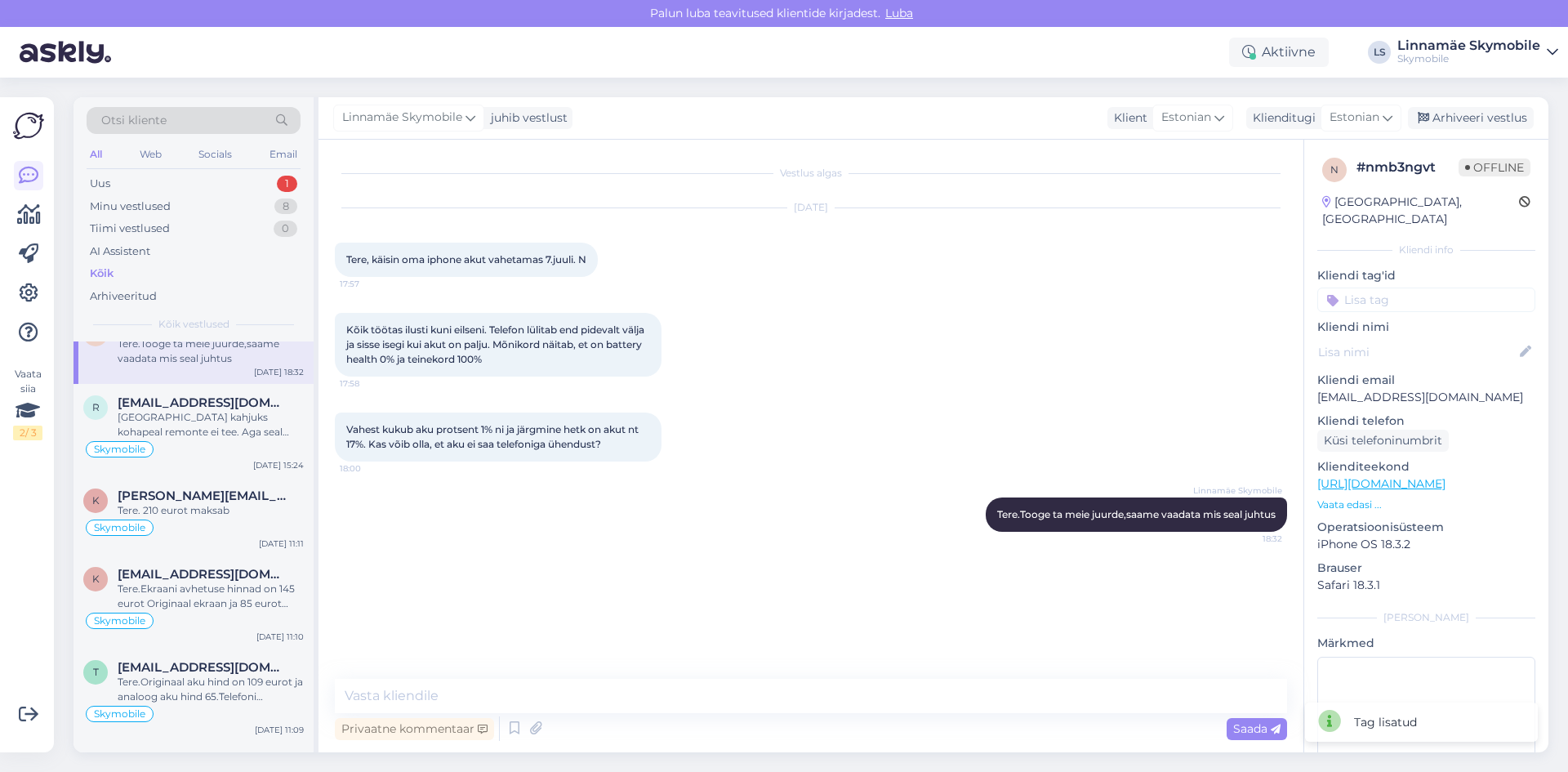
click at [1402, 296] on div "n # nmb3ngvt Offline [GEOGRAPHIC_DATA], [GEOGRAPHIC_DATA] Kliendi info Kliendi …" at bounding box center [1426, 484] width 244 height 689
click at [1399, 288] on input at bounding box center [1426, 300] width 218 height 25
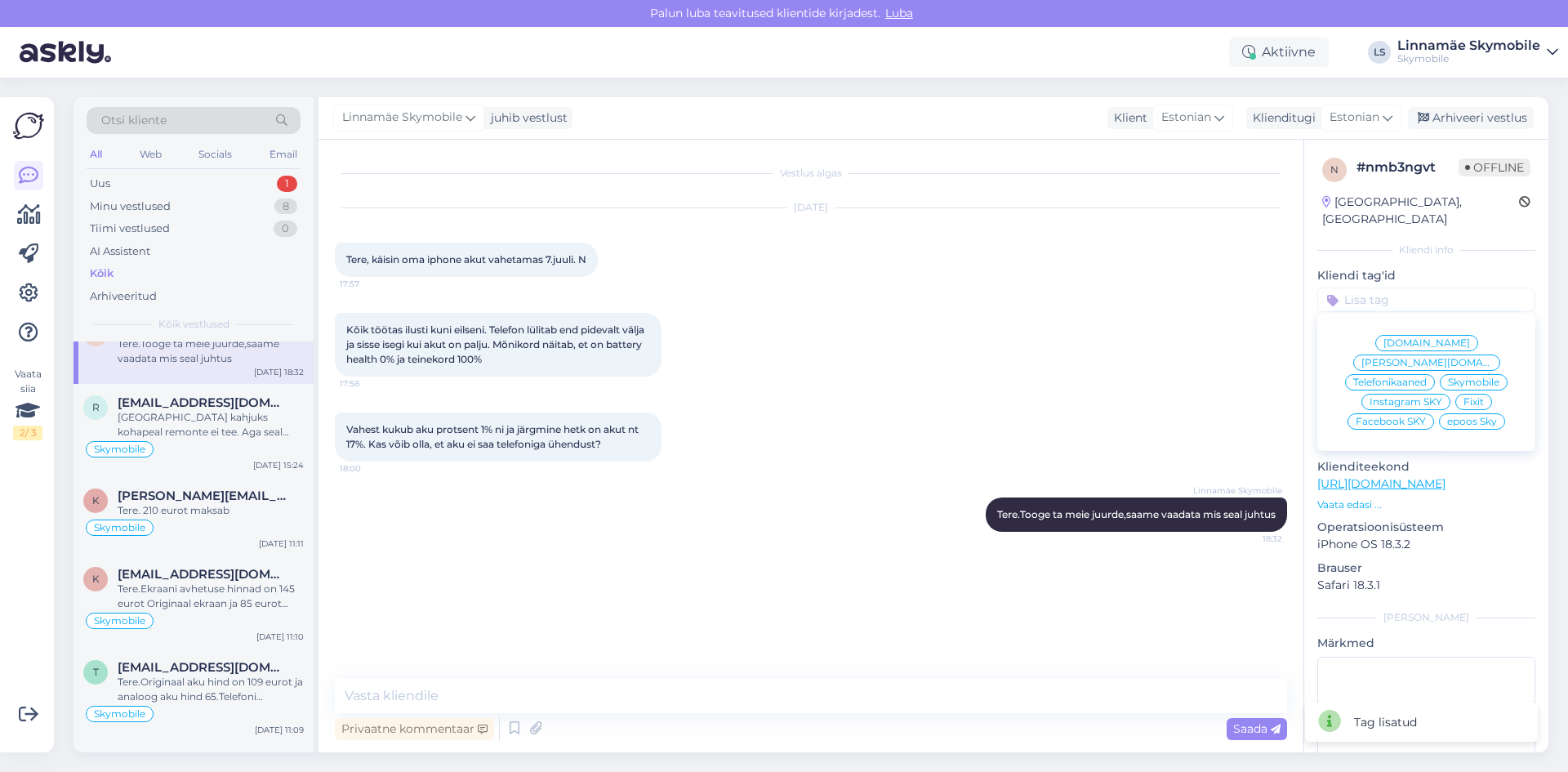
click at [1475, 375] on div "Skymobile" at bounding box center [1473, 382] width 68 height 16
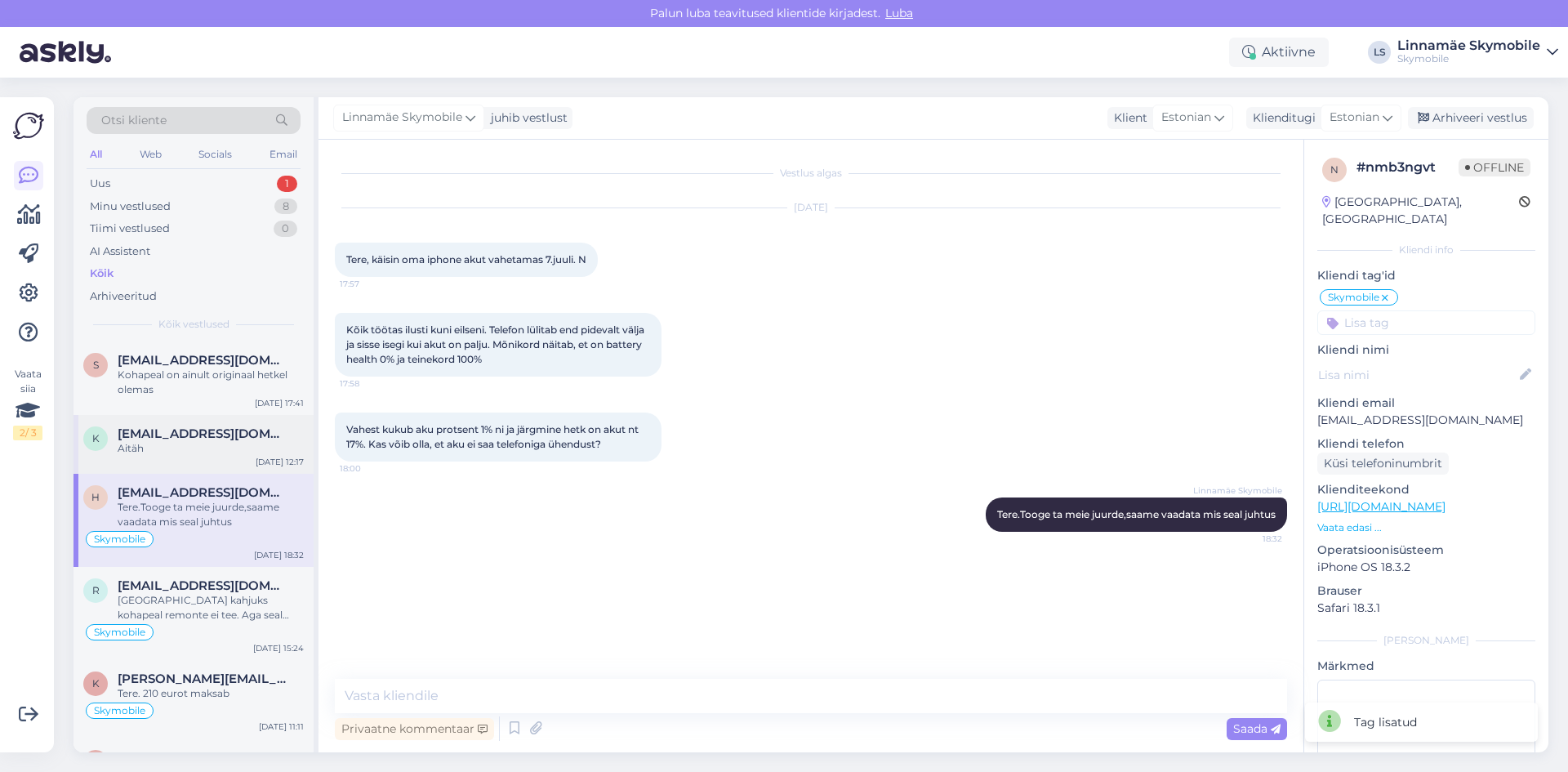
click at [195, 441] on div "Aitäh" at bounding box center [210, 448] width 186 height 14
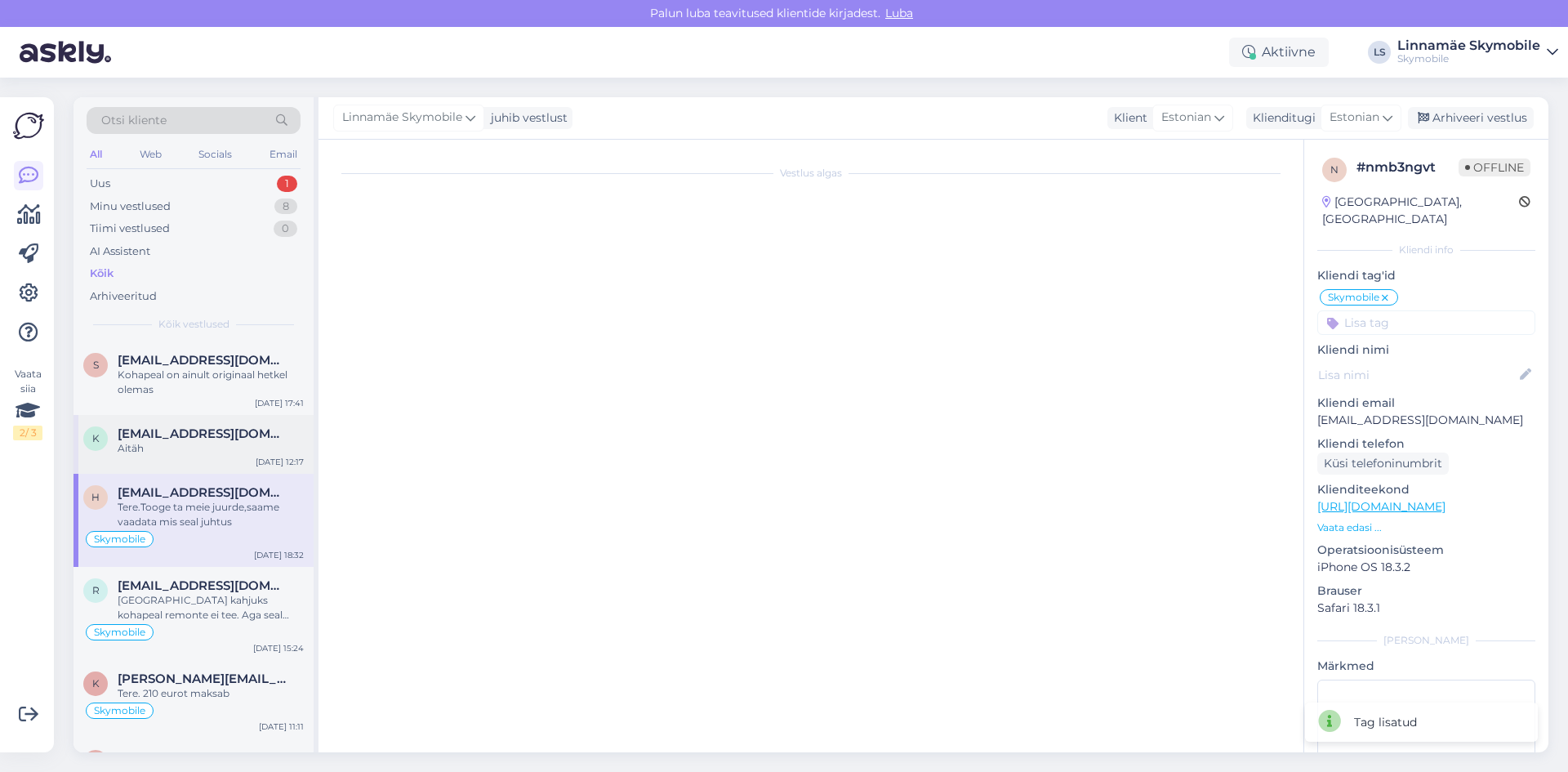
scroll to position [396, 0]
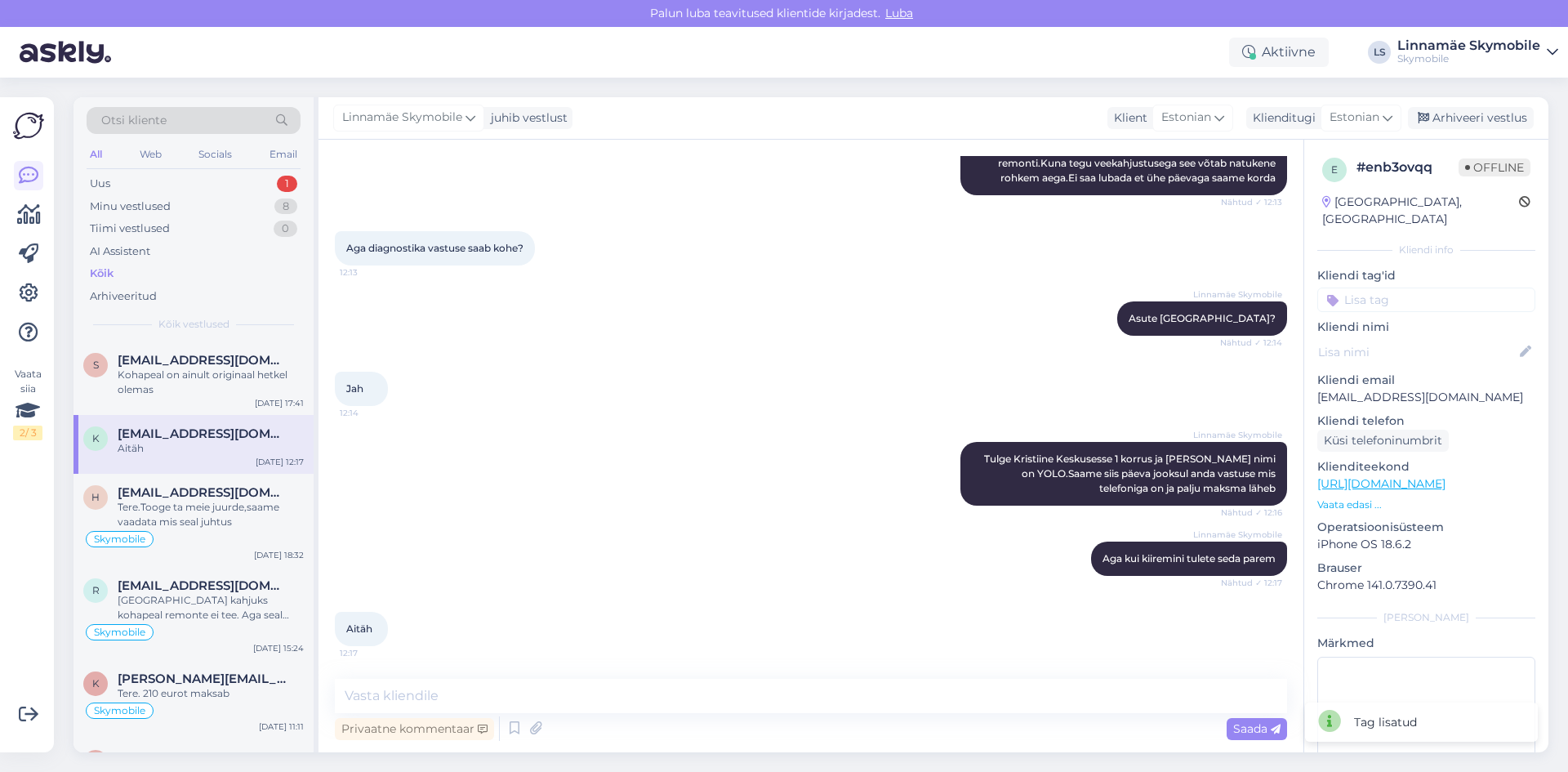
click at [1422, 288] on input at bounding box center [1426, 300] width 218 height 25
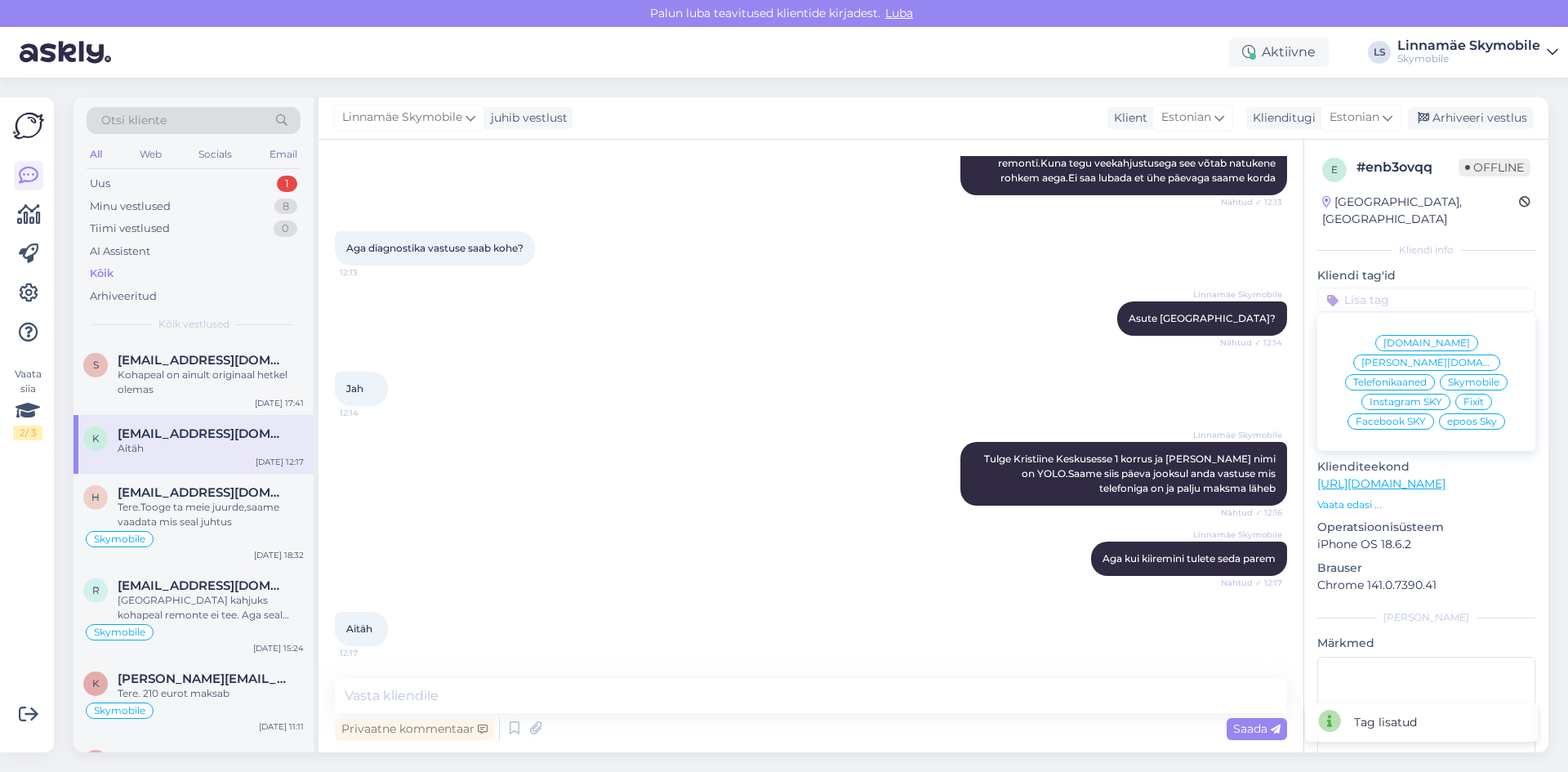
click at [1467, 377] on span "Skymobile" at bounding box center [1474, 382] width 51 height 10
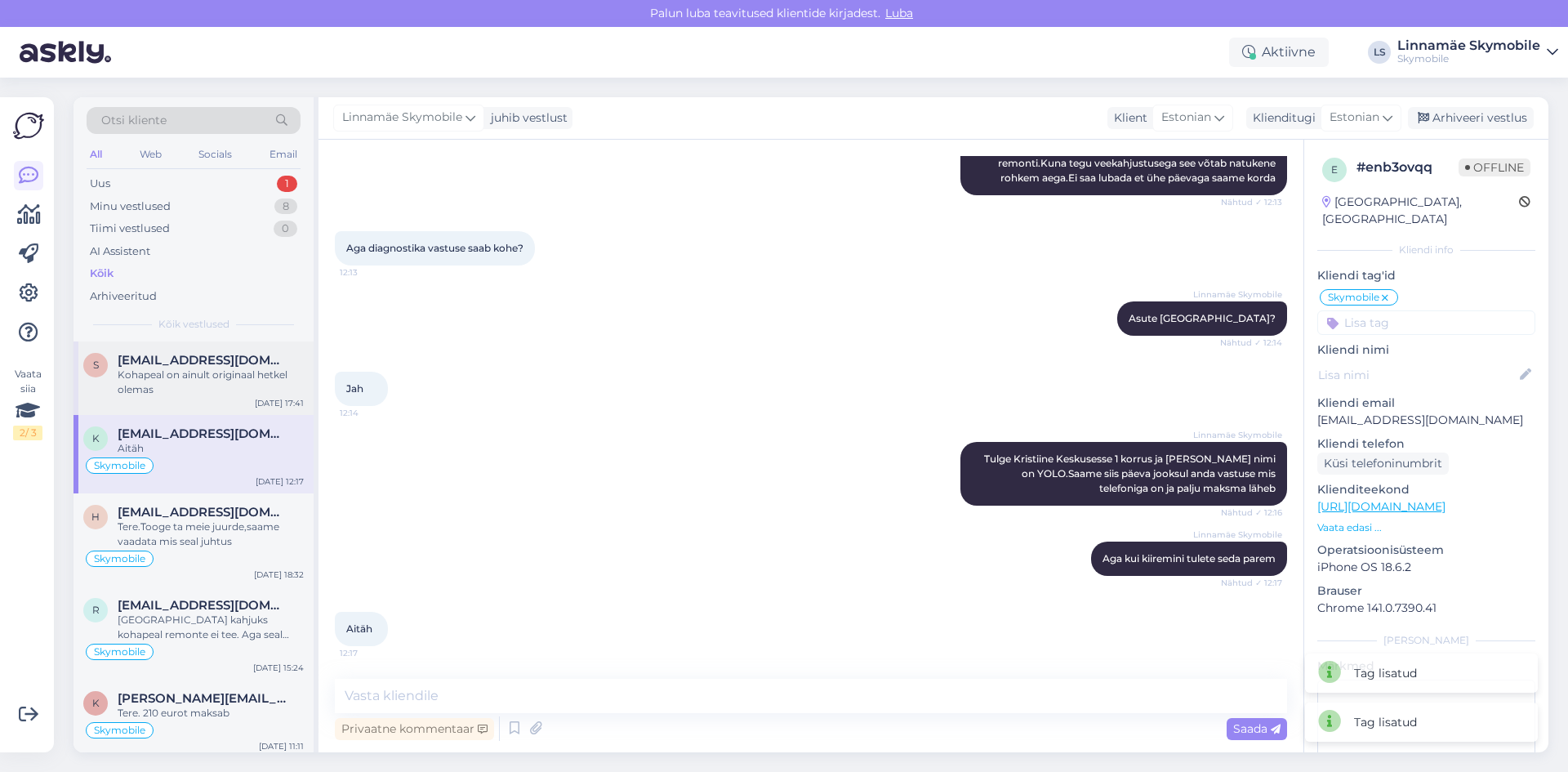
click at [146, 381] on div "Kohapeal on ainult originaal hetkel olemas" at bounding box center [210, 382] width 186 height 30
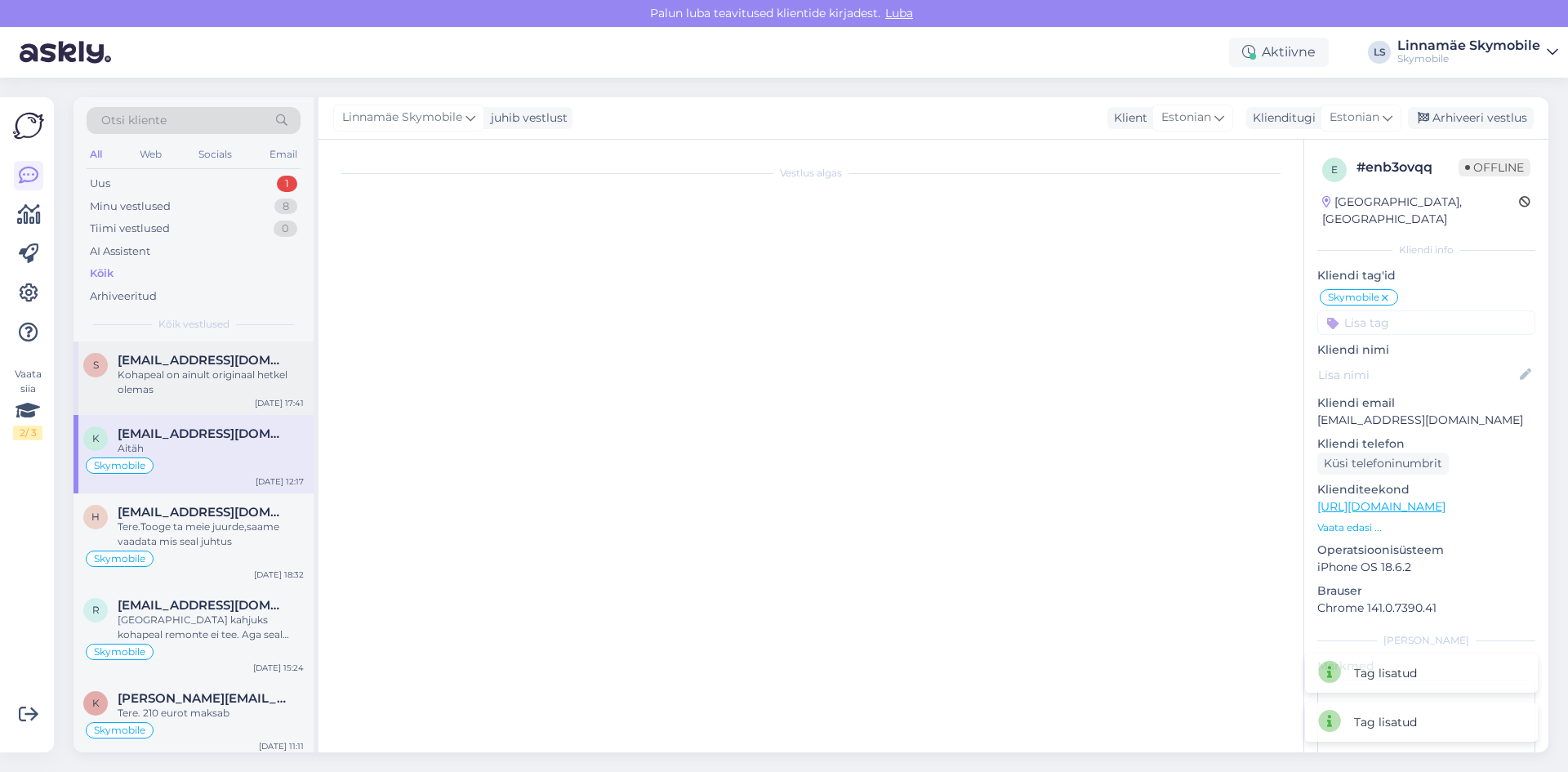
scroll to position [0, 0]
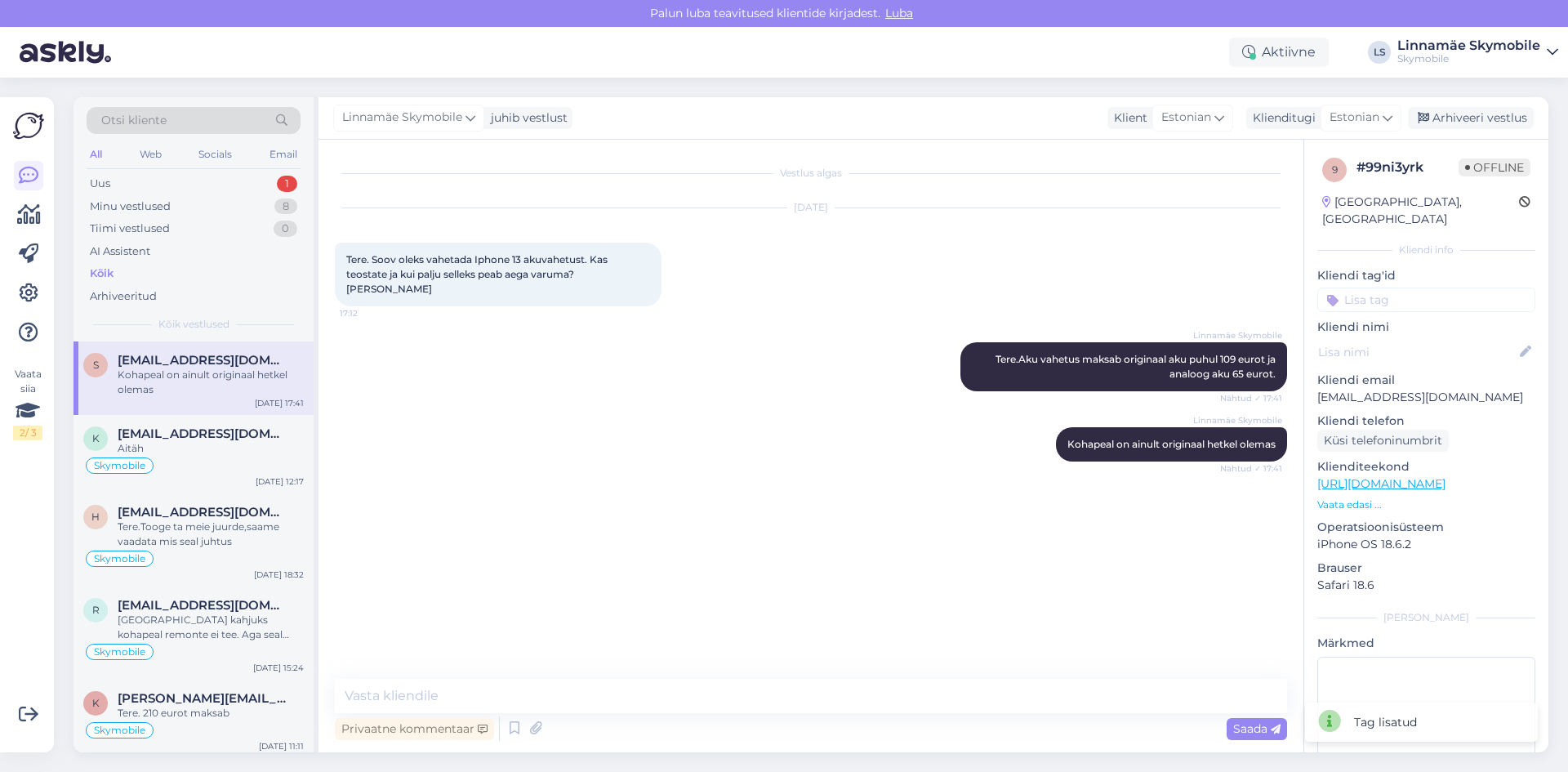
click at [1398, 288] on input at bounding box center [1426, 300] width 218 height 25
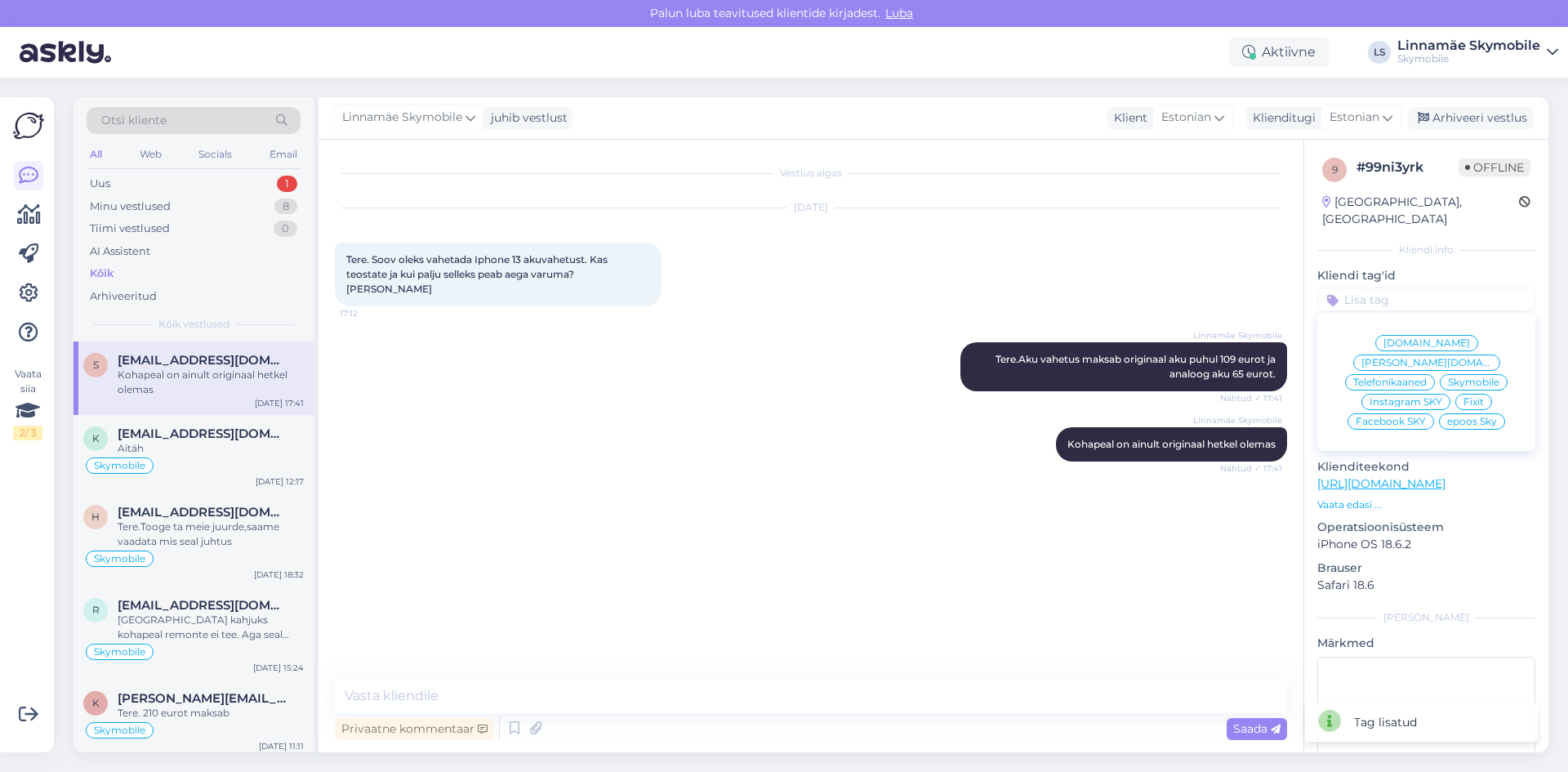
click at [1457, 377] on span "Skymobile" at bounding box center [1474, 382] width 51 height 10
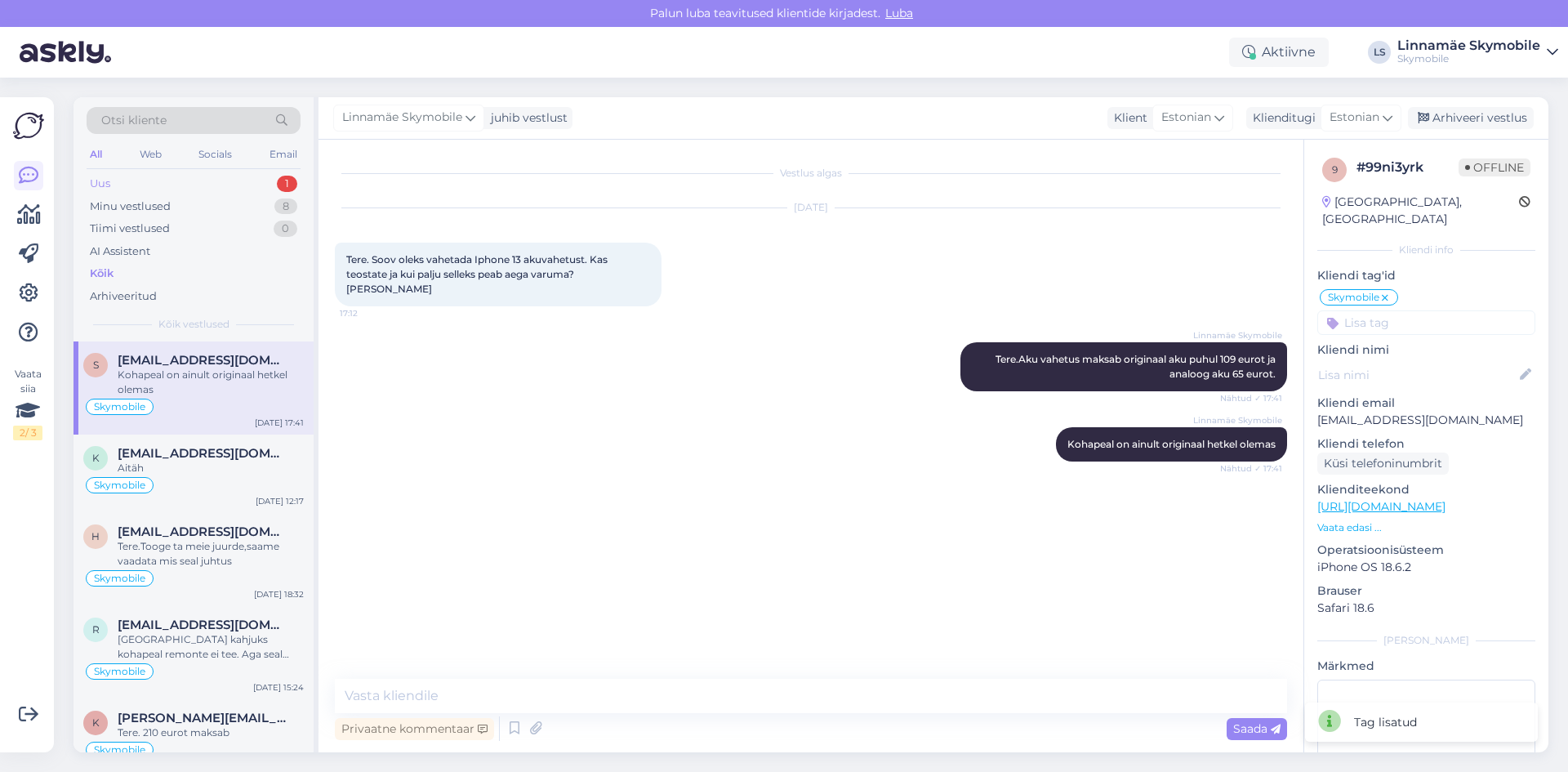
click at [183, 187] on div "Uus 1" at bounding box center [193, 184] width 214 height 23
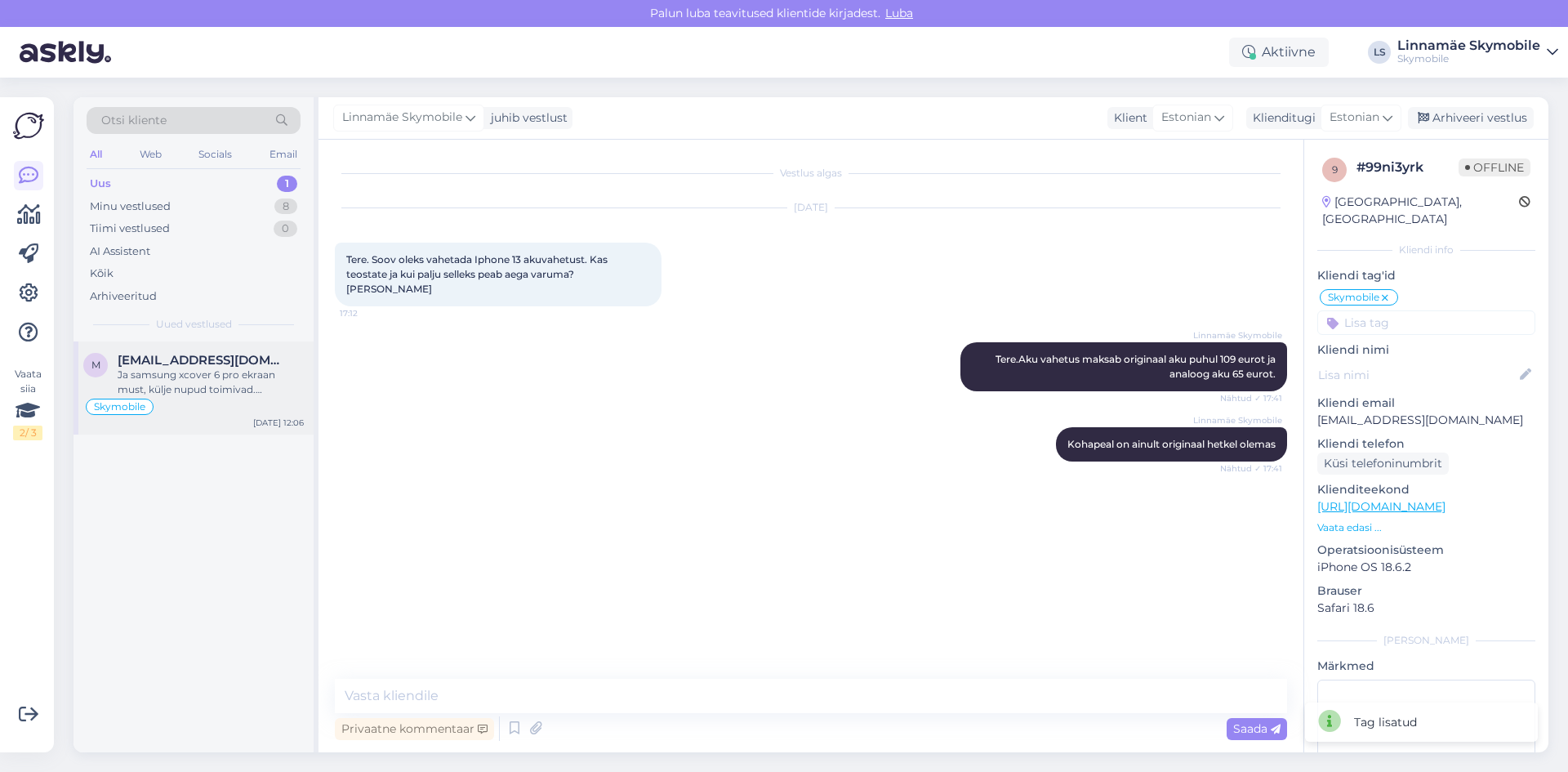
click at [192, 364] on span "[EMAIL_ADDRESS][DOMAIN_NAME]" at bounding box center [202, 359] width 170 height 14
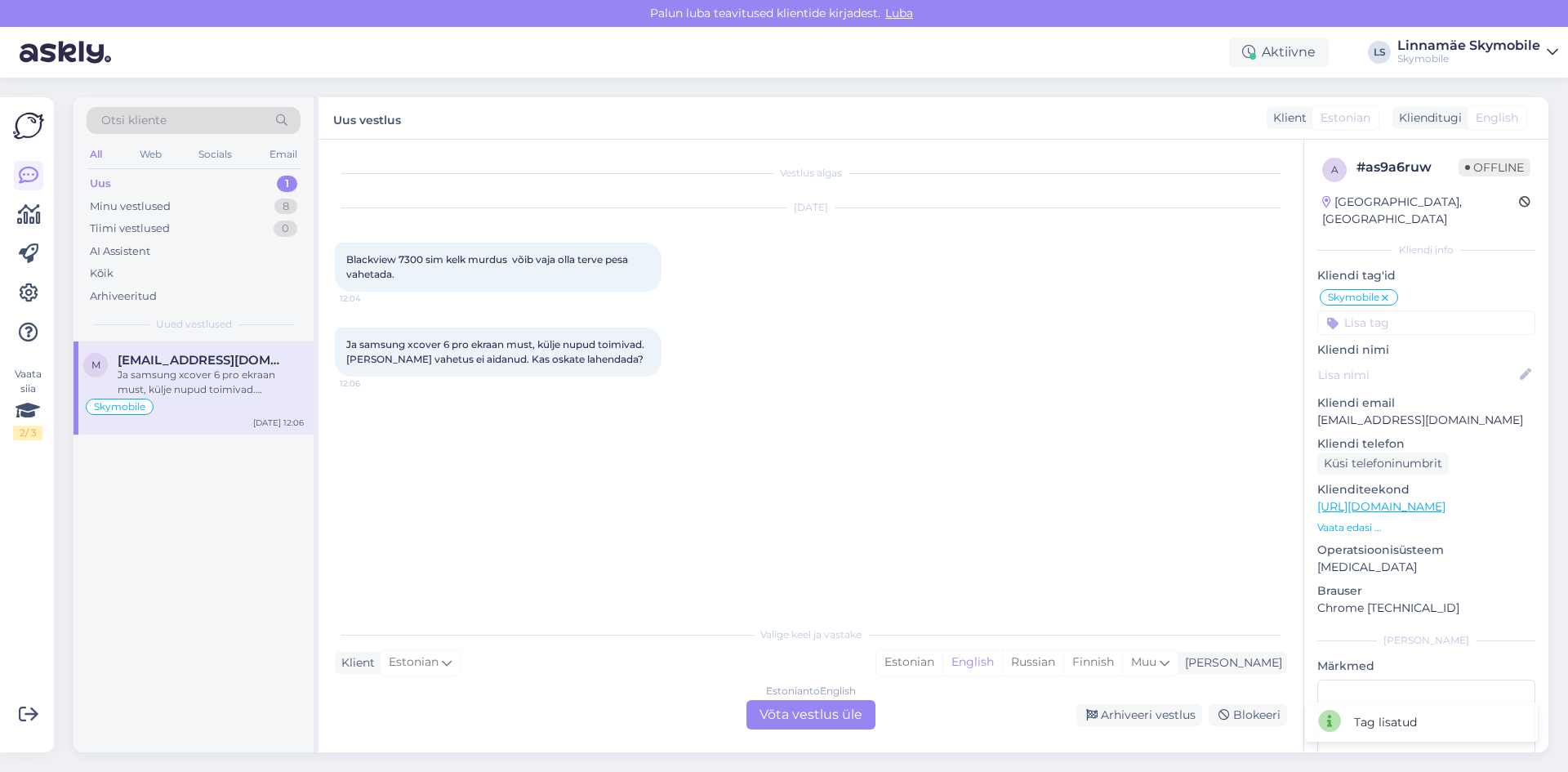
click at [621, 500] on div "Vestlus algas [DATE] Blackview 7300 sim kelk murdus võib vaja olla terve pesa v…" at bounding box center [818, 379] width 967 height 447
click at [942, 664] on div "Estonian" at bounding box center [909, 662] width 66 height 25
click at [651, 438] on div "Vestlus algas [DATE] Blackview 7300 sim kelk murdus võib vaja olla terve pesa v…" at bounding box center [818, 379] width 967 height 447
drag, startPoint x: 441, startPoint y: 257, endPoint x: 349, endPoint y: 260, distance: 92.0
click at [349, 260] on span "Blackview 7300 sim kelk murdus võib vaja olla terve pesa vahetada." at bounding box center [489, 267] width 284 height 27
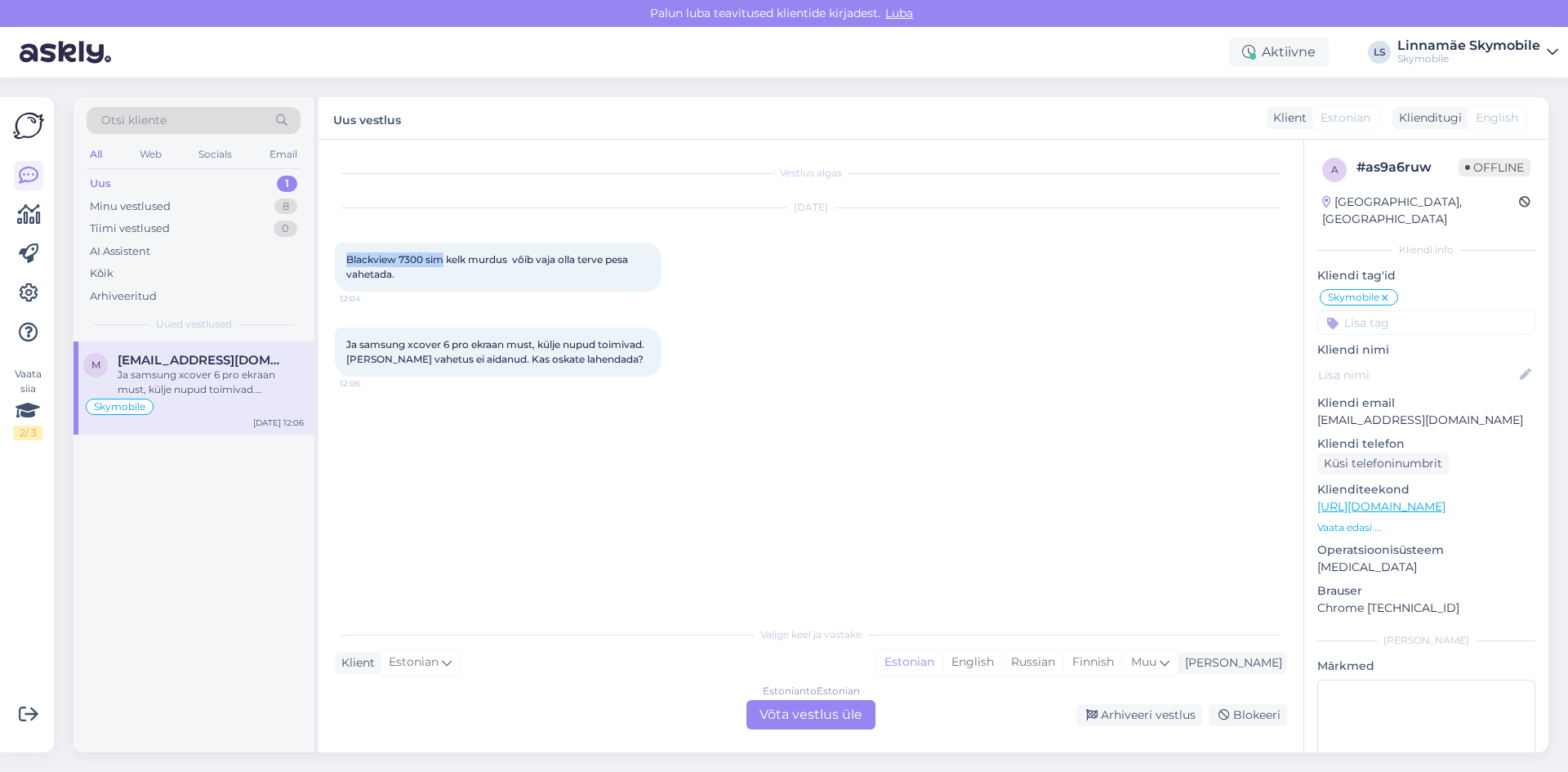
copy span "Blackview 7300 sim"
click at [909, 470] on div "Vestlus algas [DATE] Blackview 7300 sim kelk murdus võib vaja olla terve pesa v…" at bounding box center [818, 379] width 967 height 447
click at [807, 437] on div "Vestlus algas [DATE] Blackview 7300 sim kelk murdus võib vaja olla terve pesa v…" at bounding box center [818, 379] width 967 height 447
click at [833, 709] on div "Estonian to Estonian Võta vestlus üle" at bounding box center [811, 715] width 129 height 30
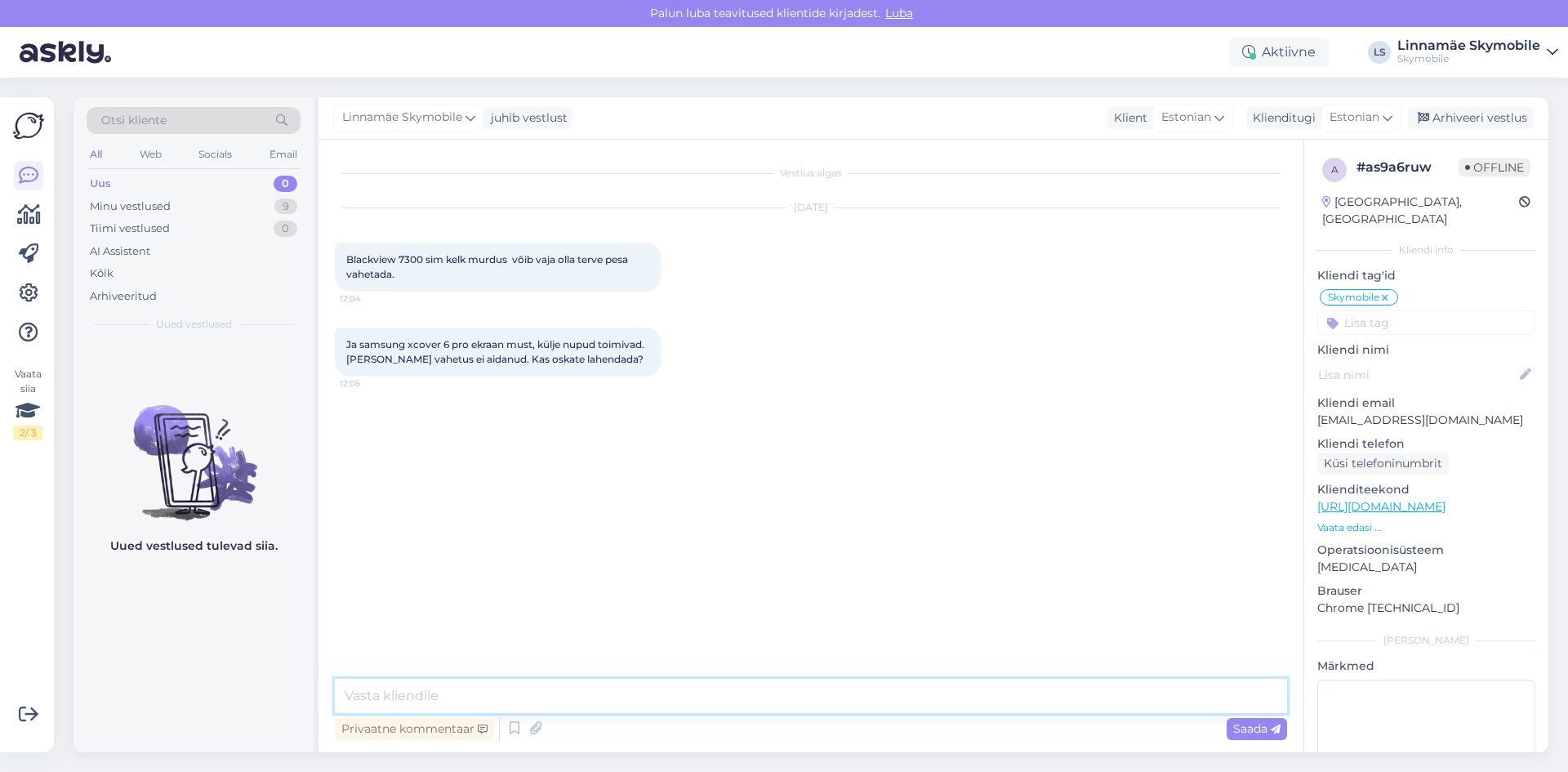
click at [502, 682] on textarea at bounding box center [812, 696] width 953 height 34
type textarea "Tere.tooge telefonid meie juurde diagnostikasse.saame vaadata mis seisuga nad o…"
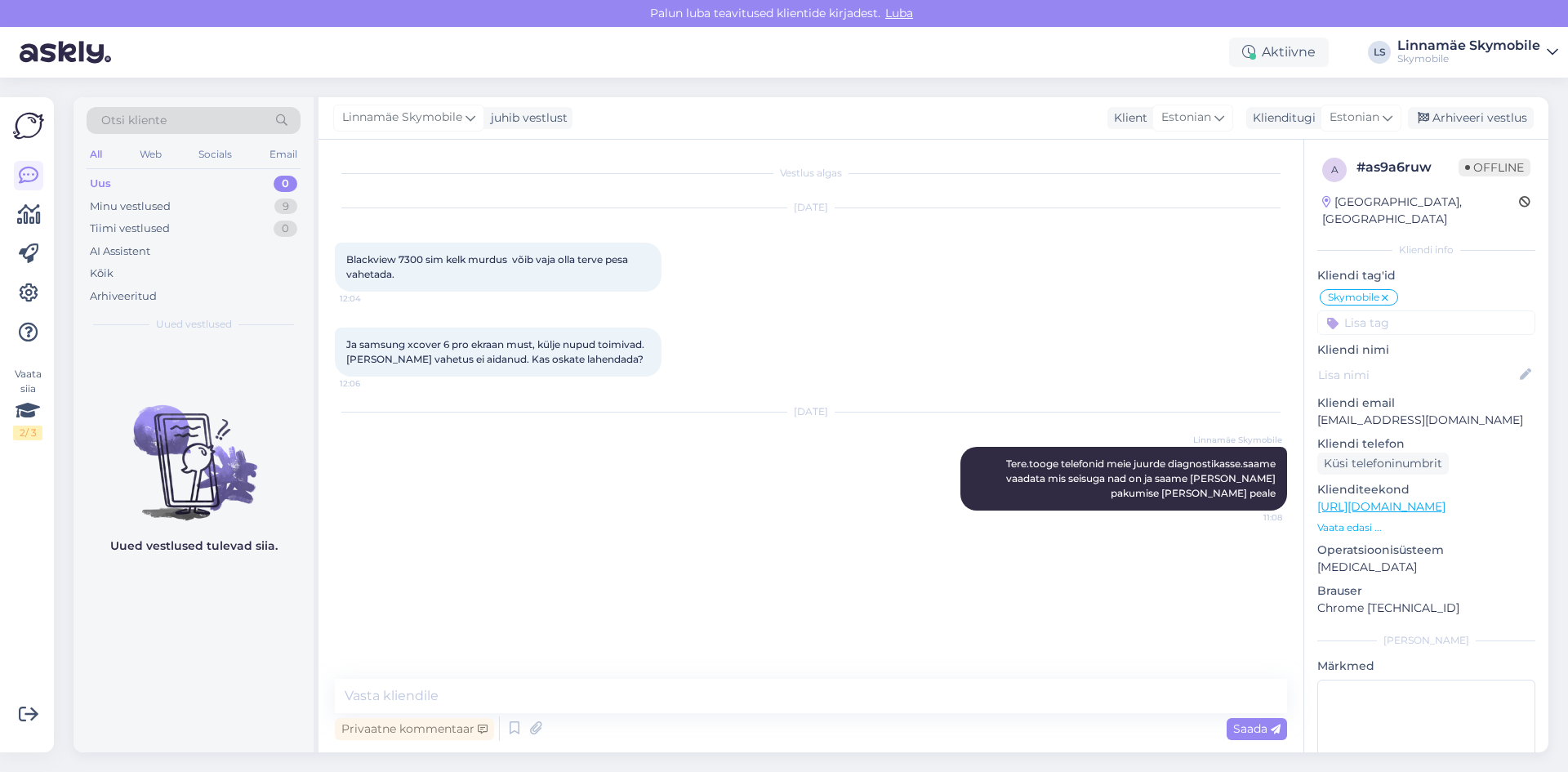
click at [126, 185] on div "Uus 0" at bounding box center [193, 184] width 214 height 23
click at [117, 278] on div "Kõik" at bounding box center [193, 274] width 214 height 23
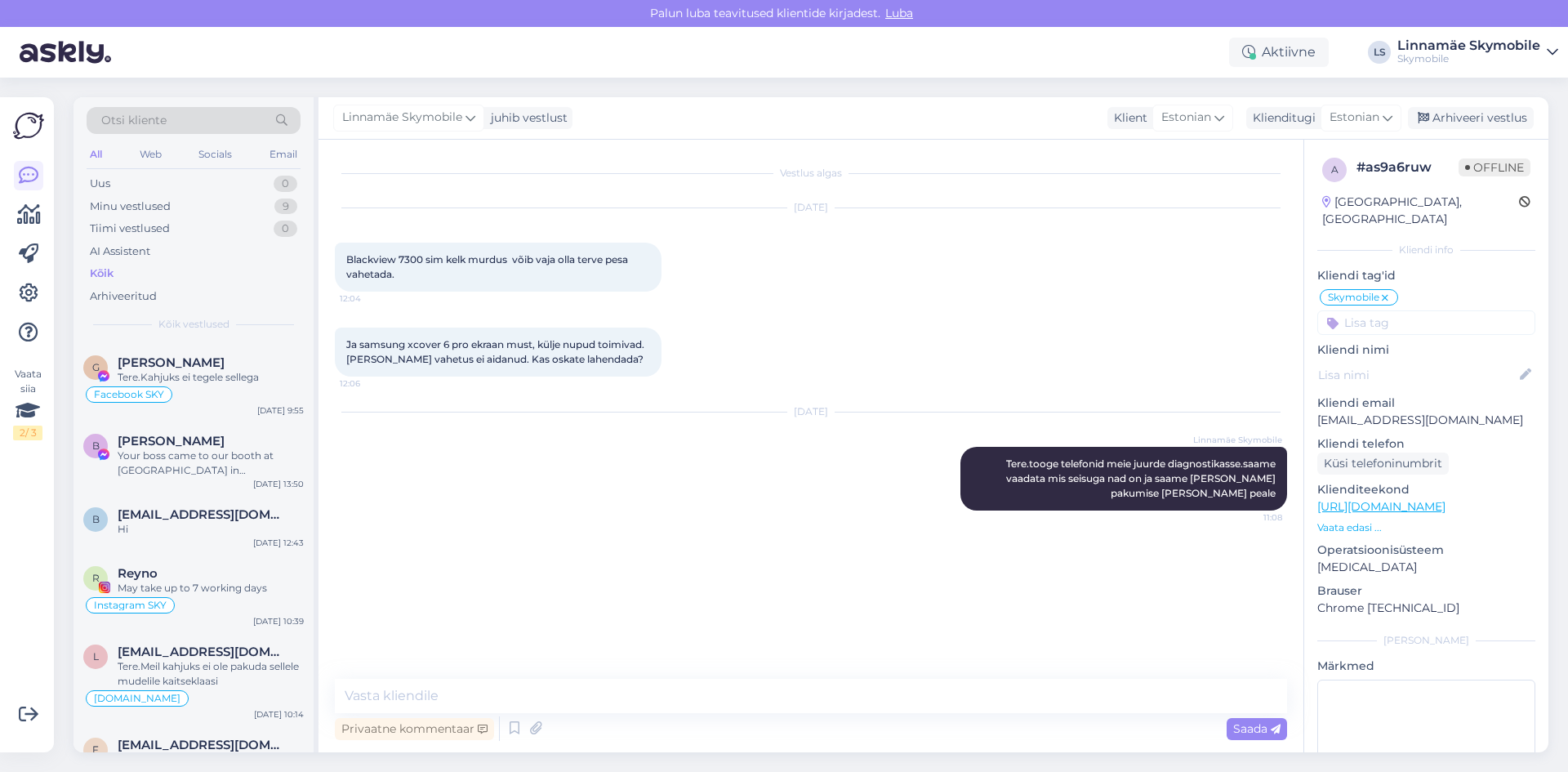
scroll to position [1389, 0]
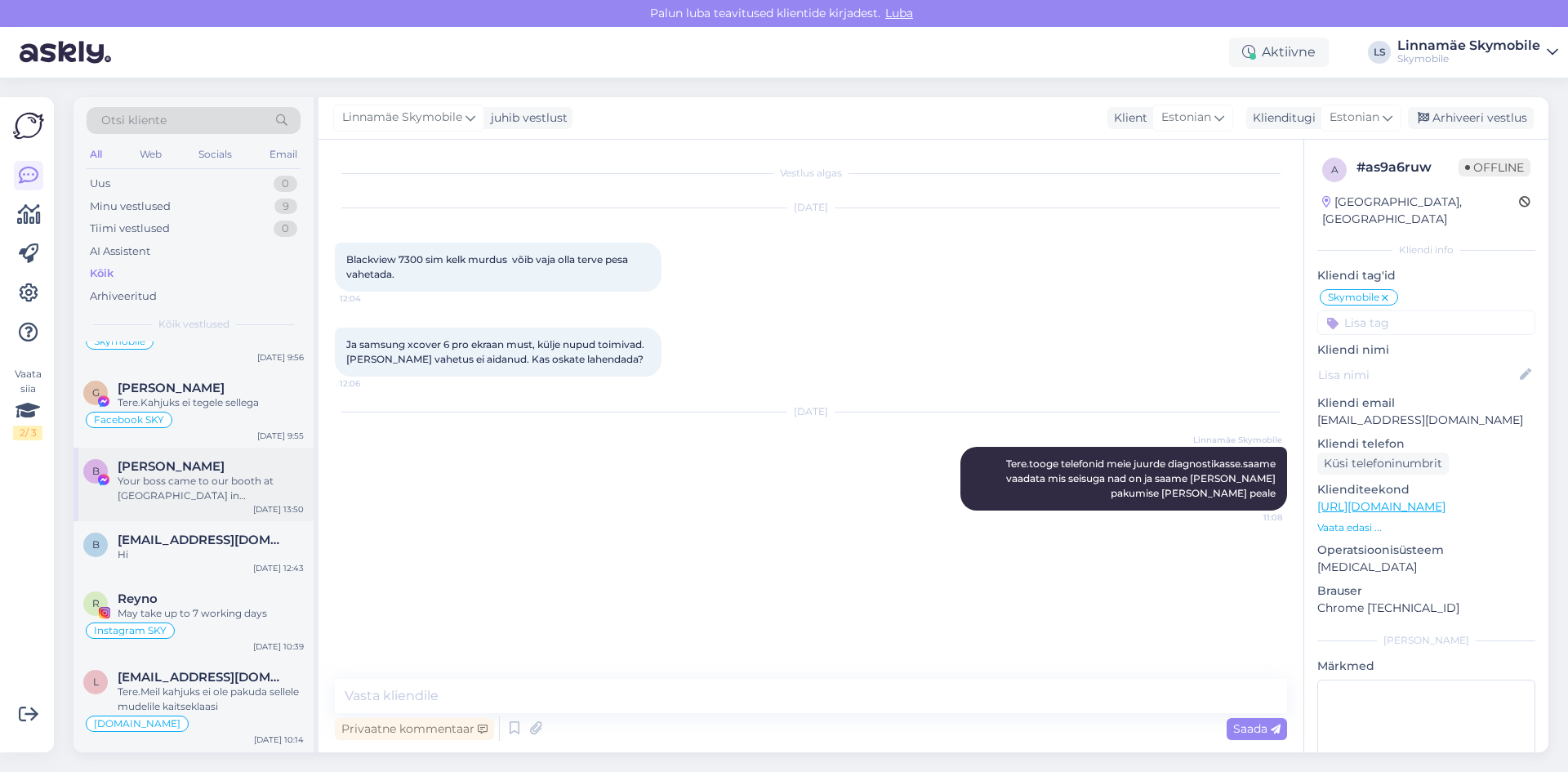
click at [222, 507] on div "B [PERSON_NAME] Your boss came to our booth at [GEOGRAPHIC_DATA] in [GEOGRAPHIC…" at bounding box center [193, 484] width 240 height 73
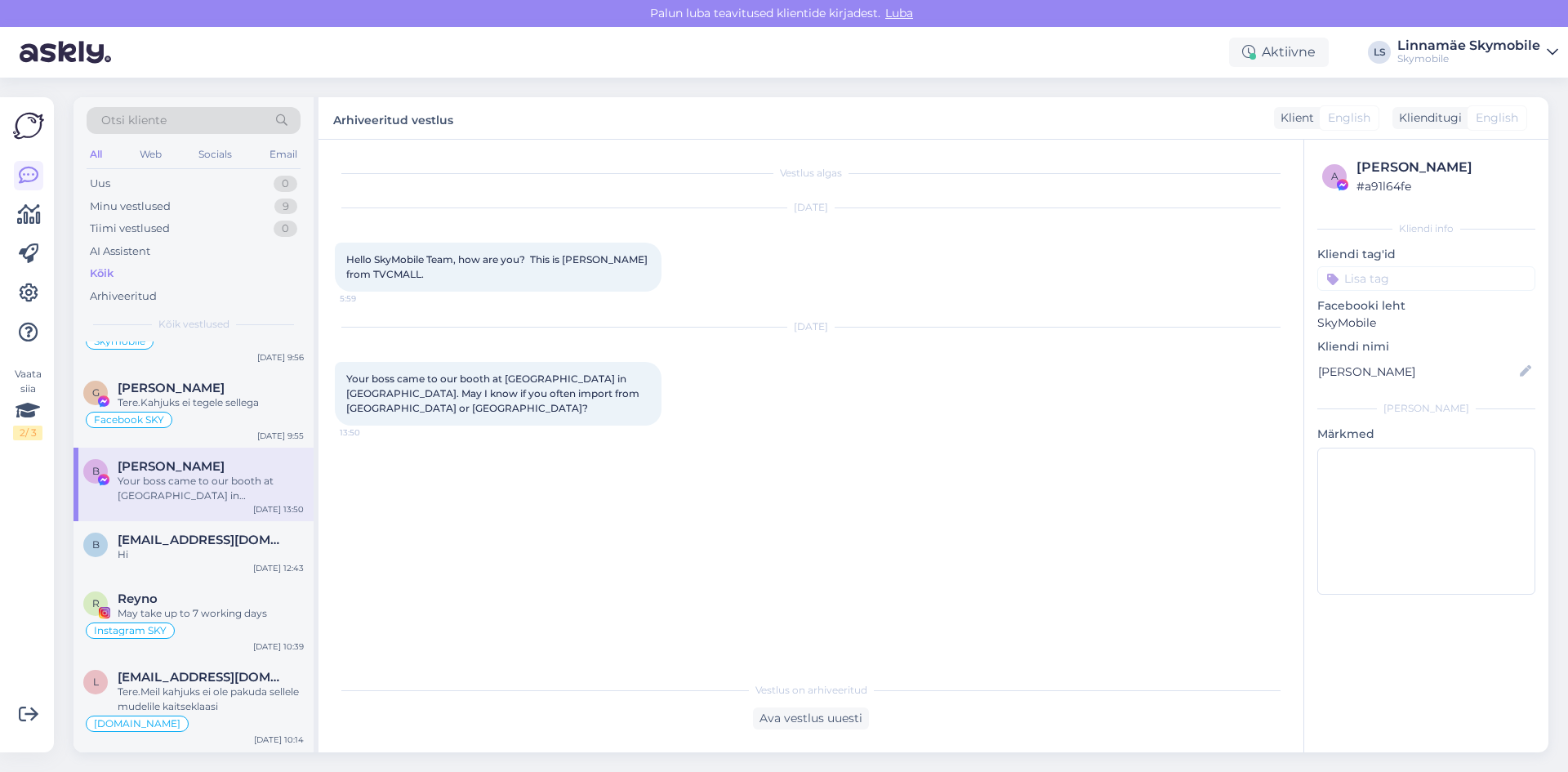
click at [1407, 272] on input at bounding box center [1426, 278] width 218 height 25
click at [1395, 396] on span "Facebook SKY" at bounding box center [1391, 400] width 70 height 10
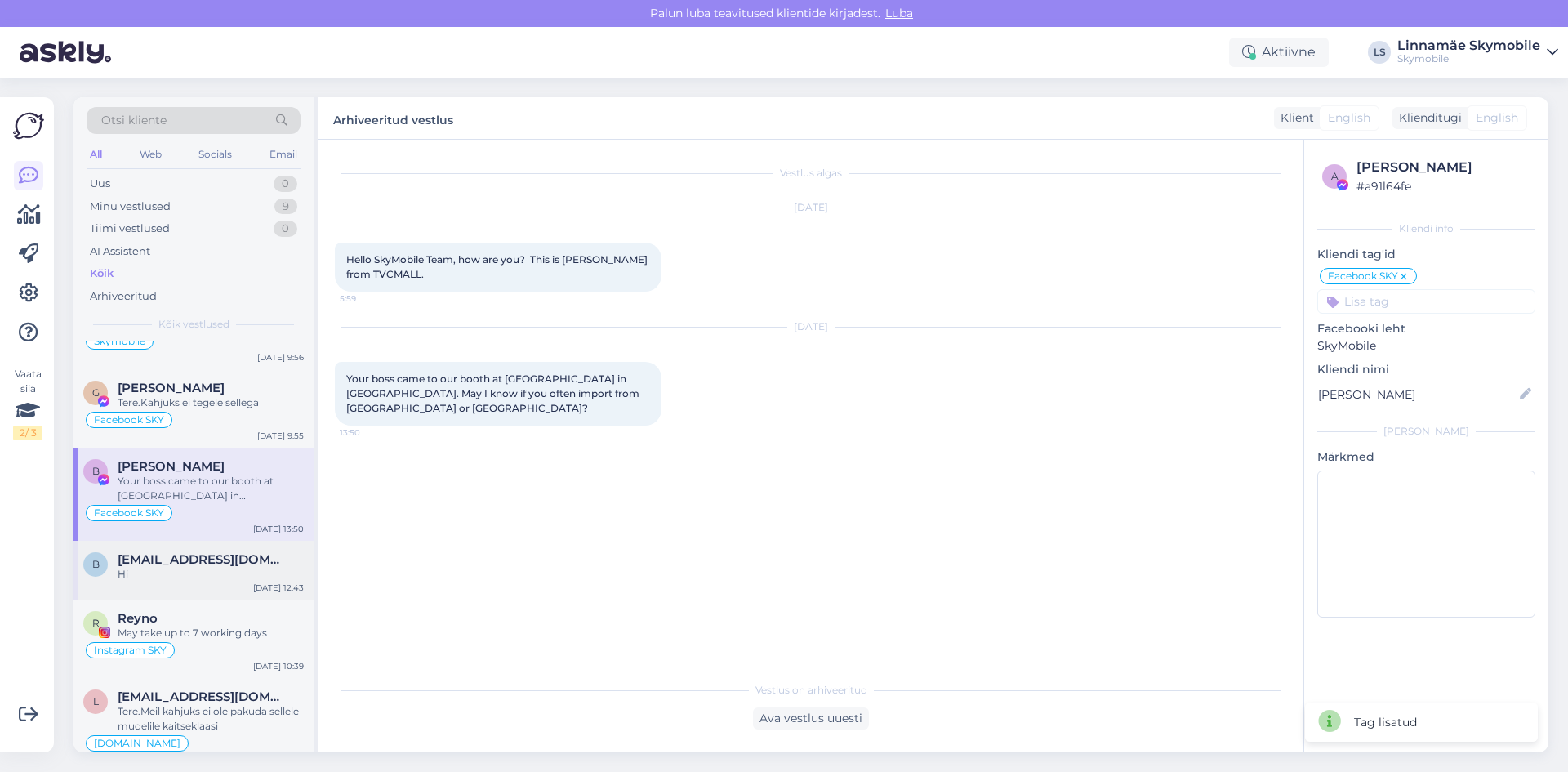
click at [198, 578] on div "Hi" at bounding box center [210, 574] width 186 height 14
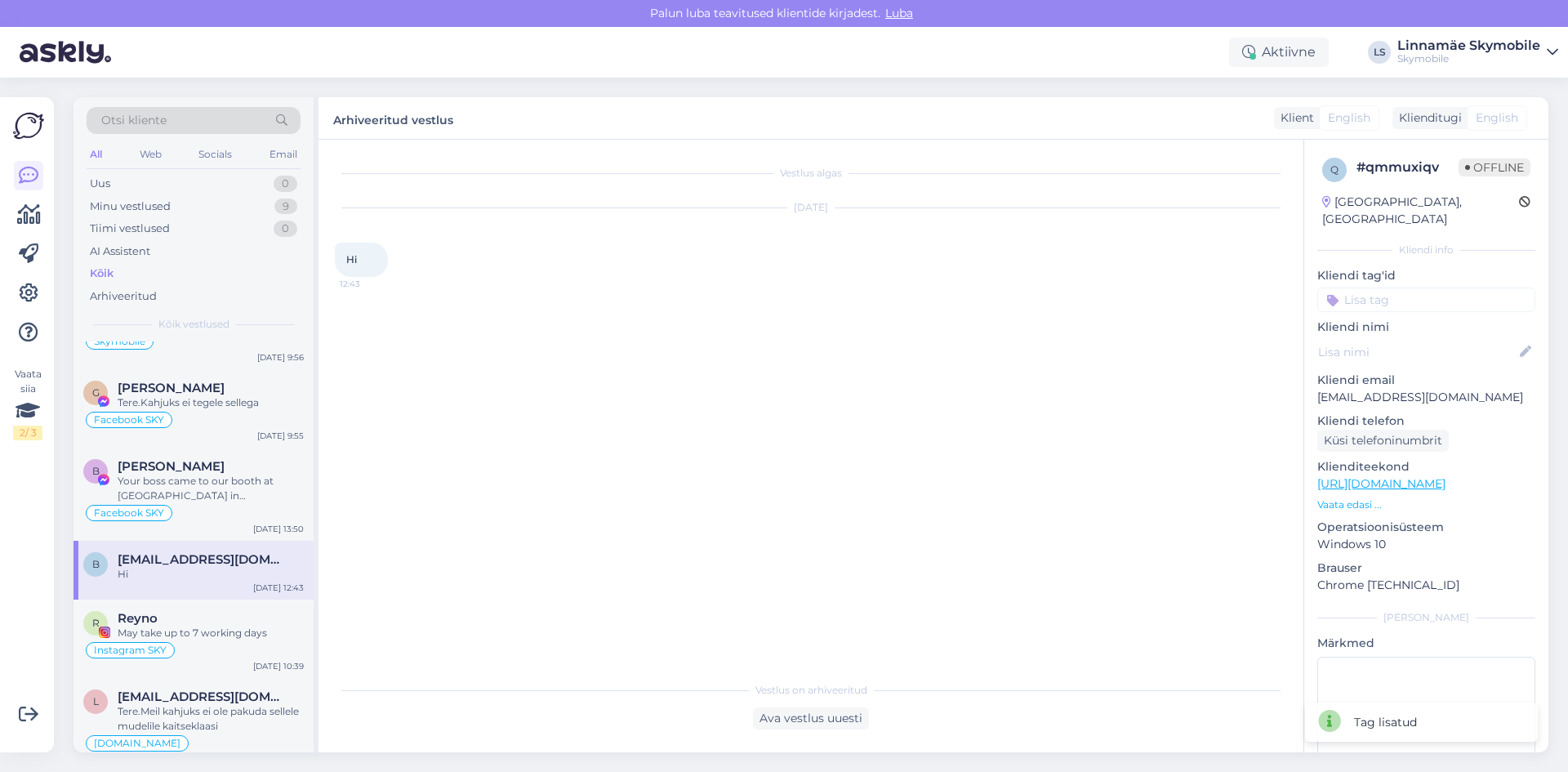
click at [1411, 288] on input at bounding box center [1426, 300] width 218 height 25
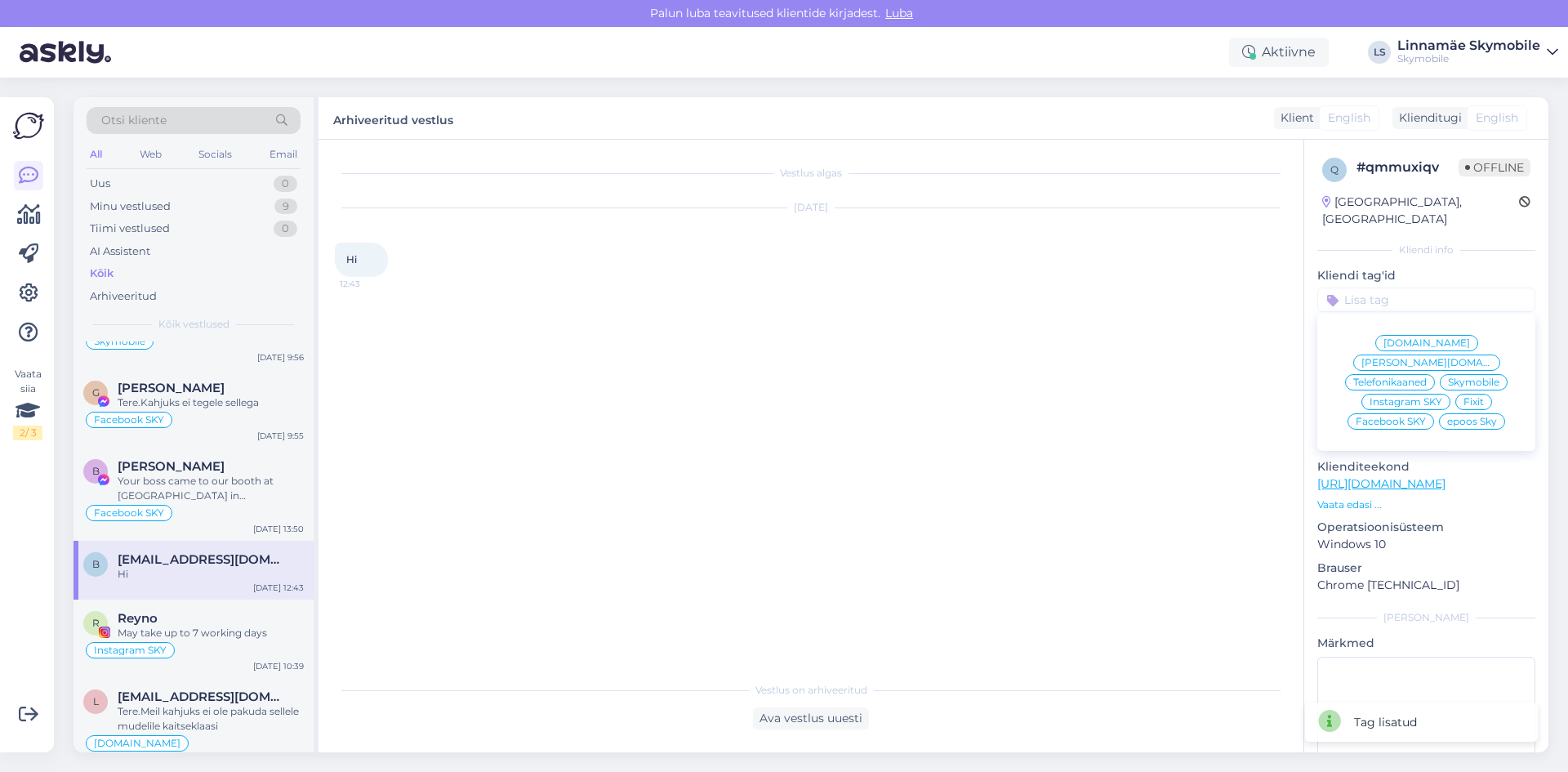
click at [1463, 377] on span "Skymobile" at bounding box center [1474, 382] width 51 height 10
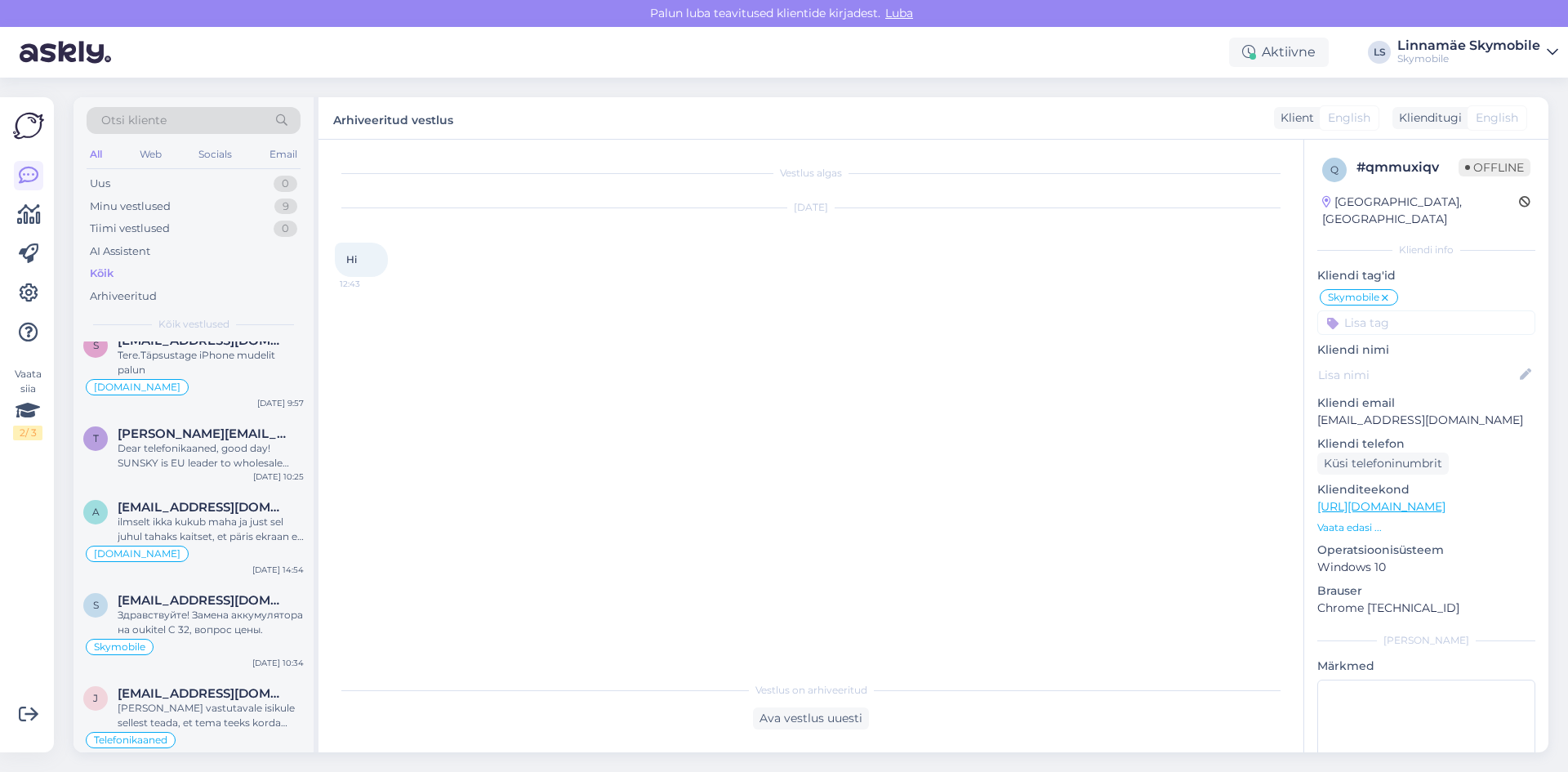
scroll to position [2124, 0]
click at [214, 470] on div "T [PERSON_NAME][EMAIL_ADDRESS][DOMAIN_NAME] Dear telefonikaaned, good day! SUNS…" at bounding box center [193, 450] width 240 height 73
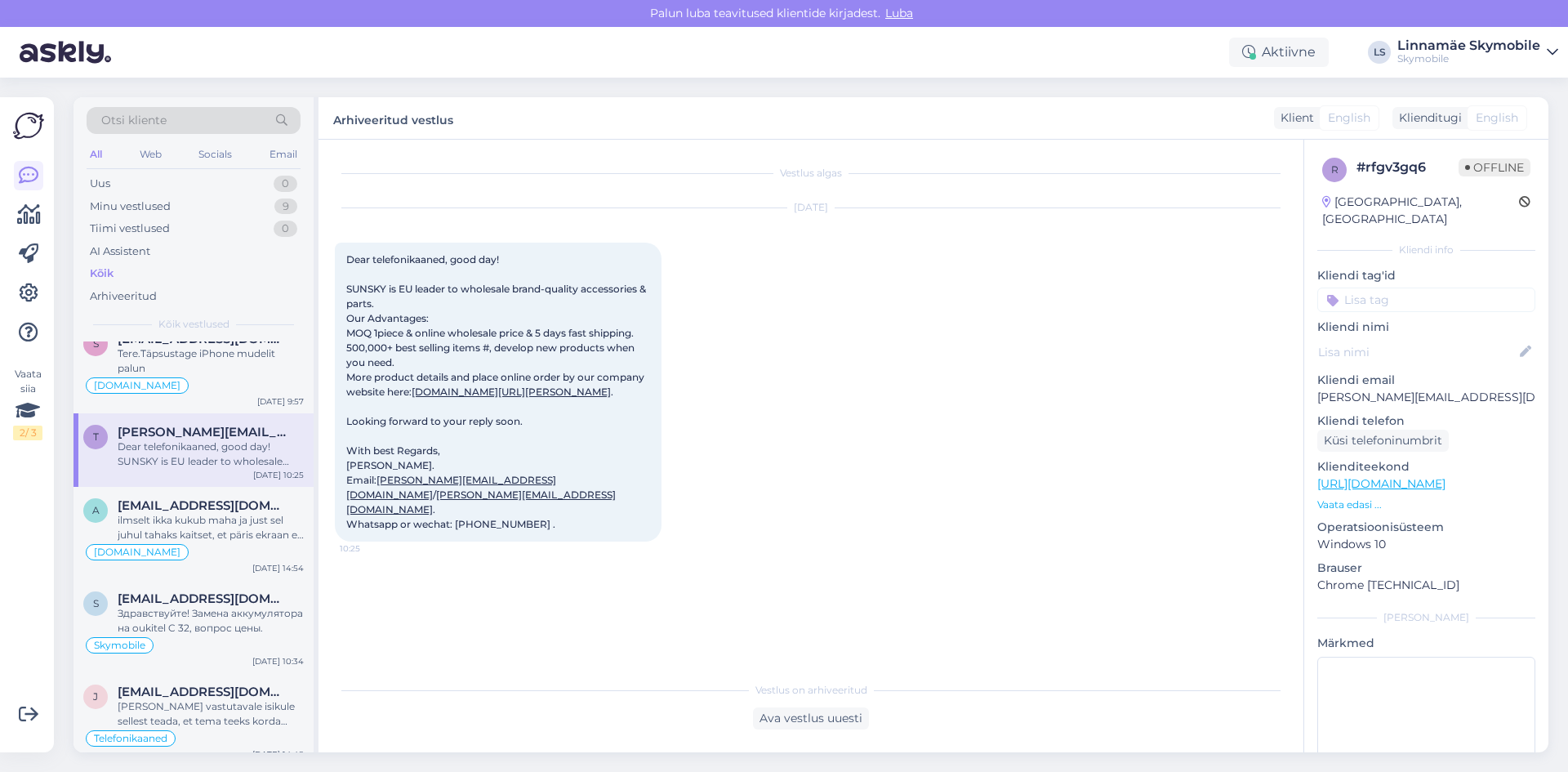
click at [1433, 288] on input at bounding box center [1426, 300] width 218 height 25
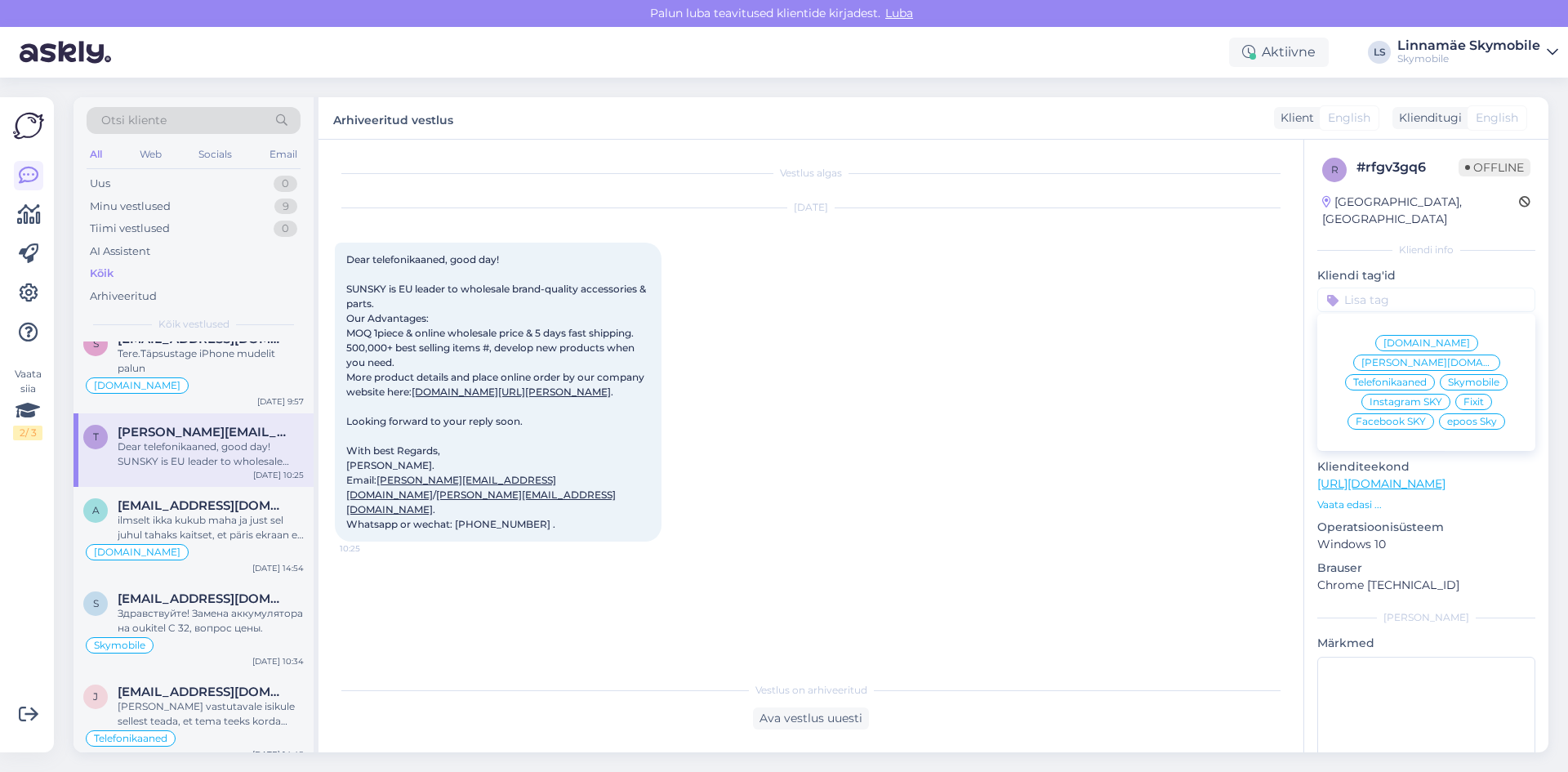
click at [1398, 377] on span "Telefonikaaned" at bounding box center [1390, 382] width 73 height 10
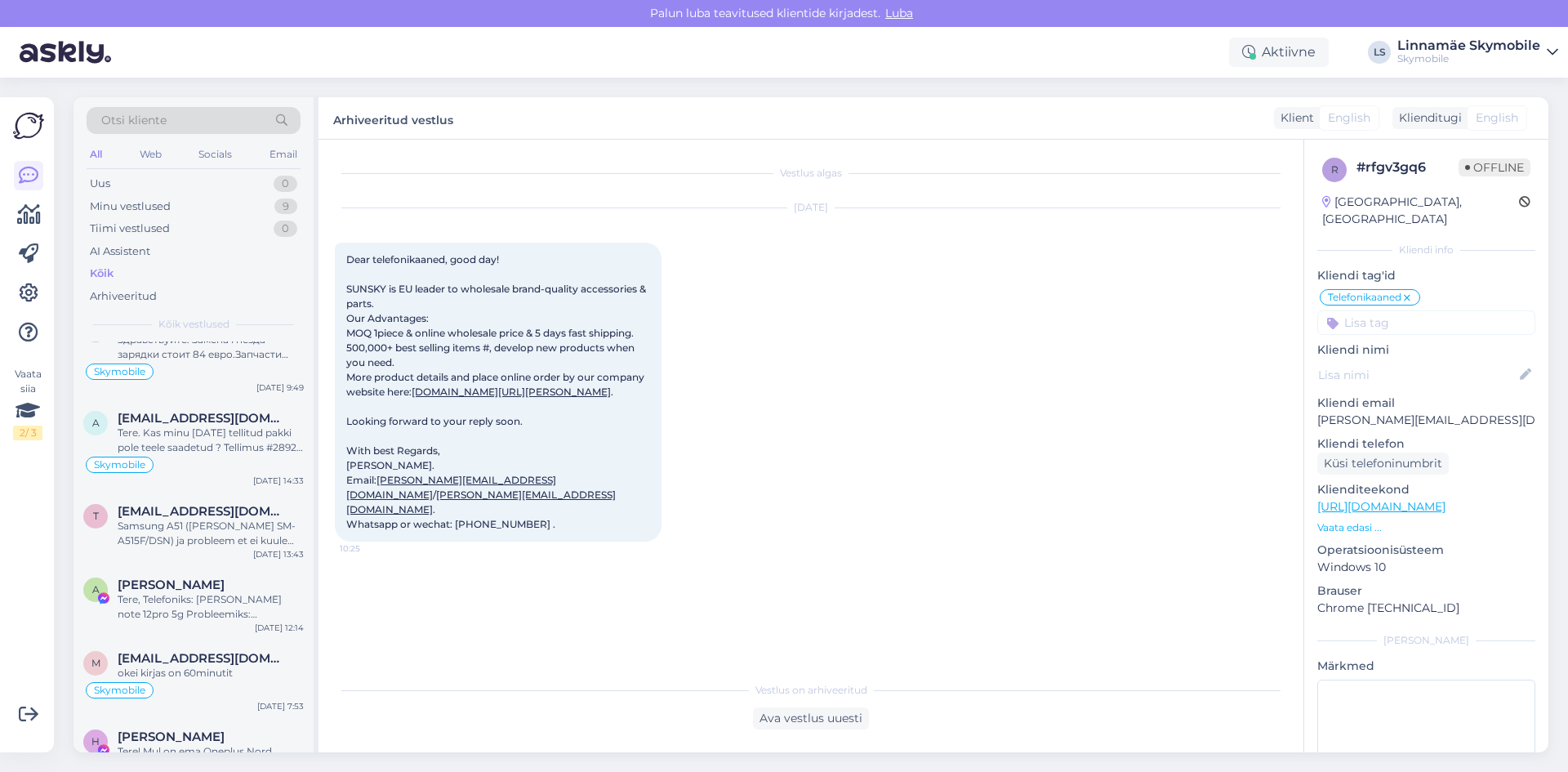
scroll to position [3840, 0]
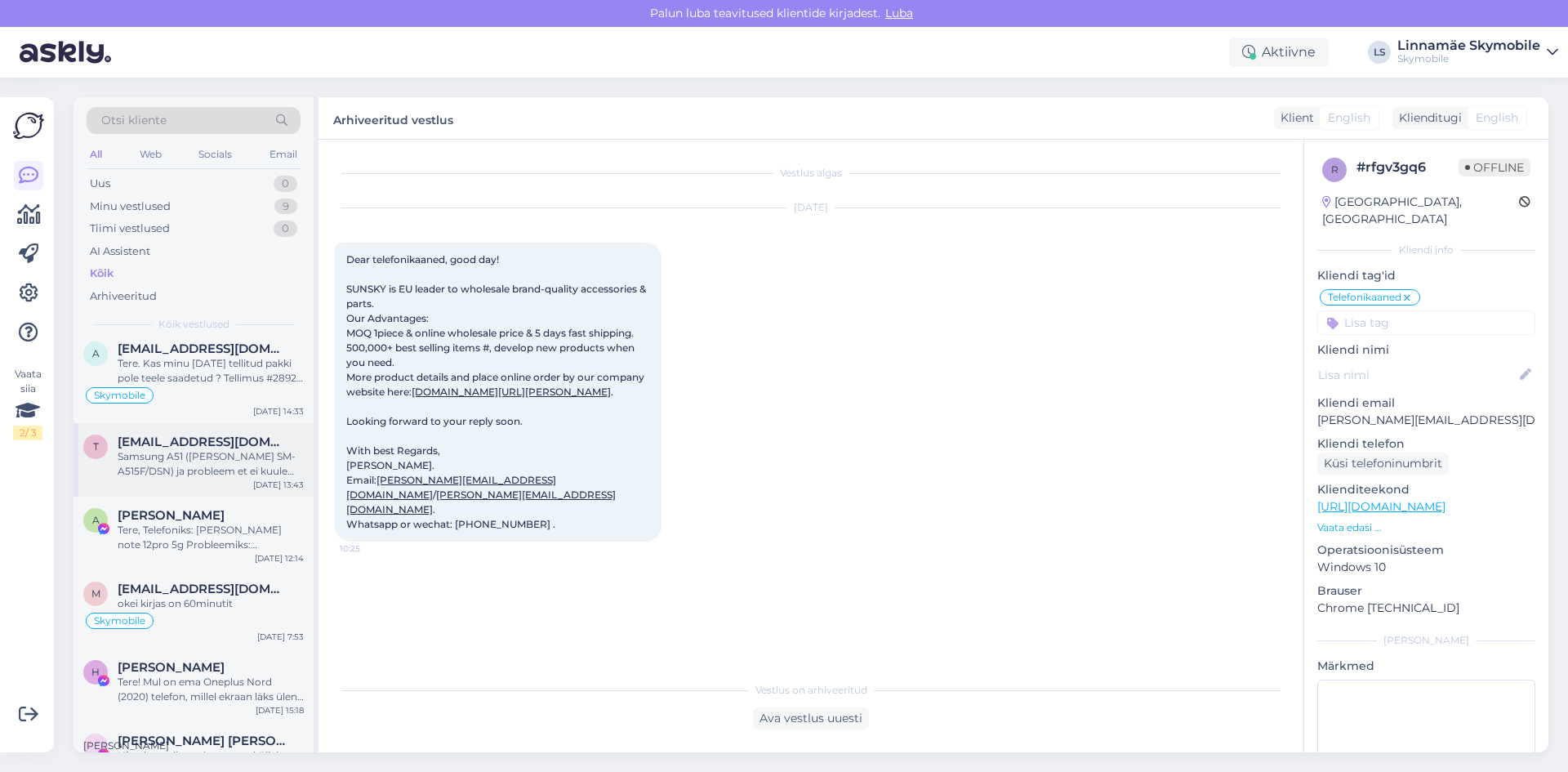
click at [232, 479] on div "t [EMAIL_ADDRESS][DOMAIN_NAME] Samsung A51 ([PERSON_NAME] SM-A515F/DSN) ja prob…" at bounding box center [193, 459] width 240 height 73
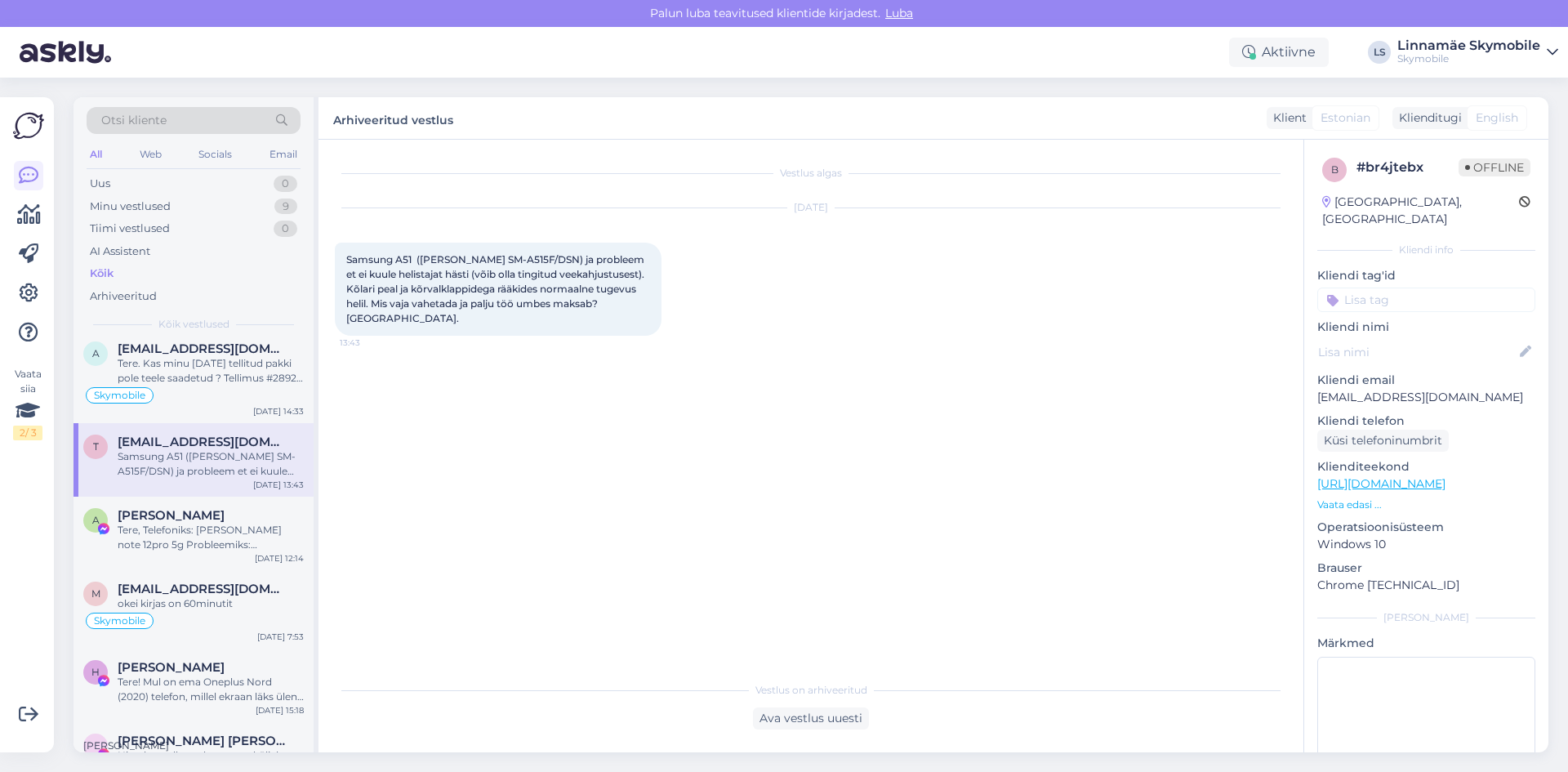
click at [1406, 288] on input at bounding box center [1426, 300] width 218 height 25
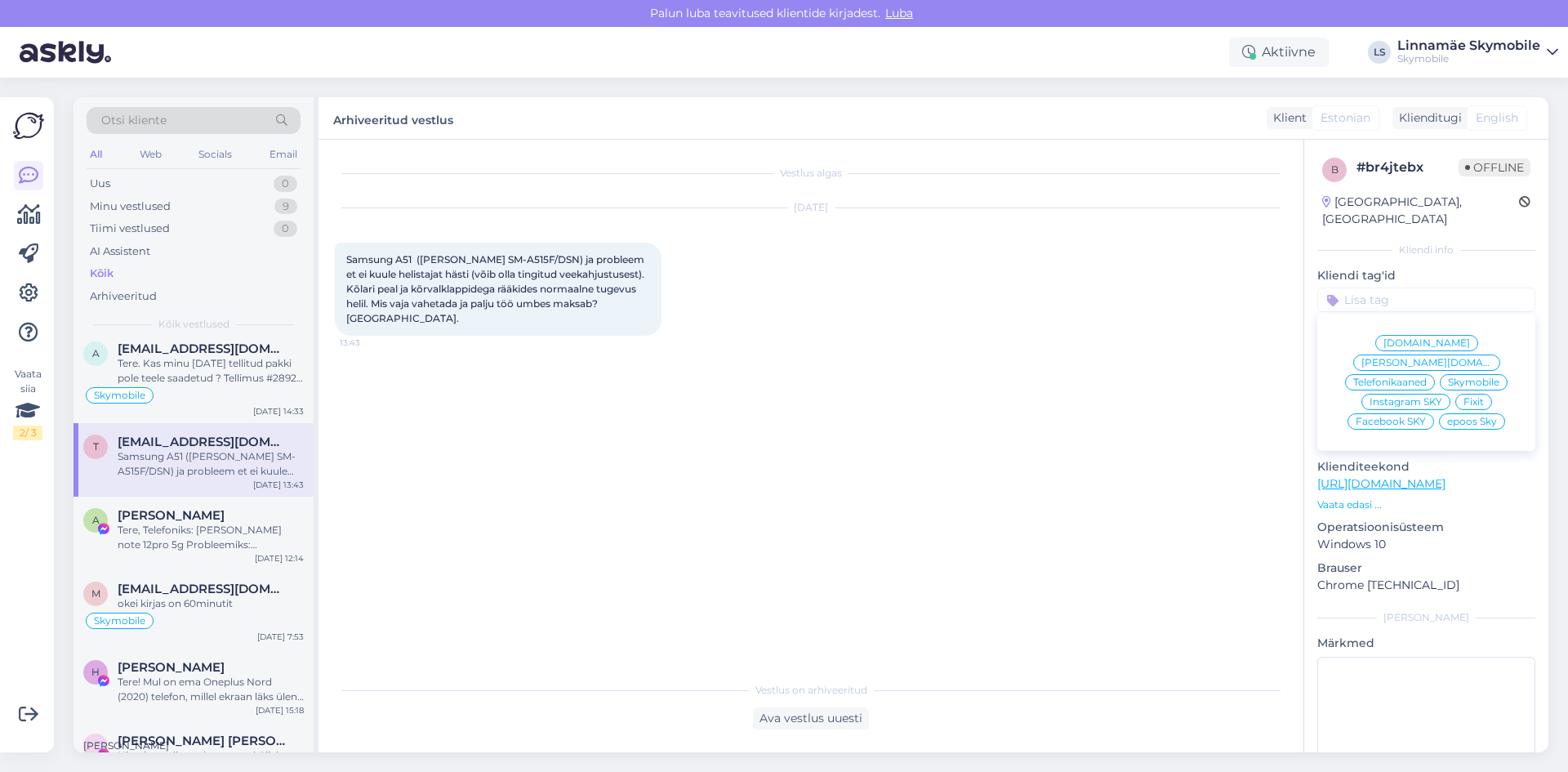
click at [1455, 377] on span "Skymobile" at bounding box center [1474, 382] width 51 height 10
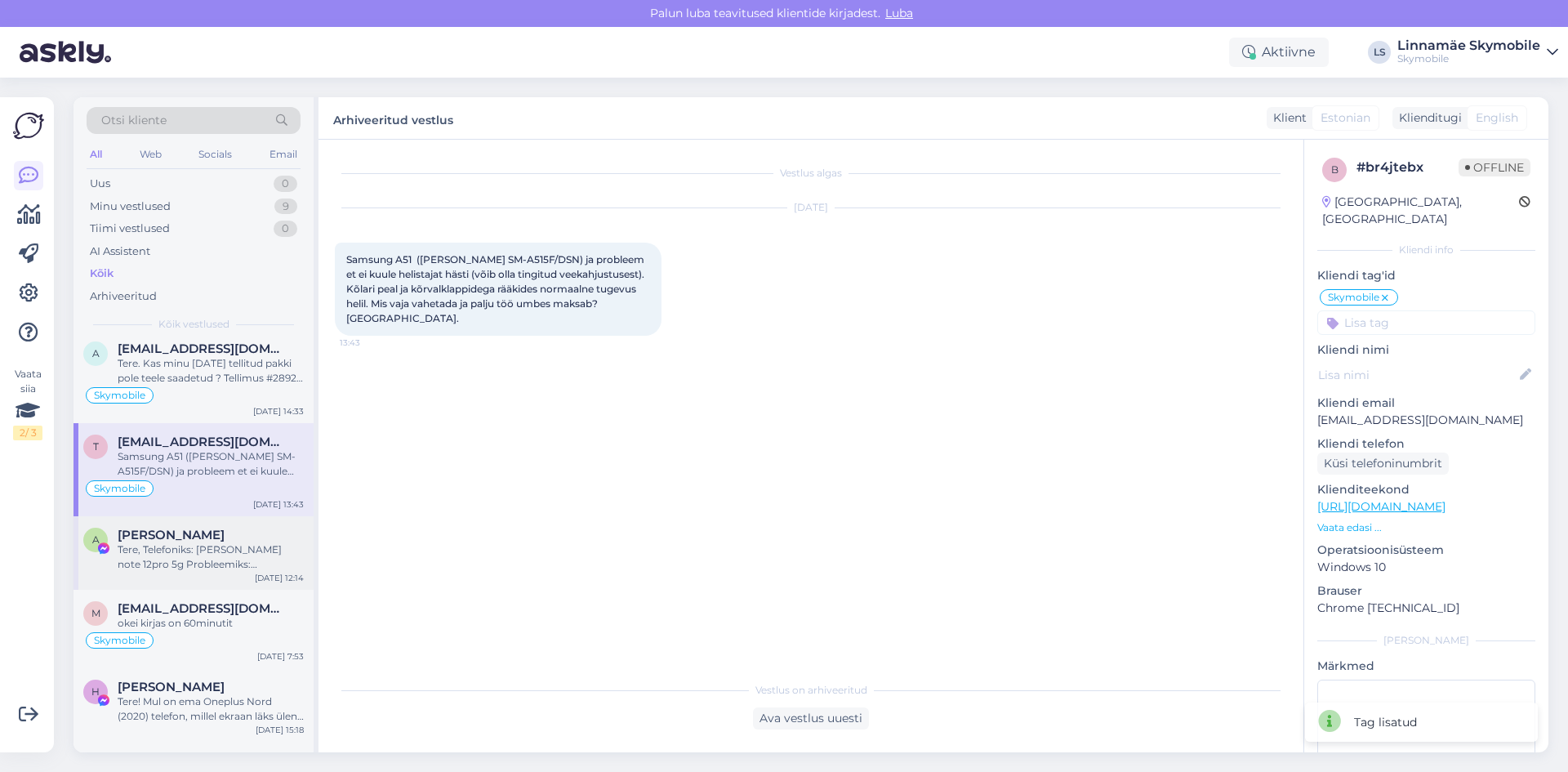
click at [186, 559] on div "Tere, Telefoniks: [PERSON_NAME] note 12pro 5g Probleemiks: laadimispesa jamab. …" at bounding box center [210, 557] width 186 height 30
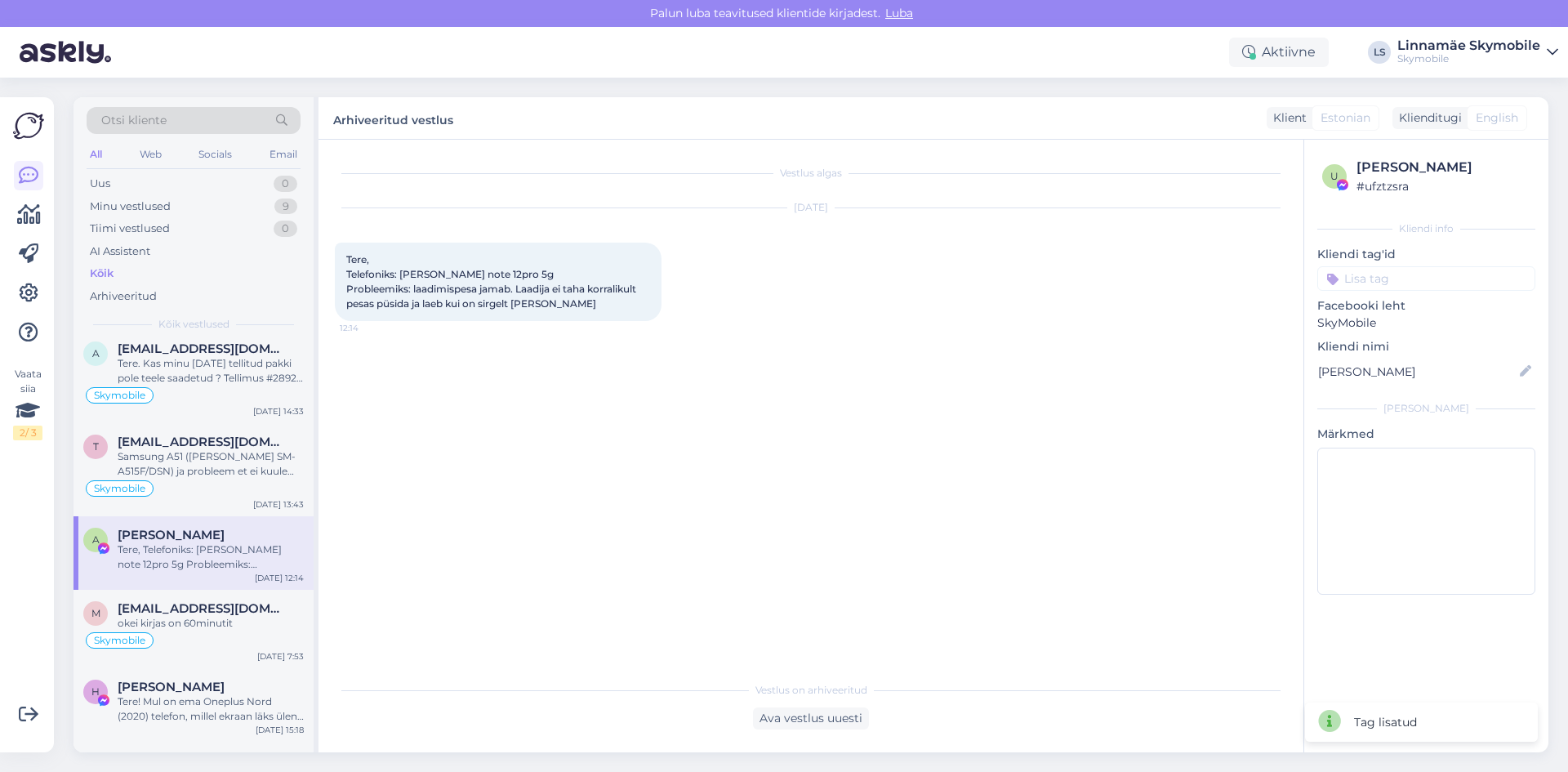
click at [1418, 275] on input at bounding box center [1426, 278] width 218 height 25
click at [1399, 396] on span "Facebook SKY" at bounding box center [1391, 400] width 70 height 10
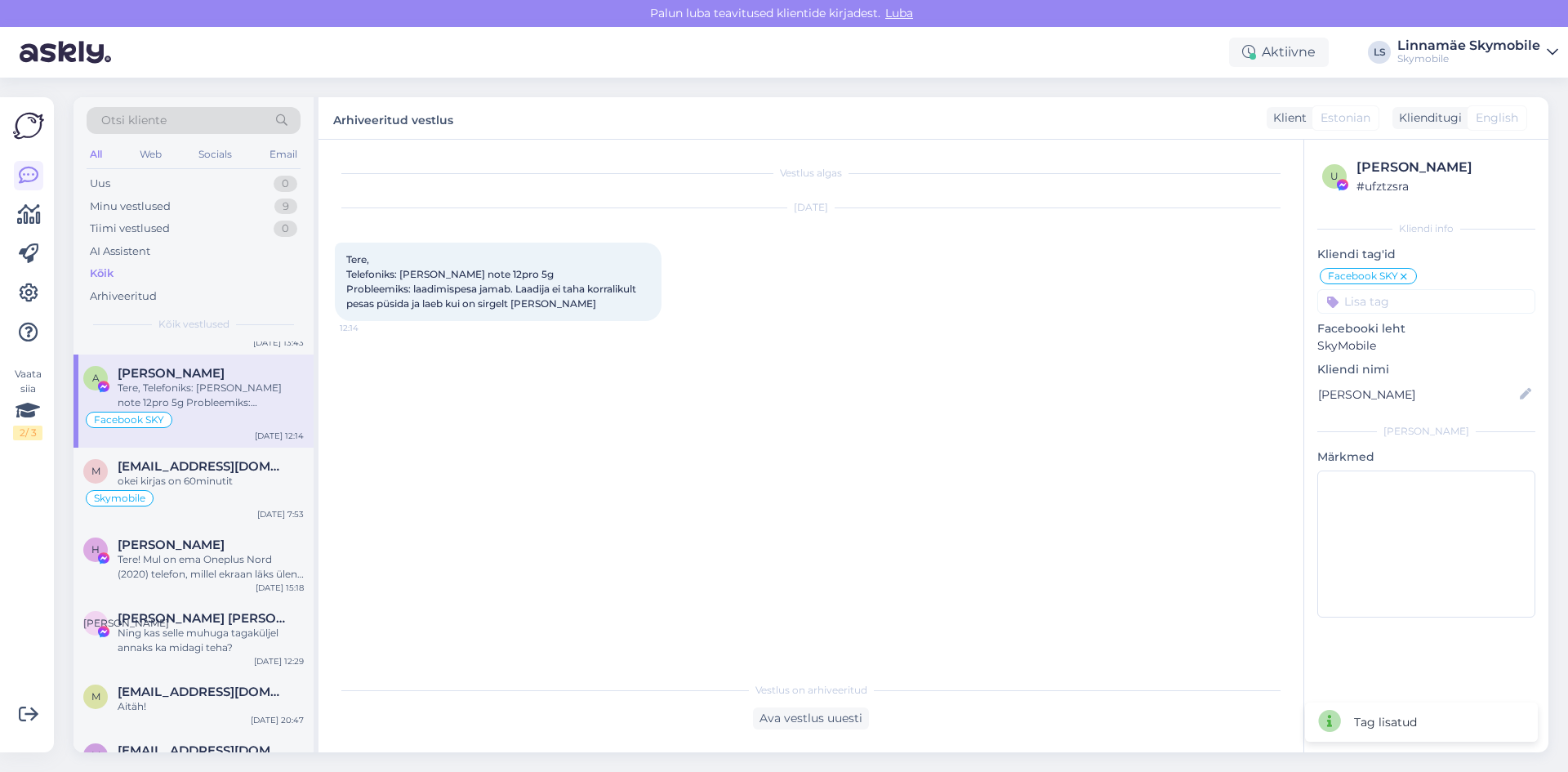
scroll to position [4004, 0]
click at [200, 581] on div "H [PERSON_NAME] Tere! Mul on ema Oneplus Nord (2020) telefon, millel ekraan läk…" at bounding box center [193, 560] width 240 height 73
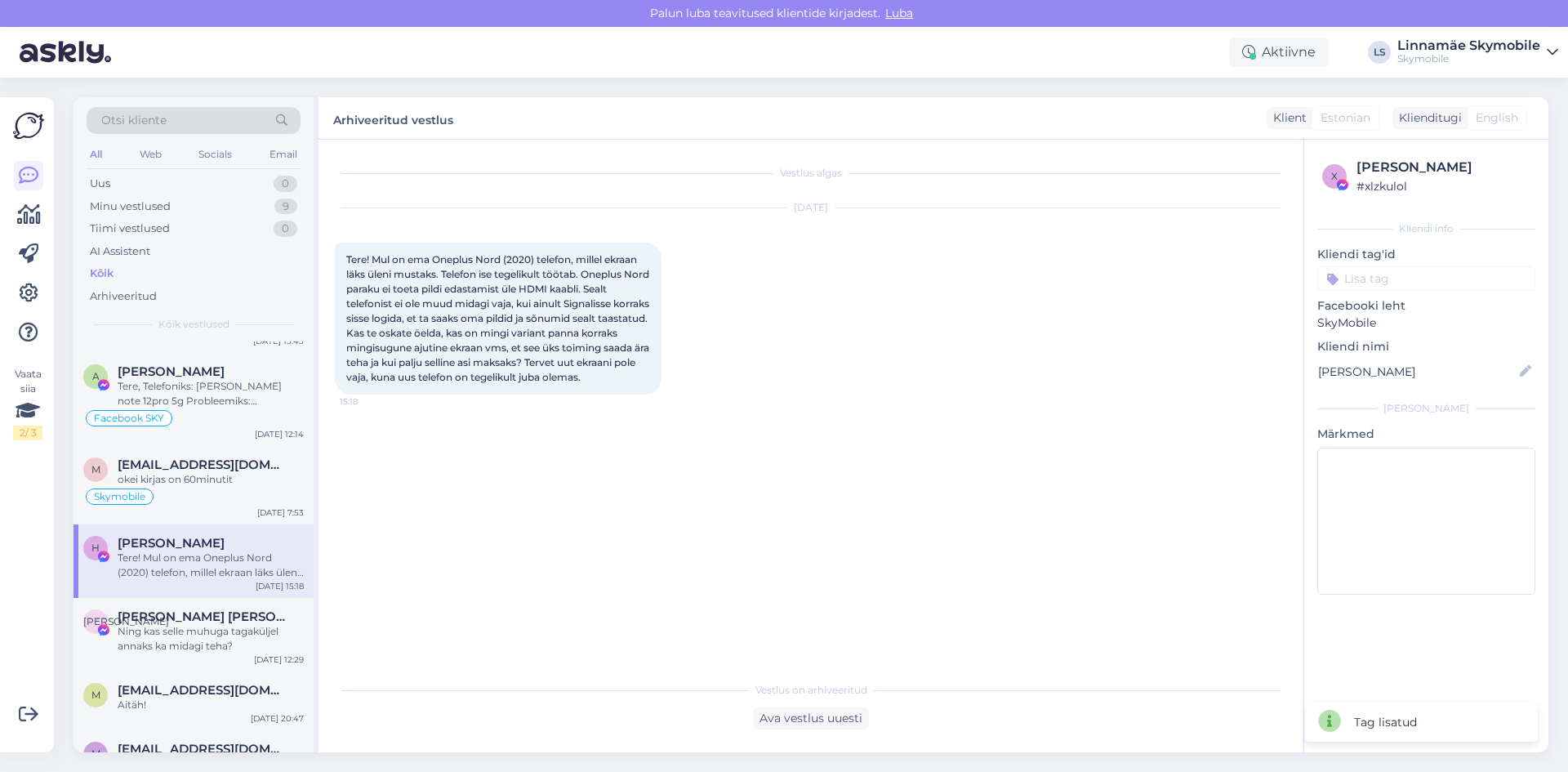
click at [1391, 283] on input at bounding box center [1426, 278] width 218 height 25
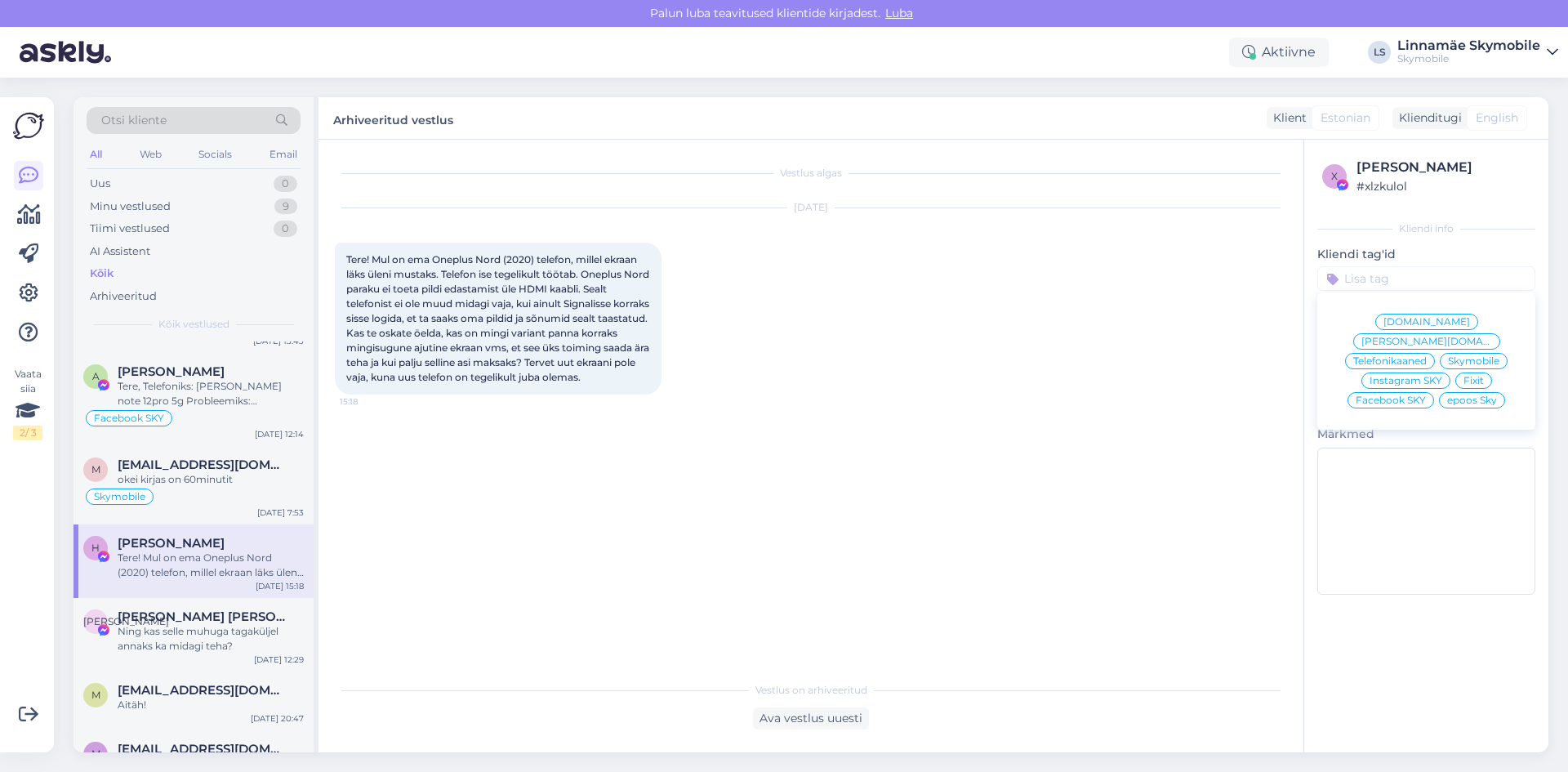
click at [1383, 396] on span "Facebook SKY" at bounding box center [1391, 400] width 70 height 10
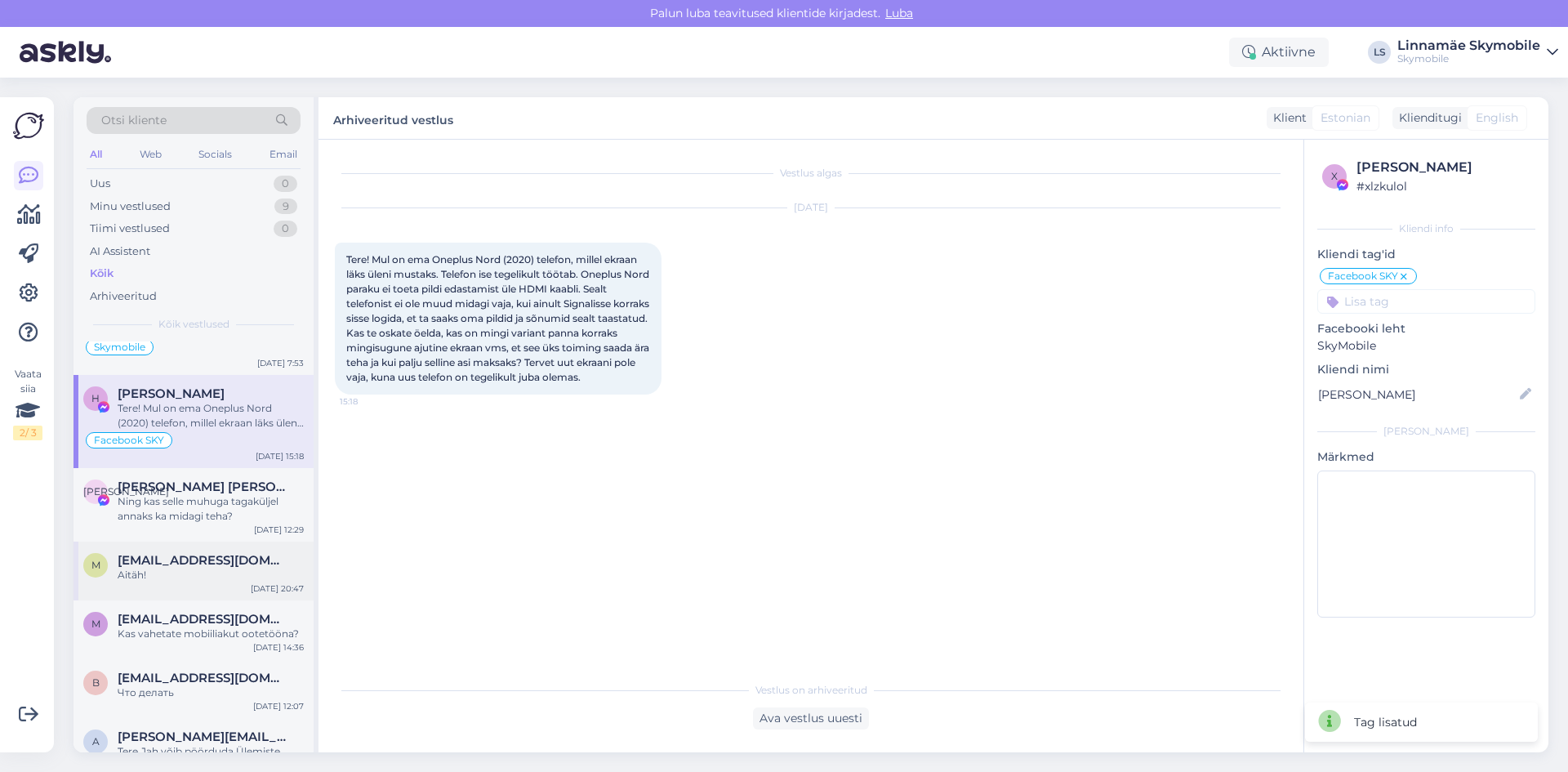
scroll to position [4167, 0]
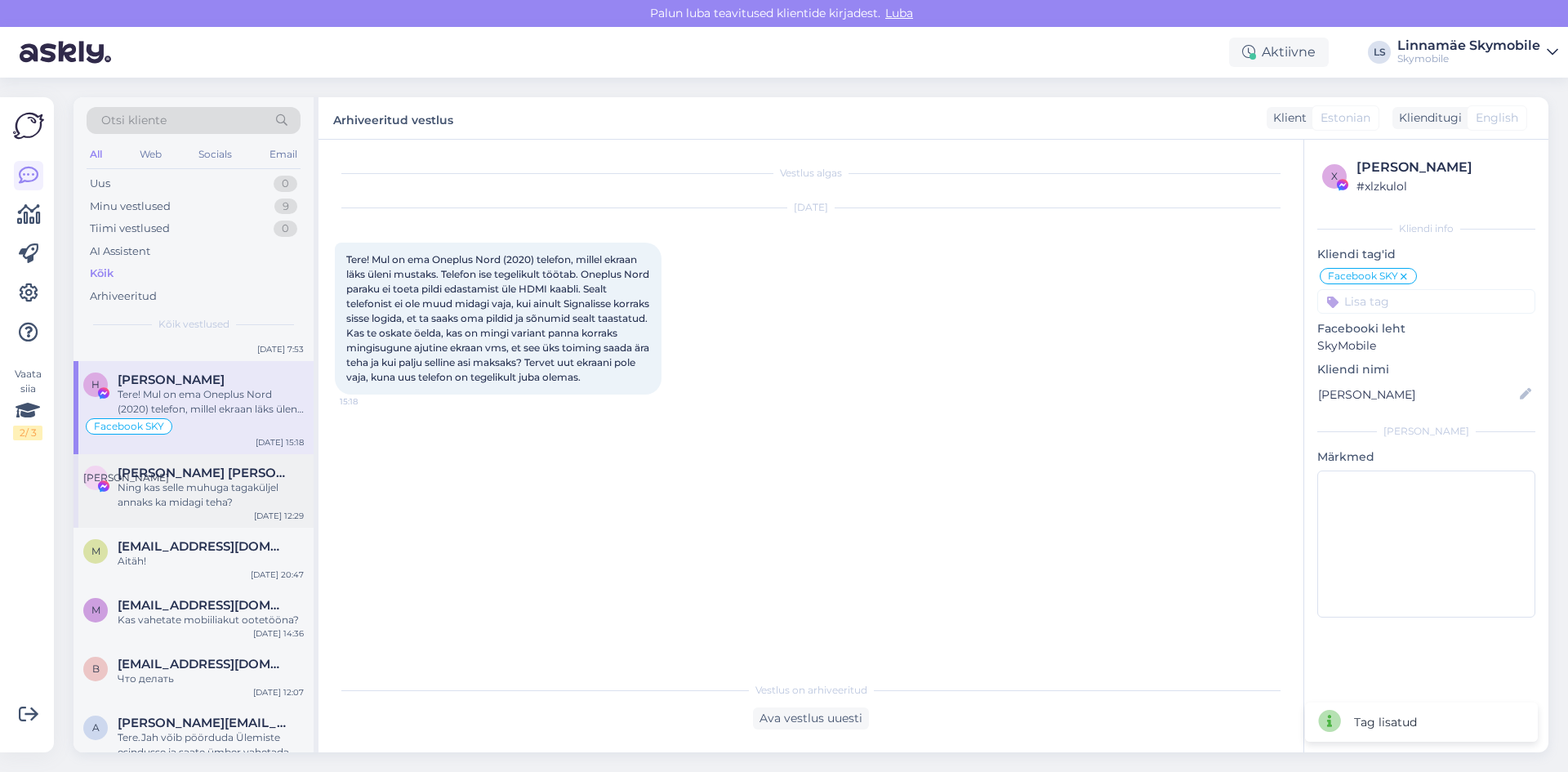
click at [163, 500] on div "Ning kas selle muhuga tagaküljel annaks ka midagi teha?" at bounding box center [210, 495] width 186 height 30
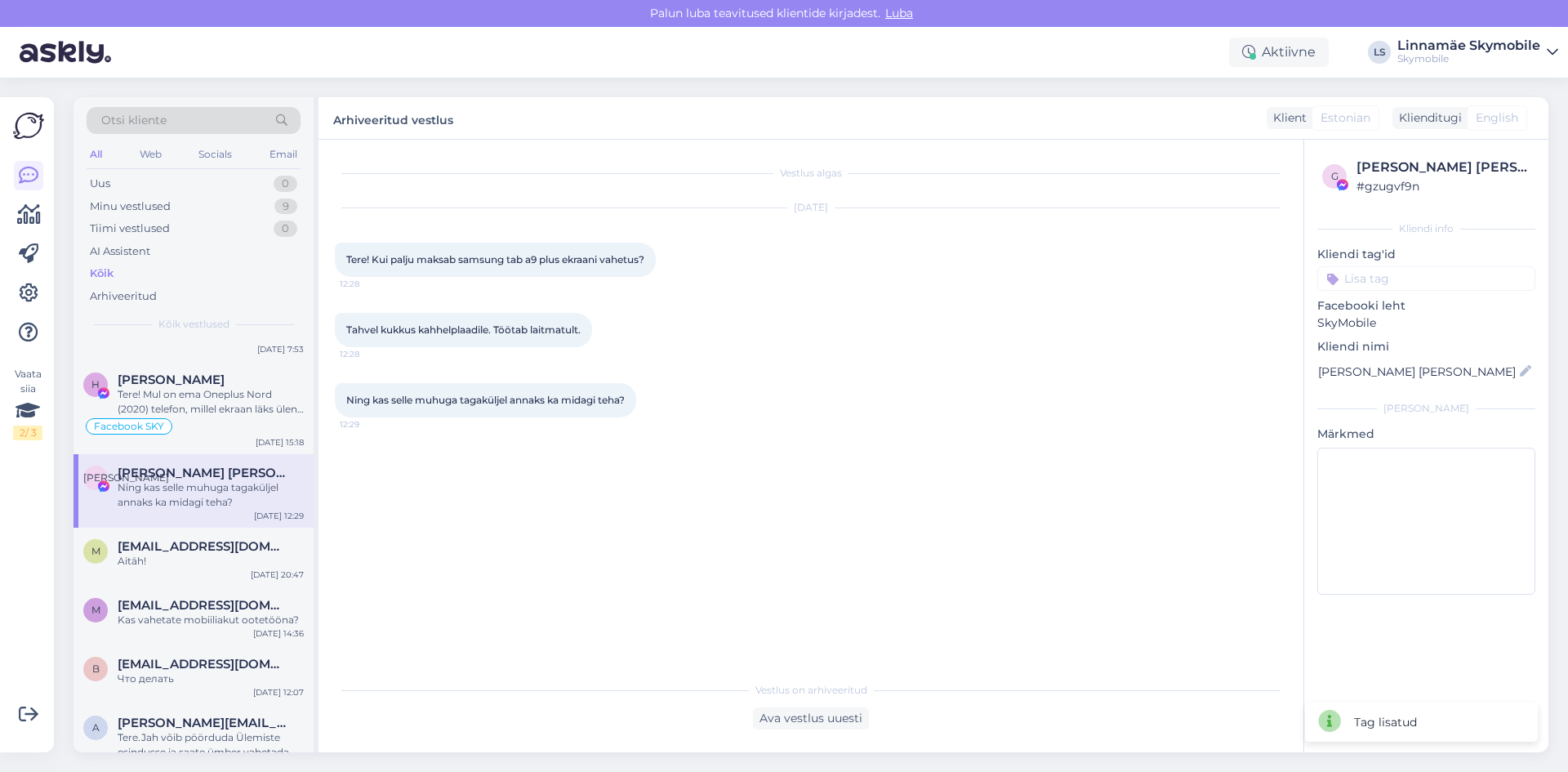
click at [1393, 286] on input at bounding box center [1426, 278] width 218 height 25
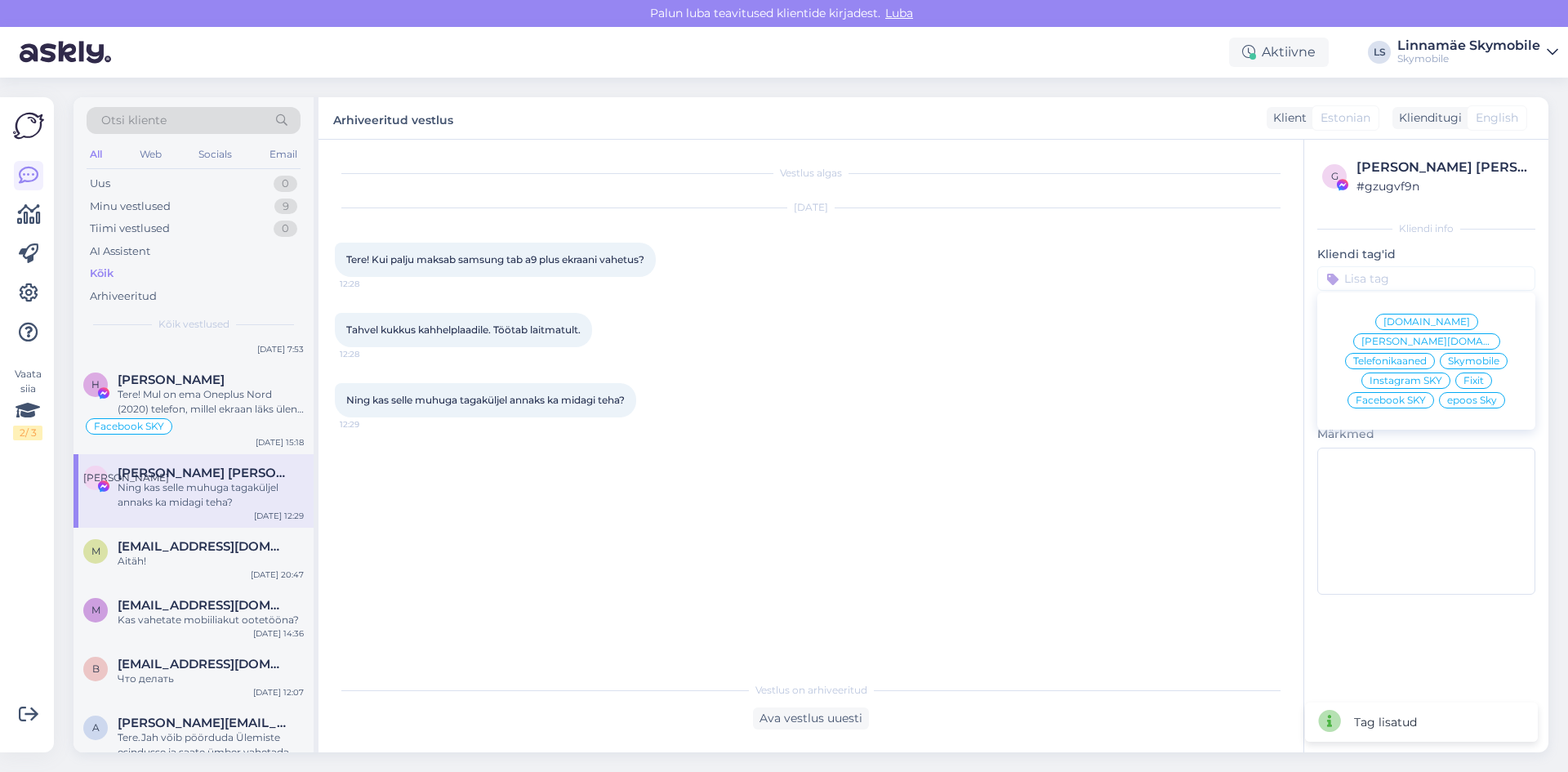
click at [1379, 396] on span "Facebook SKY" at bounding box center [1391, 400] width 70 height 10
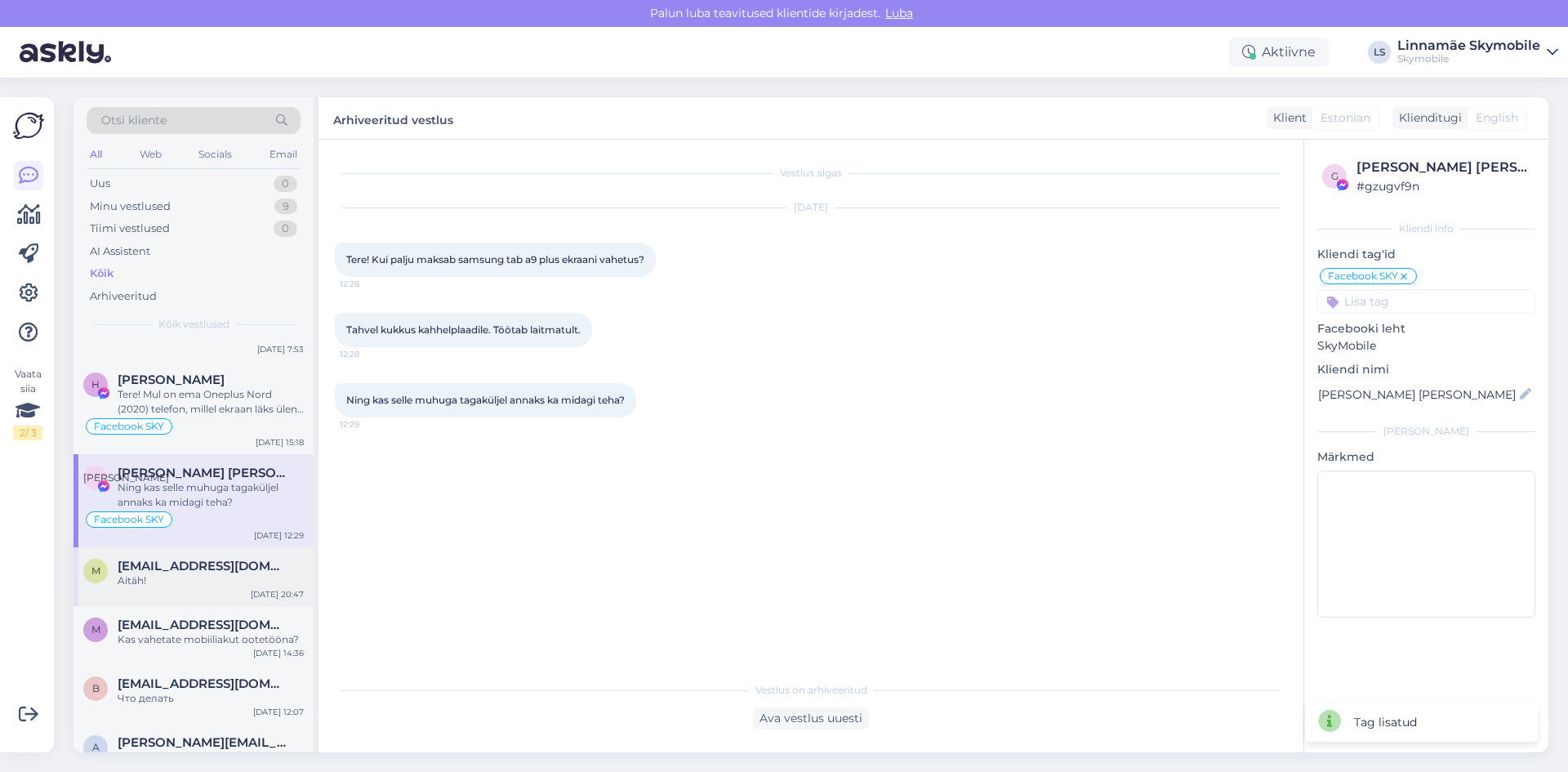
click at [146, 582] on div "Aitäh!" at bounding box center [210, 580] width 186 height 14
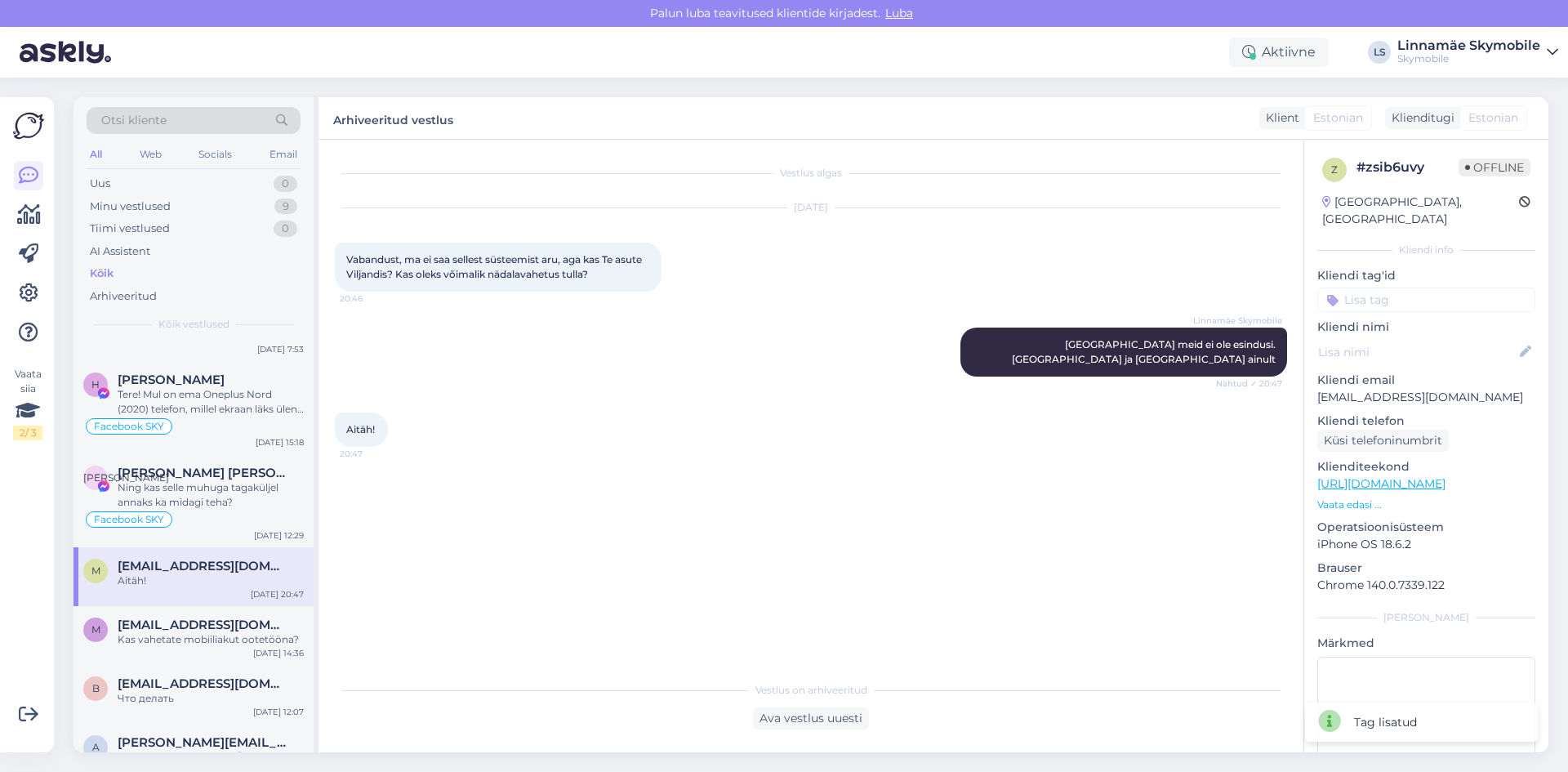
click at [1362, 288] on input at bounding box center [1426, 300] width 218 height 25
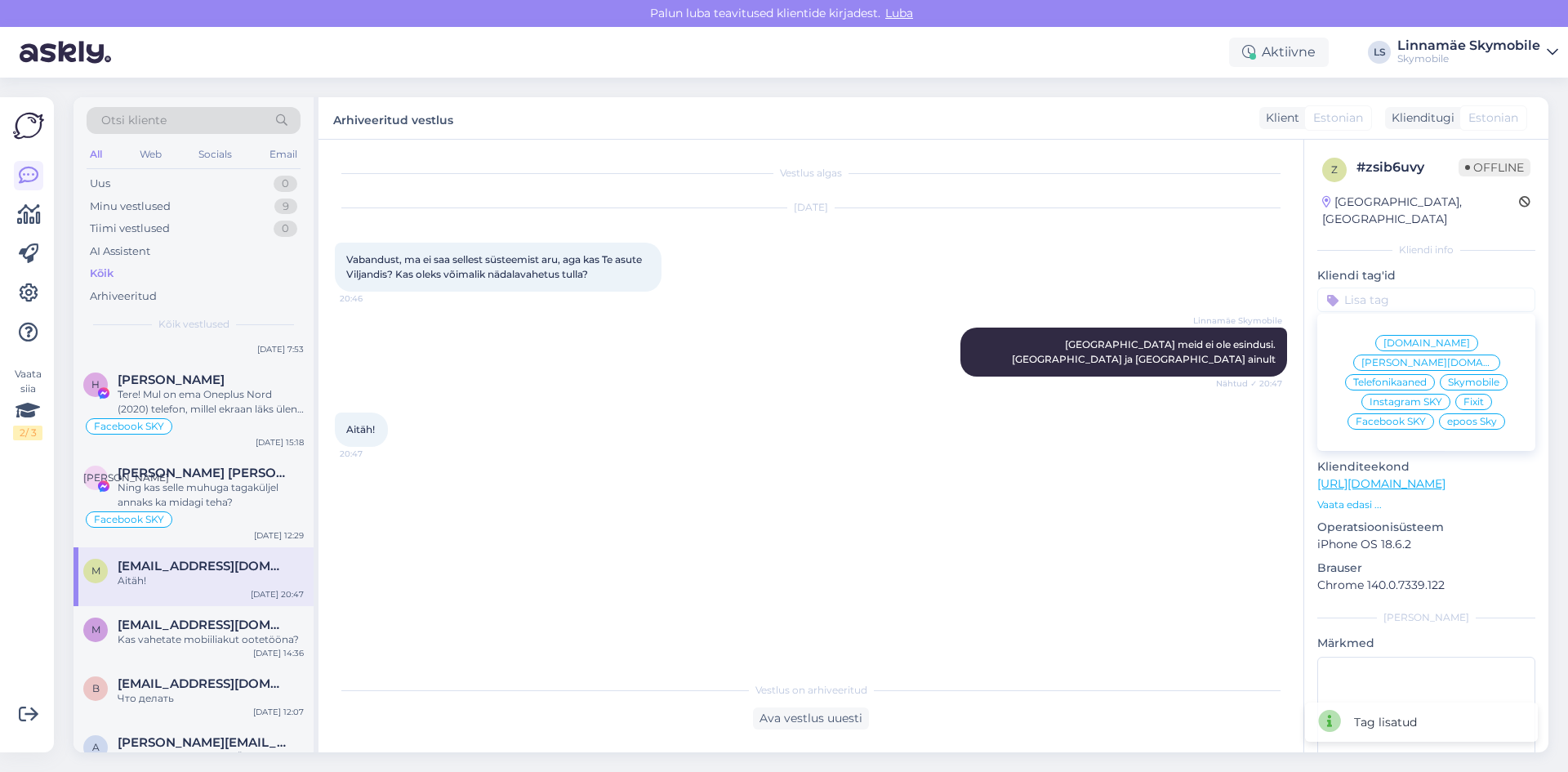
click at [1472, 377] on span "Skymobile" at bounding box center [1474, 382] width 51 height 10
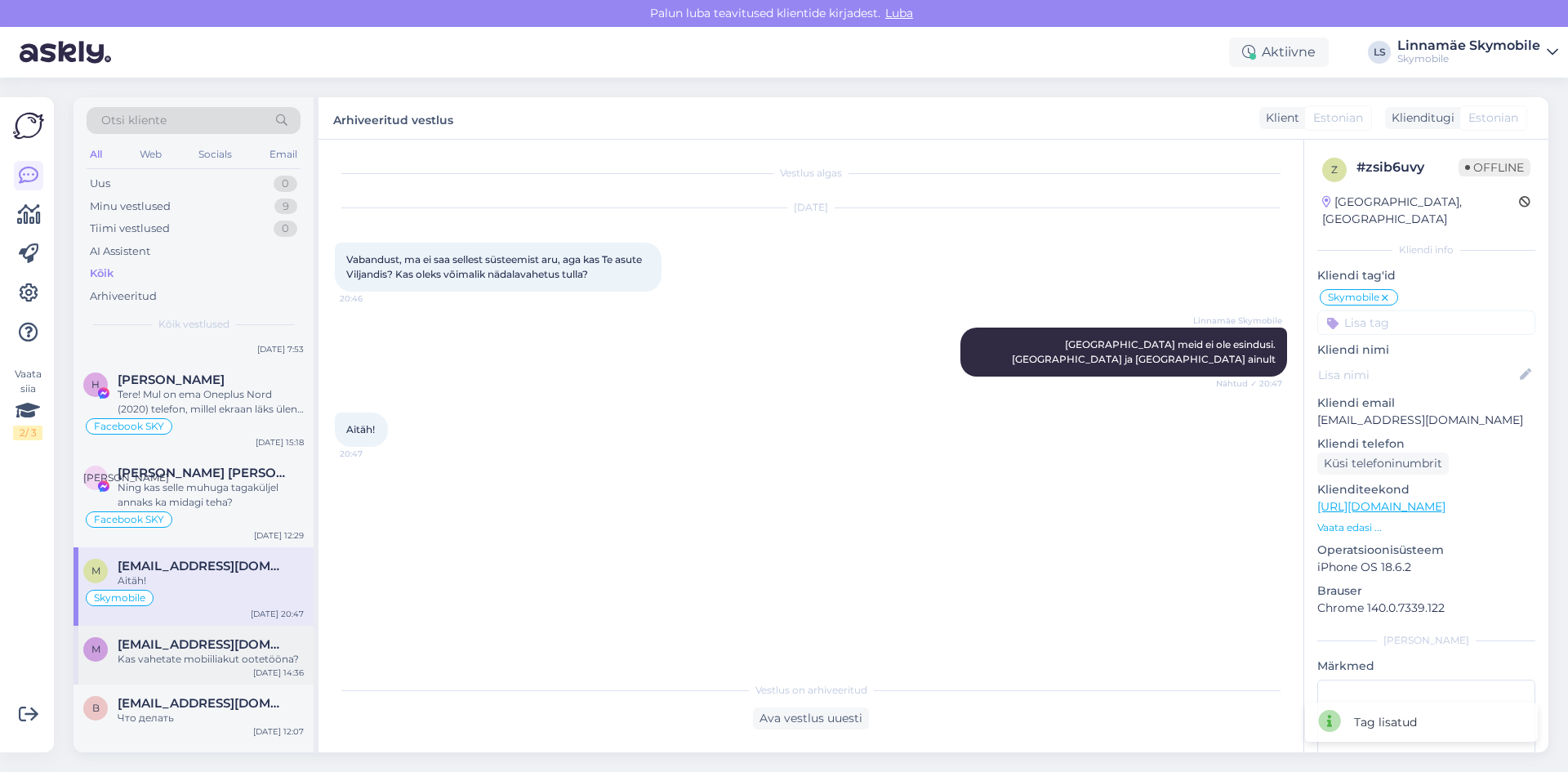
click at [140, 658] on div "Kas vahetate mobiiliakut ootetööna?" at bounding box center [210, 659] width 186 height 14
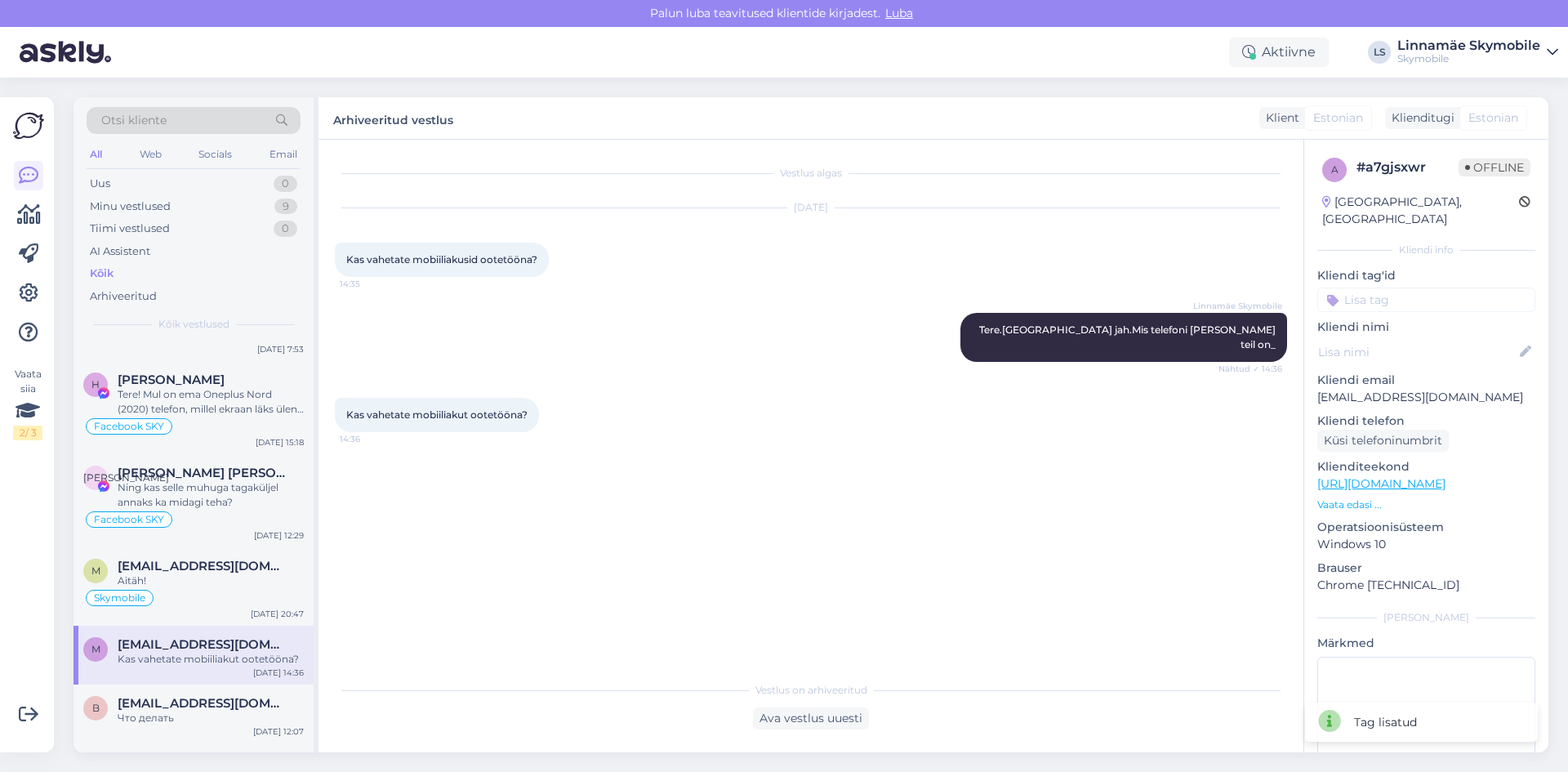
click at [1413, 288] on input at bounding box center [1426, 300] width 218 height 25
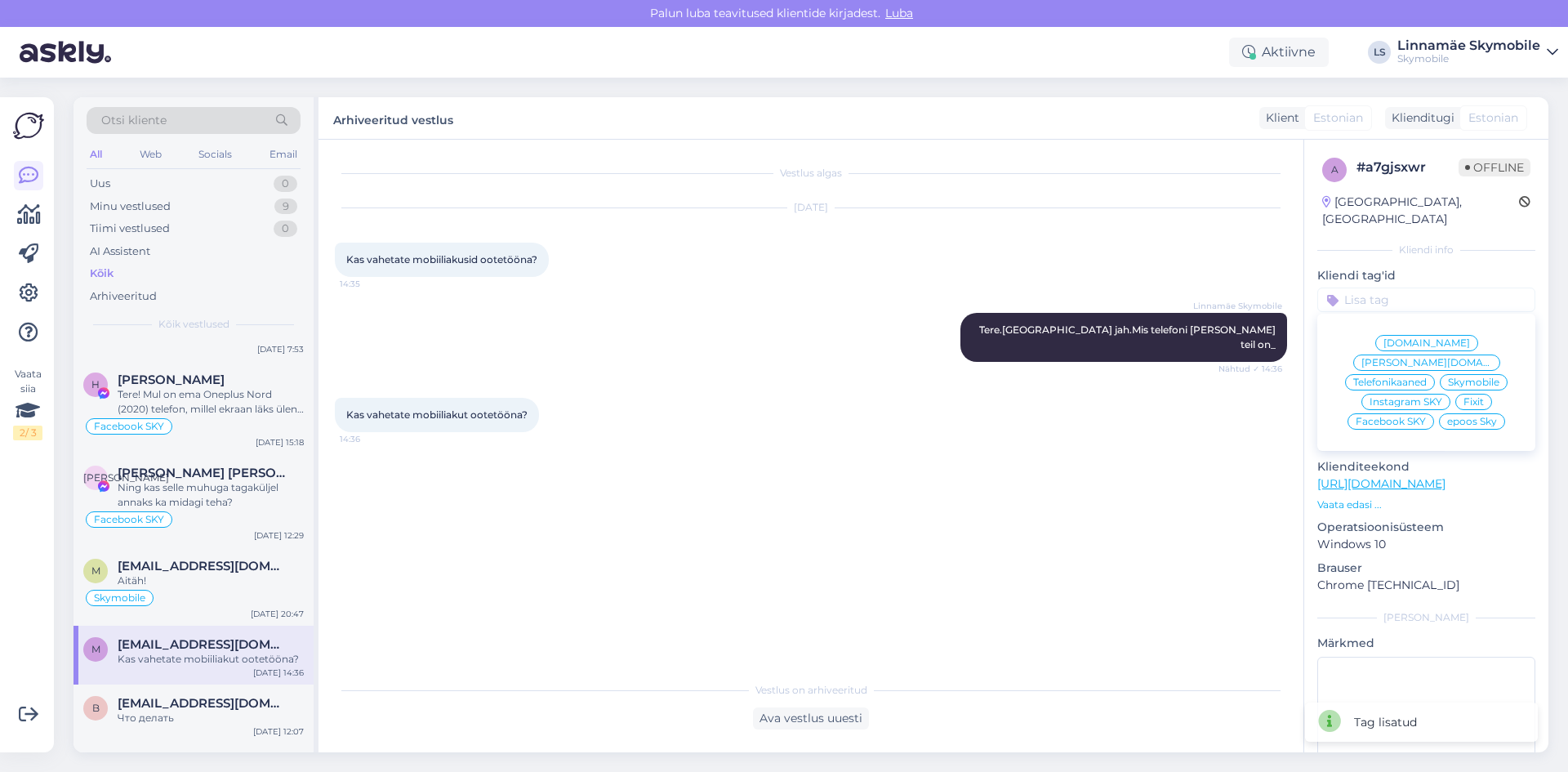
click at [1459, 377] on span "Skymobile" at bounding box center [1474, 382] width 51 height 10
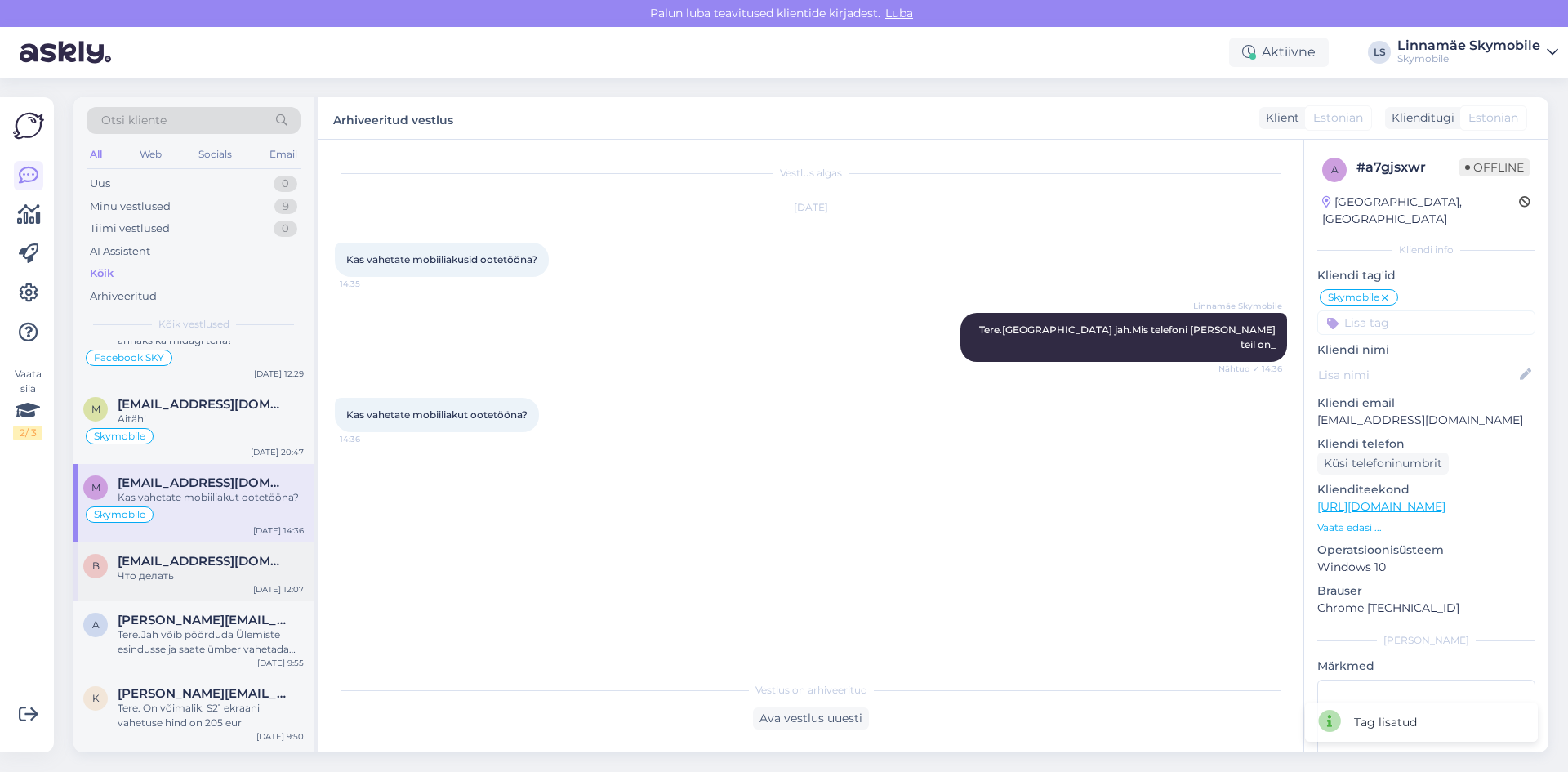
scroll to position [4331, 0]
click at [184, 564] on span "[EMAIL_ADDRESS][DOMAIN_NAME]" at bounding box center [202, 559] width 170 height 14
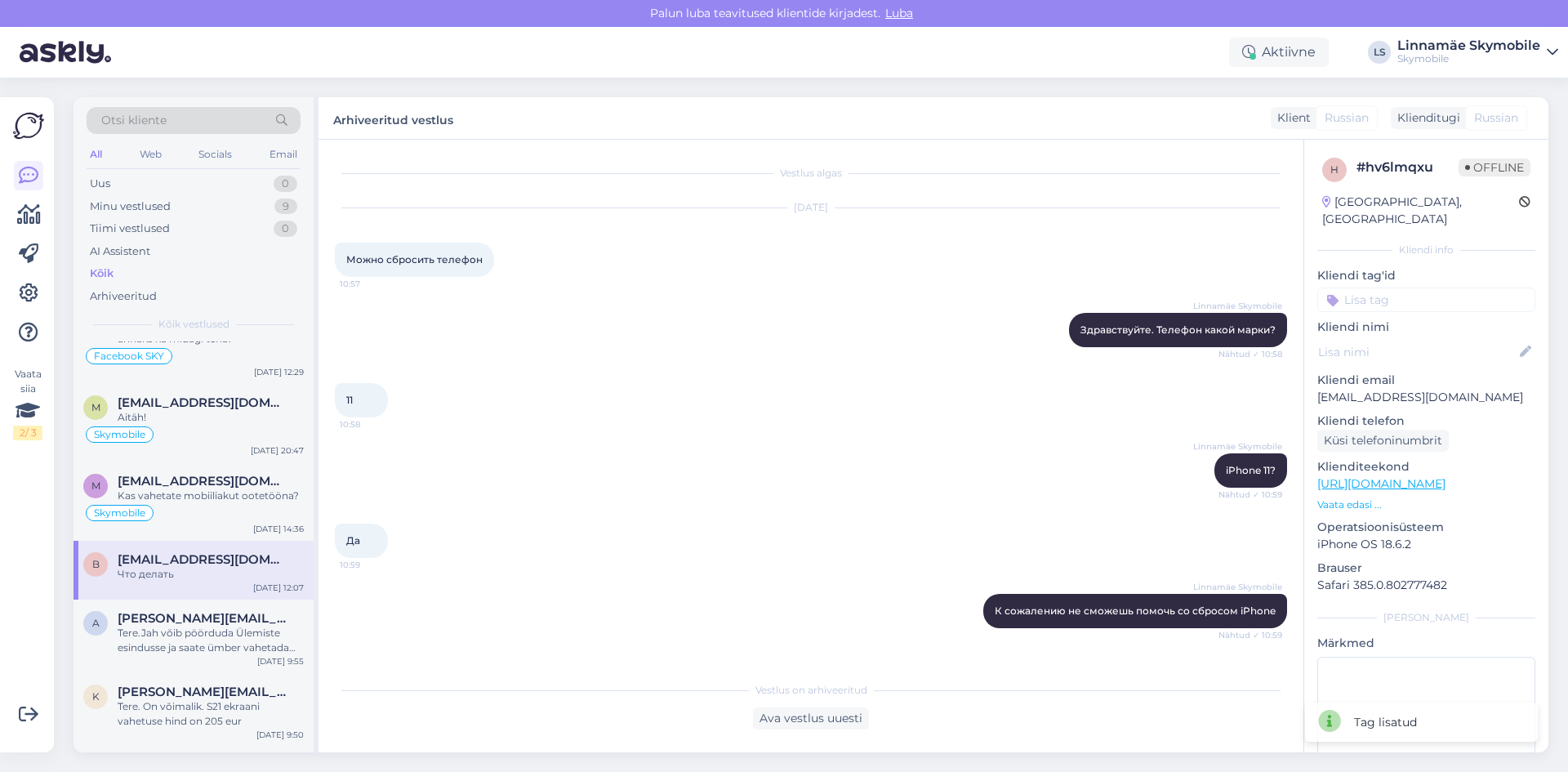
scroll to position [398, 0]
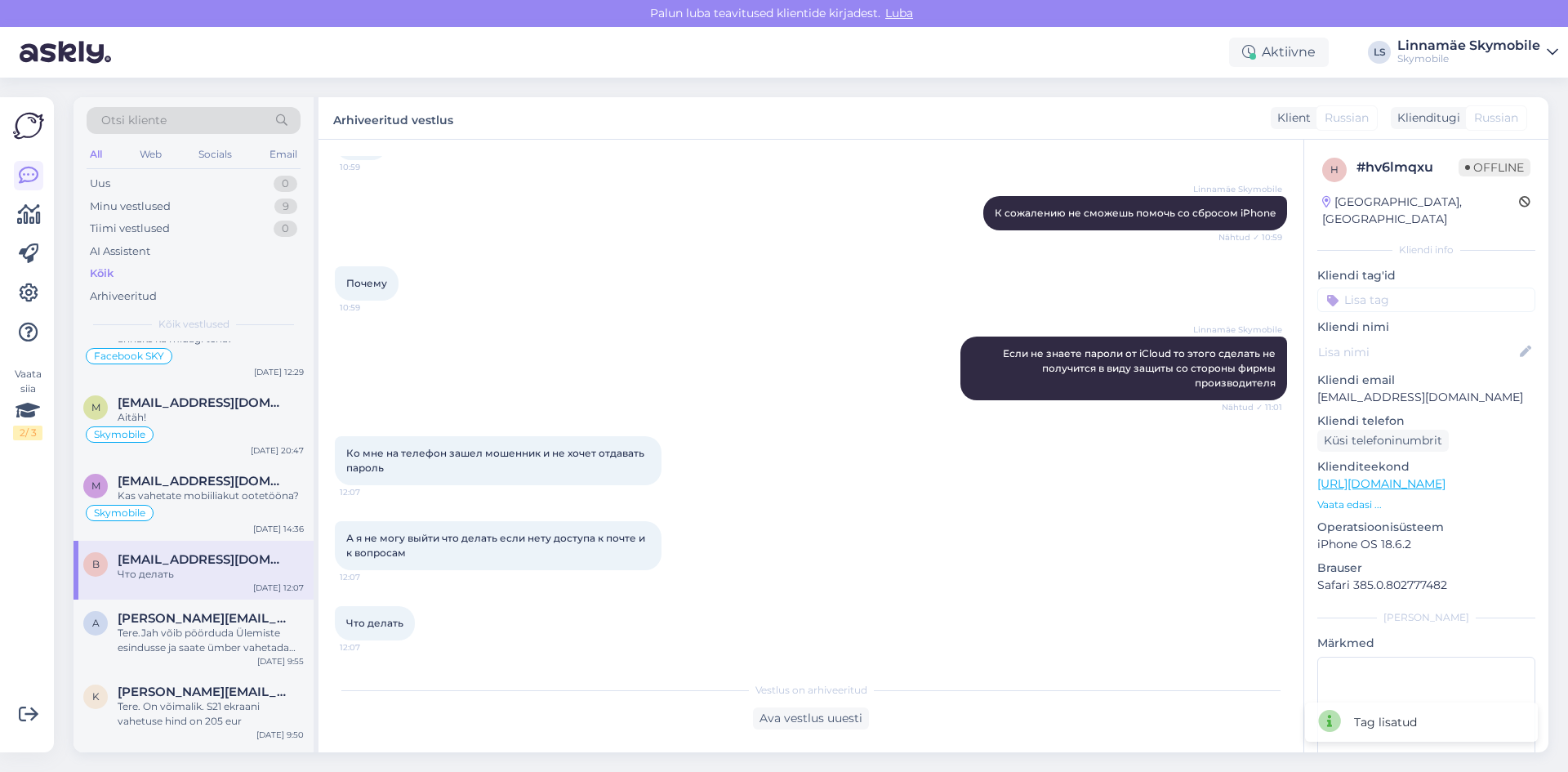
click at [1429, 288] on input at bounding box center [1426, 300] width 218 height 25
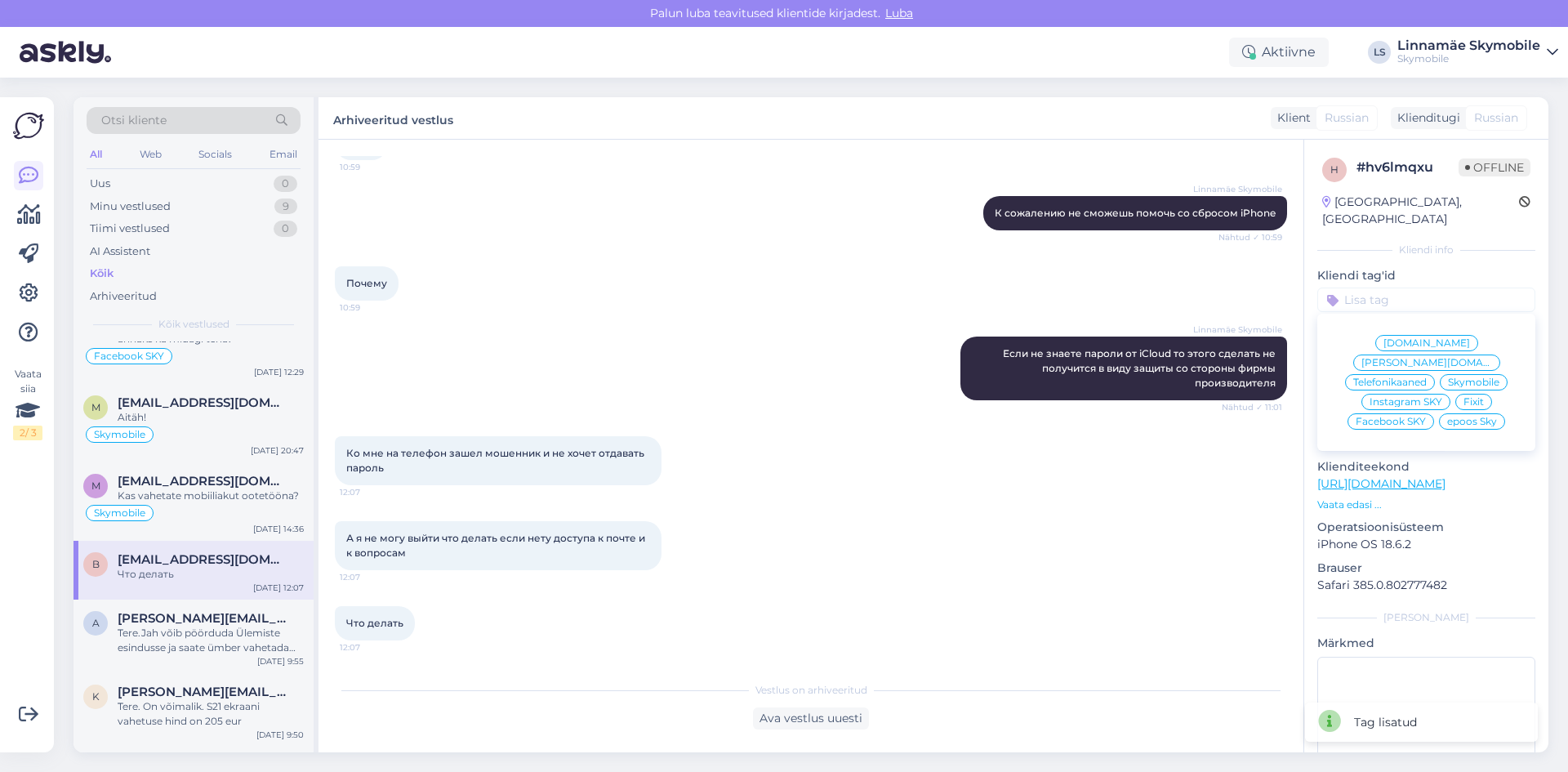
click at [1448, 377] on span "Skymobile" at bounding box center [1474, 382] width 51 height 10
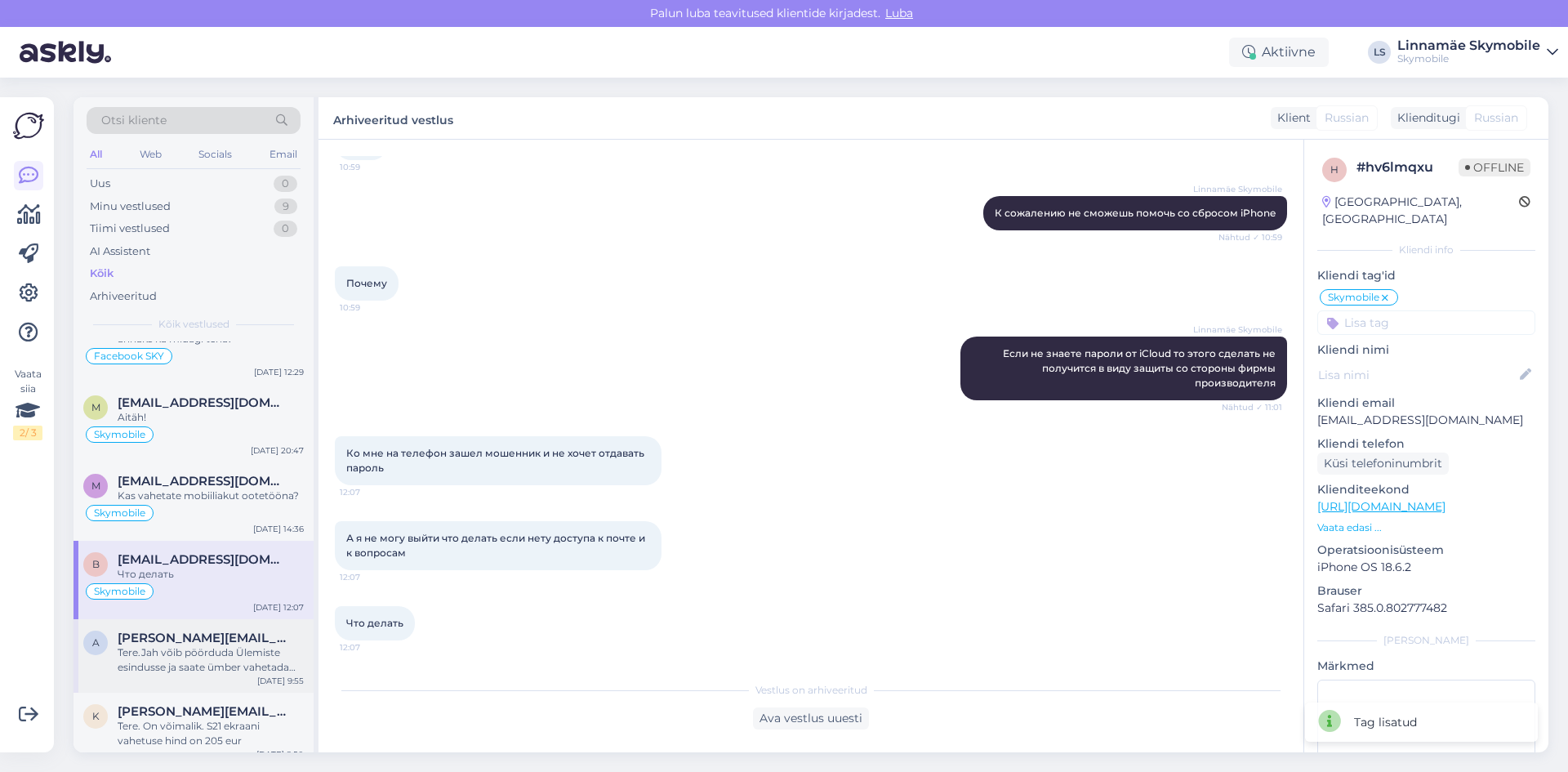
click at [150, 667] on div "Tere.Jah võib pöörduda Ülemiste esindusse ja saate ümber vahetada toodet" at bounding box center [210, 660] width 186 height 30
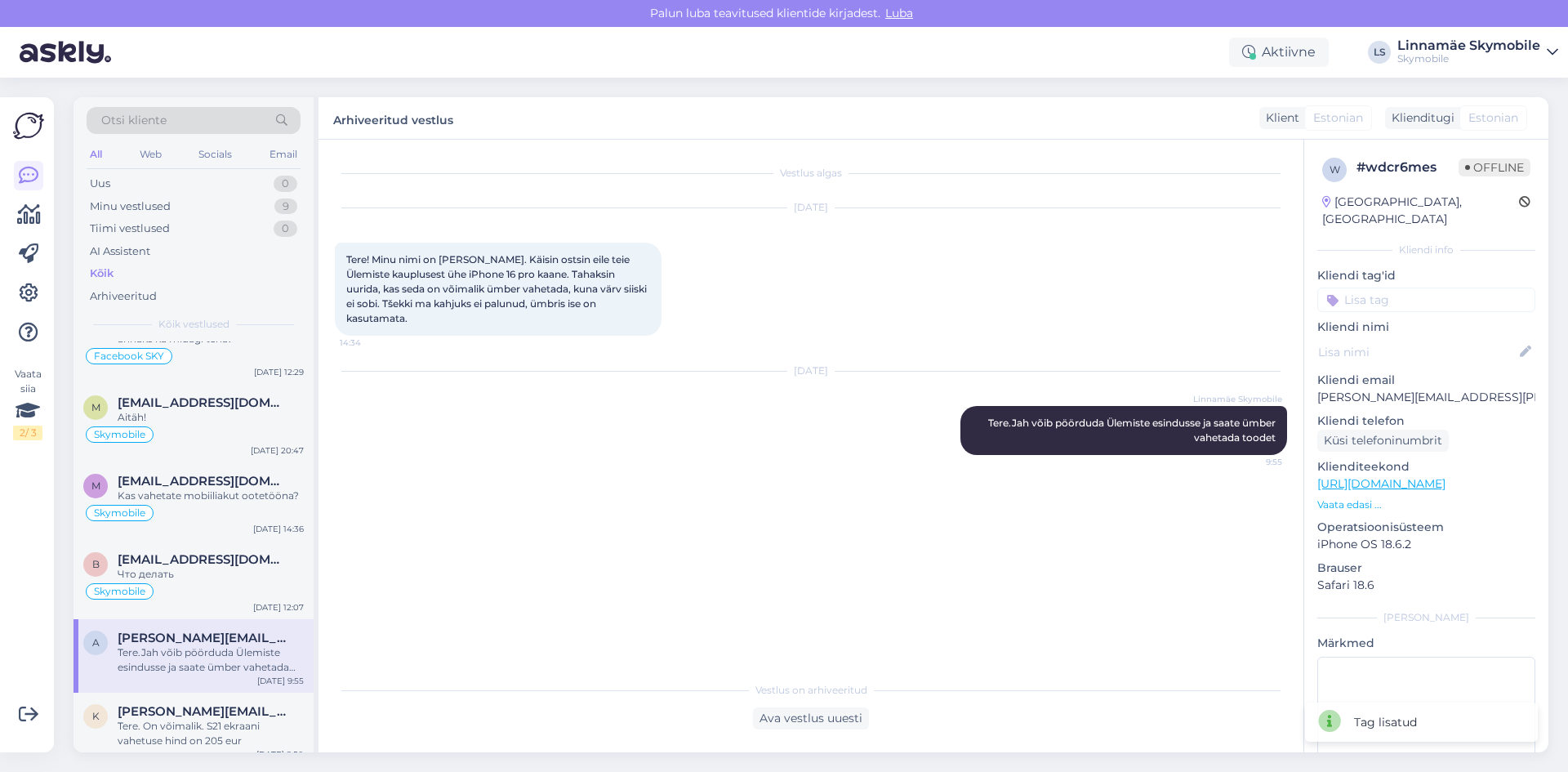
scroll to position [0, 0]
click at [1413, 288] on input at bounding box center [1426, 300] width 218 height 25
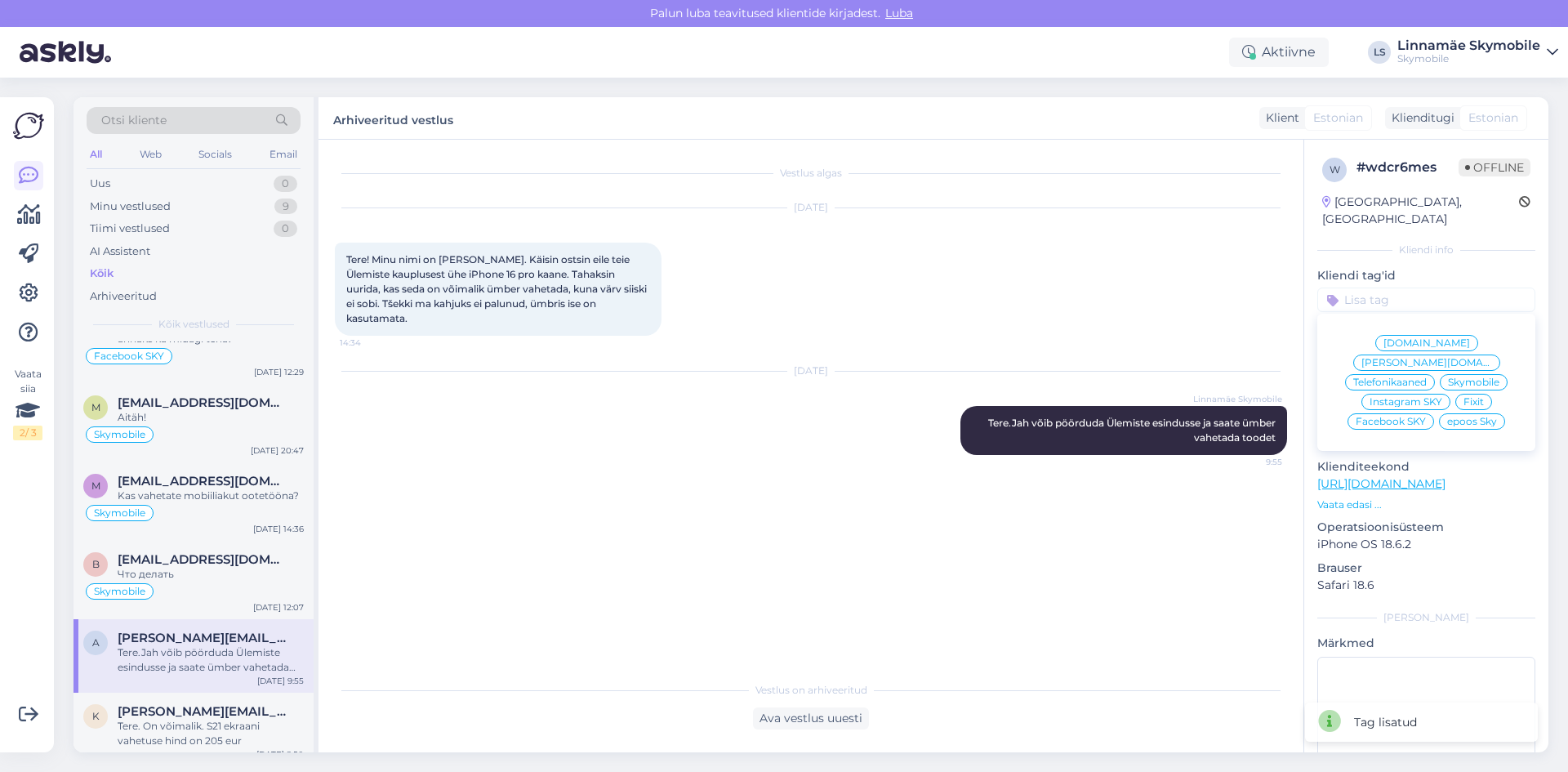
click at [1383, 338] on span "[DOMAIN_NAME]" at bounding box center [1426, 343] width 87 height 10
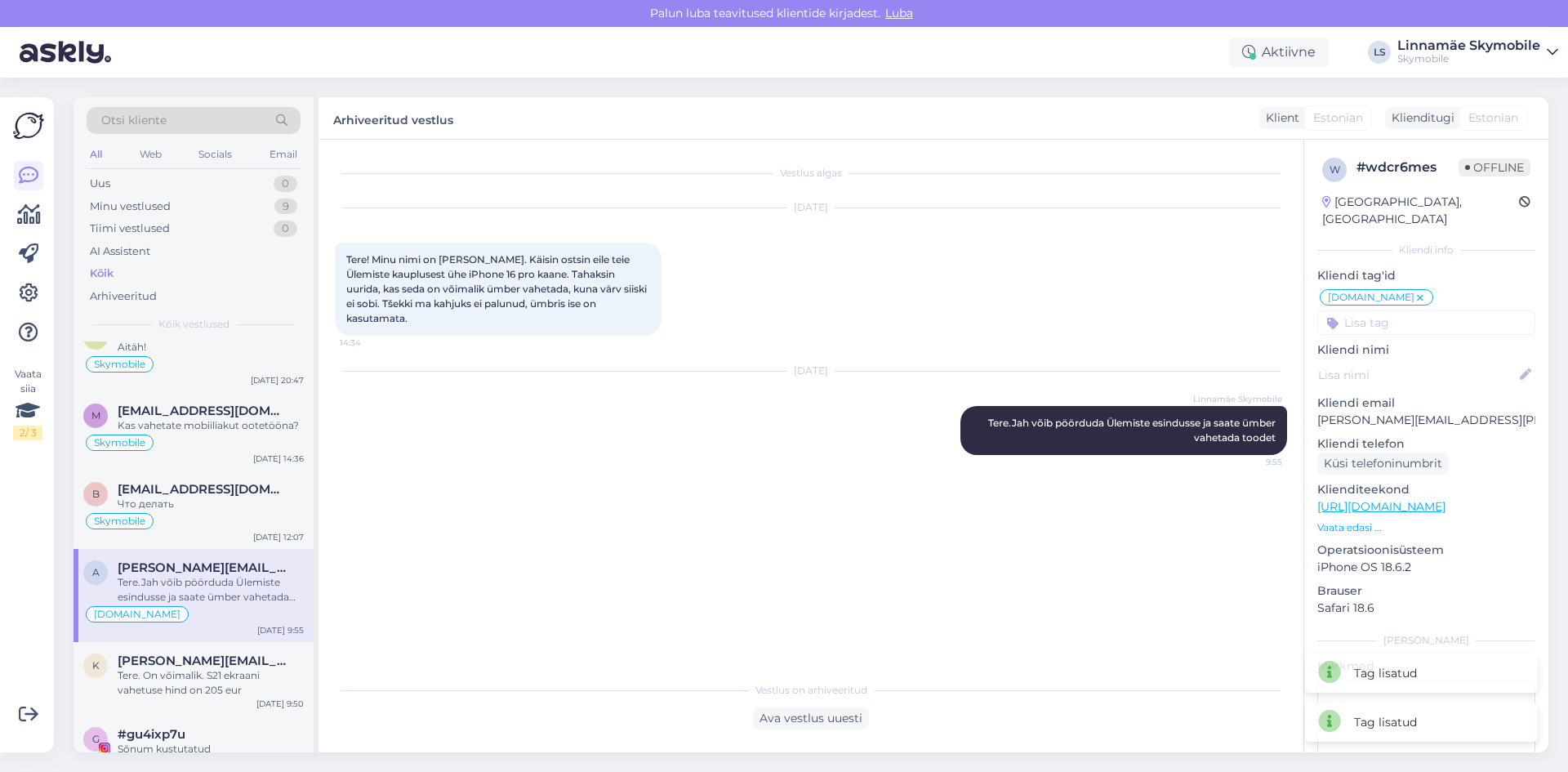
scroll to position [4494, 0]
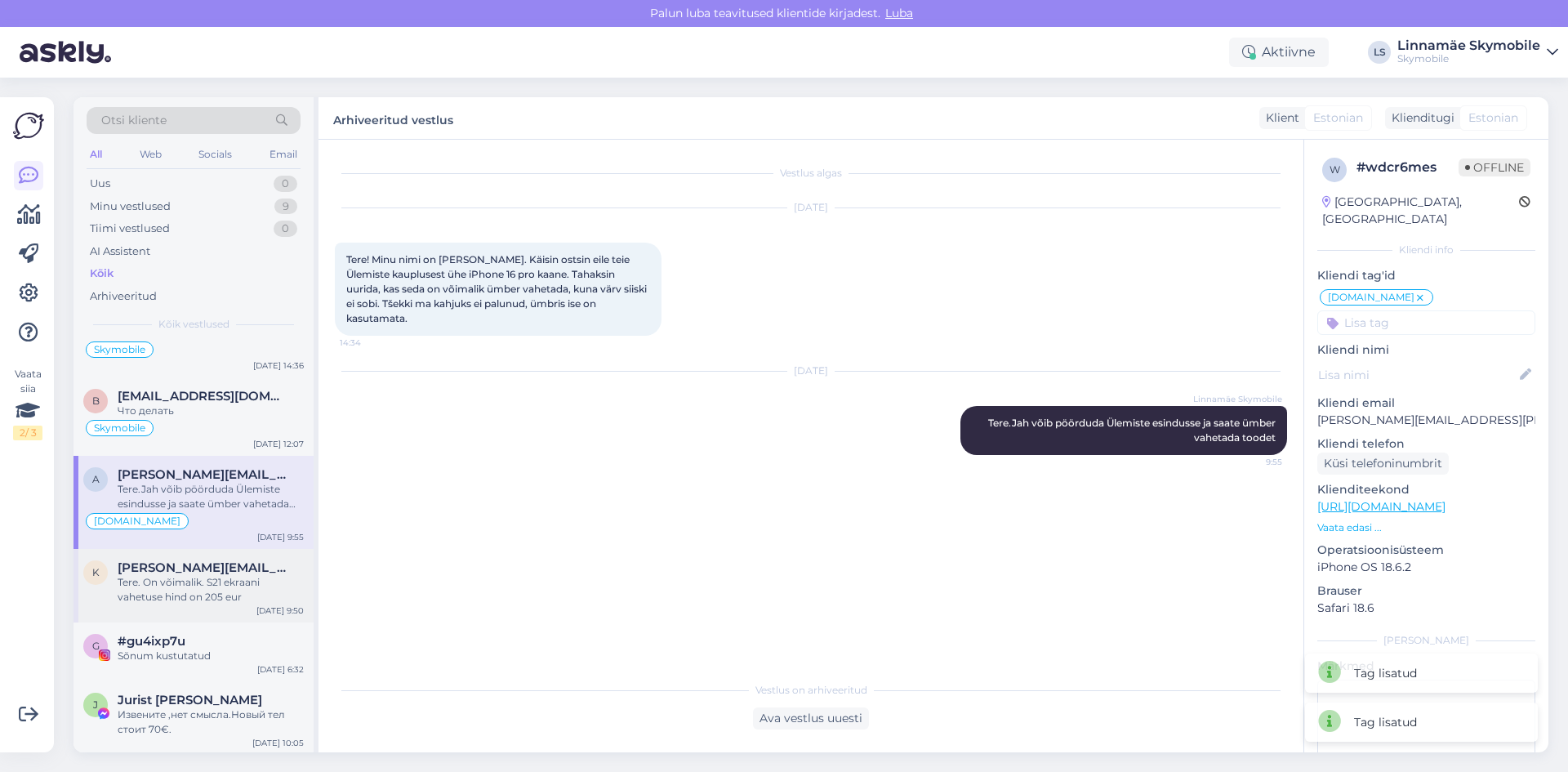
click at [176, 594] on div "Tere. On võimalik. S21 ekraani vahetuse hind on 205 eur" at bounding box center [210, 590] width 186 height 30
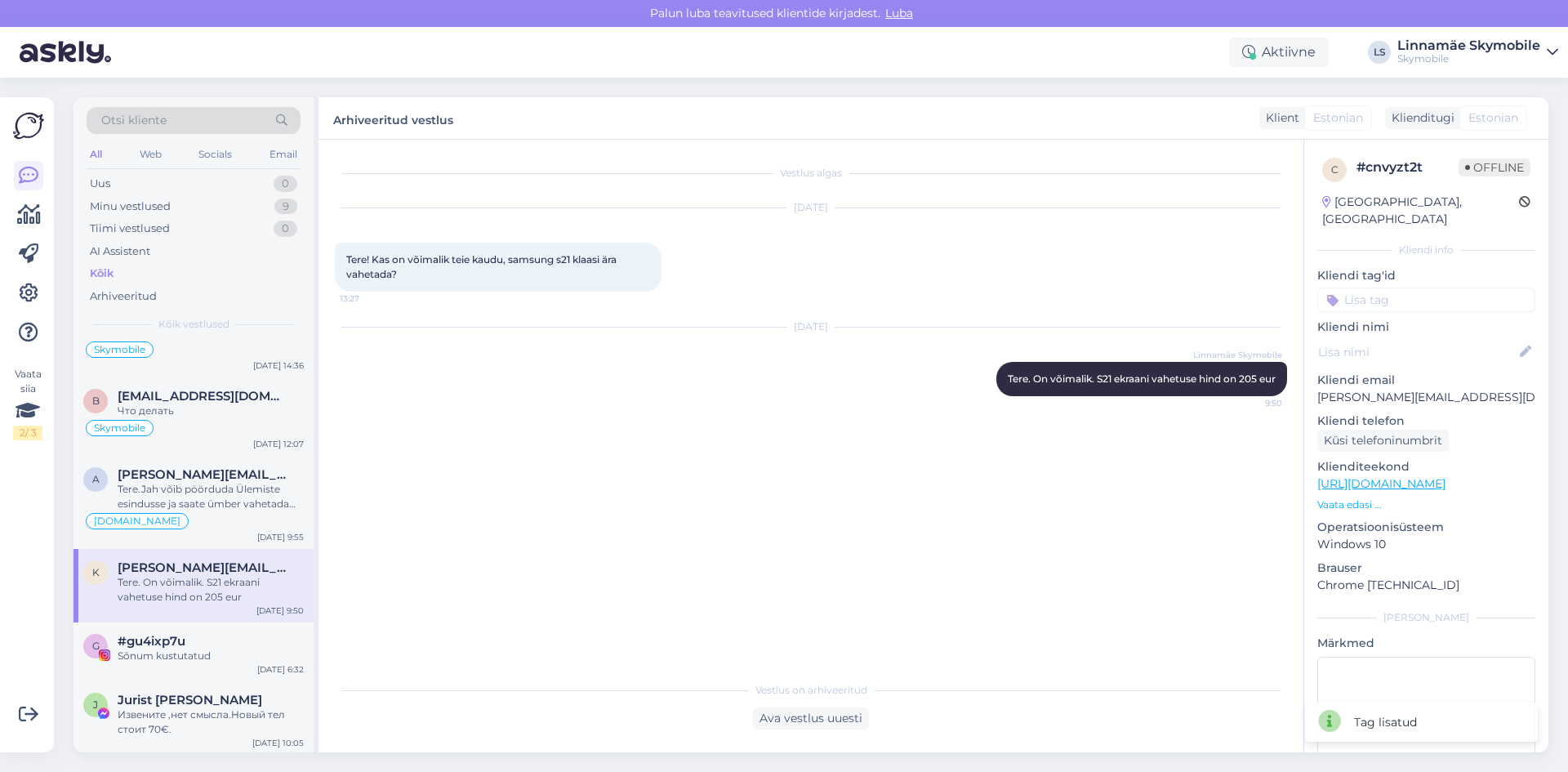
click at [1392, 288] on input at bounding box center [1426, 300] width 218 height 25
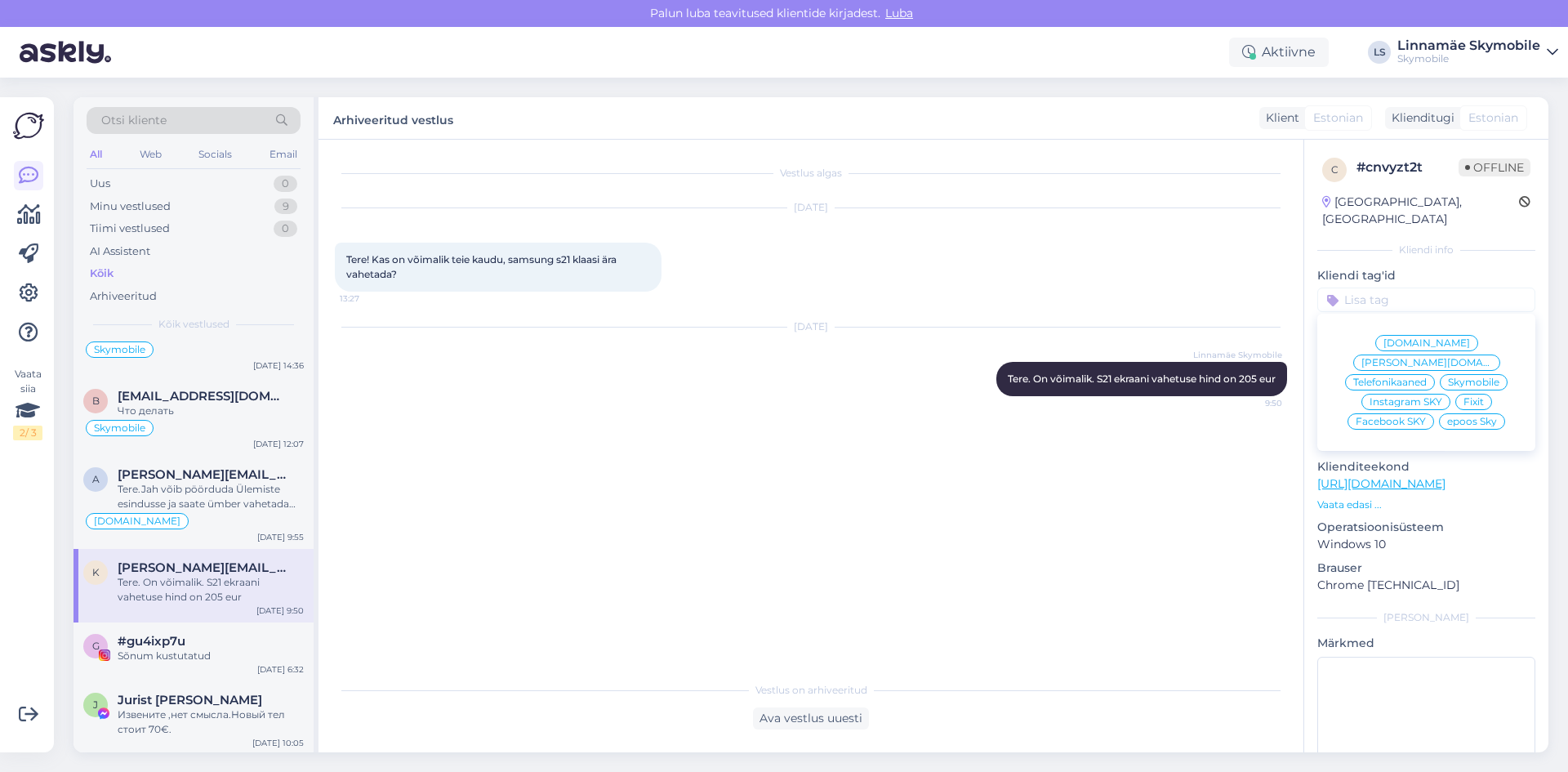
click at [1449, 377] on span "Skymobile" at bounding box center [1474, 382] width 51 height 10
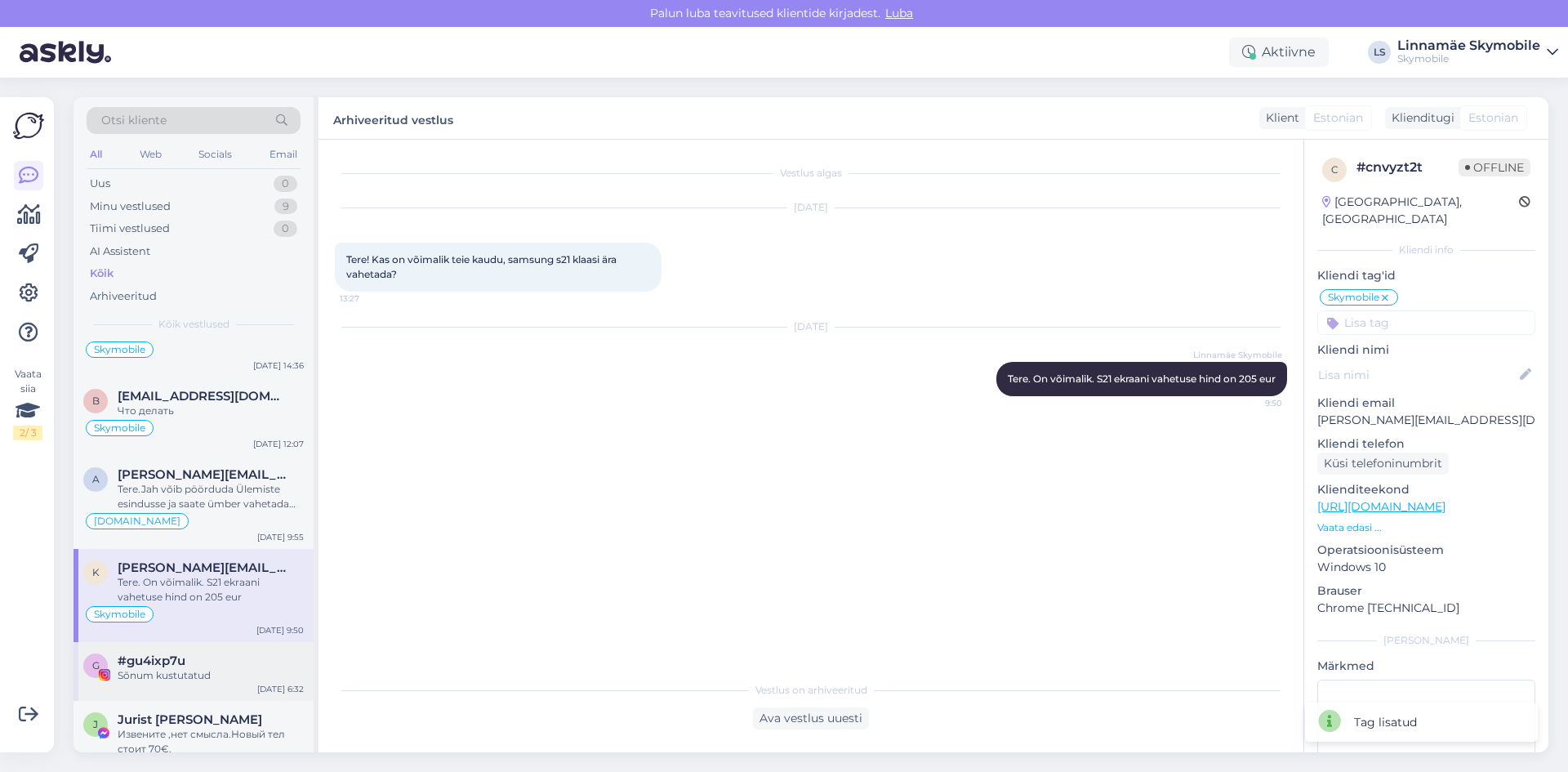
click at [159, 671] on div "Sõnum kustutatud" at bounding box center [210, 675] width 186 height 14
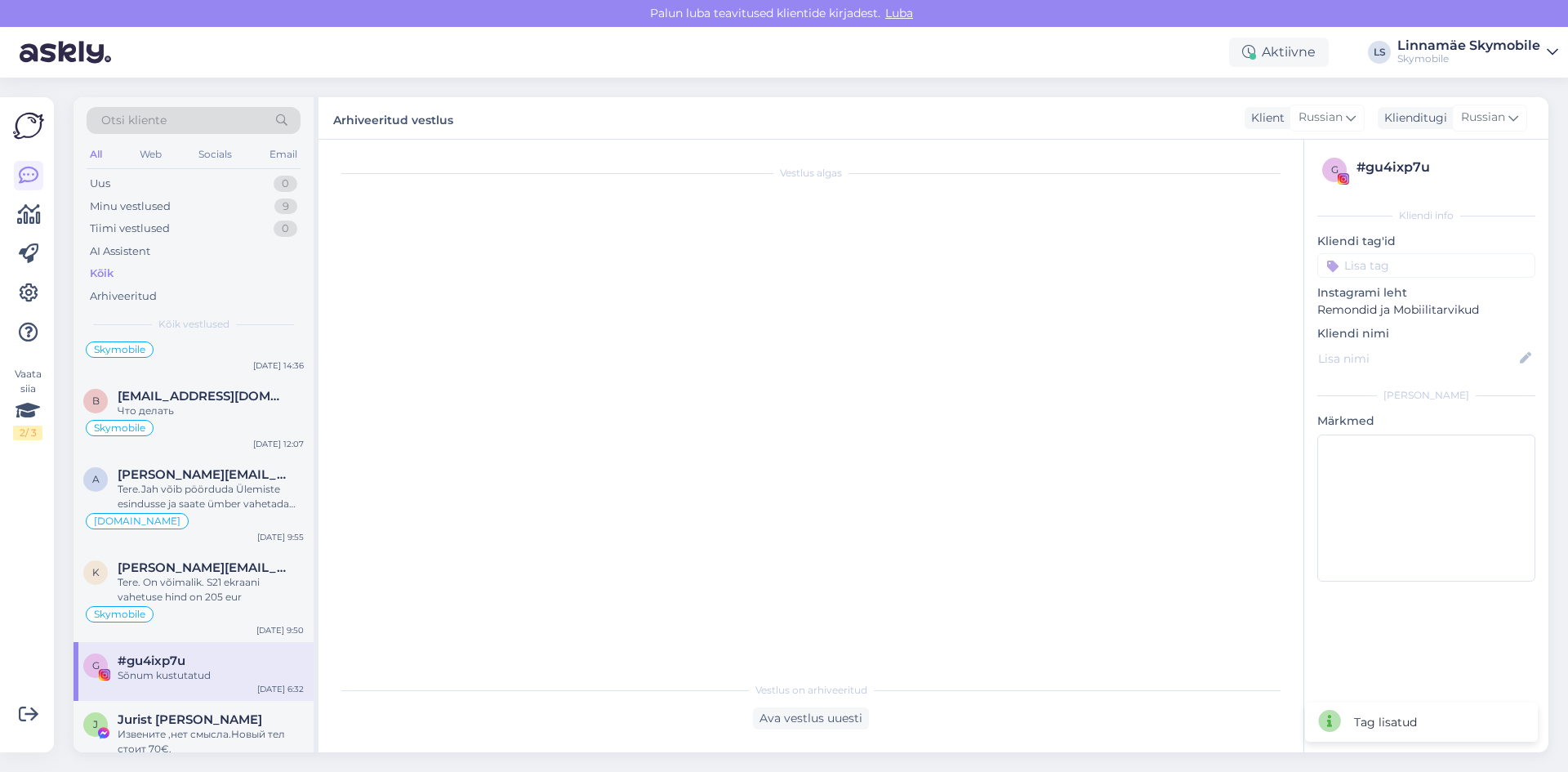
click at [1424, 268] on input at bounding box center [1426, 266] width 218 height 25
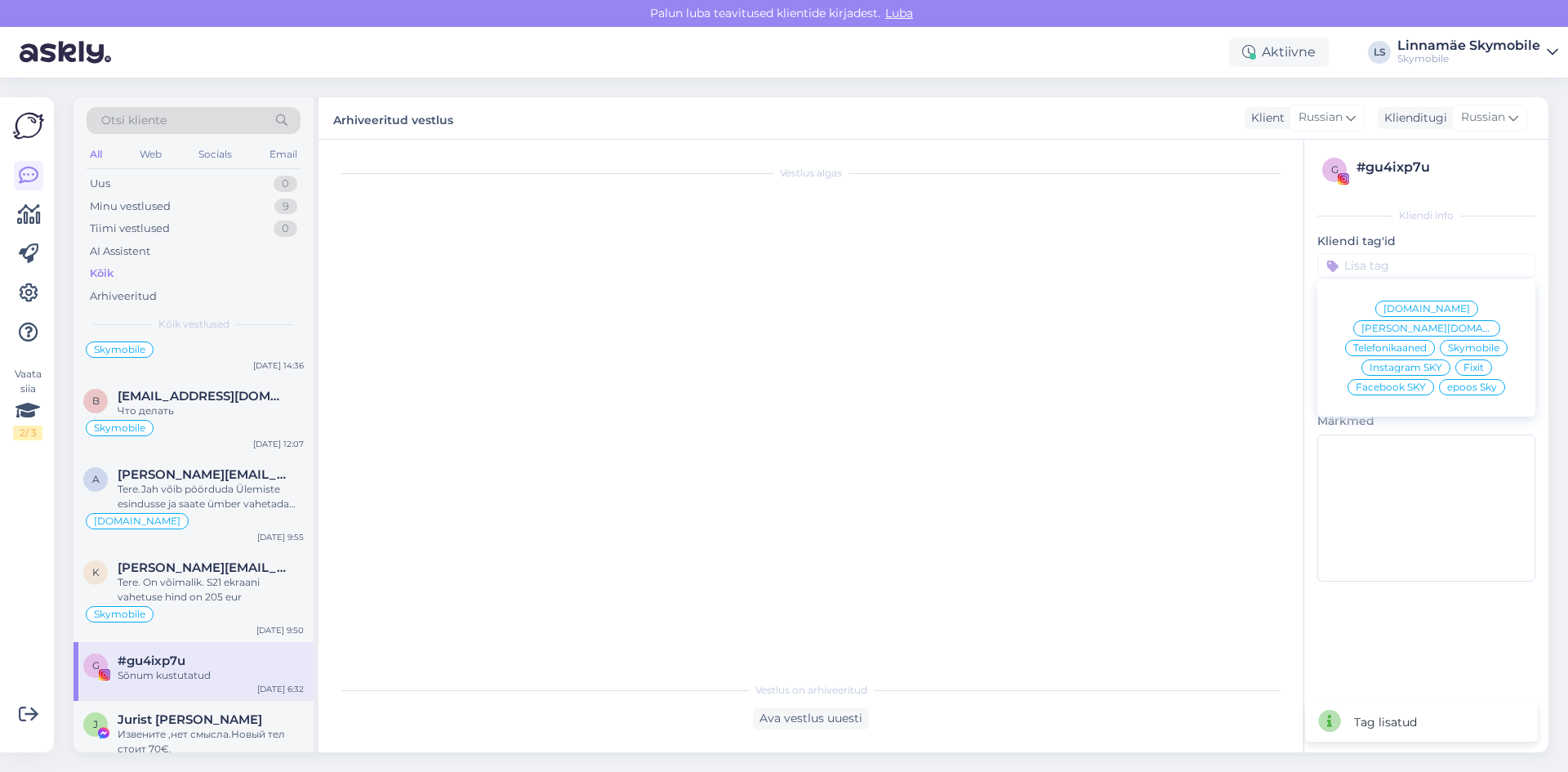
click at [1418, 363] on span "Instagram SKY" at bounding box center [1406, 368] width 72 height 10
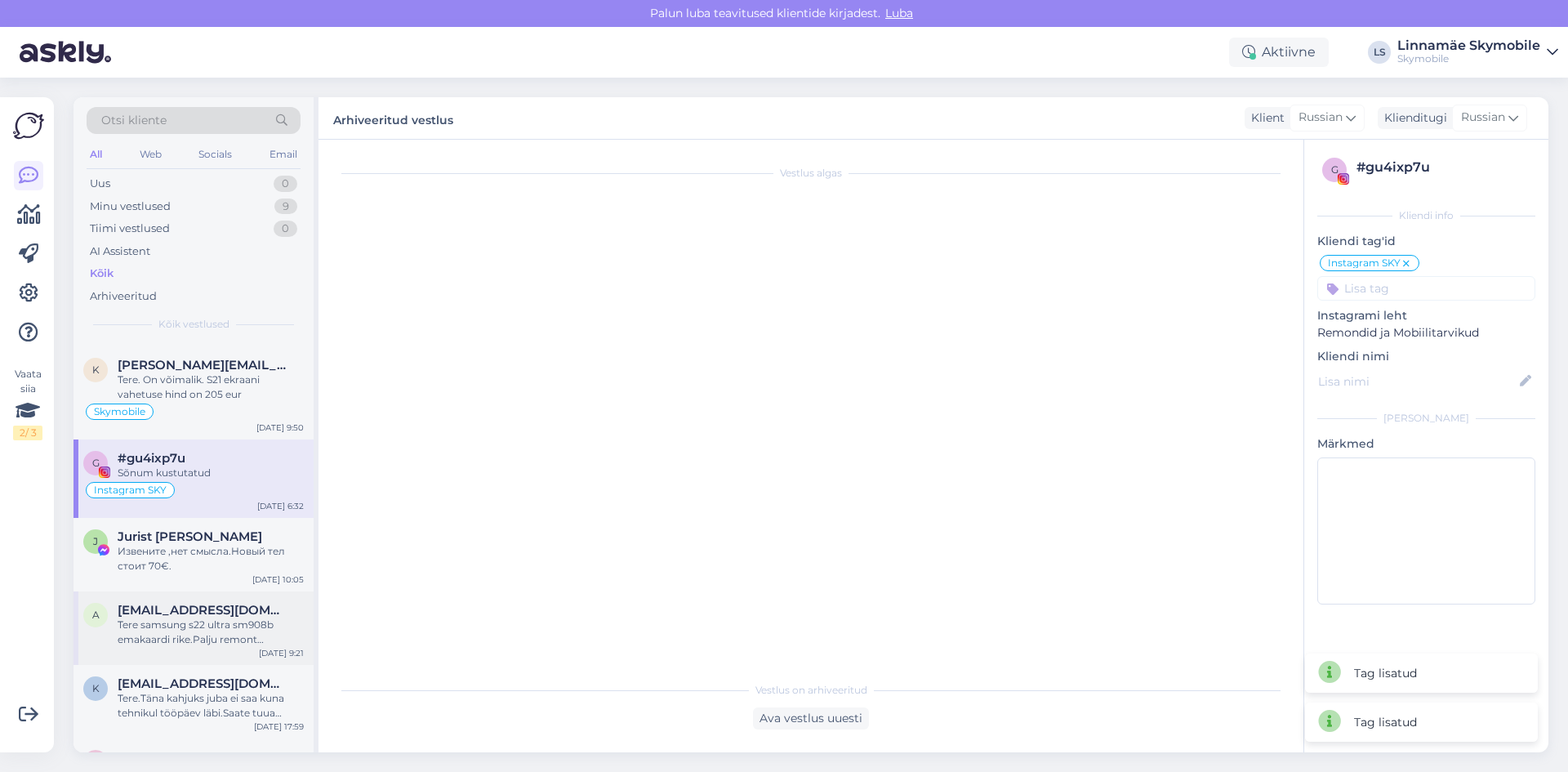
scroll to position [4739, 0]
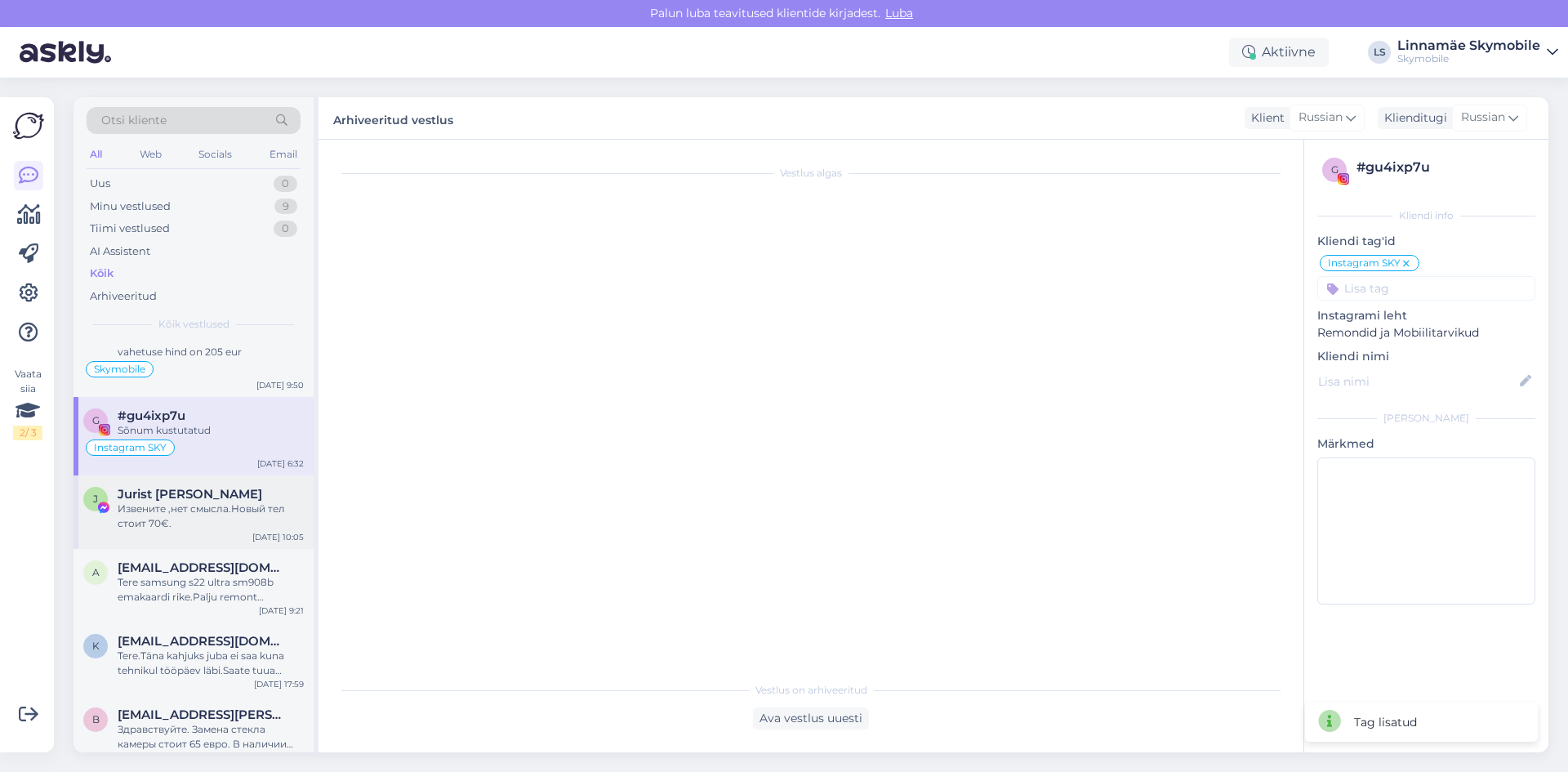
click at [141, 520] on div "Извените ,нет смысла.Новый тел стоит 70€." at bounding box center [210, 516] width 186 height 30
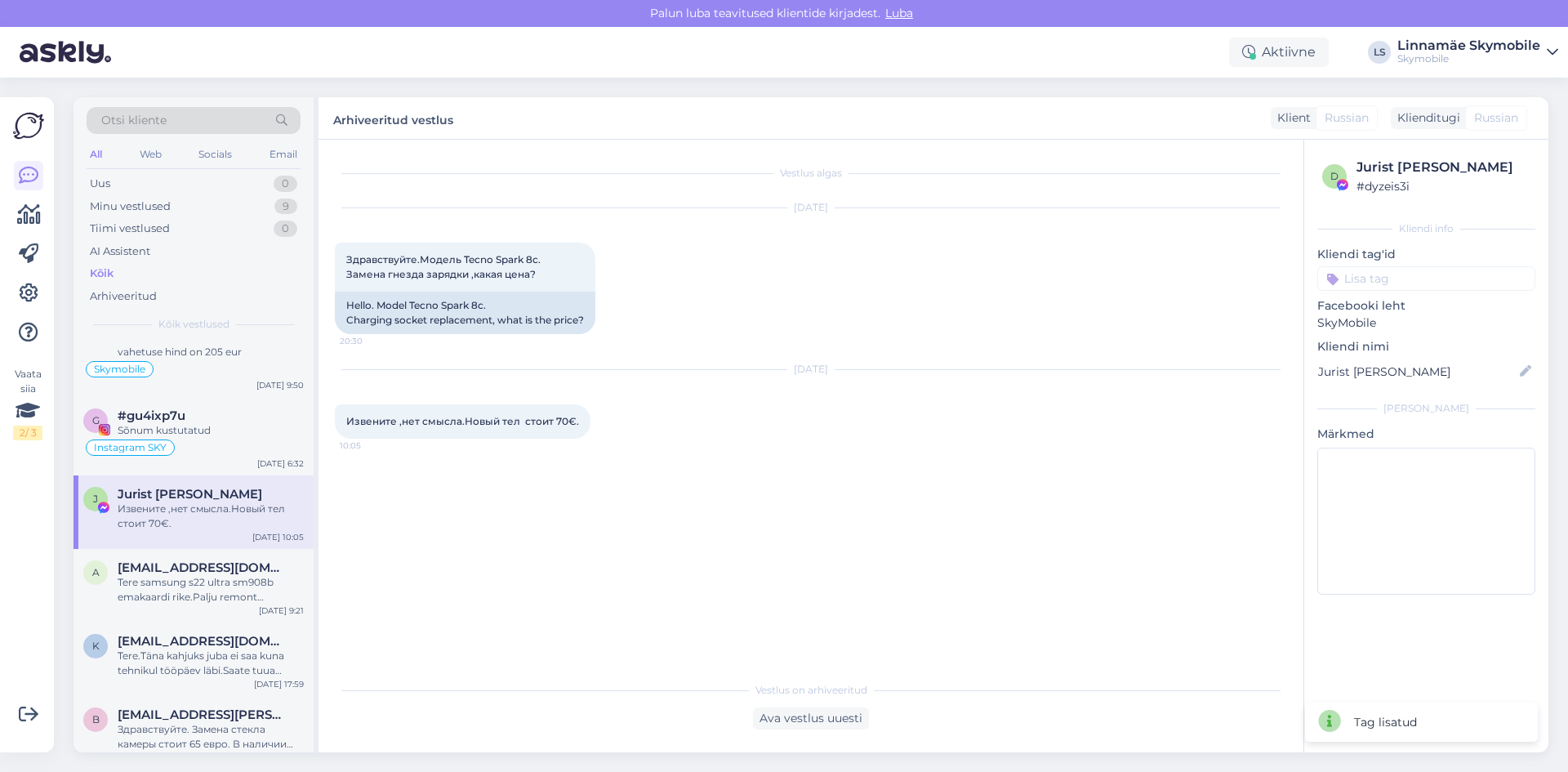
click at [1464, 274] on input at bounding box center [1426, 278] width 218 height 25
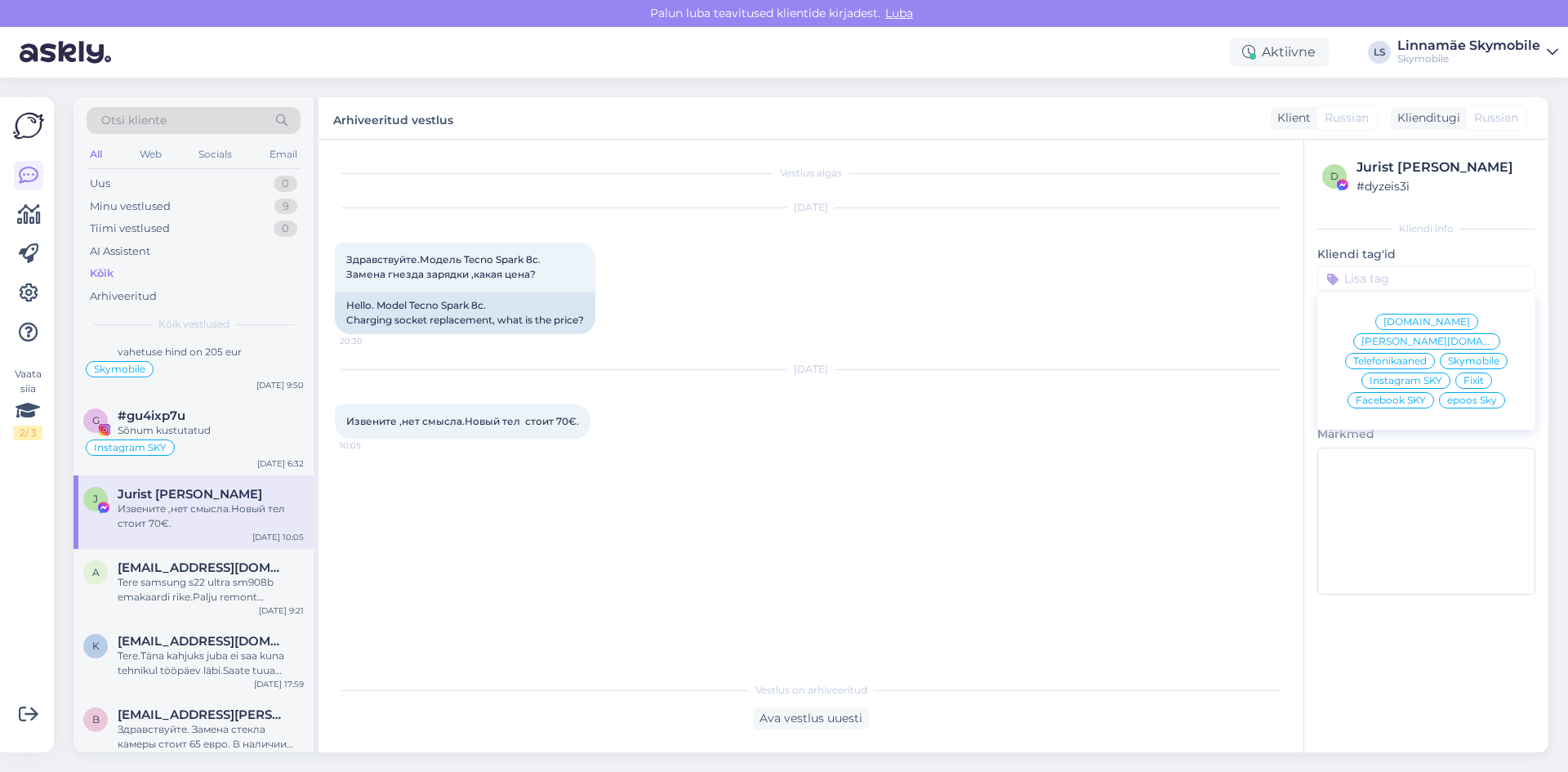
click at [1220, 461] on div "Vestlus algas [DATE] Здравствуйте.Модель Tecno Spark 8c. Замена гнезда зарядки …" at bounding box center [818, 407] width 967 height 502
click at [1415, 285] on input at bounding box center [1426, 278] width 218 height 25
click at [1405, 396] on span "Facebook SKY" at bounding box center [1391, 400] width 70 height 10
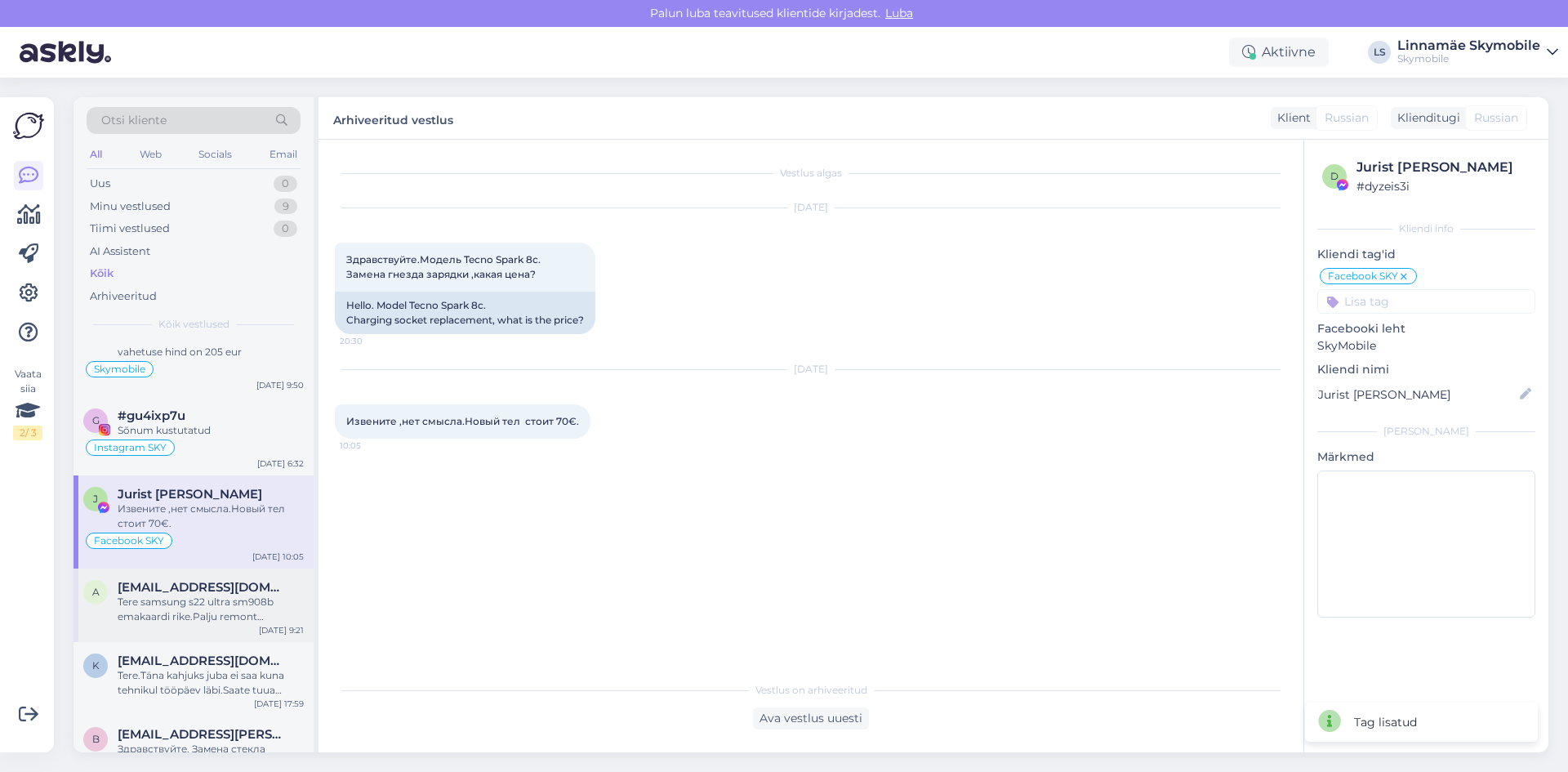
click at [201, 628] on div "a [EMAIL_ADDRESS][DOMAIN_NAME] Tere samsung s22 ultra sm908b emakaardi rike.Pal…" at bounding box center [193, 605] width 240 height 73
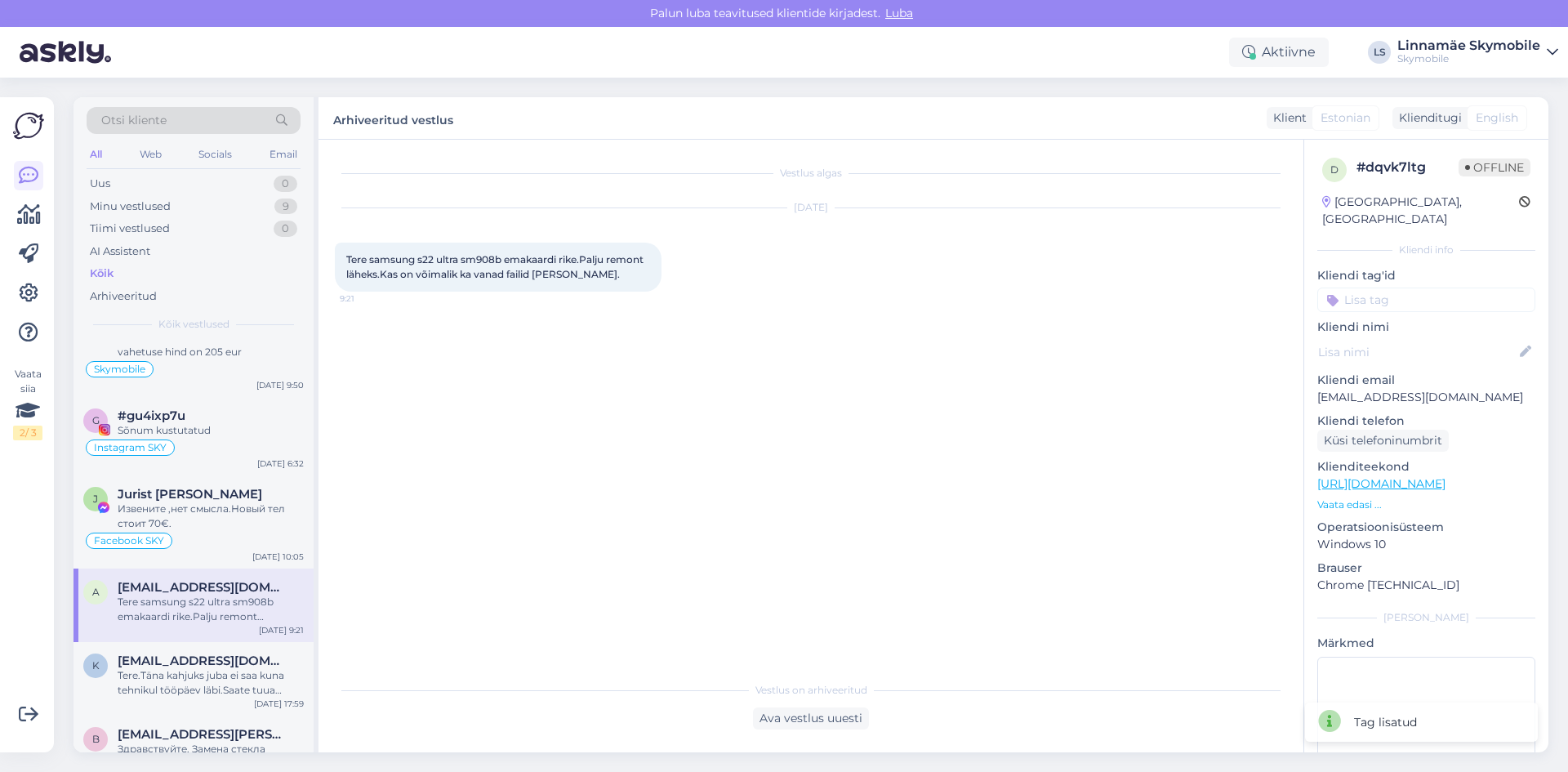
click at [1433, 288] on input at bounding box center [1426, 300] width 218 height 25
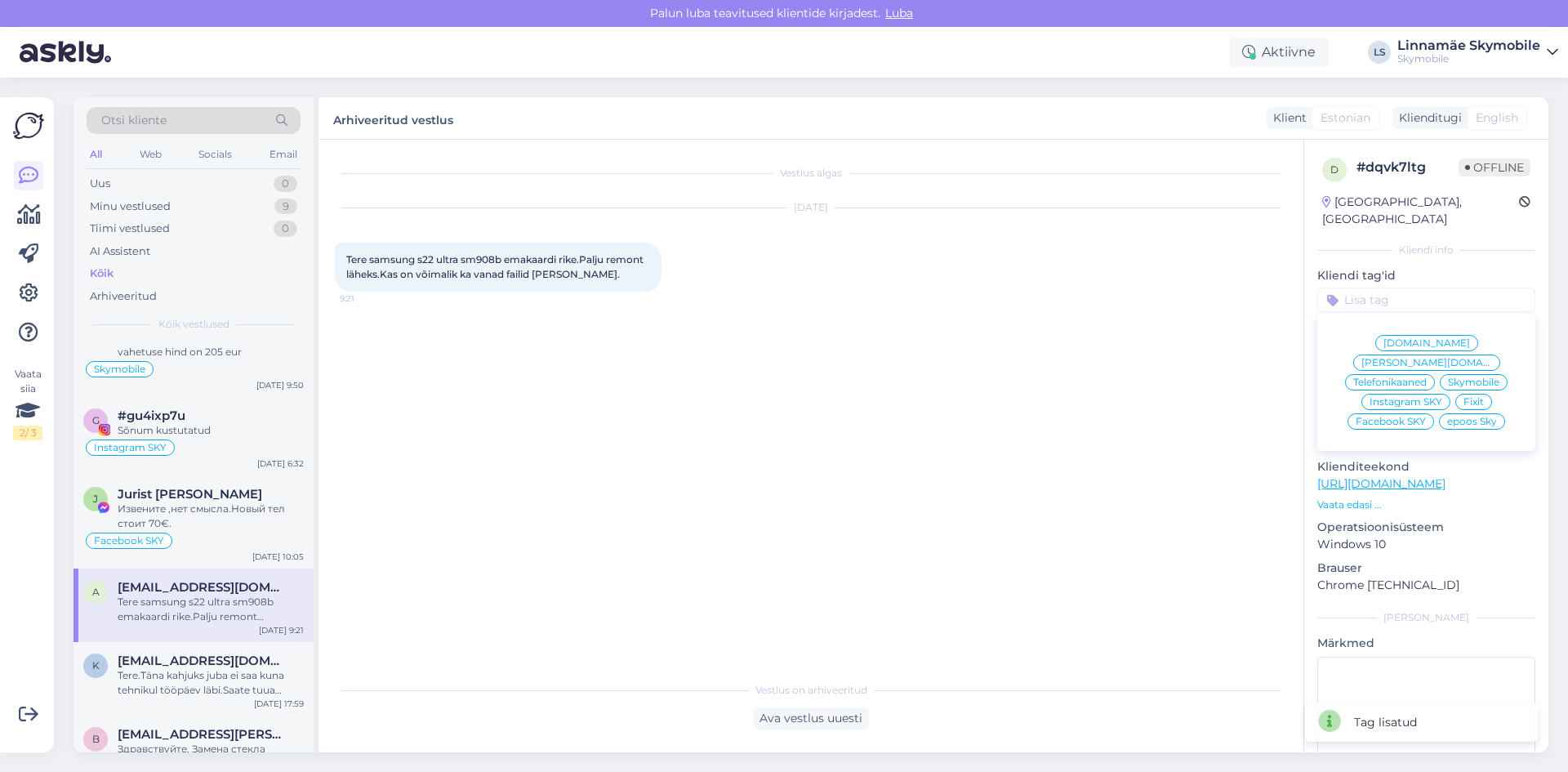
click at [1450, 377] on span "Skymobile" at bounding box center [1474, 382] width 51 height 10
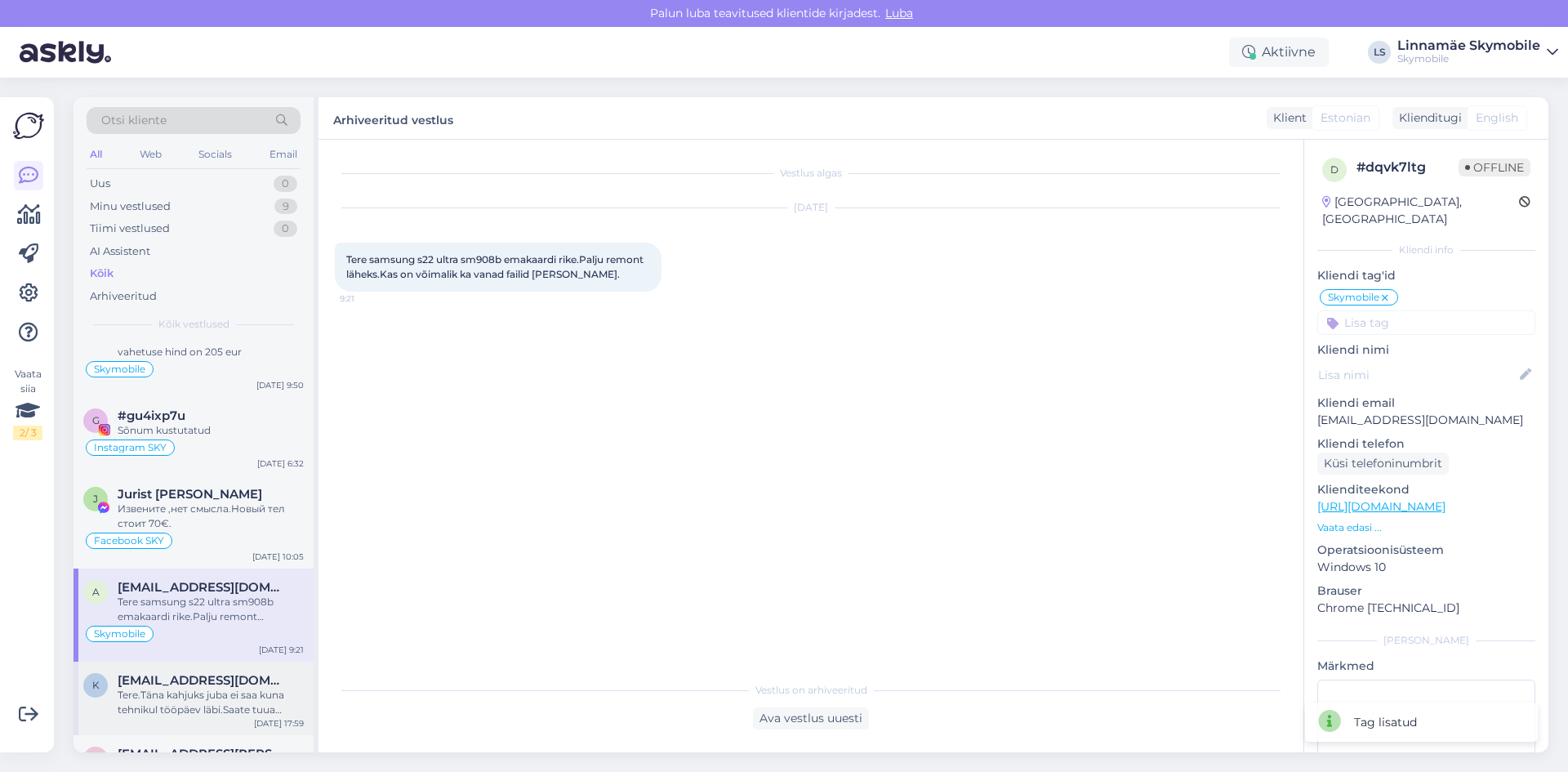
click at [173, 677] on span "[EMAIL_ADDRESS][DOMAIN_NAME]" at bounding box center [202, 680] width 170 height 14
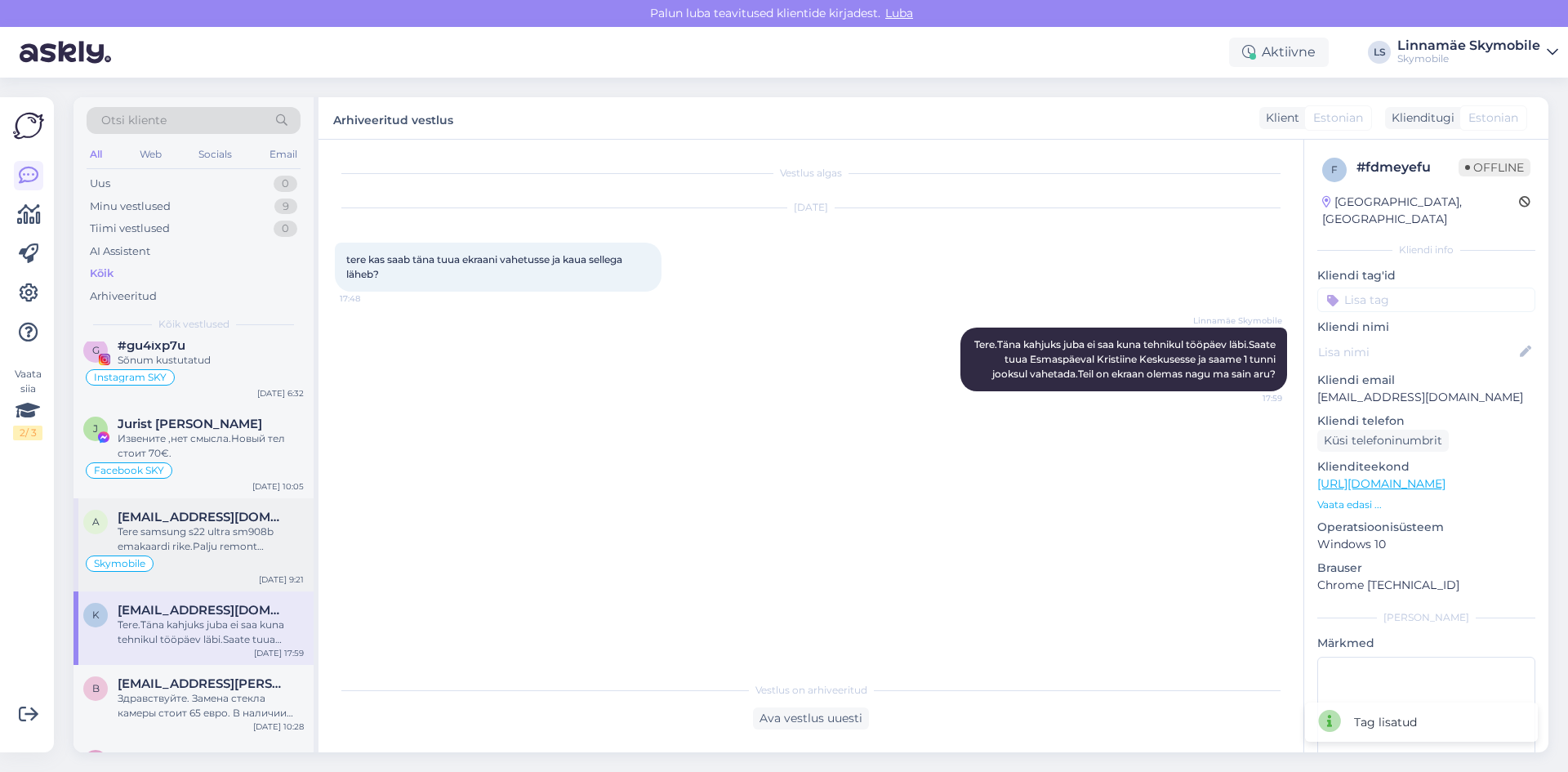
scroll to position [4903, 0]
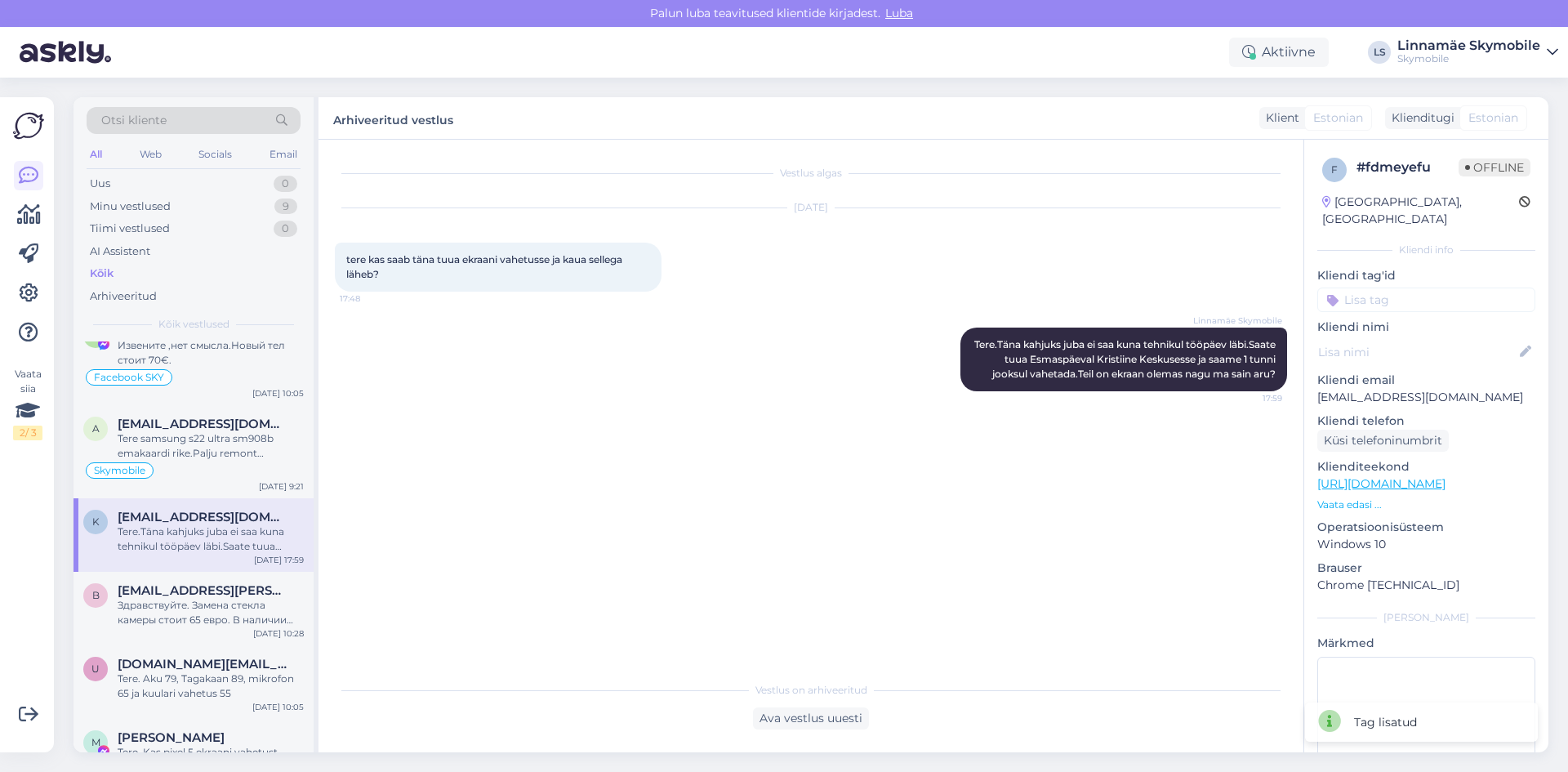
click at [1396, 288] on input at bounding box center [1426, 300] width 218 height 25
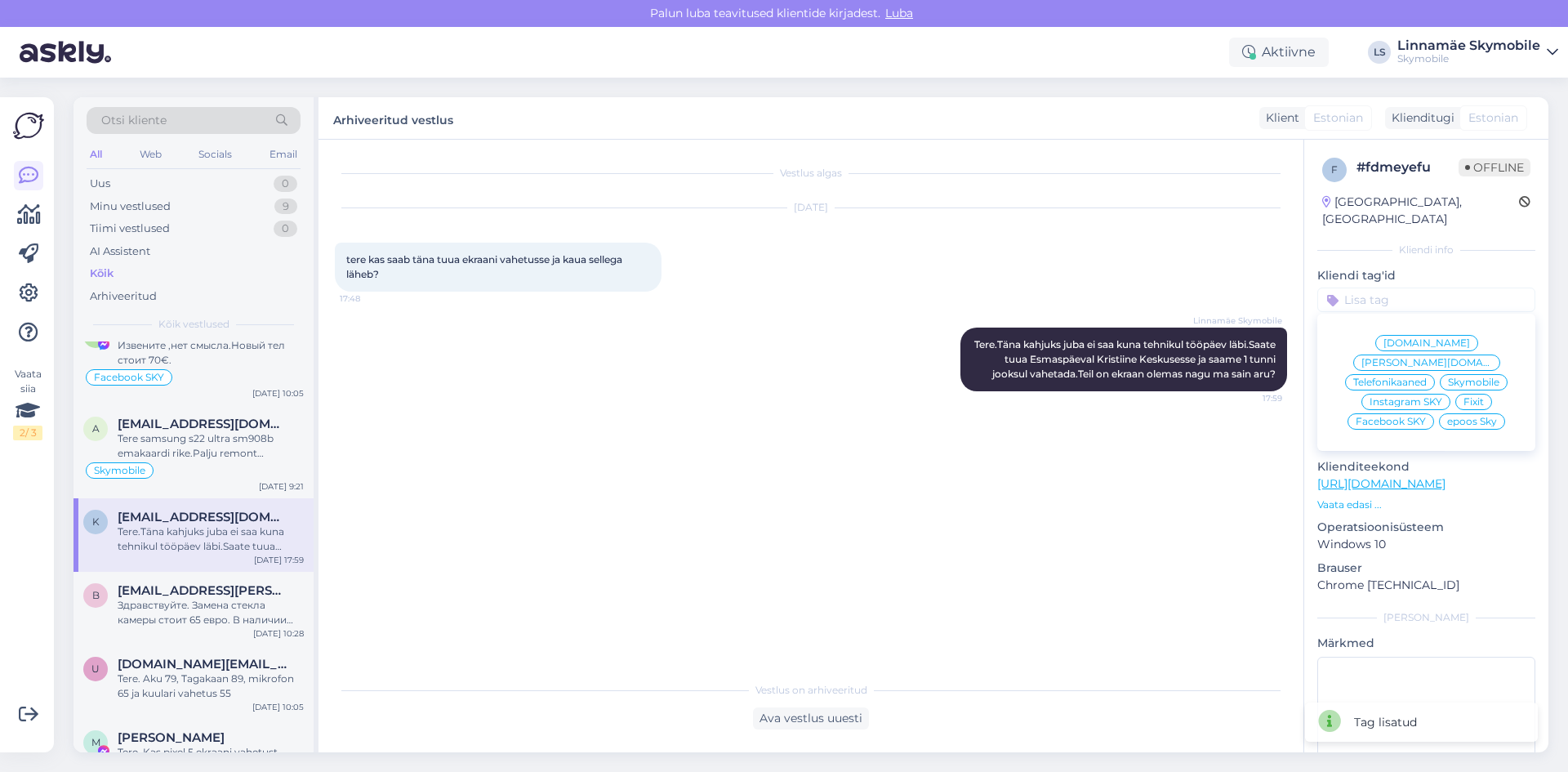
click at [1455, 377] on span "Skymobile" at bounding box center [1474, 382] width 51 height 10
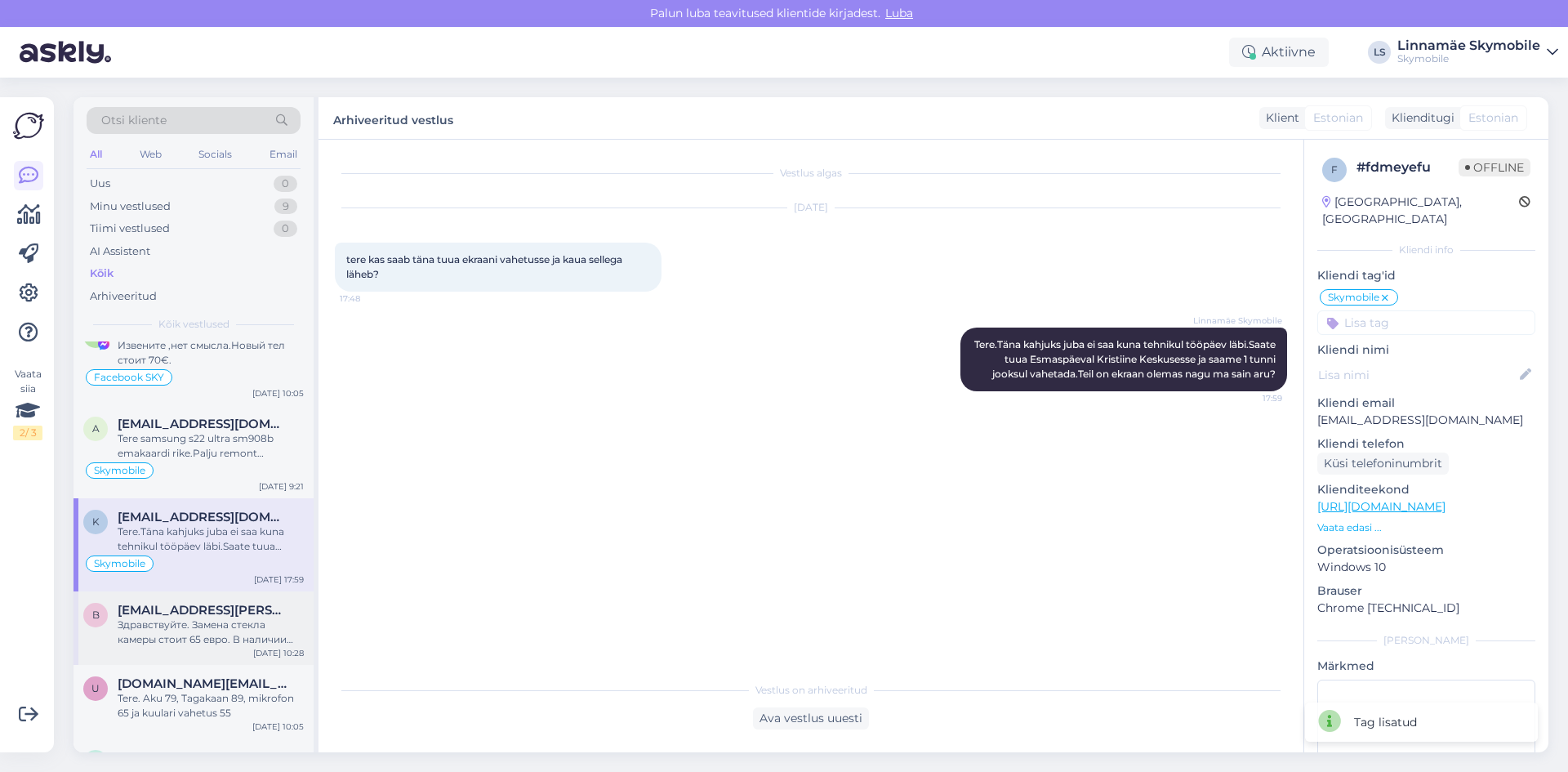
click at [152, 619] on div "Здравствуйте. Замена стекла камеры стоит 65 евро. В наличии есть все цвета кром…" at bounding box center [210, 632] width 186 height 30
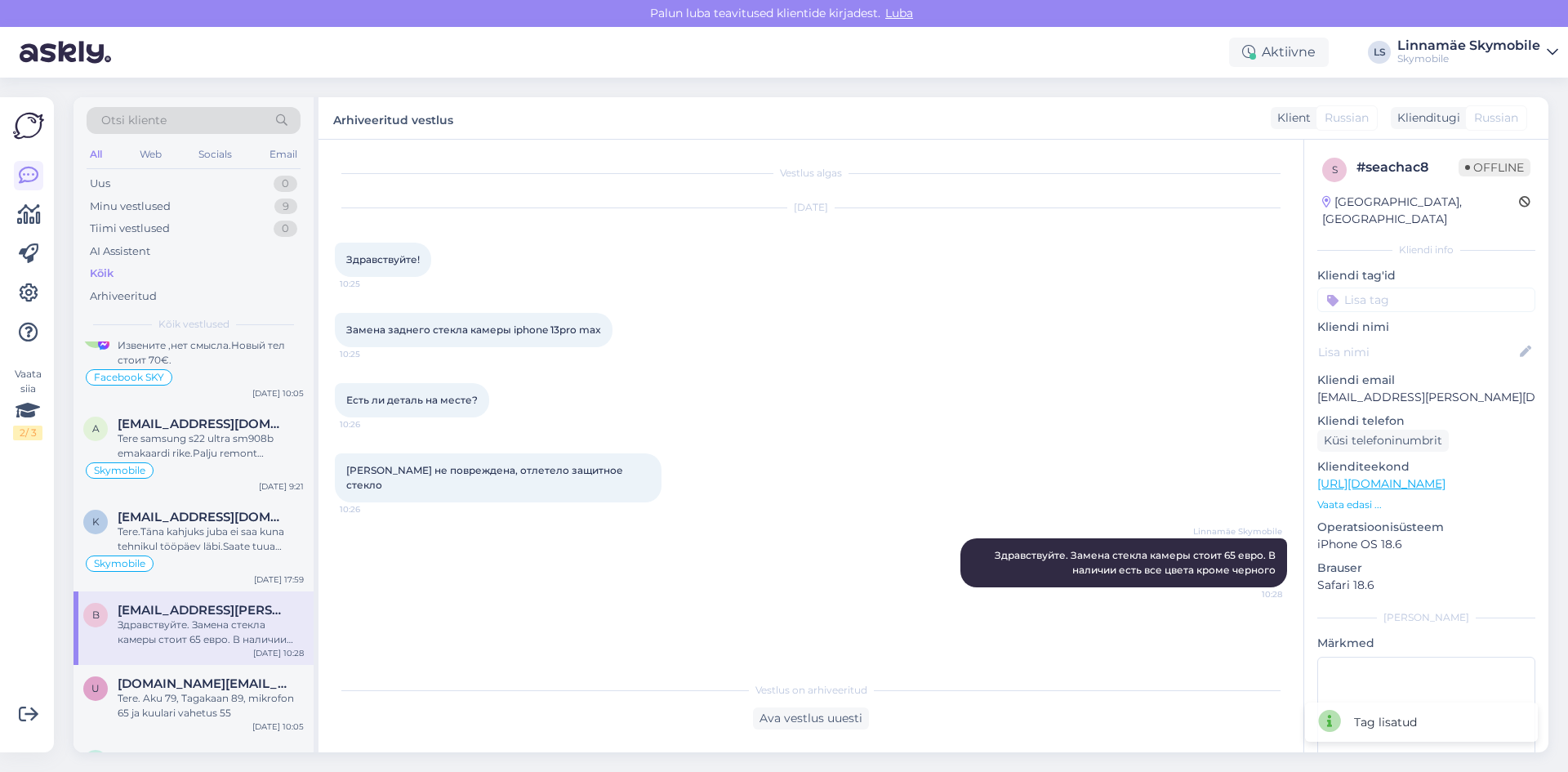
click at [1393, 289] on input at bounding box center [1426, 300] width 218 height 25
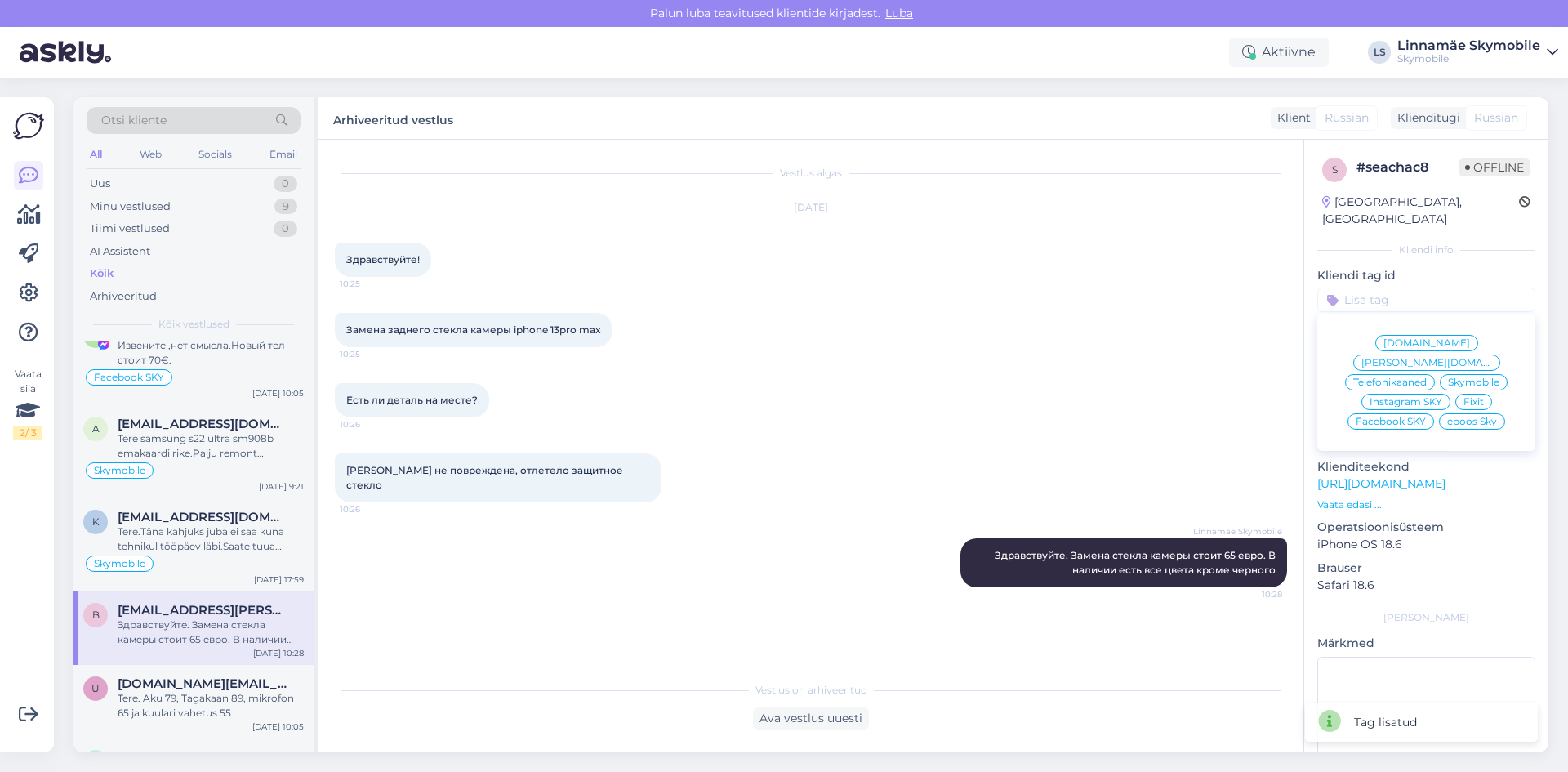
click at [1479, 377] on span "Skymobile" at bounding box center [1474, 382] width 51 height 10
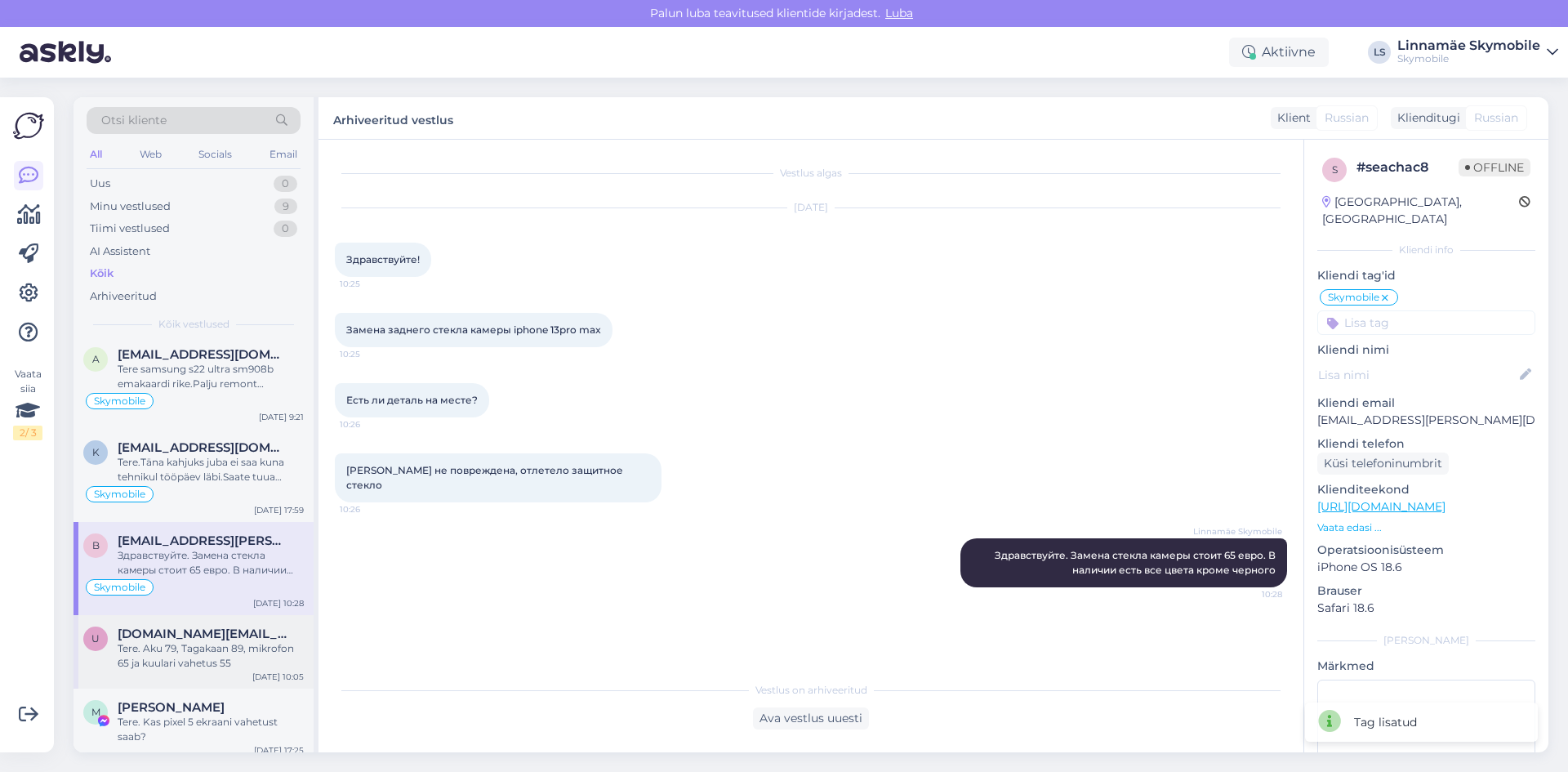
scroll to position [5066, 0]
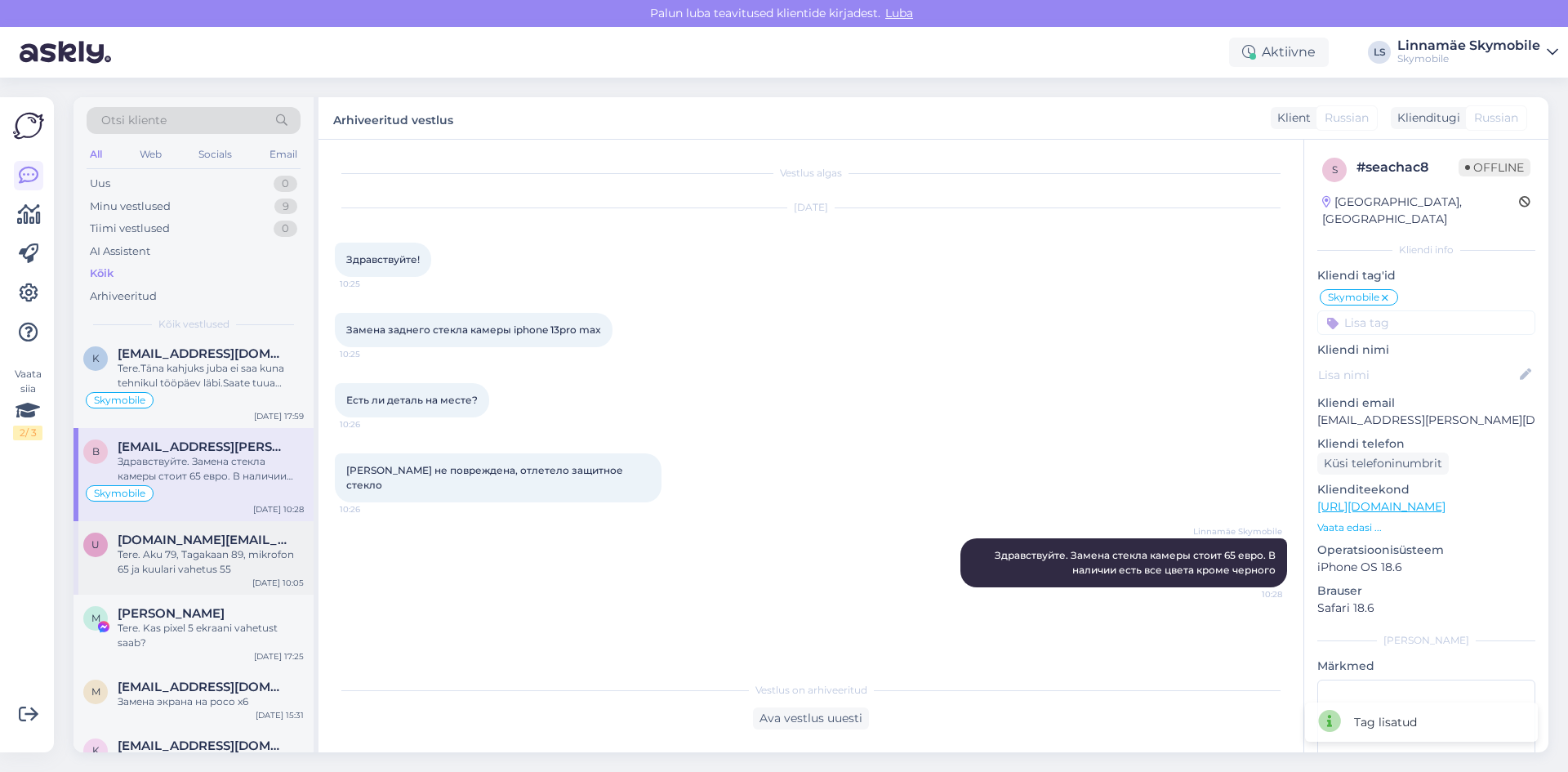
click at [226, 559] on div "Tere. Aku 79, Tagakaan 89, mikrofon 65 ja kuulari vahetus 55" at bounding box center [210, 561] width 186 height 30
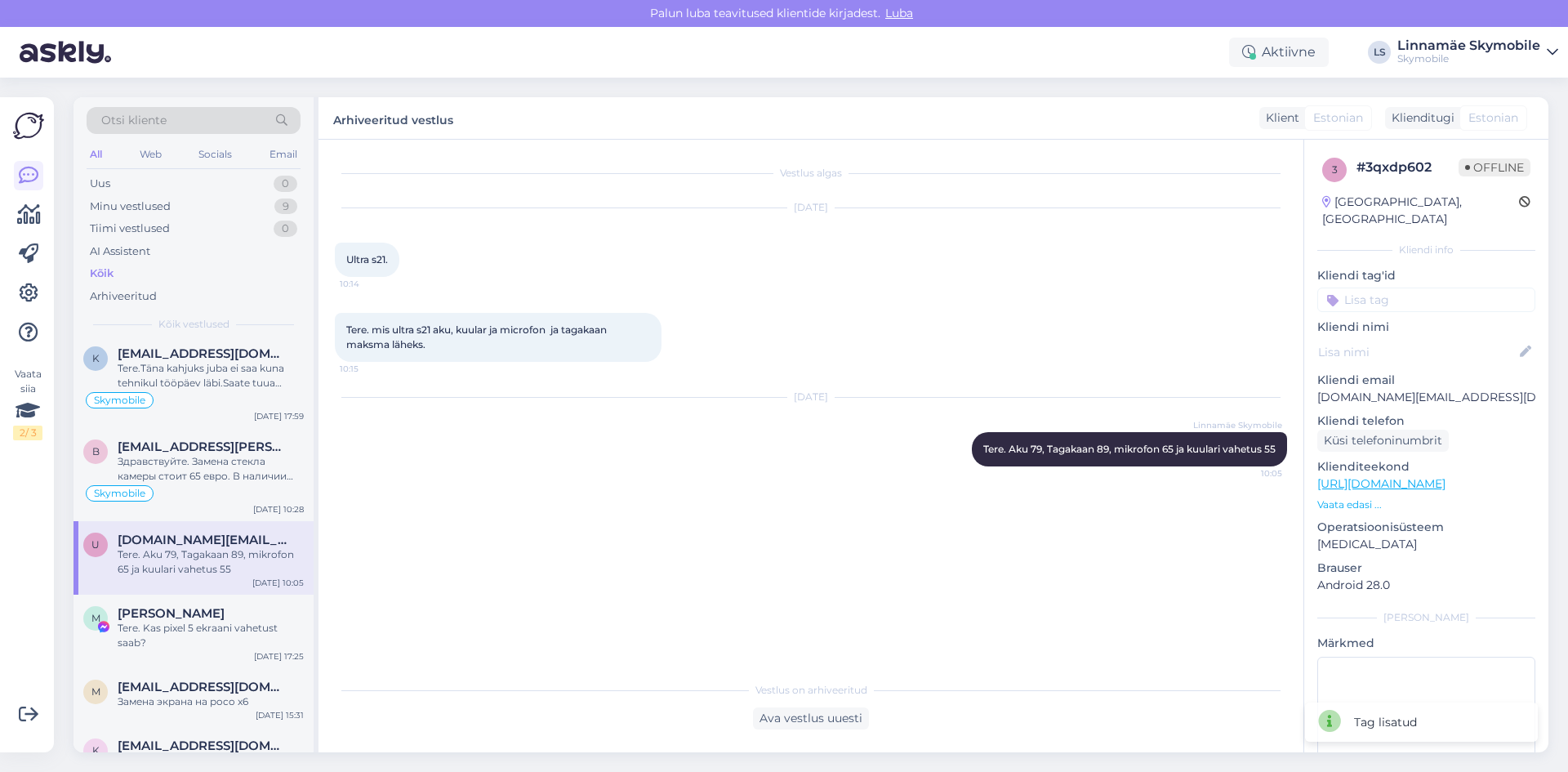
click at [1397, 289] on input at bounding box center [1426, 300] width 218 height 25
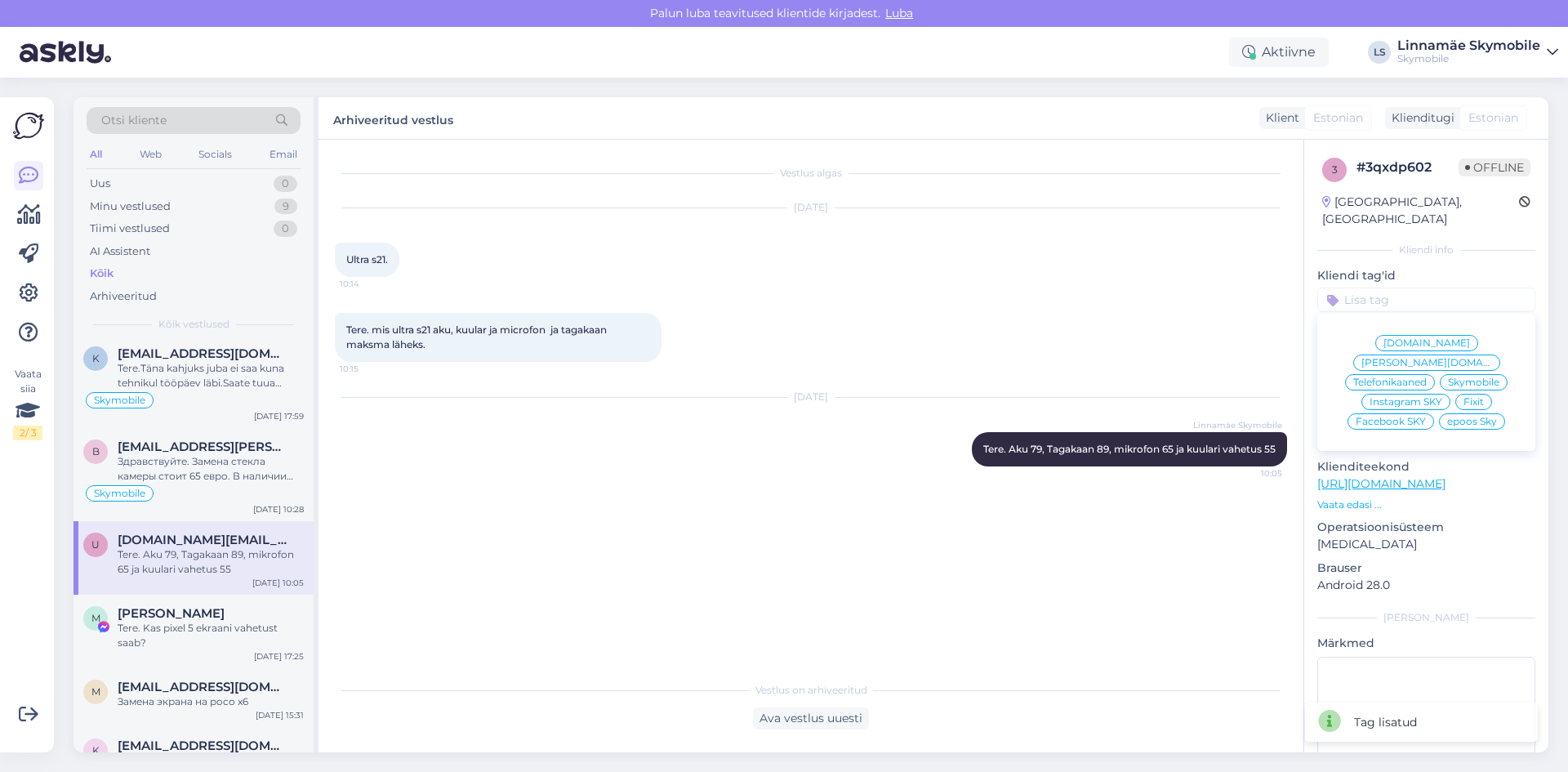
click at [1462, 377] on span "Skymobile" at bounding box center [1474, 382] width 51 height 10
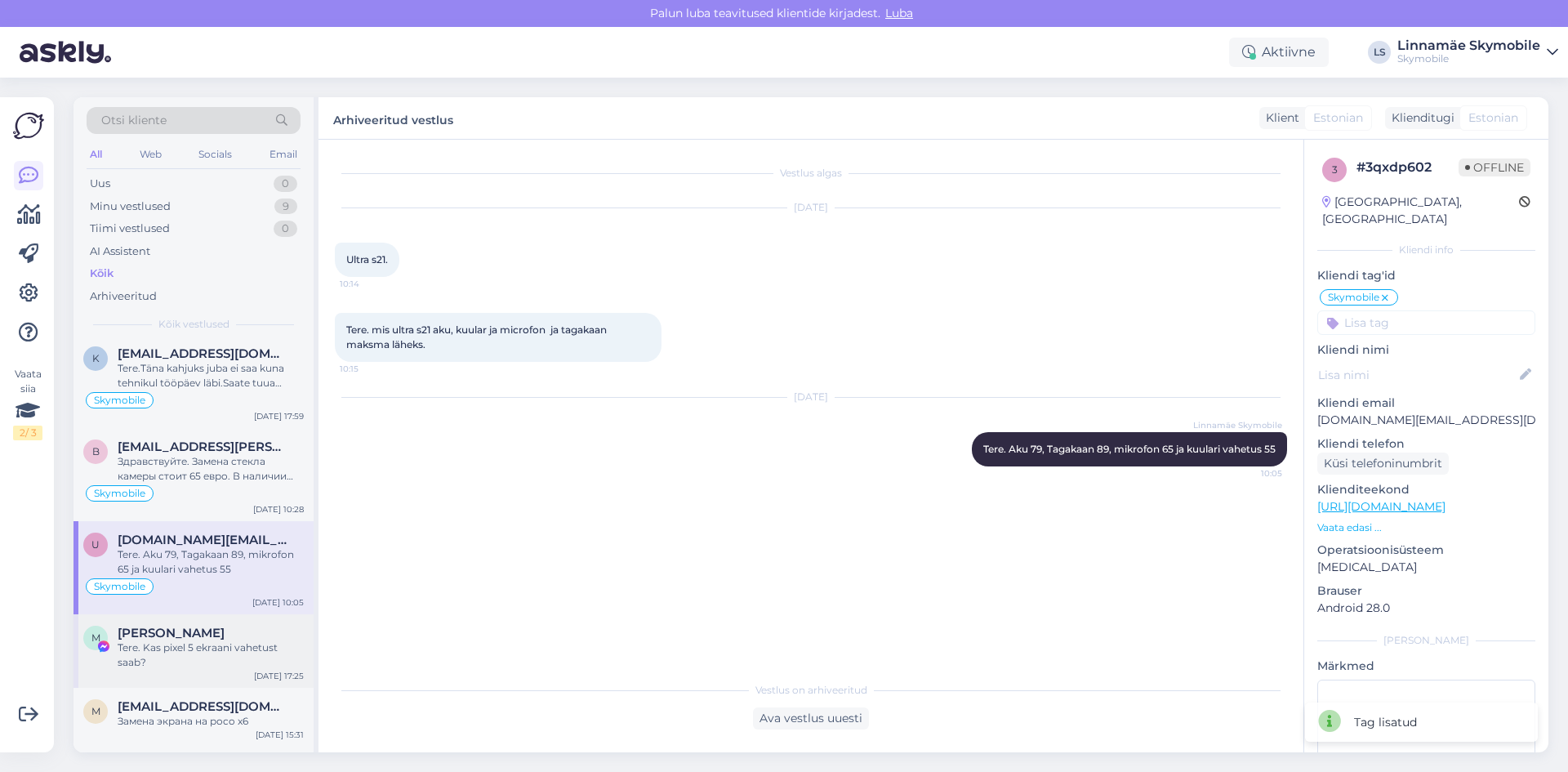
click at [161, 638] on span "[PERSON_NAME]" at bounding box center [171, 633] width 107 height 14
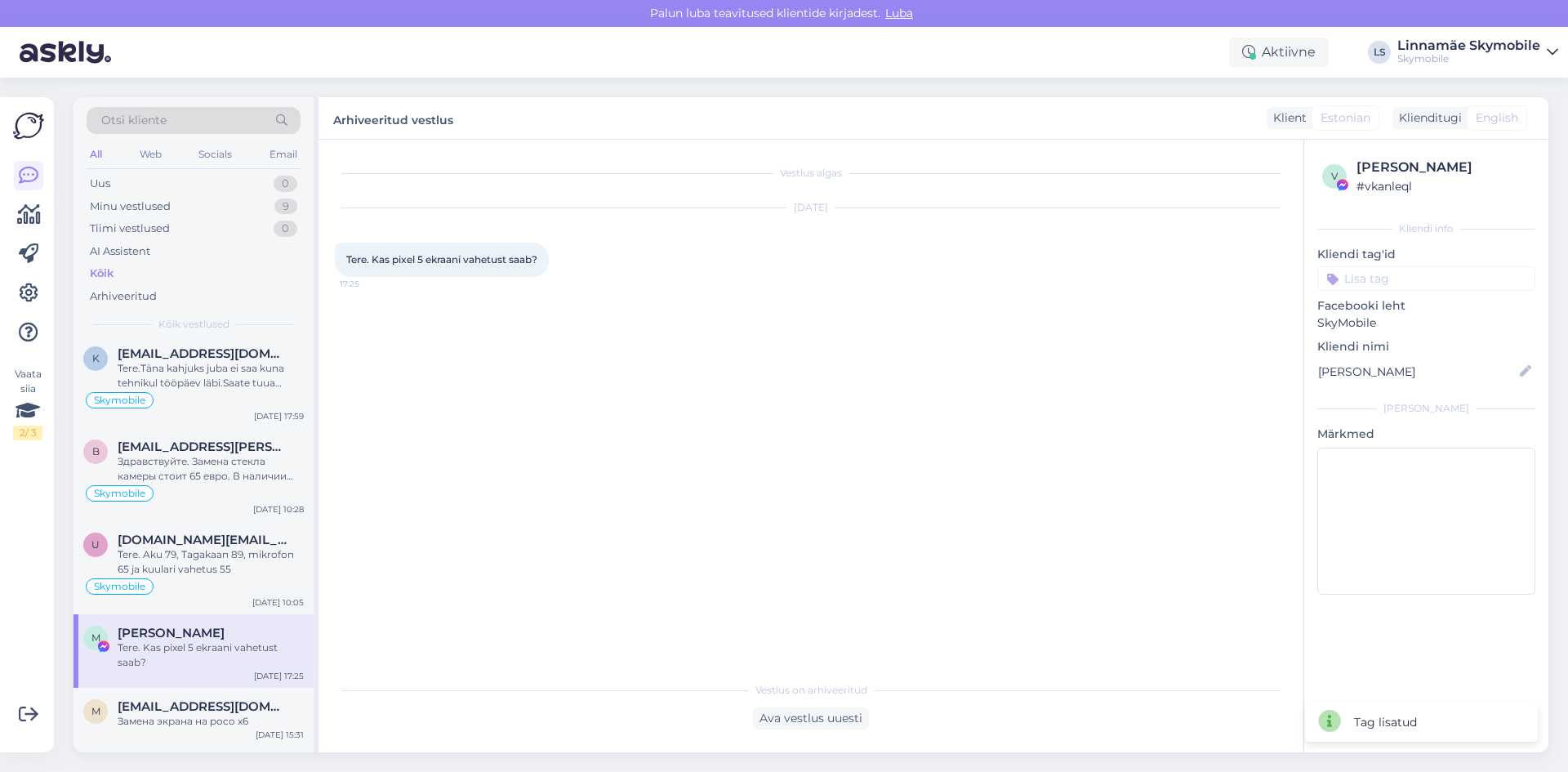
click at [1394, 274] on input at bounding box center [1426, 278] width 218 height 25
click at [1383, 396] on span "Facebook SKY" at bounding box center [1391, 400] width 70 height 10
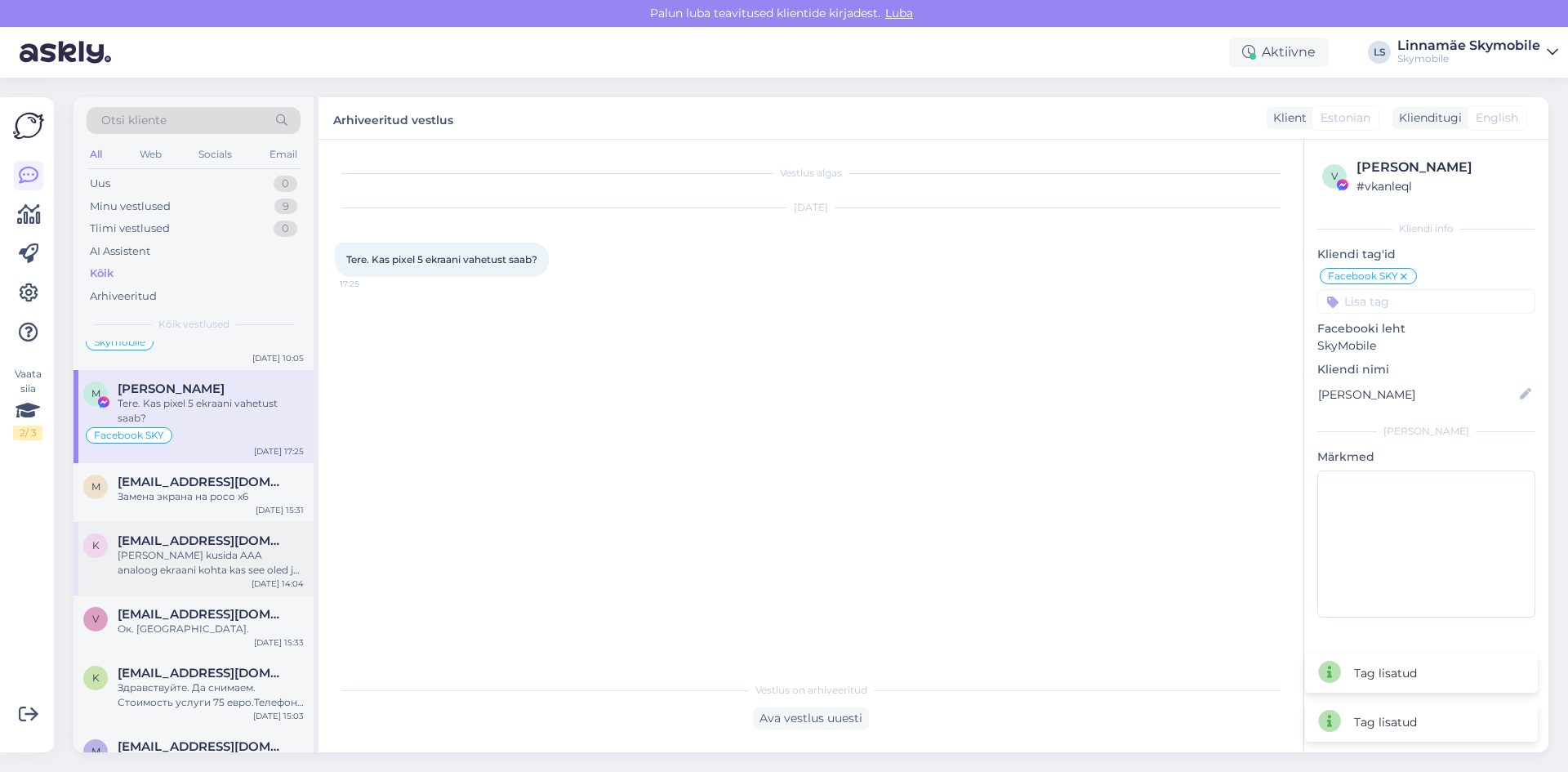
scroll to position [5312, 0]
click at [192, 513] on div "m [EMAIL_ADDRESS][DOMAIN_NAME] Замена экрана на poco x6 [DATE] 15:31" at bounding box center [193, 492] width 240 height 59
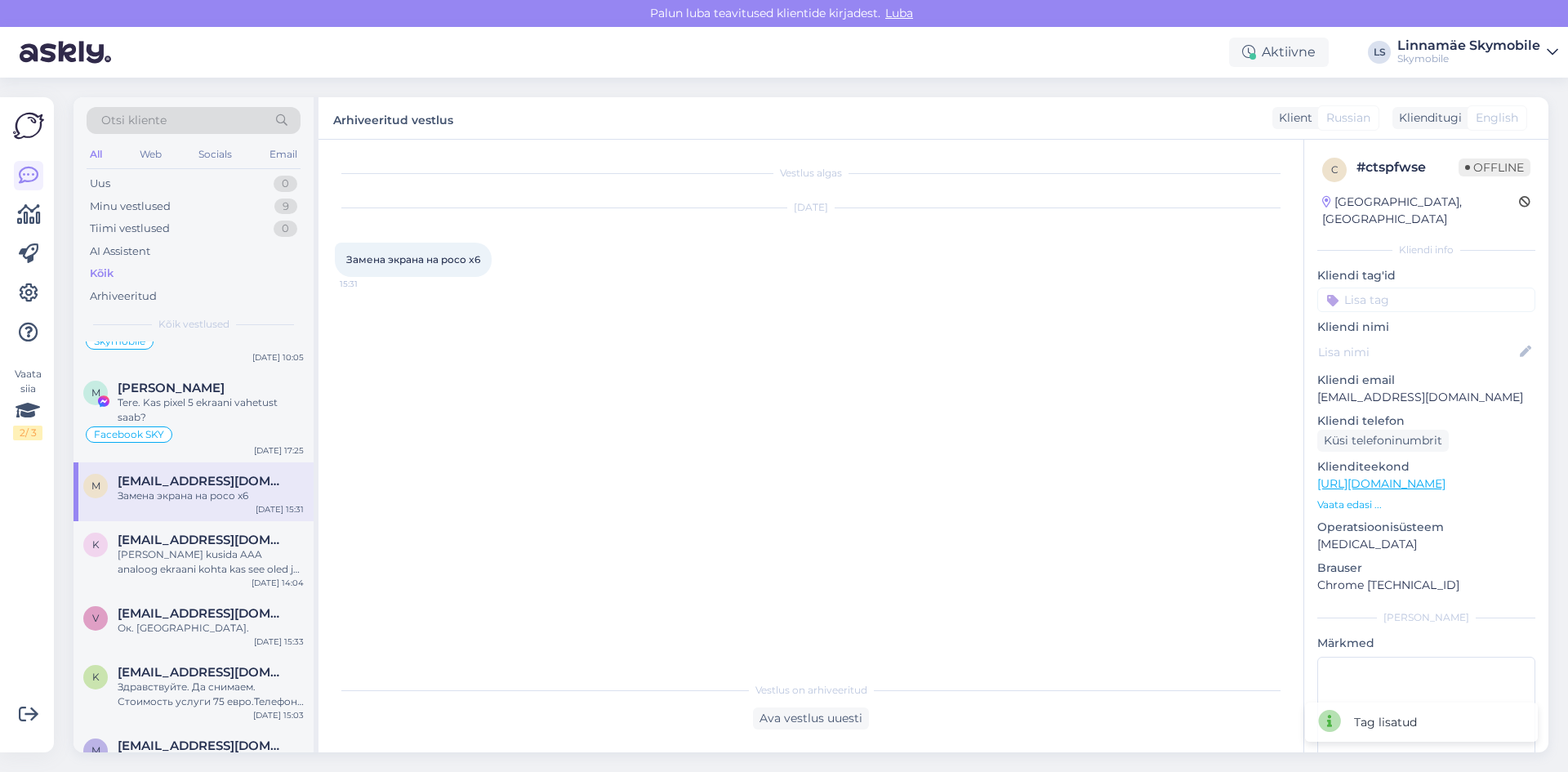
click at [1411, 288] on input at bounding box center [1426, 300] width 218 height 25
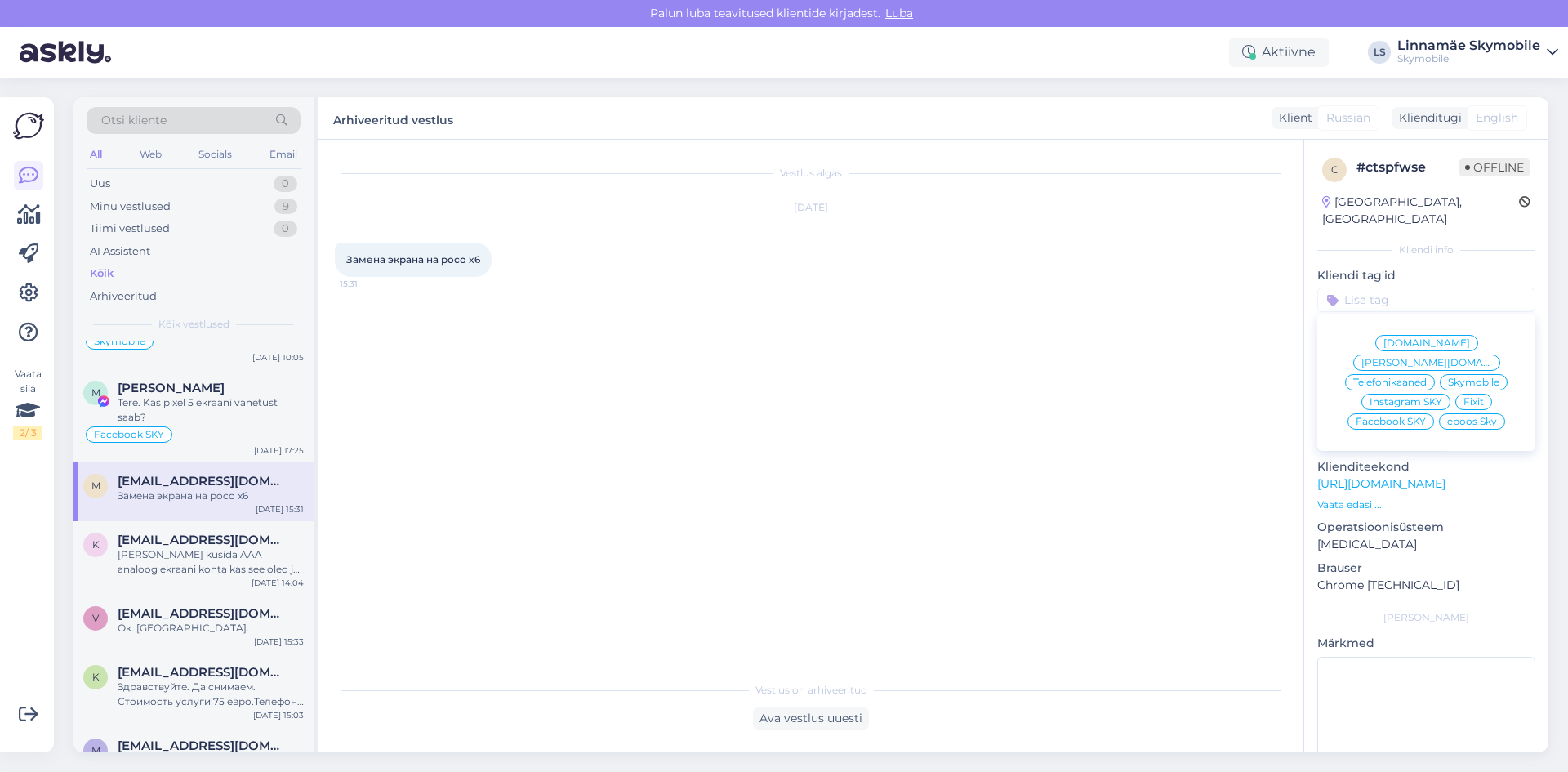
click at [1478, 377] on span "Skymobile" at bounding box center [1474, 382] width 51 height 10
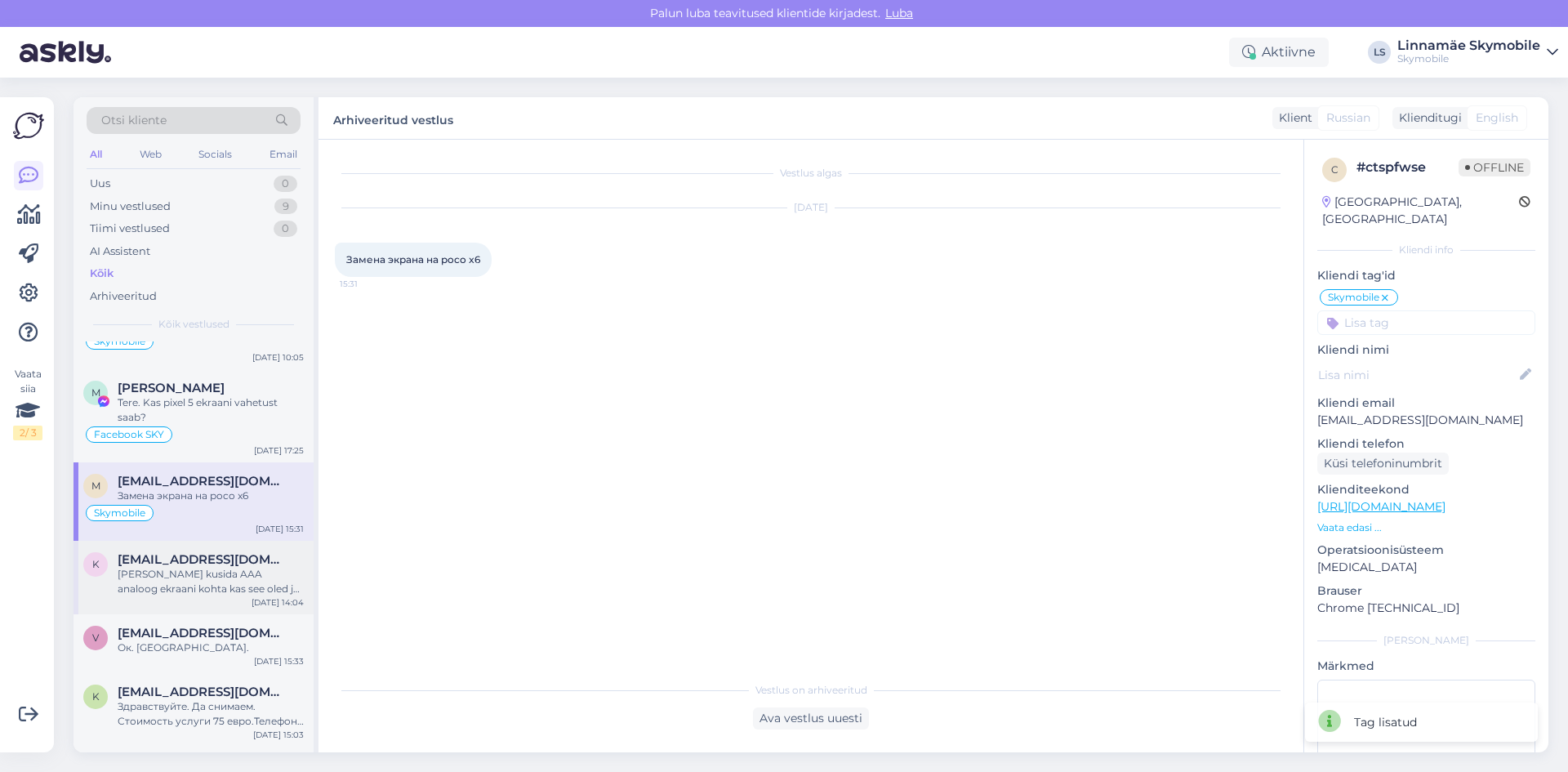
click at [139, 599] on div "K [EMAIL_ADDRESS][DOMAIN_NAME] [PERSON_NAME] kusida AAA analoog ekraani kohta k…" at bounding box center [193, 578] width 240 height 73
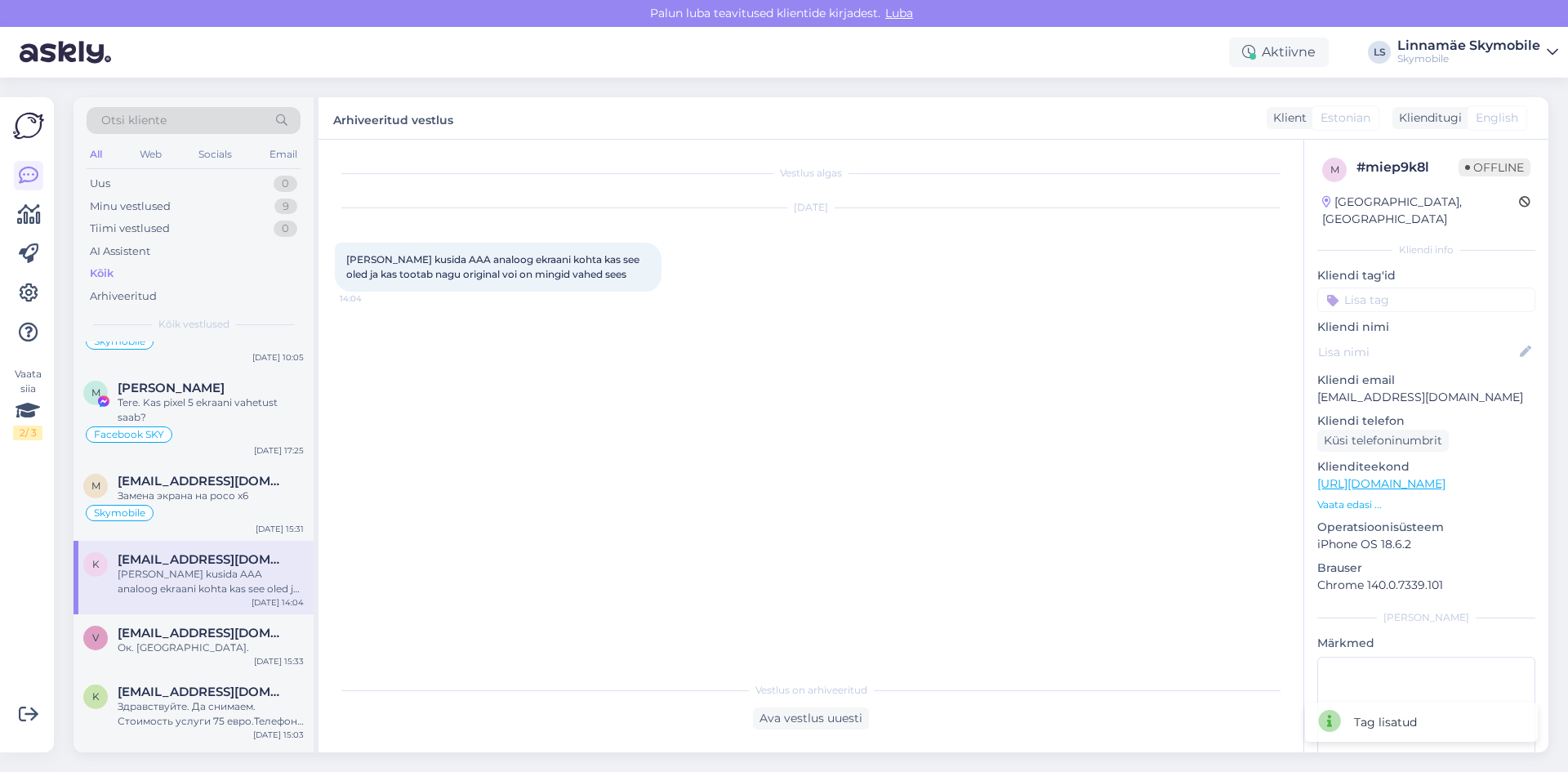
click at [1411, 289] on input at bounding box center [1426, 300] width 218 height 25
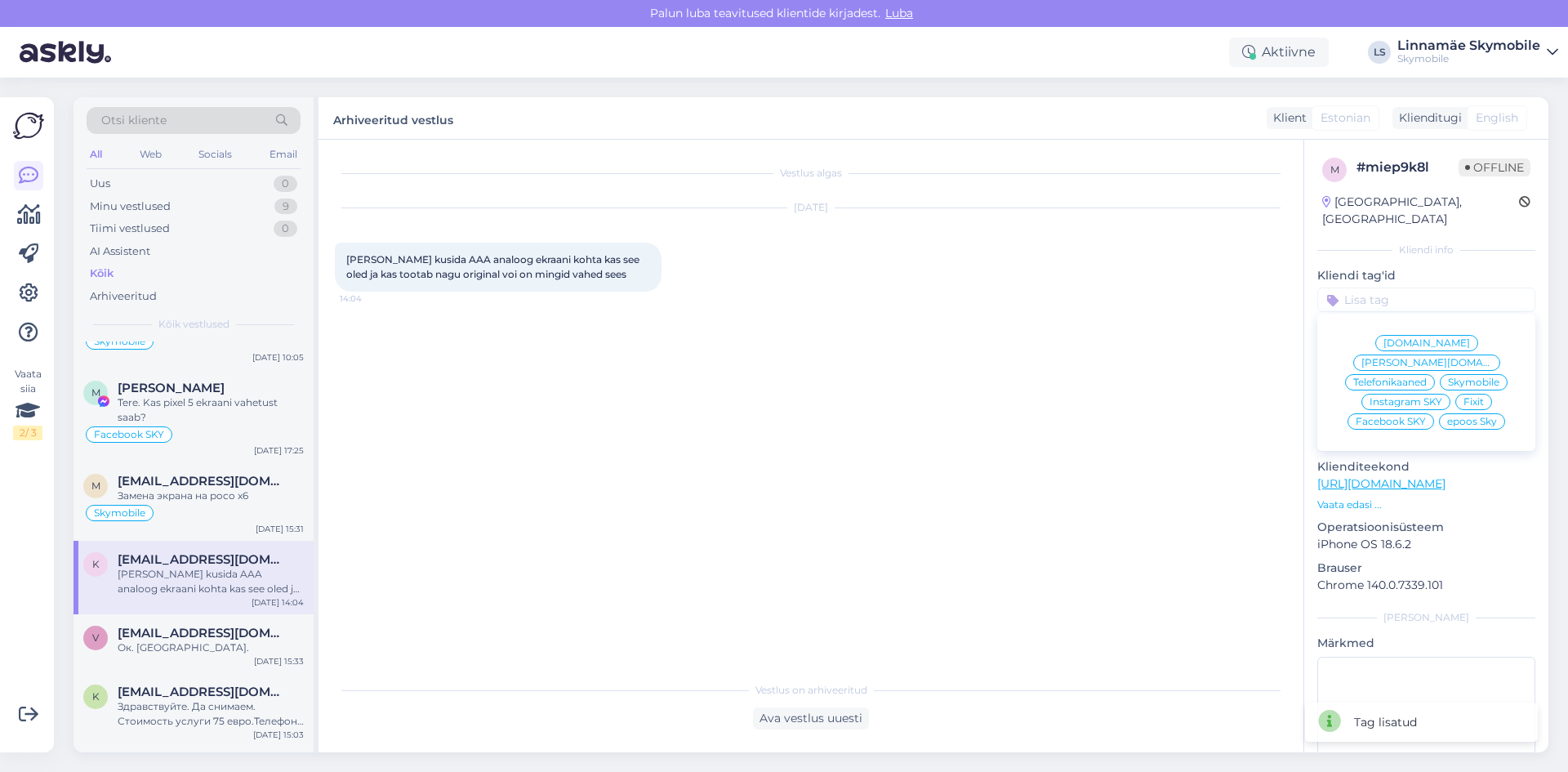
click at [1448, 377] on span "Skymobile" at bounding box center [1474, 382] width 51 height 10
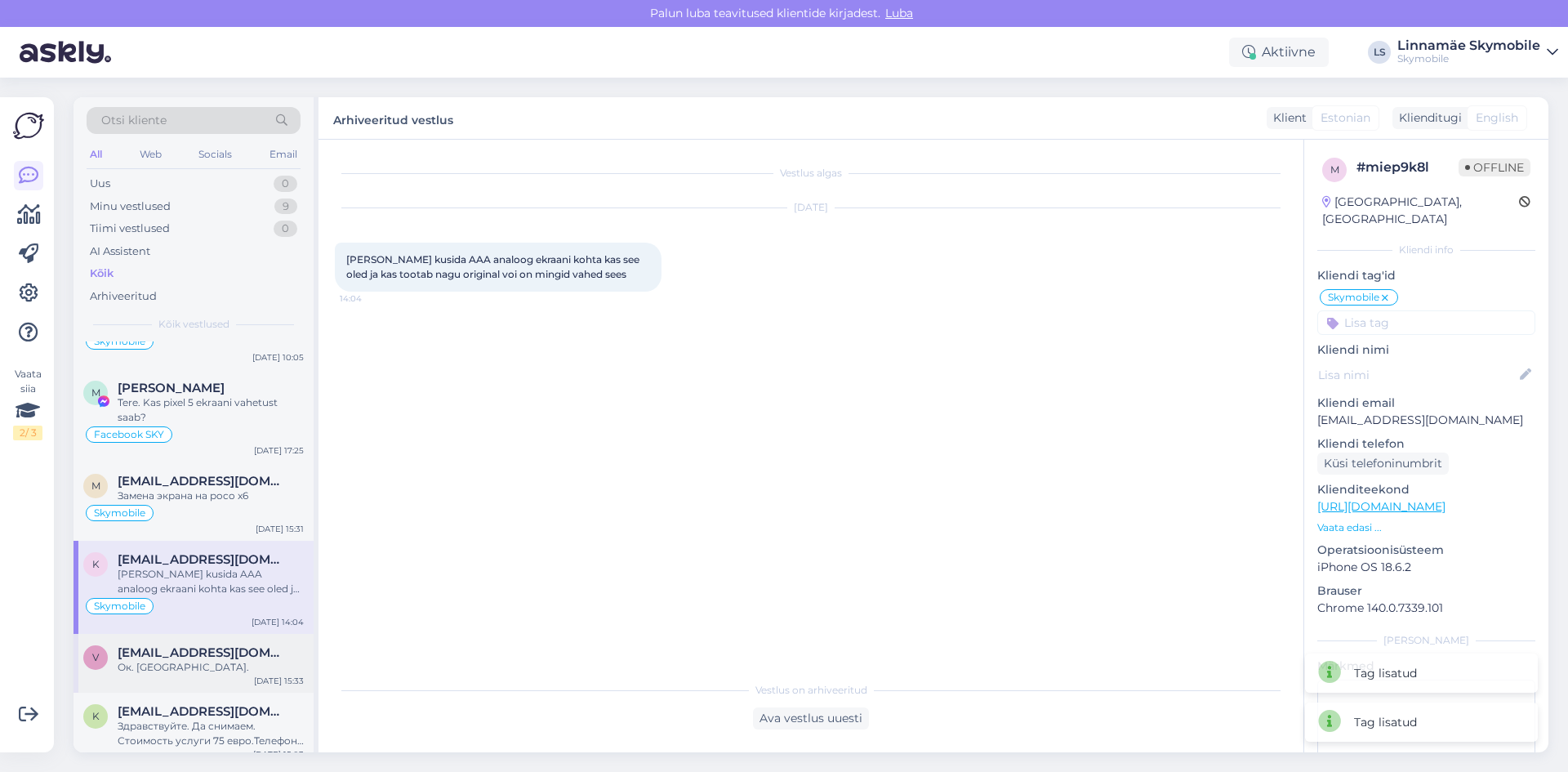
click at [170, 645] on span "[EMAIL_ADDRESS][DOMAIN_NAME]" at bounding box center [202, 652] width 170 height 14
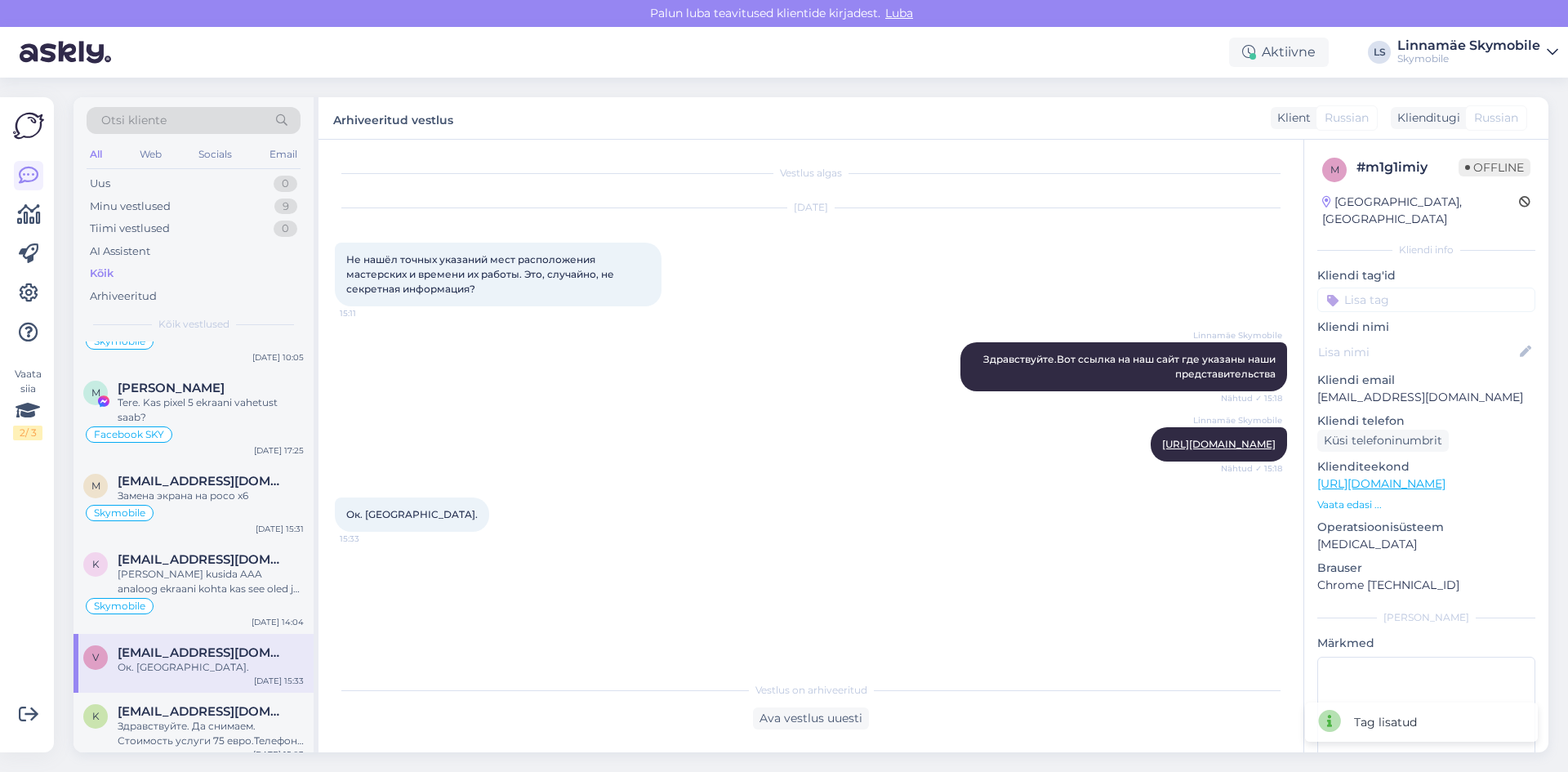
click at [1416, 288] on input at bounding box center [1426, 300] width 218 height 25
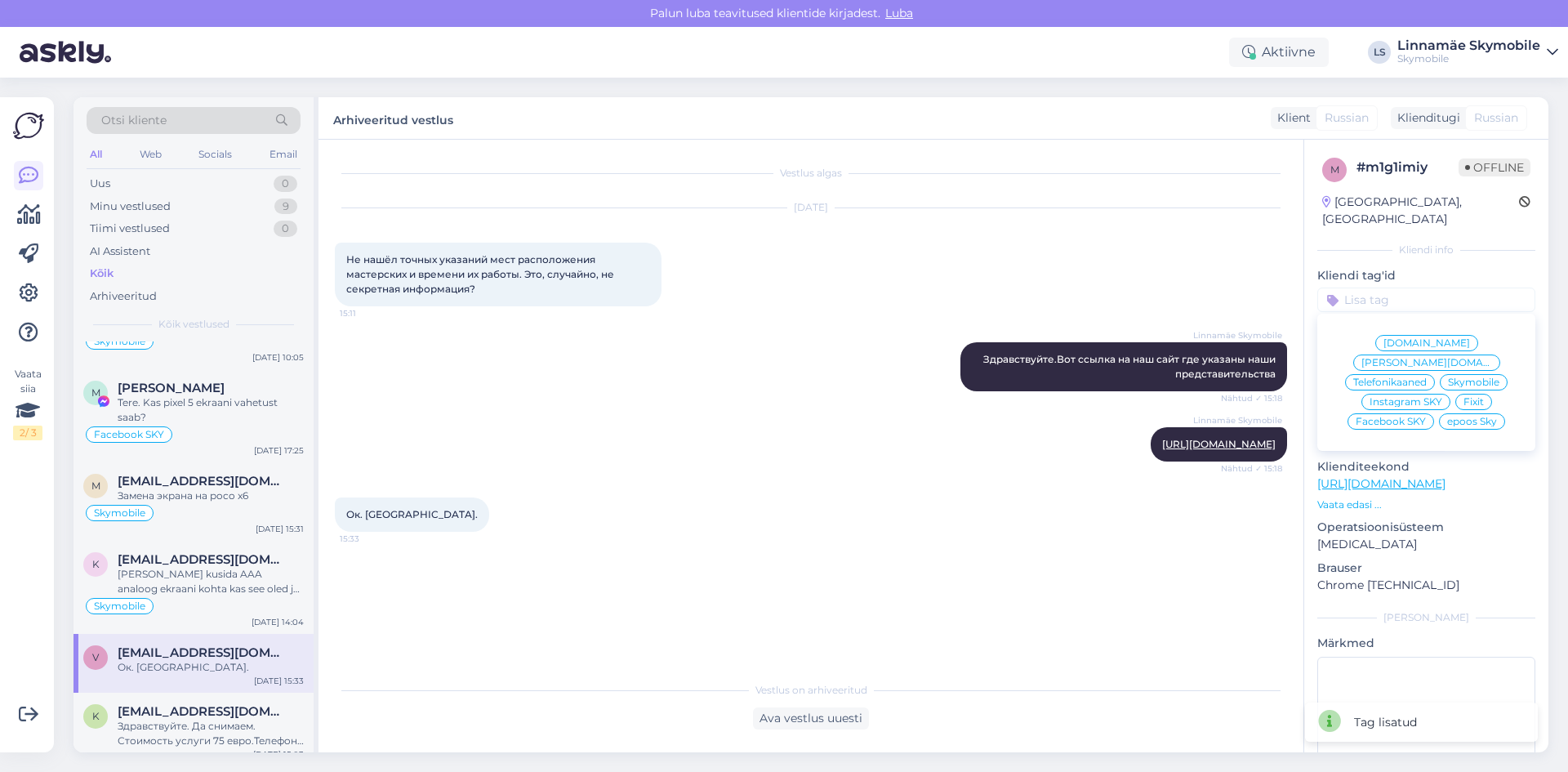
click at [1459, 377] on span "Skymobile" at bounding box center [1474, 382] width 51 height 10
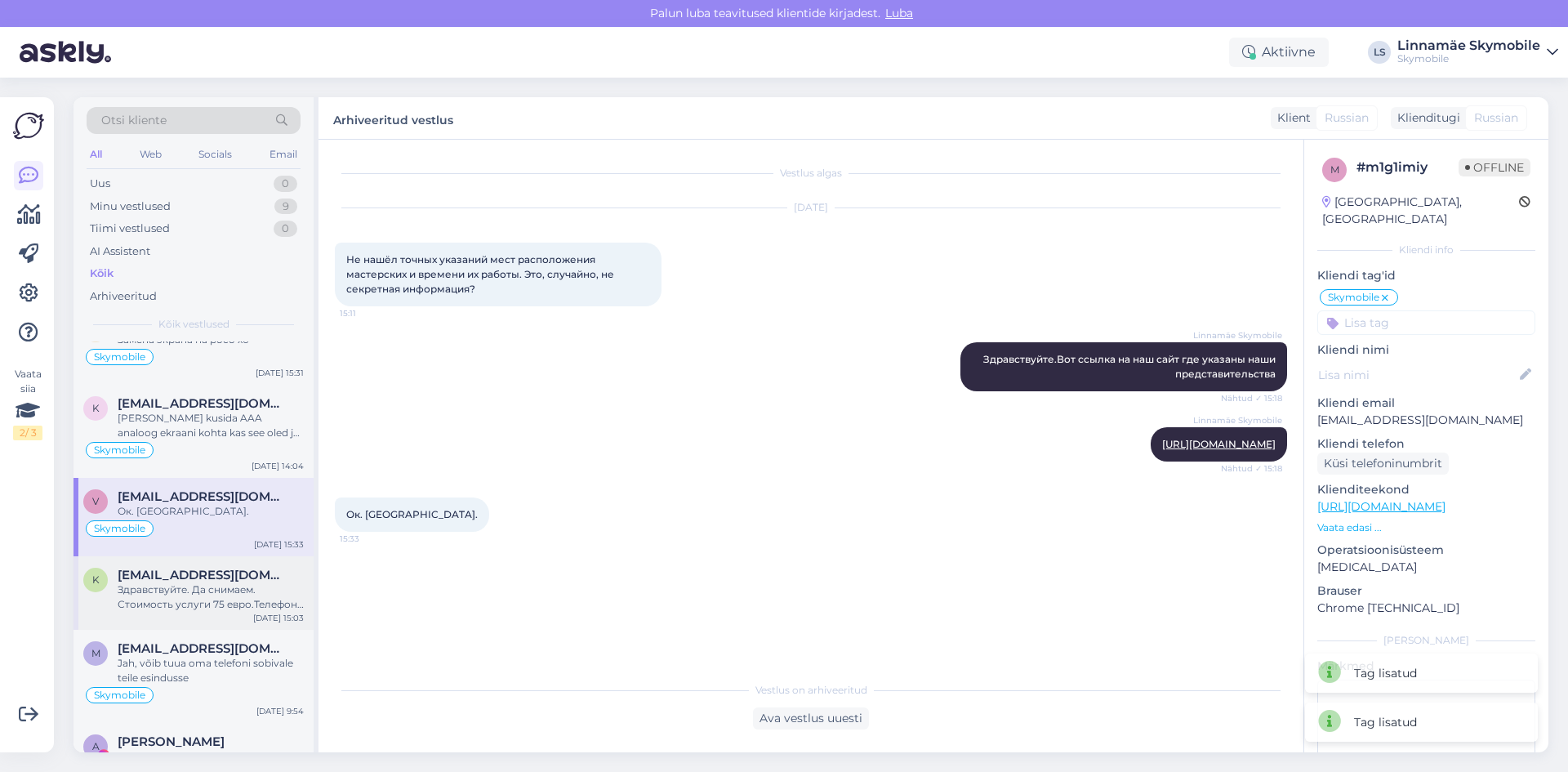
scroll to position [5475, 0]
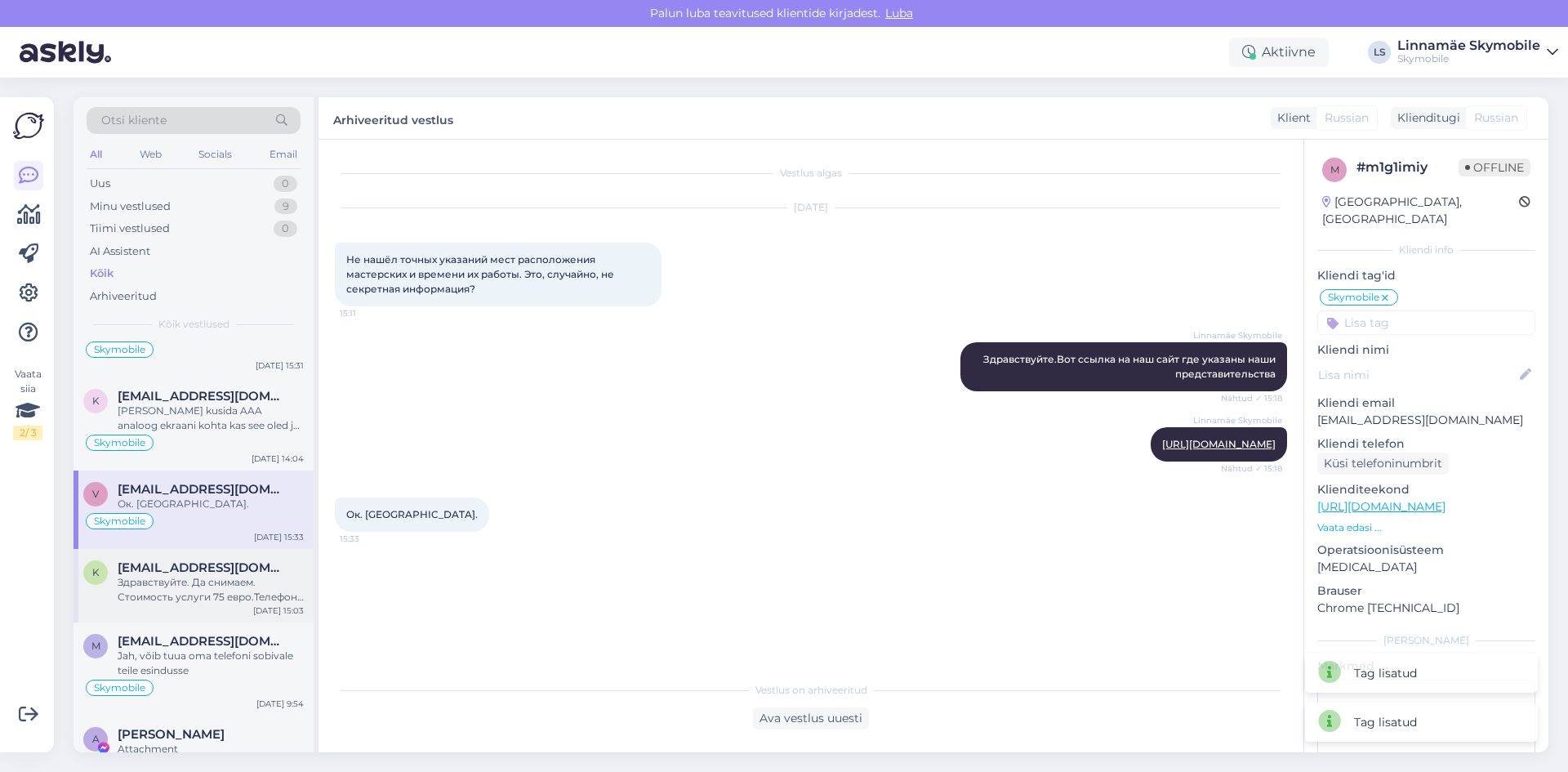
click at [205, 606] on div "K [EMAIL_ADDRESS][DOMAIN_NAME] Здравствуйте. Да снимаем. Стоимость услуги 75 ев…" at bounding box center [193, 585] width 240 height 73
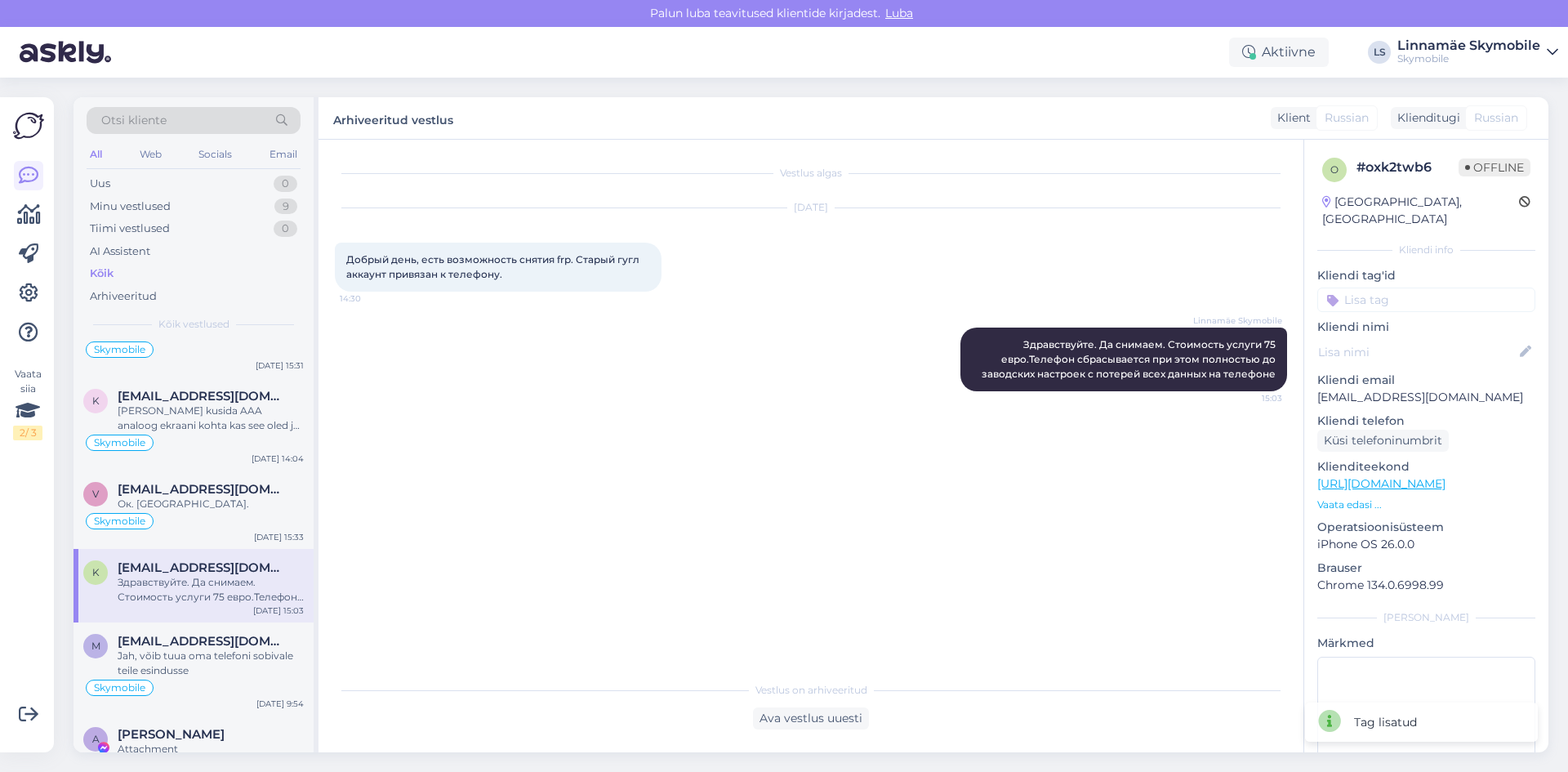
click at [1426, 288] on input at bounding box center [1426, 300] width 218 height 25
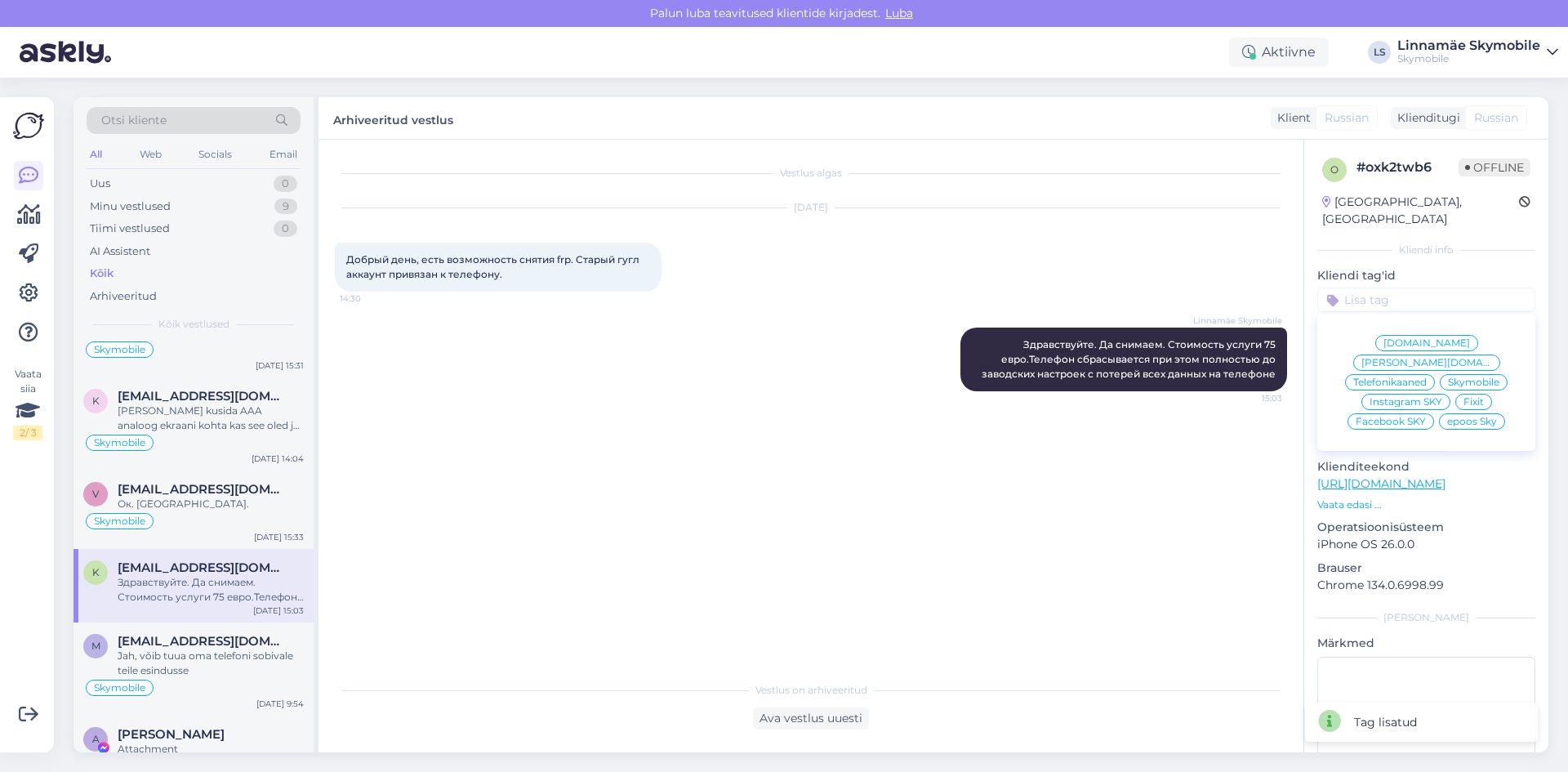
click at [1451, 377] on span "Skymobile" at bounding box center [1474, 382] width 51 height 10
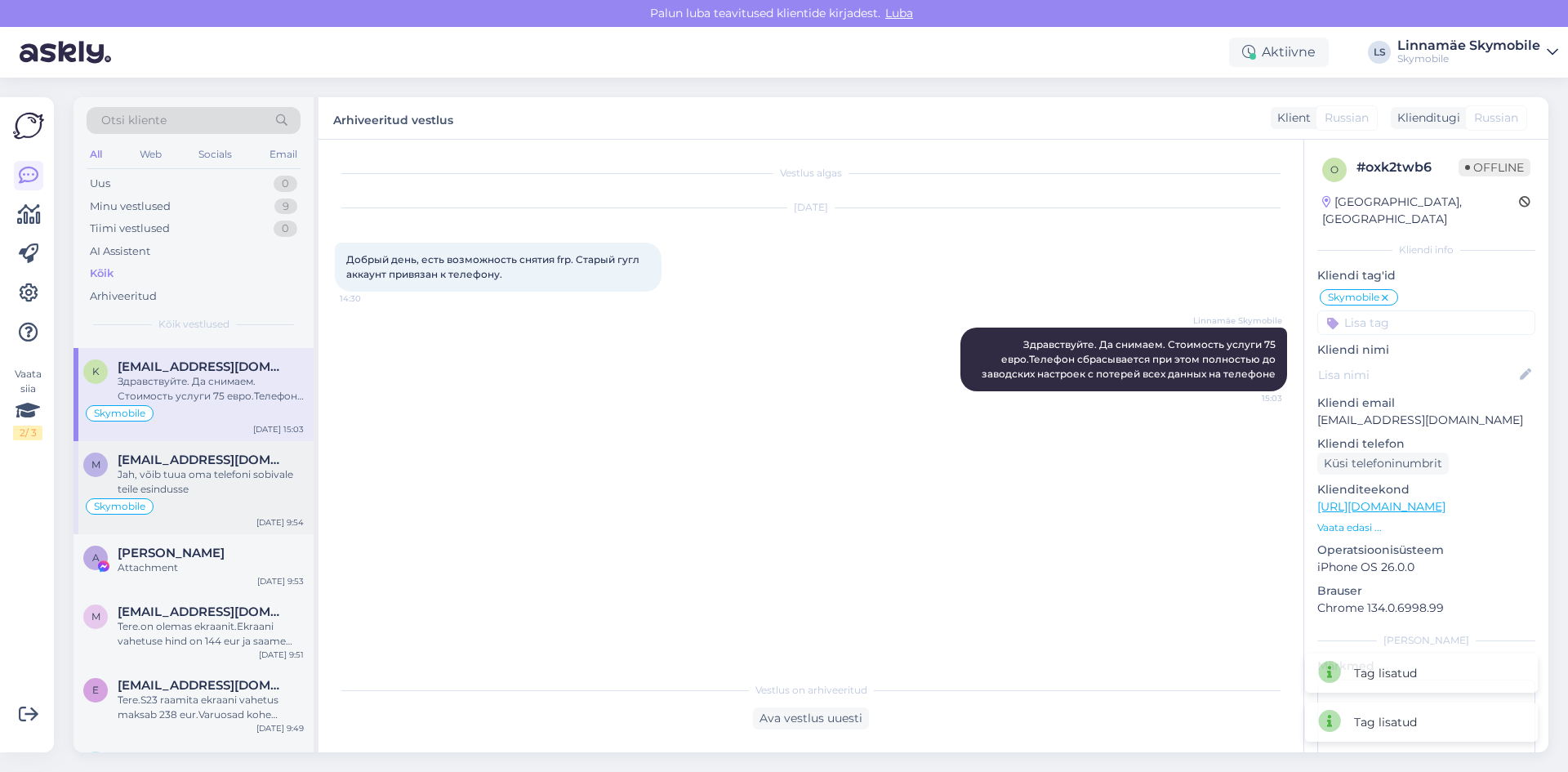
scroll to position [5719, 0]
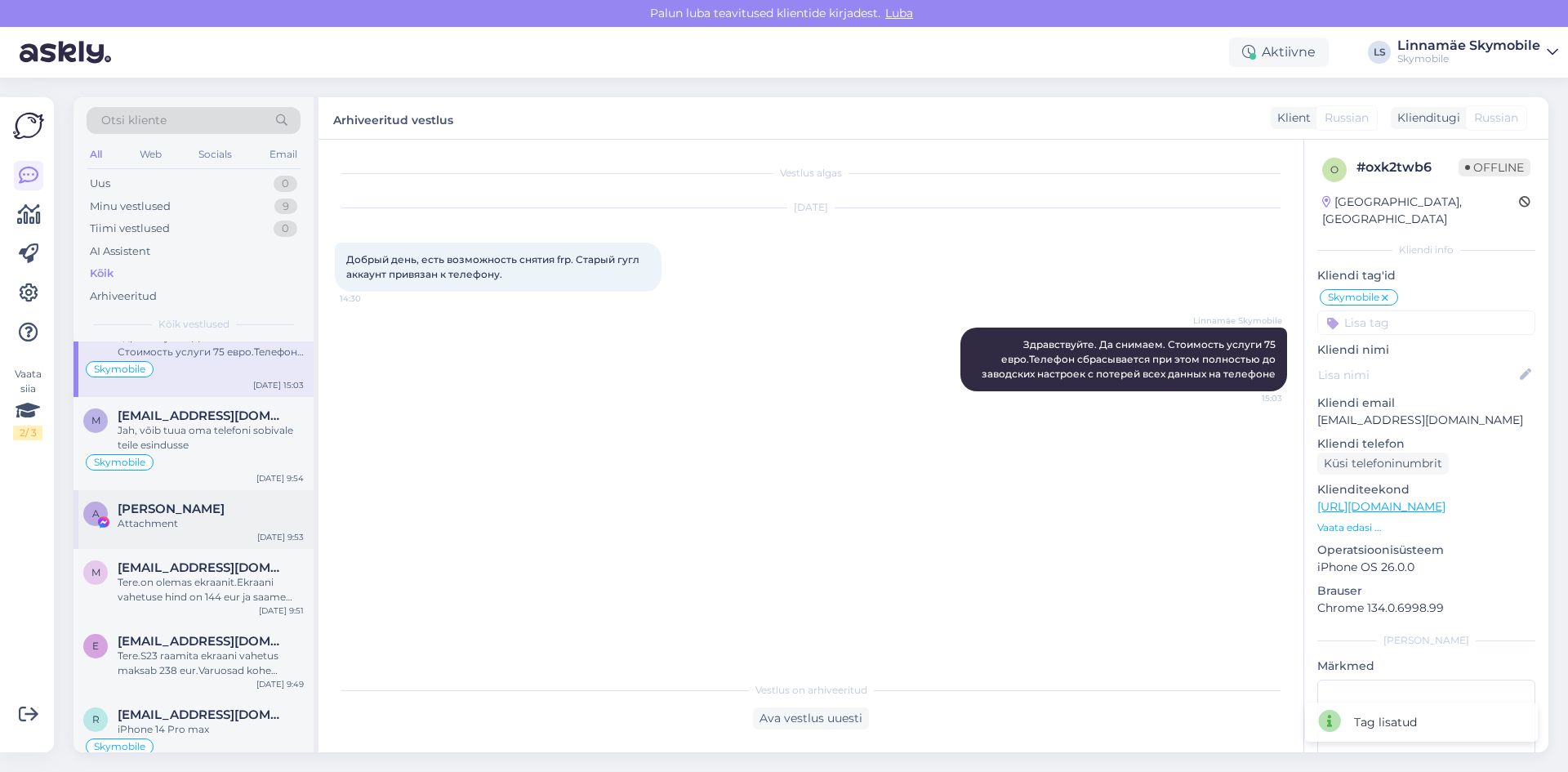
click at [214, 527] on div "Attachment" at bounding box center [210, 523] width 186 height 14
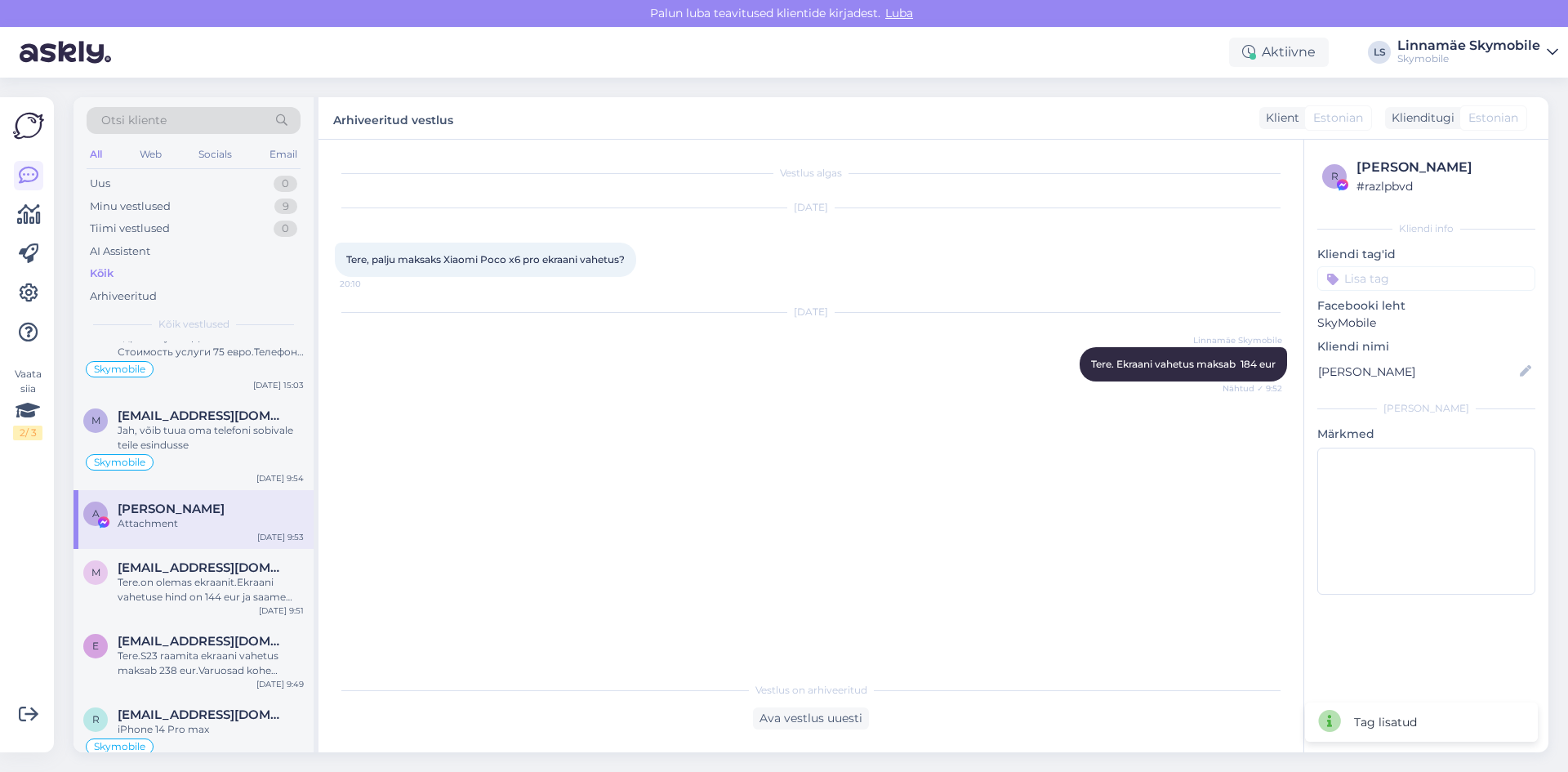
click at [1416, 281] on input at bounding box center [1426, 278] width 218 height 25
click at [1406, 396] on span "Facebook SKY" at bounding box center [1391, 400] width 70 height 10
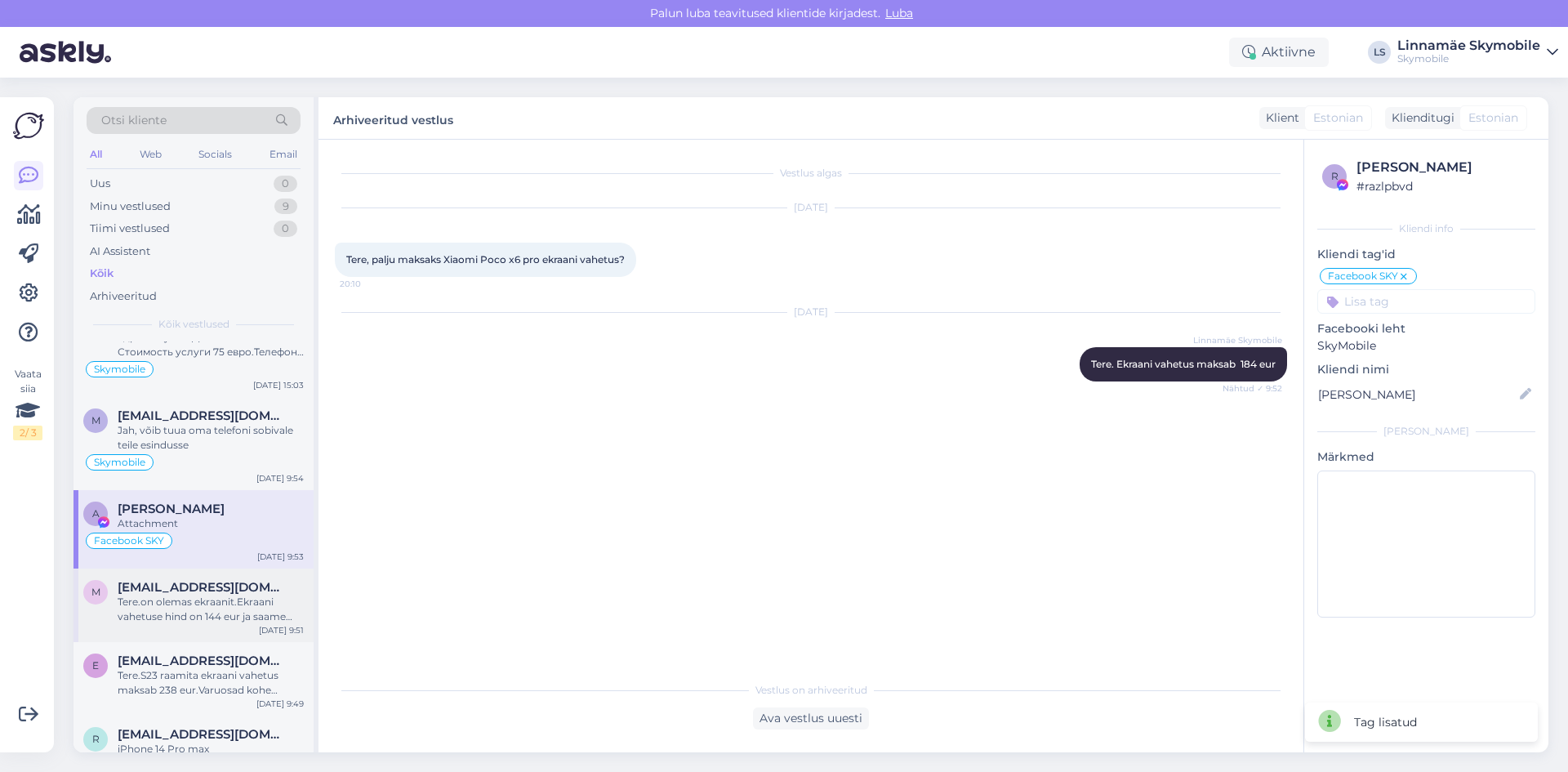
click at [173, 606] on div "Tere.on olemas ekraanit.Ekraani vahetuse hind on 144 eur ja saame vahetada paar…" at bounding box center [210, 609] width 186 height 30
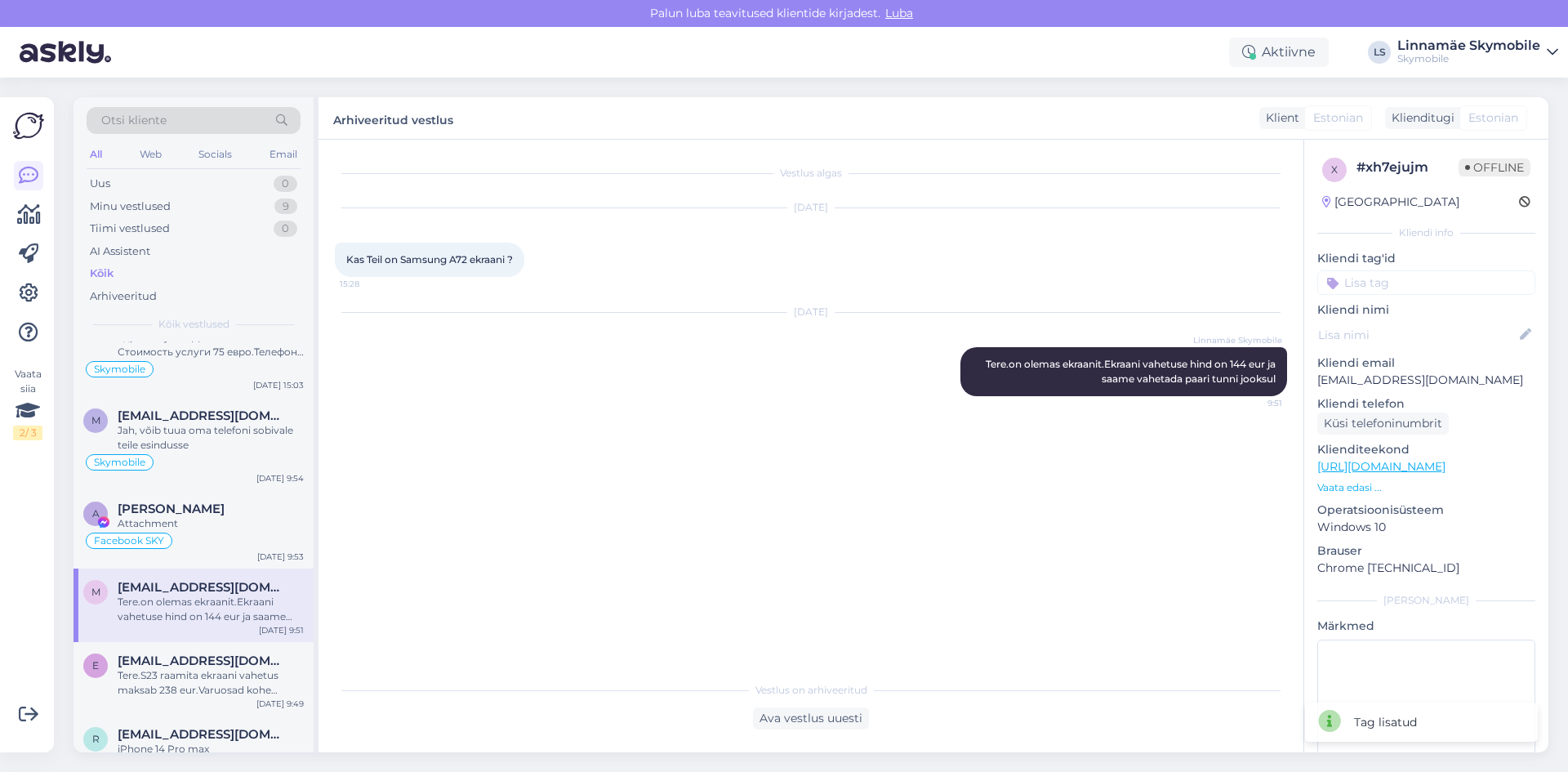
click at [1380, 284] on input at bounding box center [1426, 283] width 218 height 25
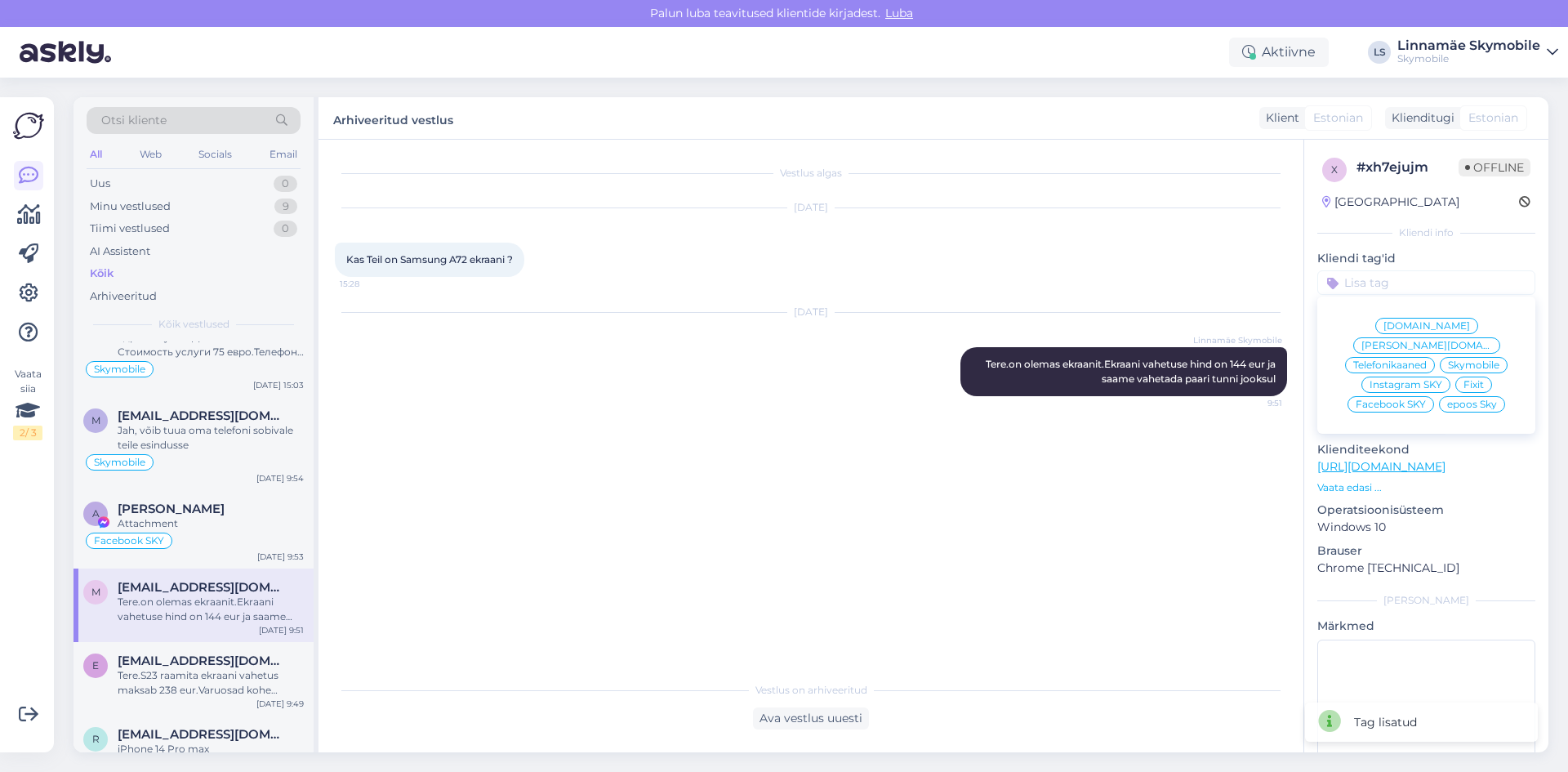
drag, startPoint x: 1462, startPoint y: 343, endPoint x: 1128, endPoint y: 410, distance: 340.7
click at [1462, 360] on span "Skymobile" at bounding box center [1474, 365] width 51 height 10
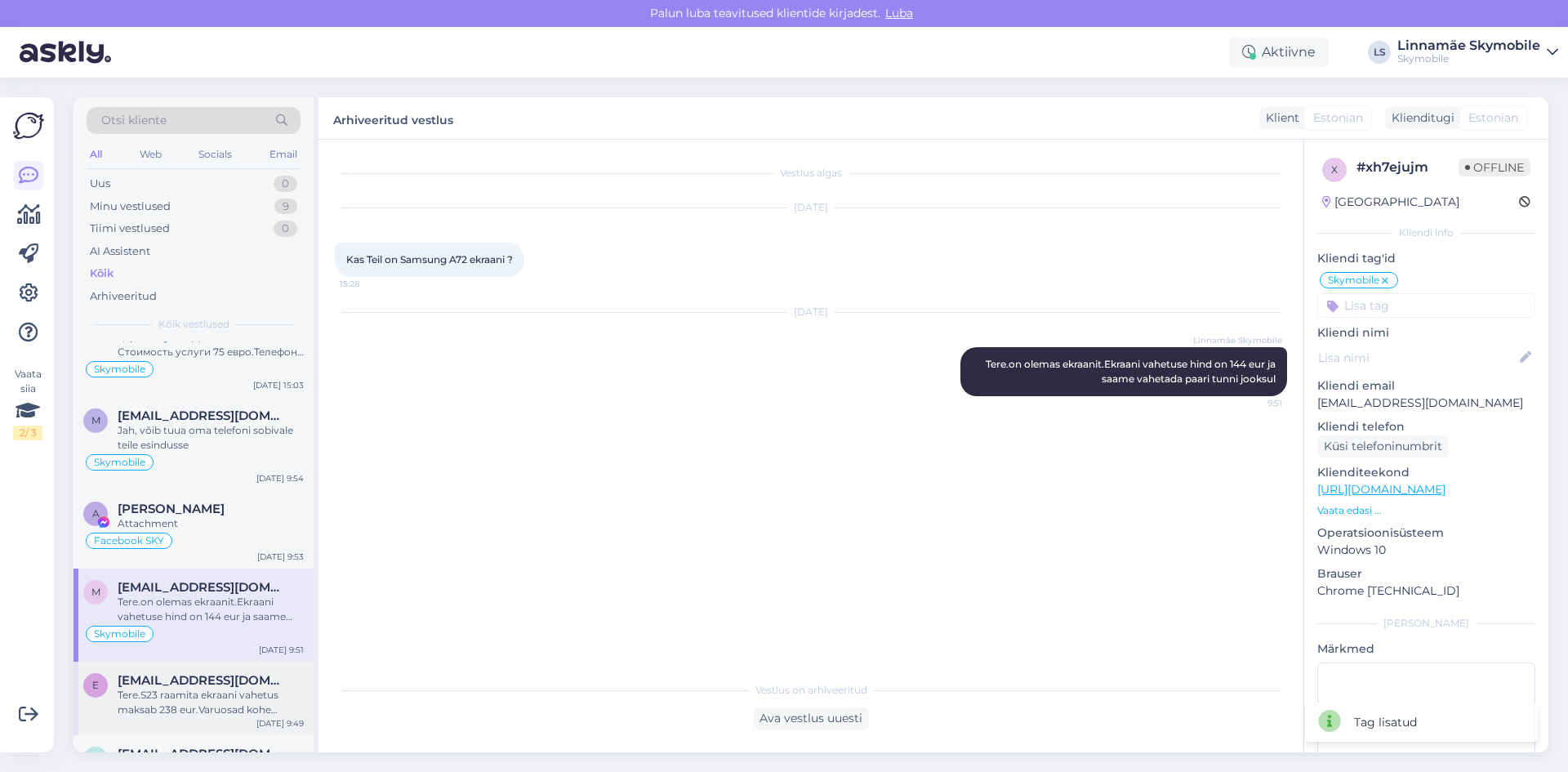
click at [131, 683] on span "[EMAIL_ADDRESS][DOMAIN_NAME]" at bounding box center [202, 680] width 170 height 14
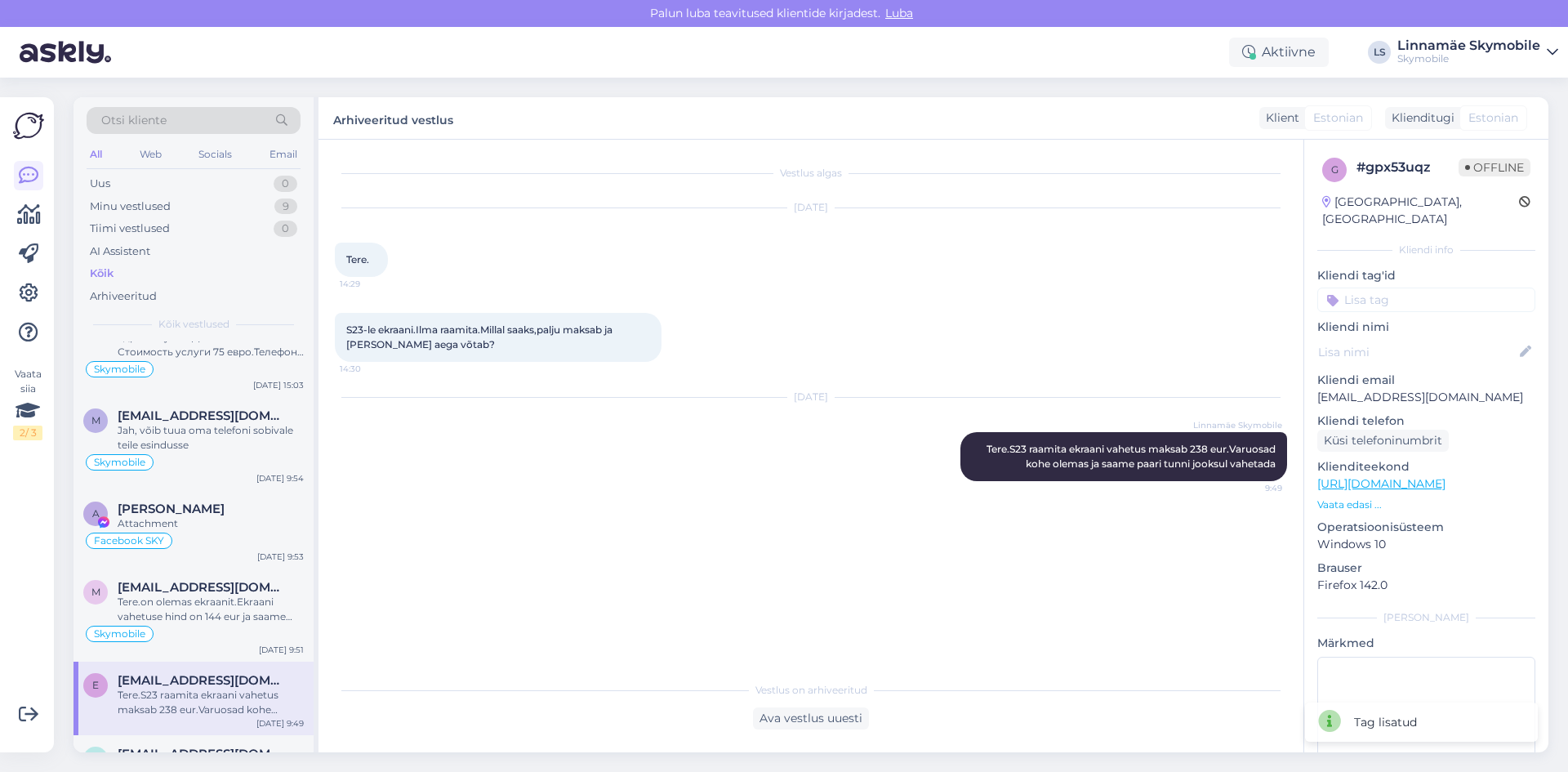
click at [1383, 288] on input at bounding box center [1426, 300] width 218 height 25
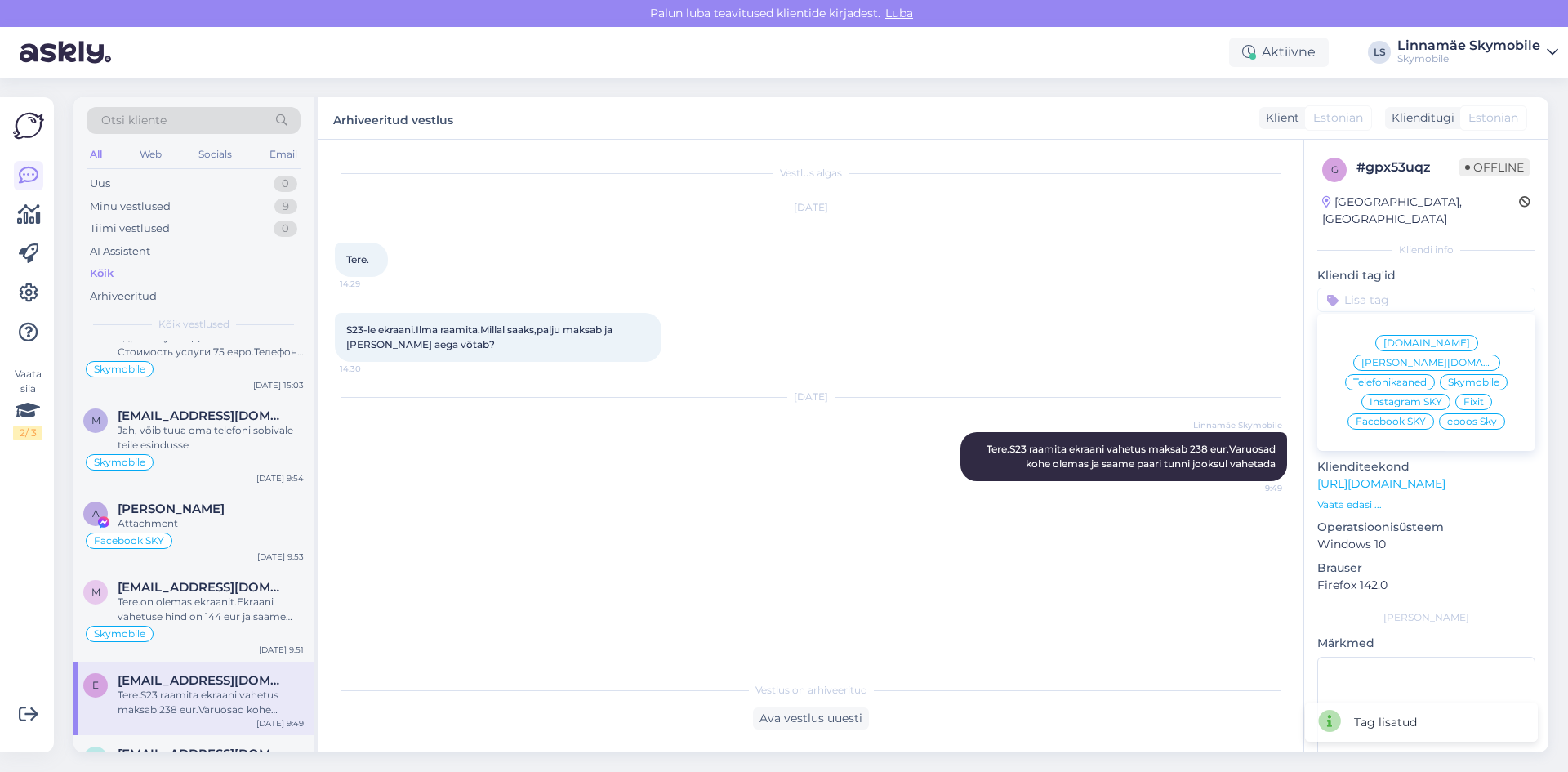
click at [1455, 377] on span "Skymobile" at bounding box center [1474, 382] width 51 height 10
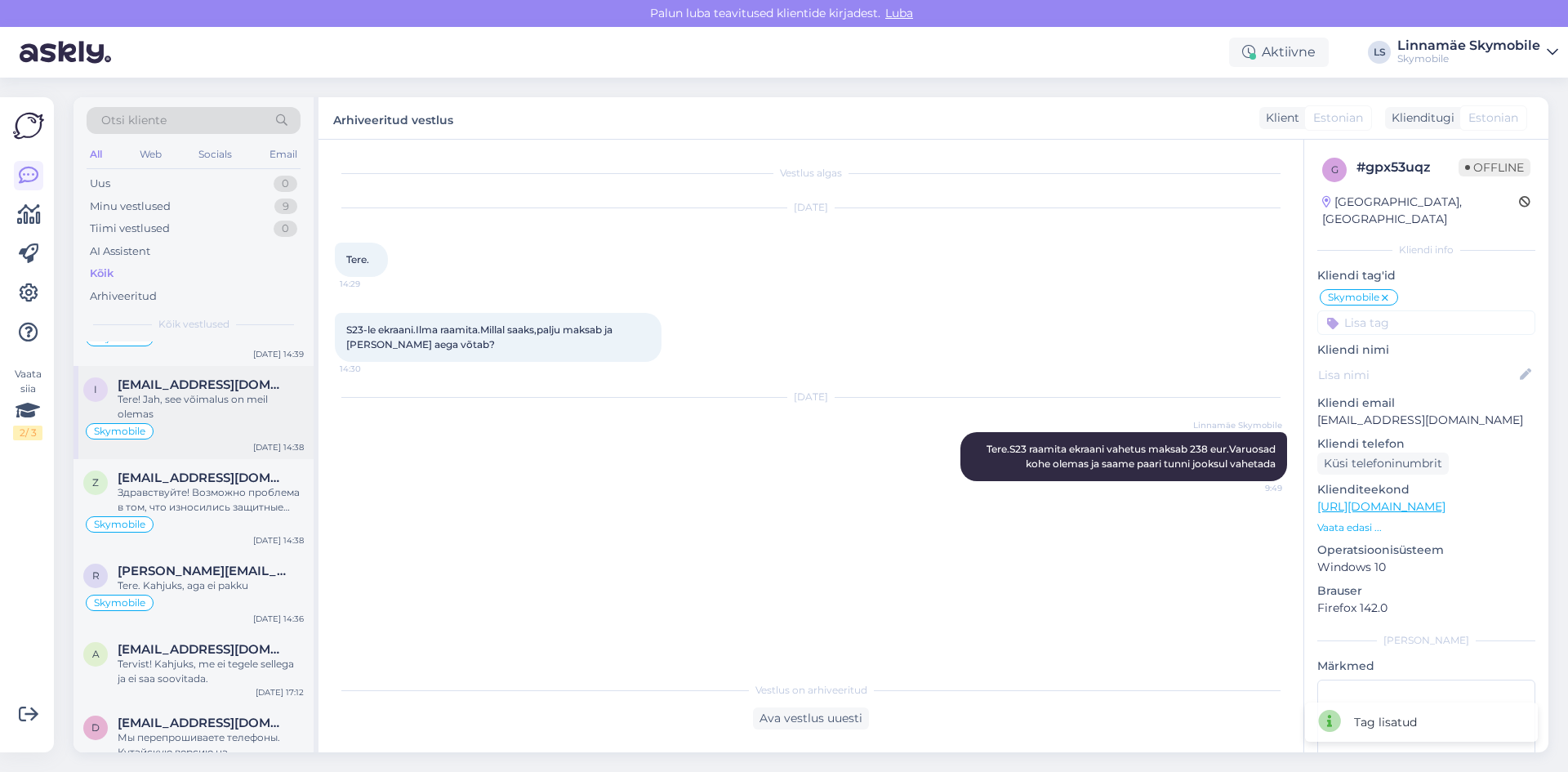
scroll to position [6455, 0]
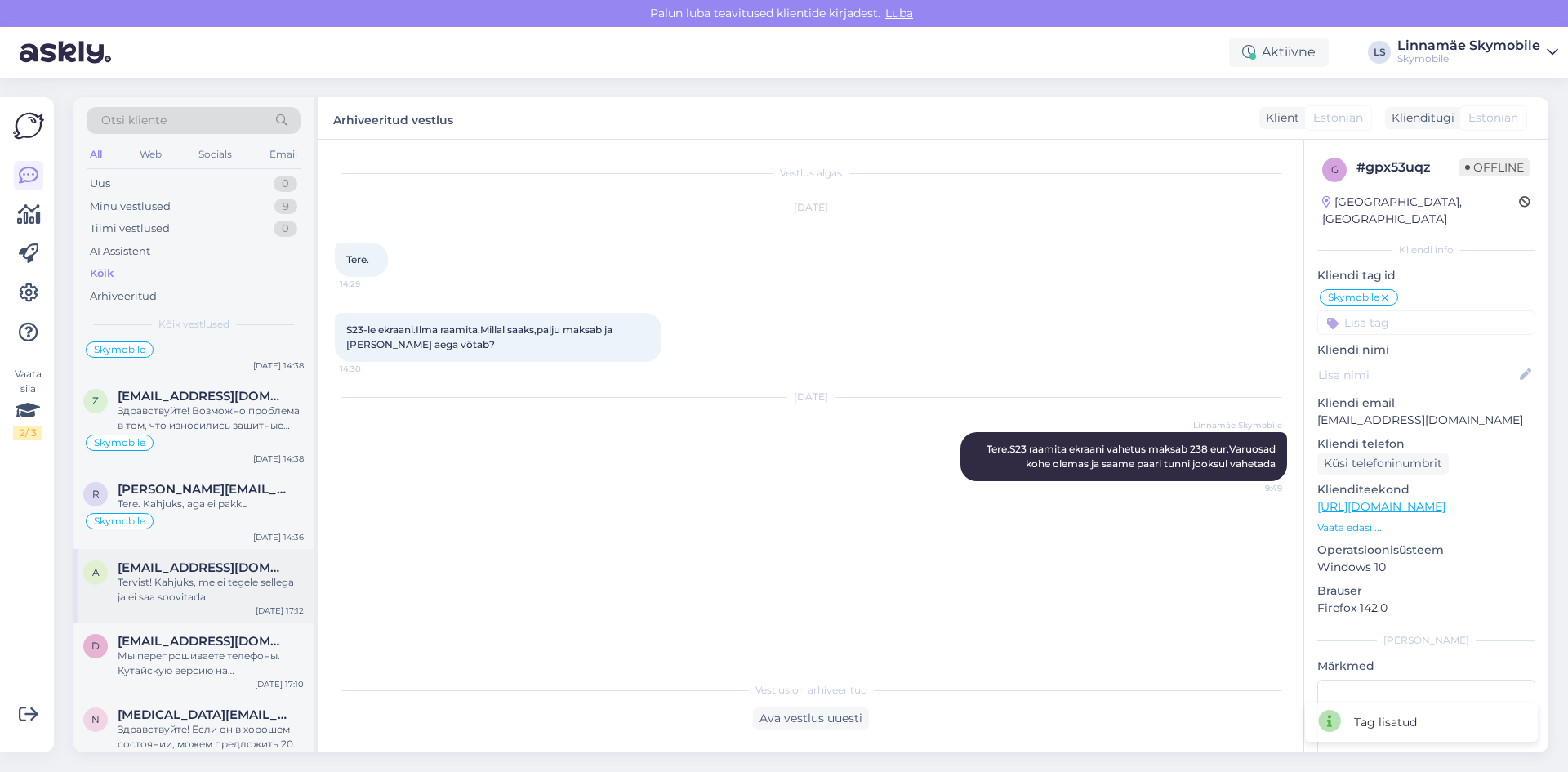
click at [186, 591] on div "Tervist! Kahjuks, me ei tegele sellega ja ei saa soovitada." at bounding box center [210, 590] width 186 height 30
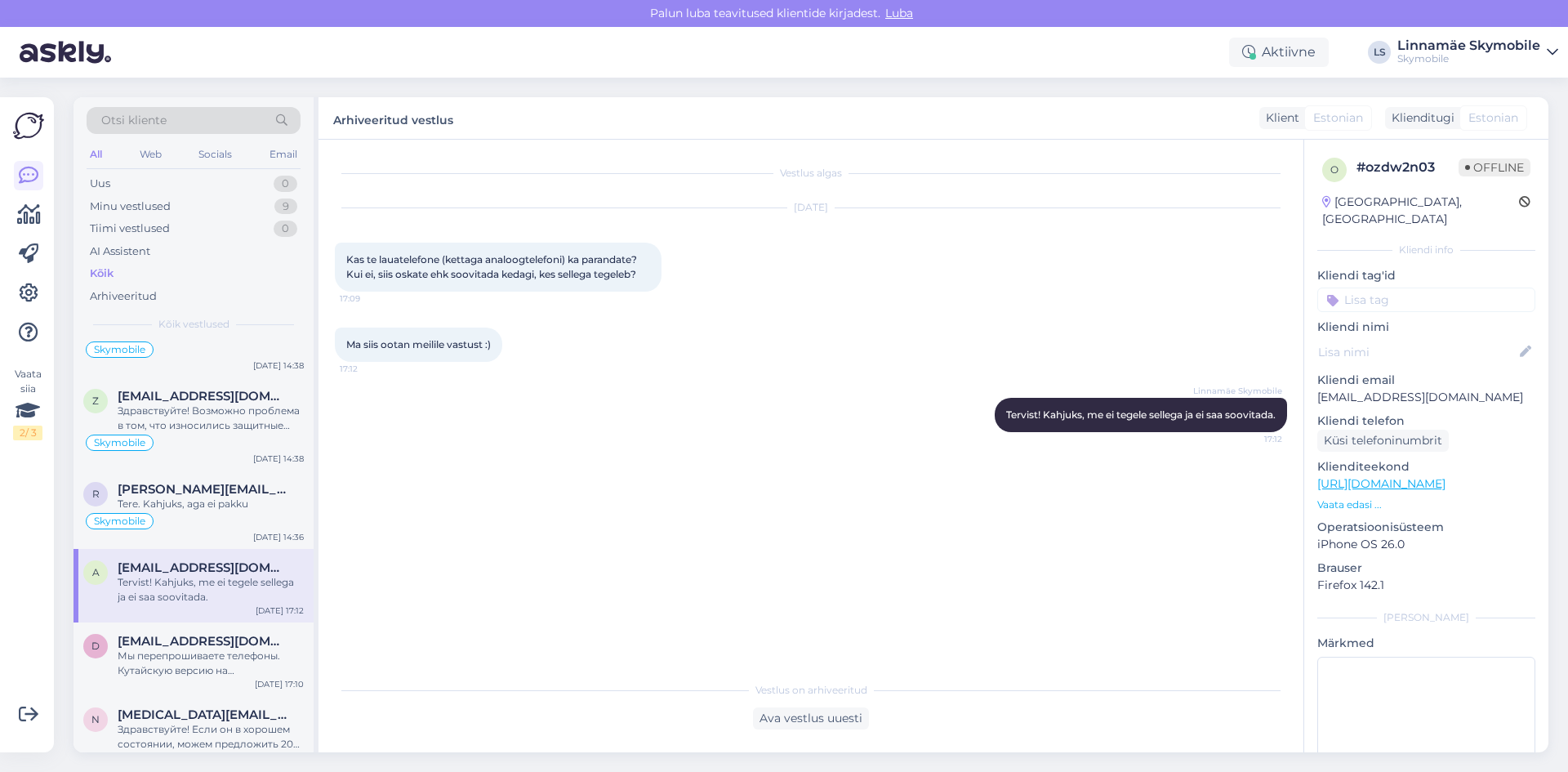
click at [1403, 288] on input at bounding box center [1426, 300] width 218 height 25
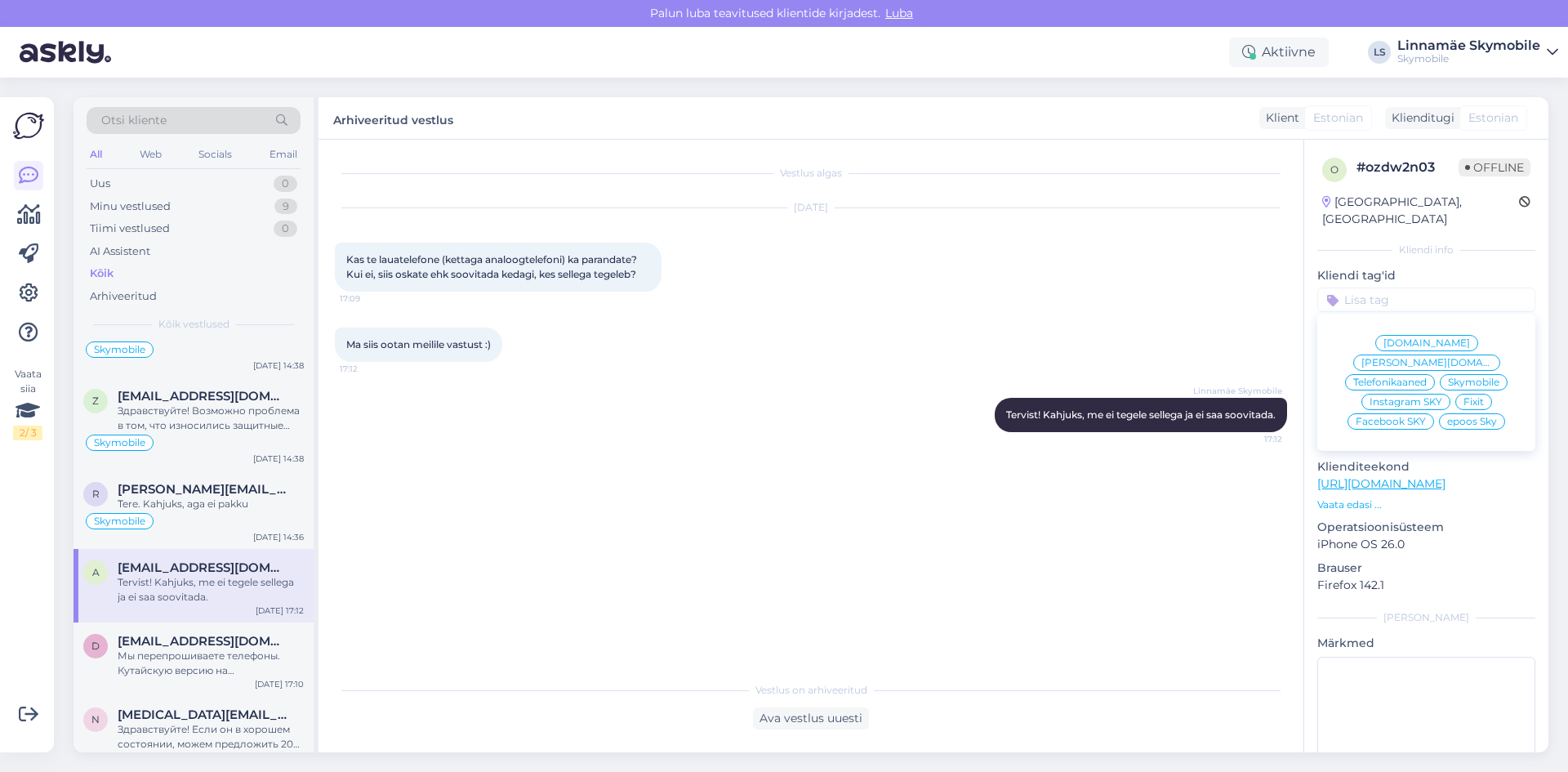
click at [1485, 377] on span "Skymobile" at bounding box center [1474, 382] width 51 height 10
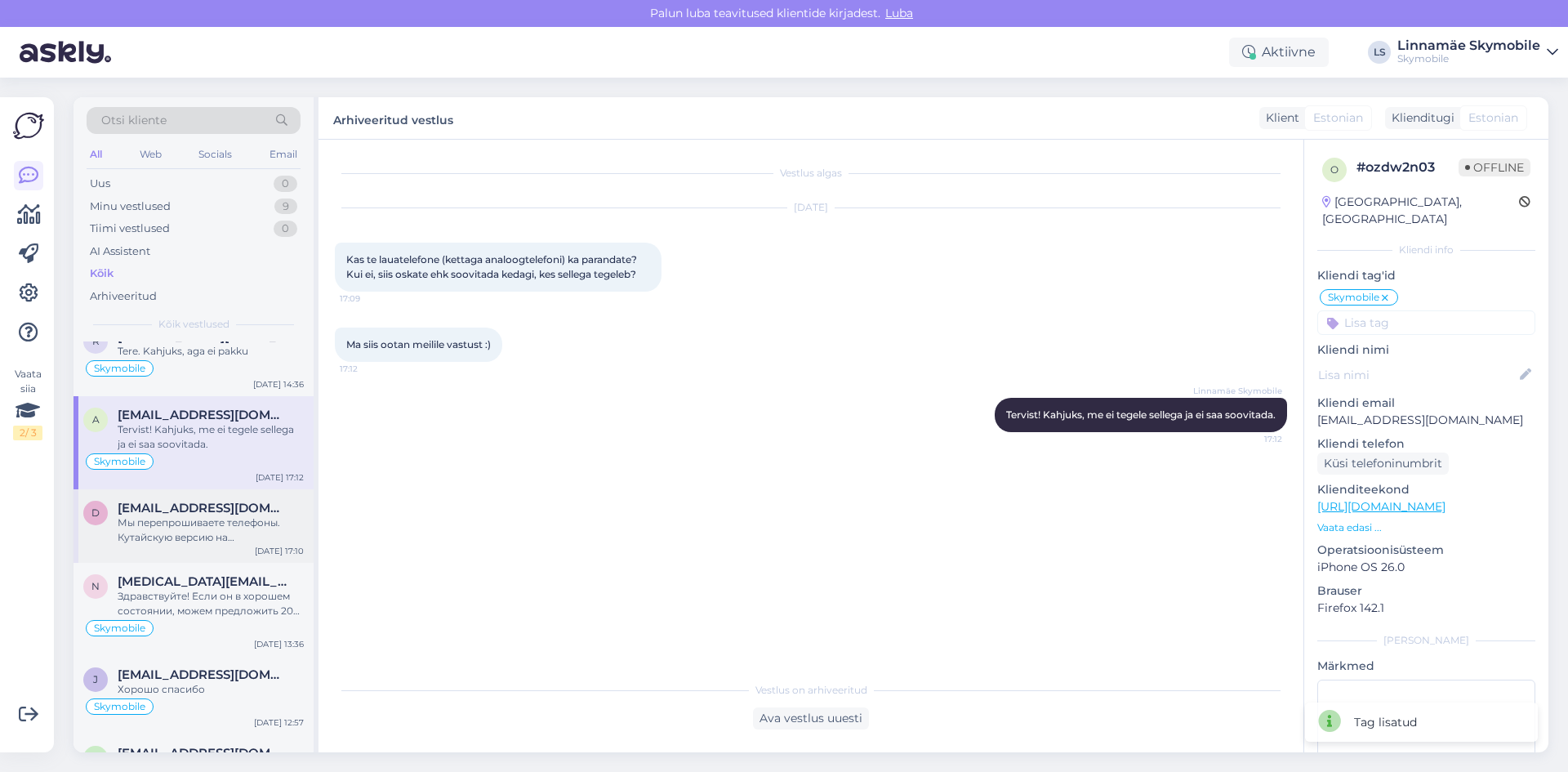
scroll to position [6618, 0]
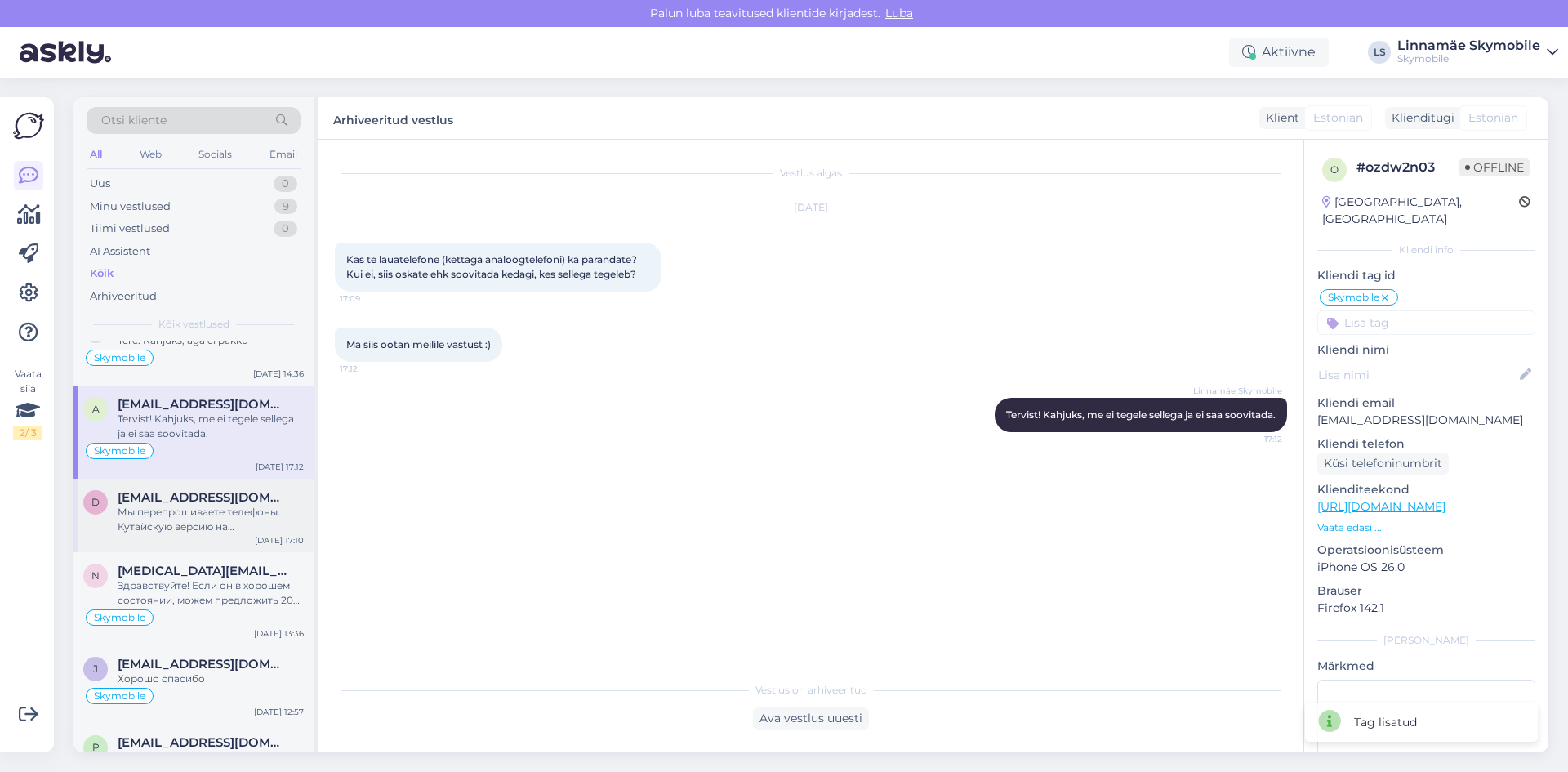
click at [176, 530] on div "Мы перепрошиваете телефоны. Кутайскую версию на европейскую?" at bounding box center [210, 519] width 186 height 30
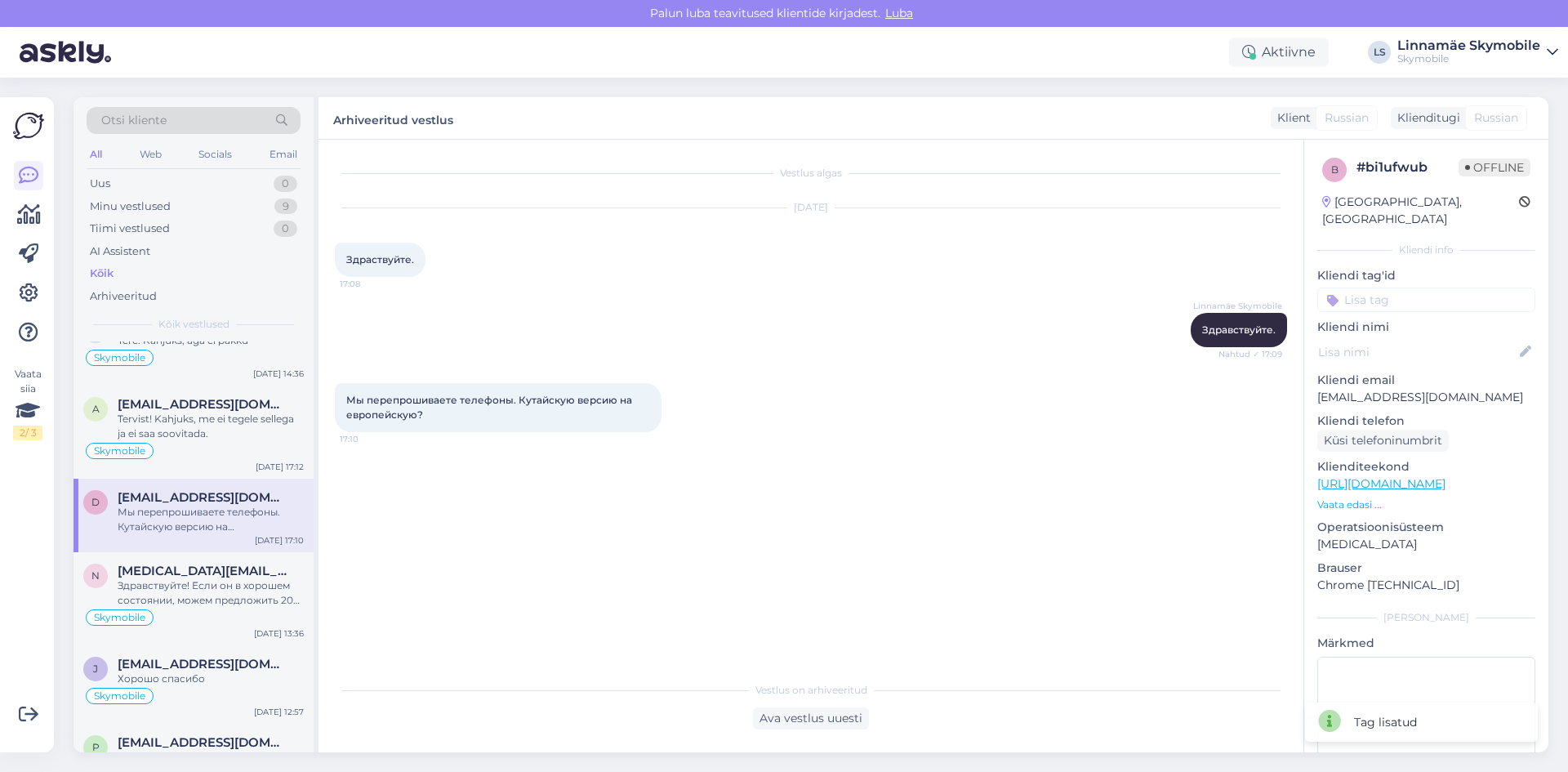
click at [1446, 288] on input at bounding box center [1426, 300] width 218 height 25
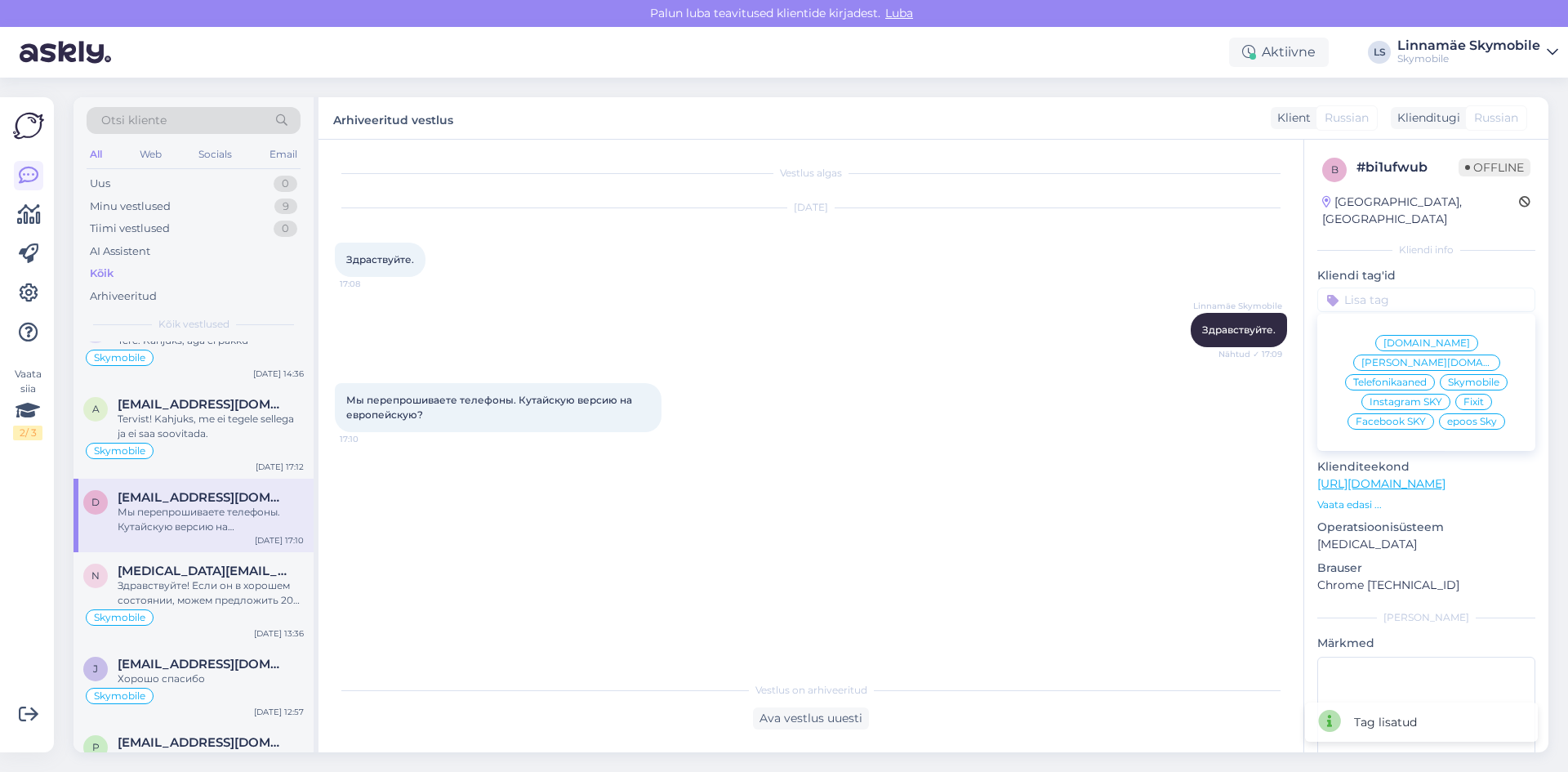
click at [1462, 377] on span "Skymobile" at bounding box center [1474, 382] width 51 height 10
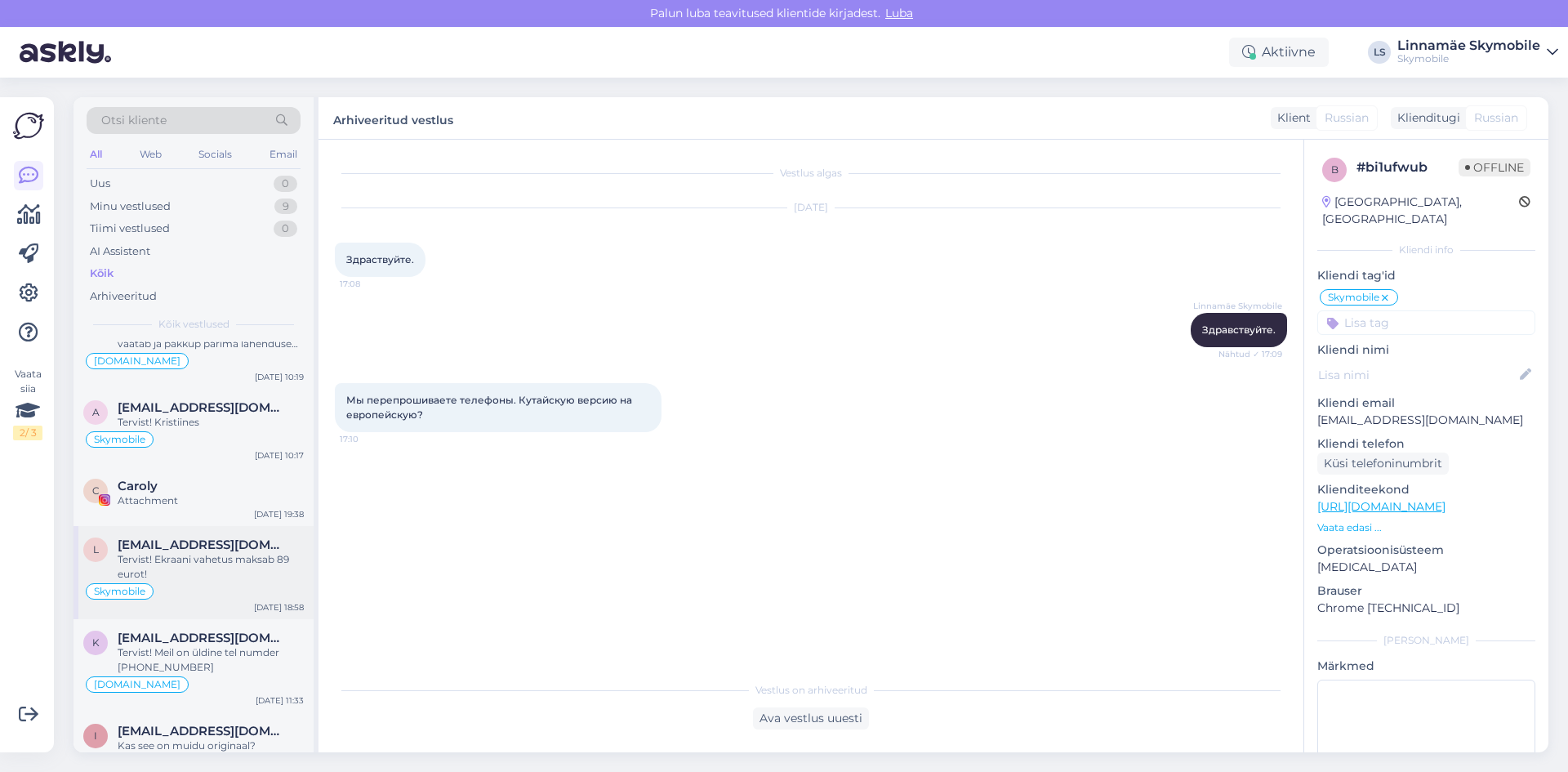
scroll to position [8907, 0]
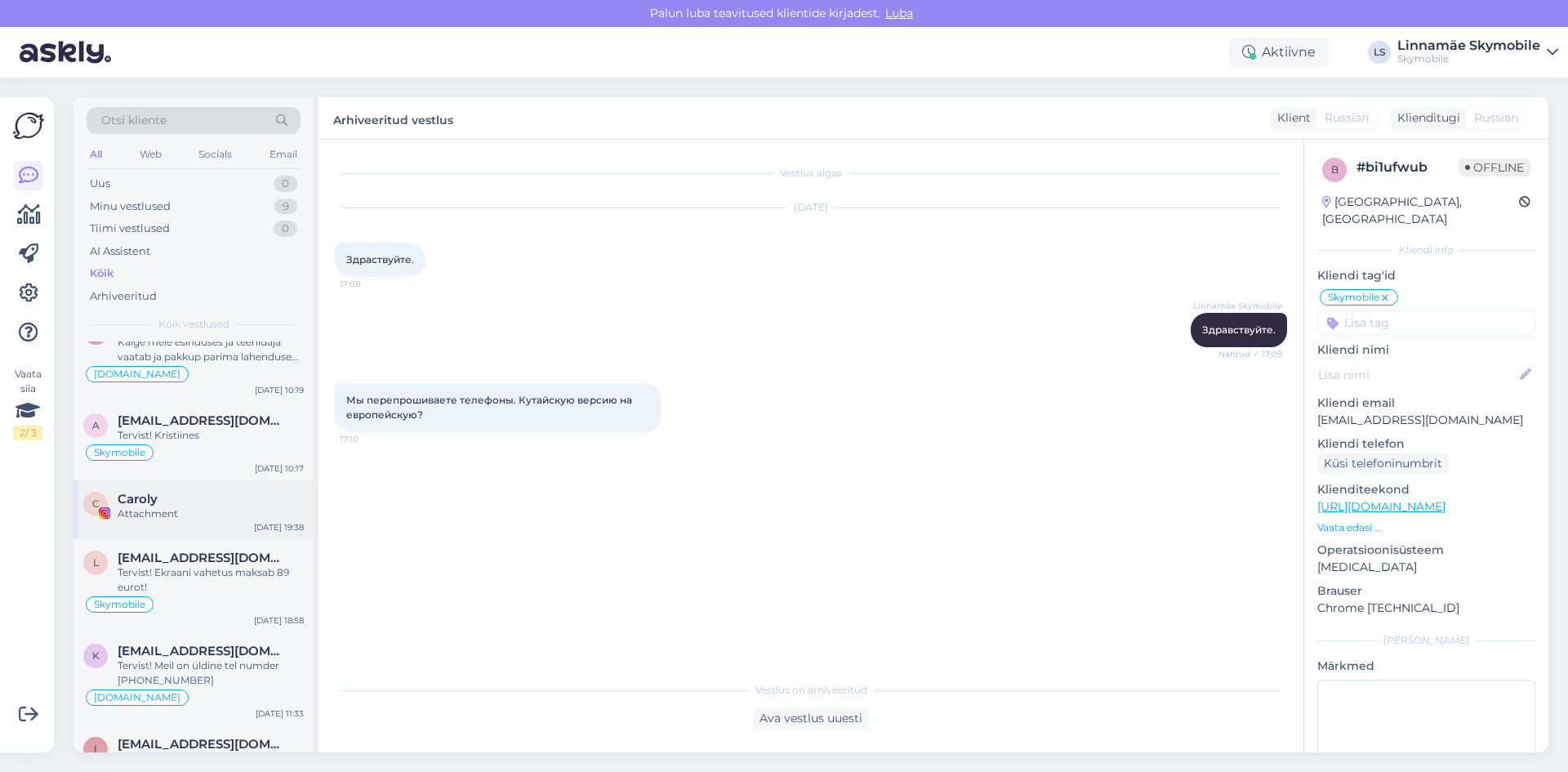
click at [159, 518] on div "Attachment" at bounding box center [210, 514] width 186 height 14
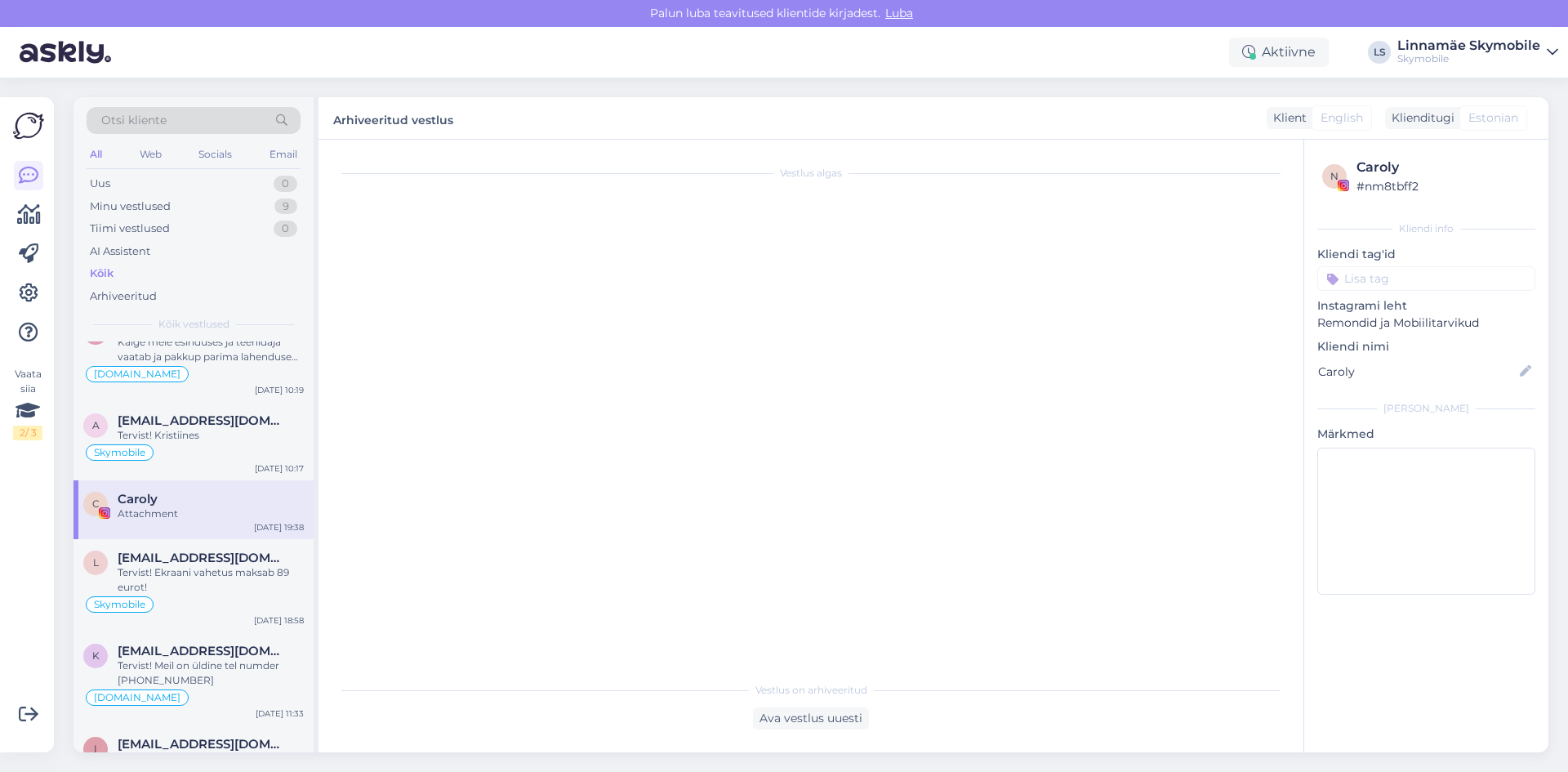
click at [1446, 283] on input at bounding box center [1426, 278] width 218 height 25
click at [1410, 376] on span "Instagram SKY" at bounding box center [1406, 380] width 72 height 10
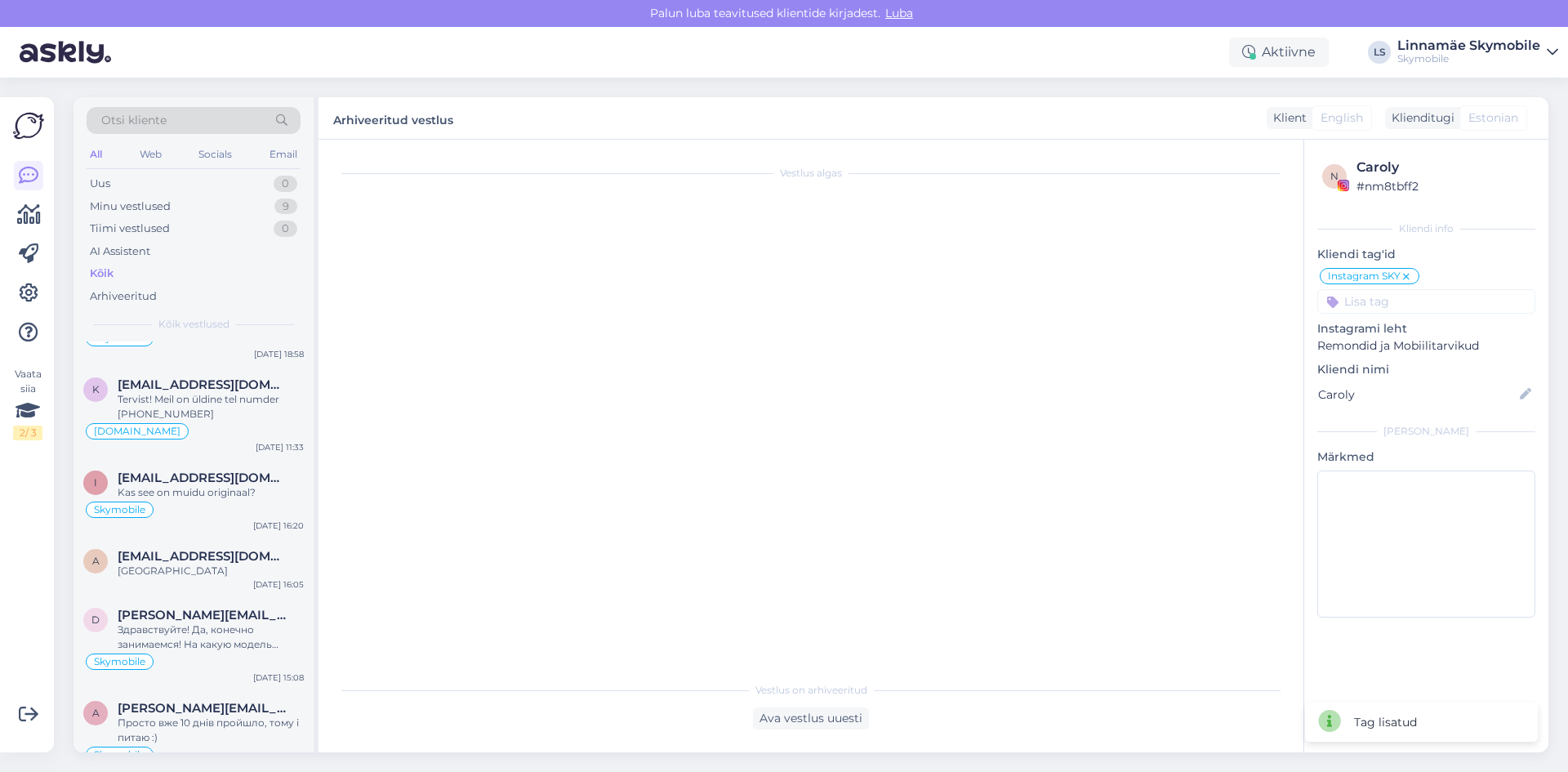
scroll to position [9315, 0]
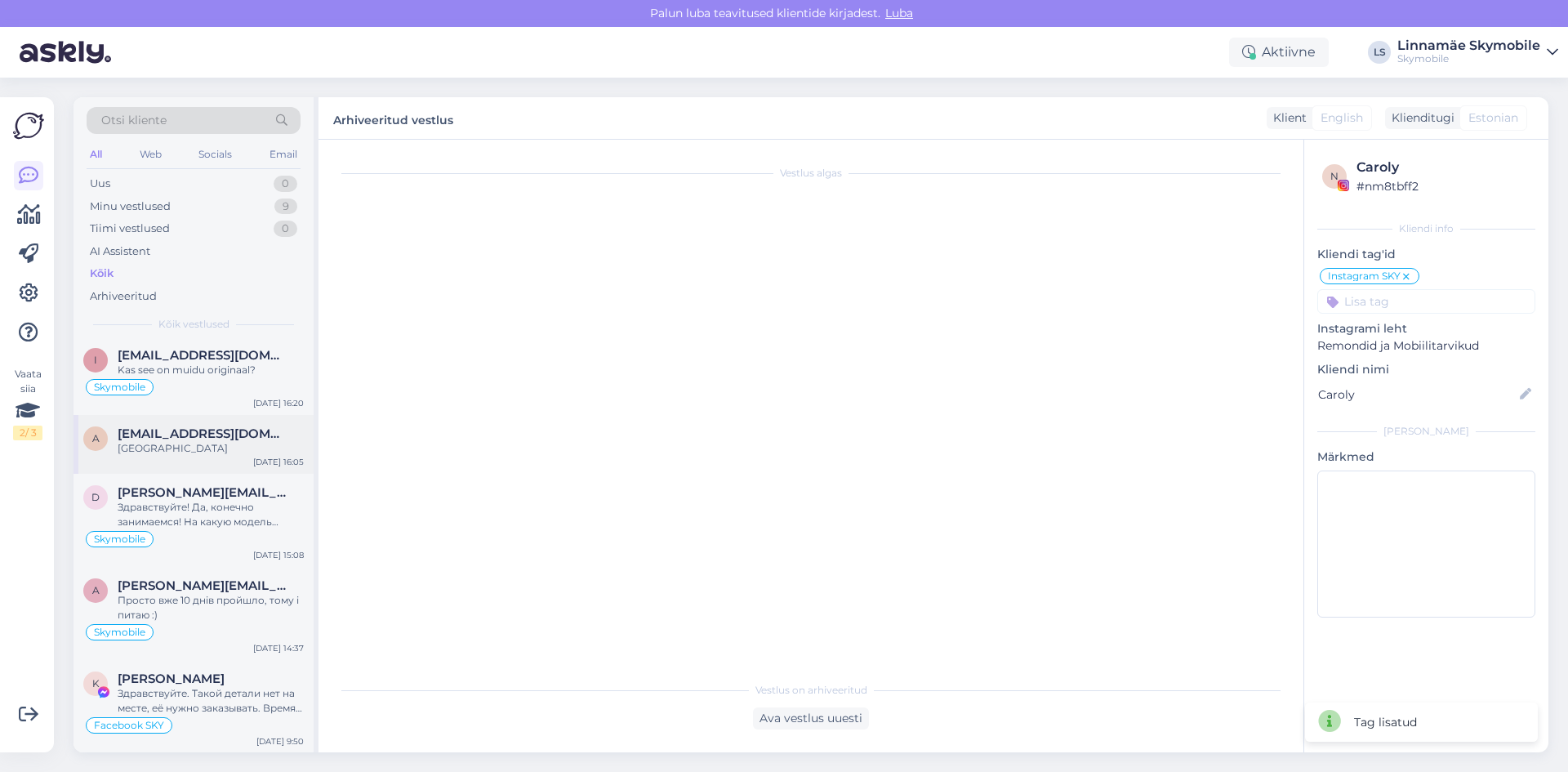
click at [174, 465] on div "a [EMAIL_ADDRESS][DOMAIN_NAME] [GEOGRAPHIC_DATA] [DATE] 16:05" at bounding box center [193, 445] width 240 height 59
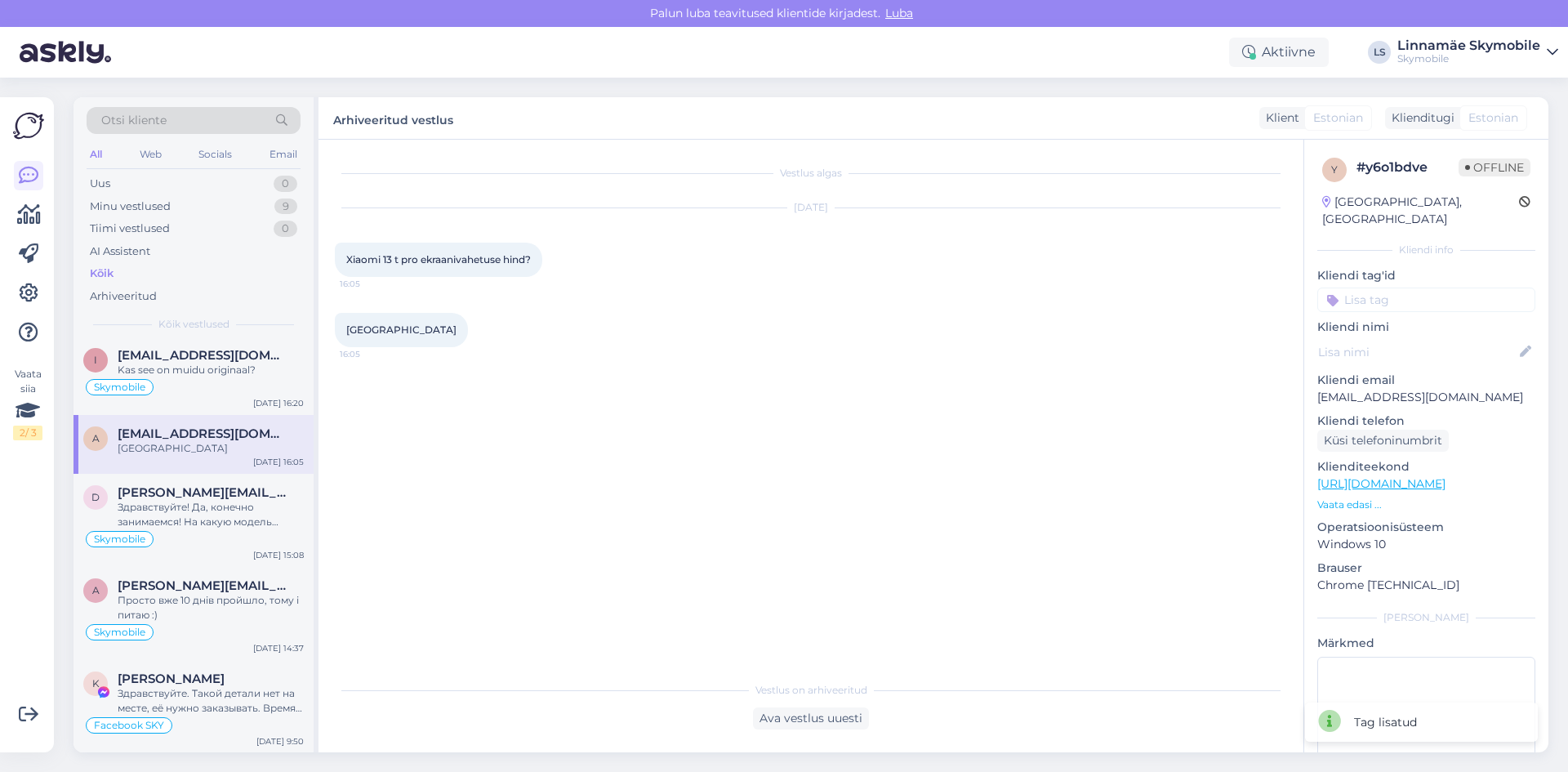
click at [1417, 288] on input at bounding box center [1426, 300] width 218 height 25
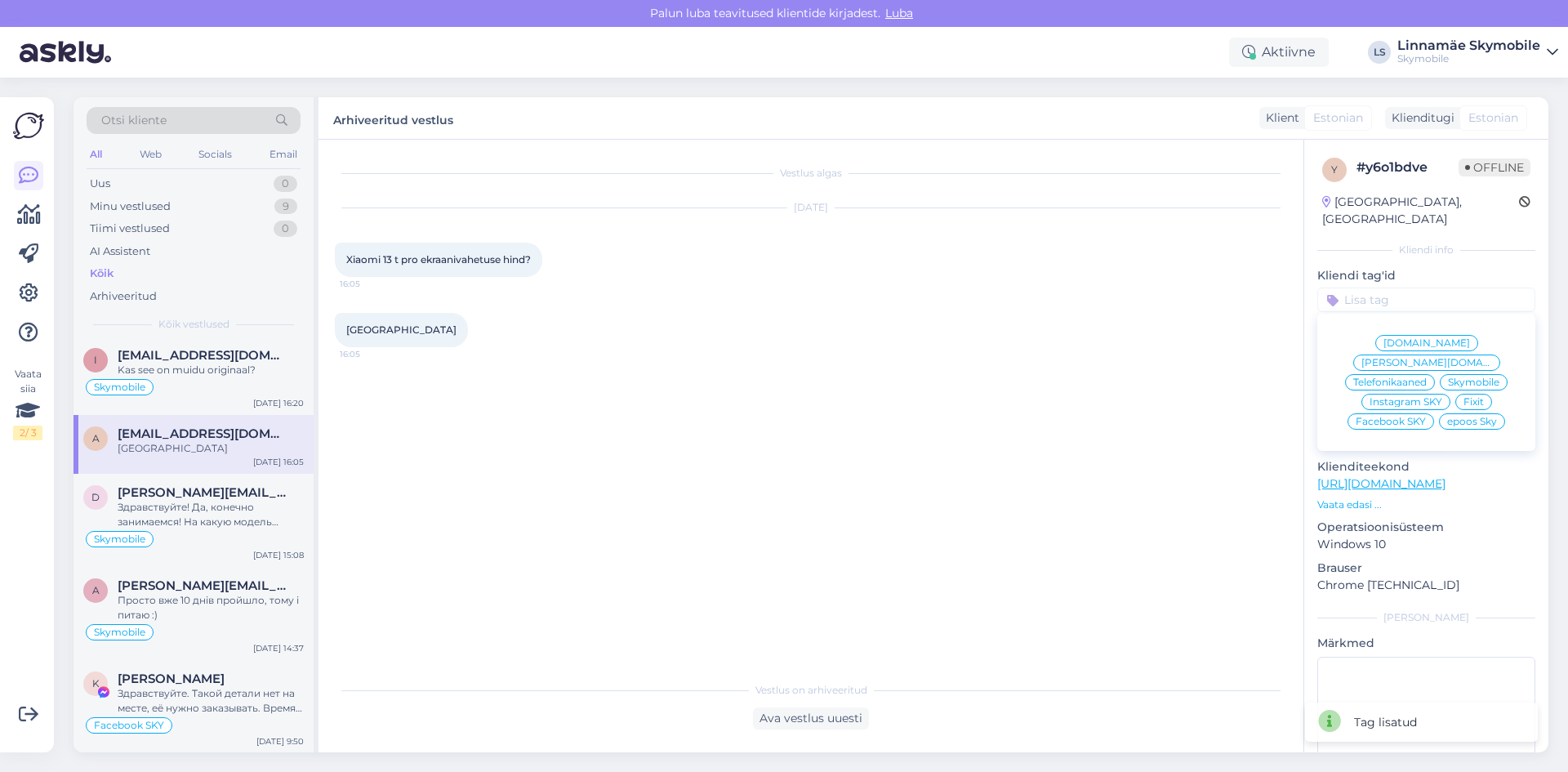
click at [1468, 377] on span "Skymobile" at bounding box center [1474, 382] width 51 height 10
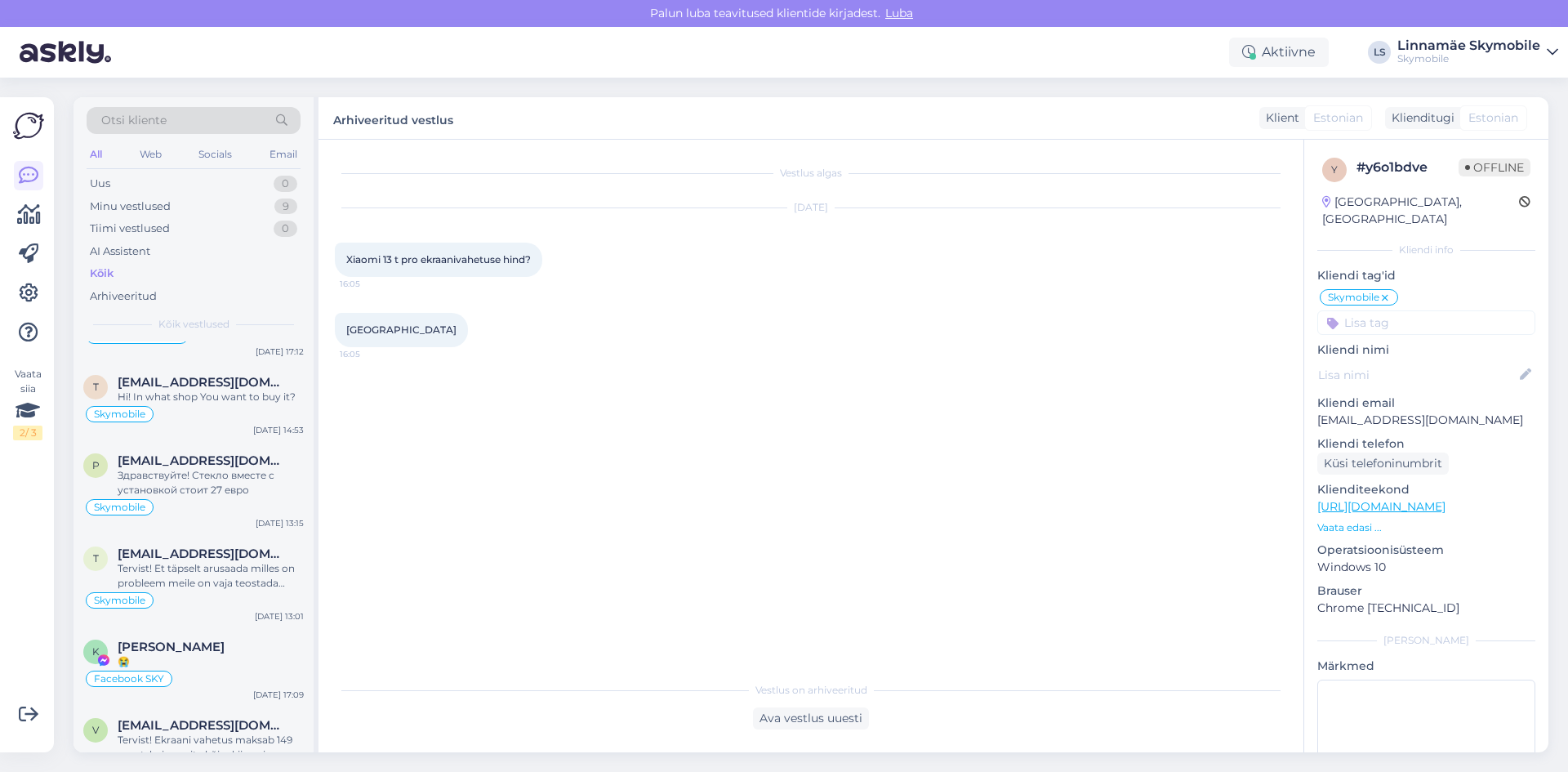
scroll to position [14299, 0]
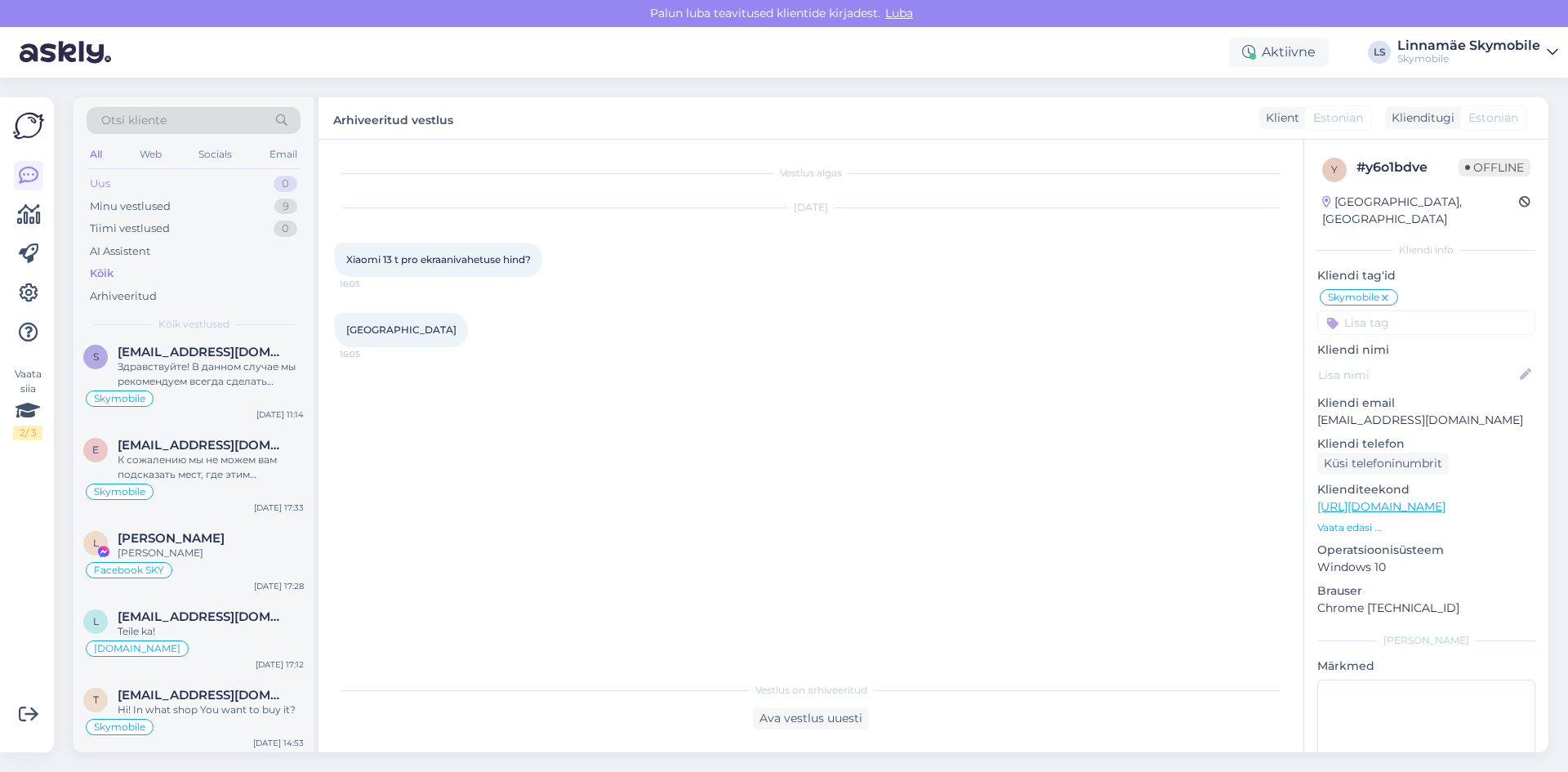
click at [116, 185] on div "Uus 0" at bounding box center [193, 184] width 214 height 23
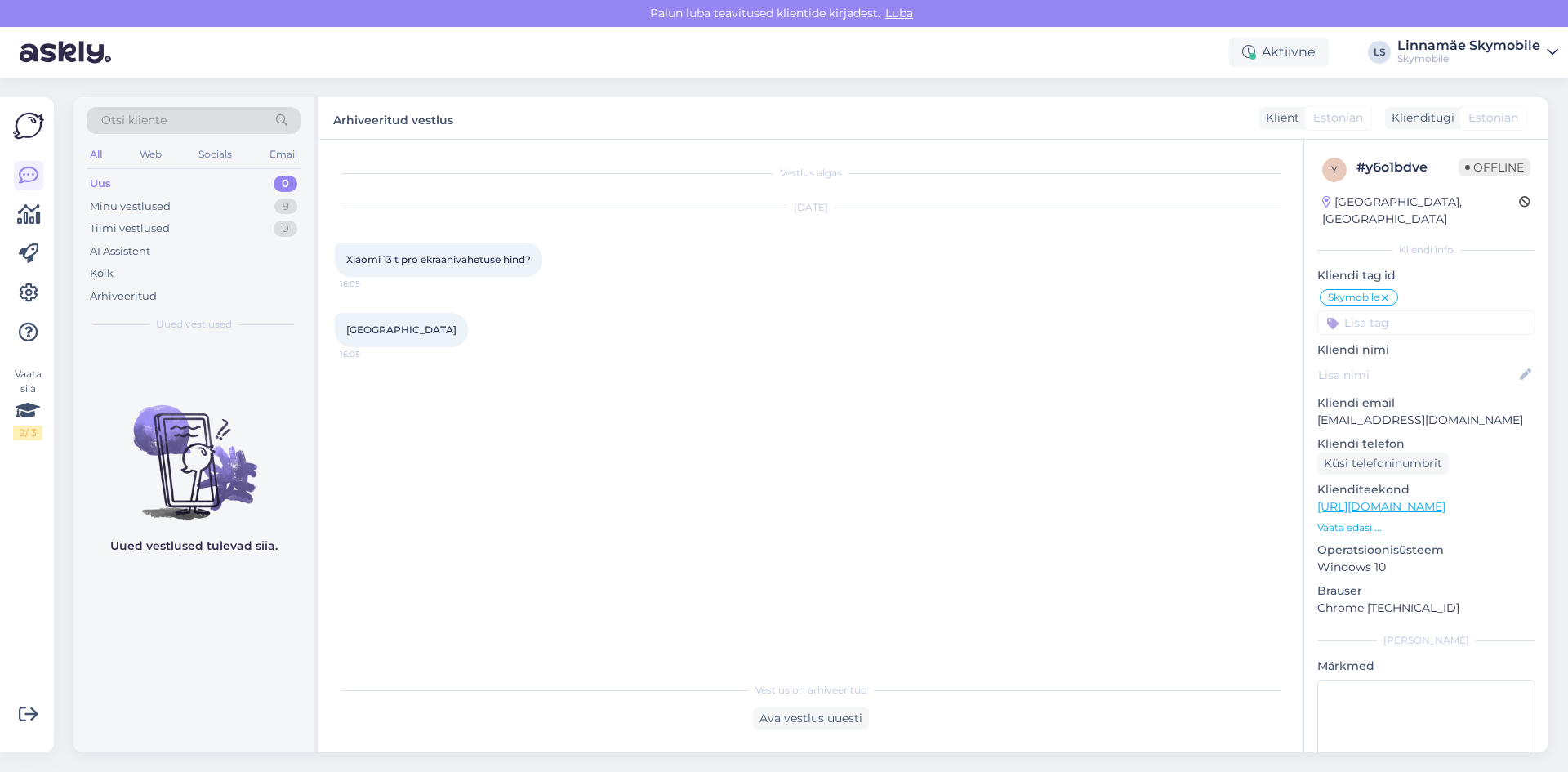
scroll to position [0, 0]
